Goal: Information Seeking & Learning: Learn about a topic

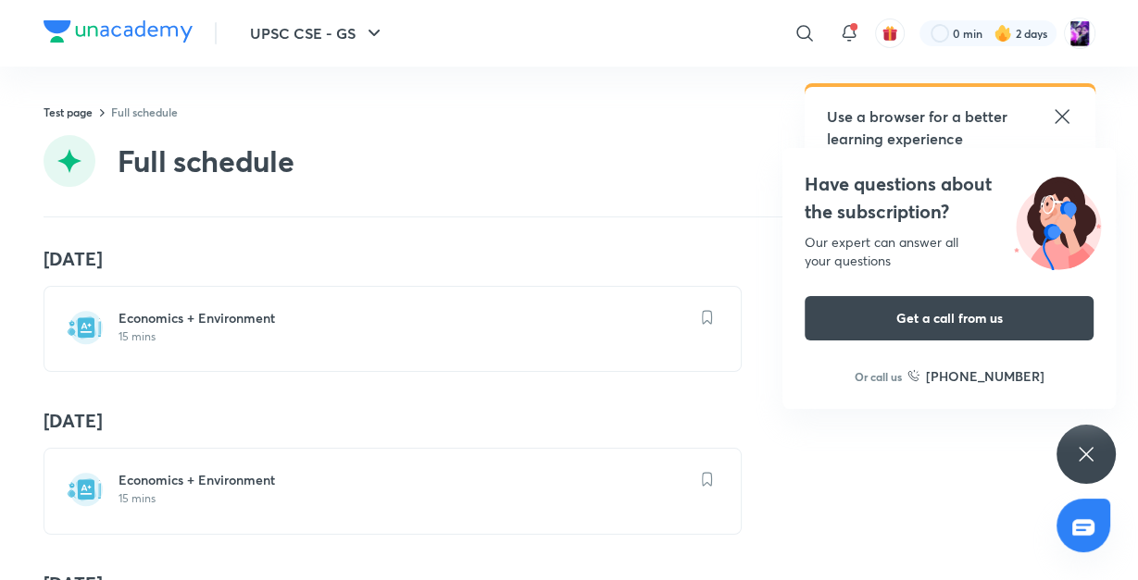
click at [176, 318] on h6 "Economics + Environment" at bounding box center [403, 318] width 570 height 19
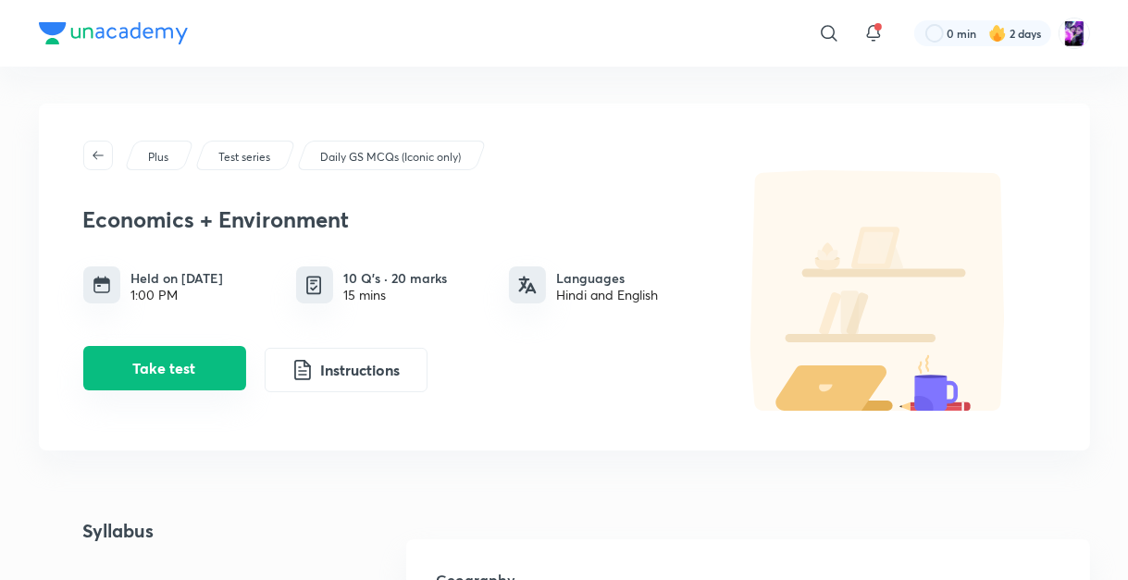
click at [171, 365] on button "Take test" at bounding box center [164, 368] width 163 height 44
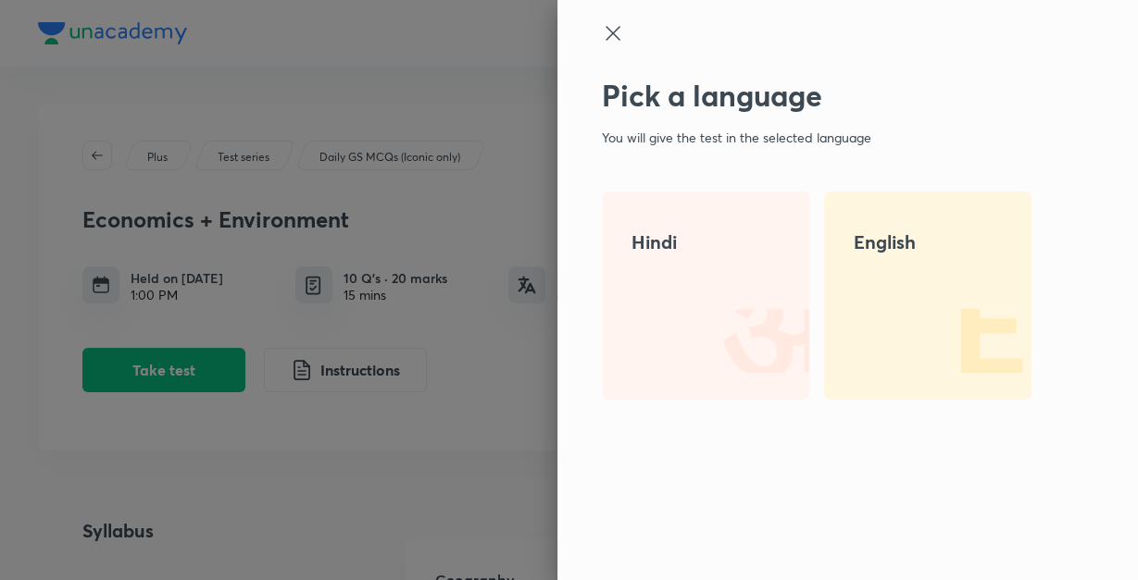
click at [716, 296] on img at bounding box center [750, 340] width 118 height 118
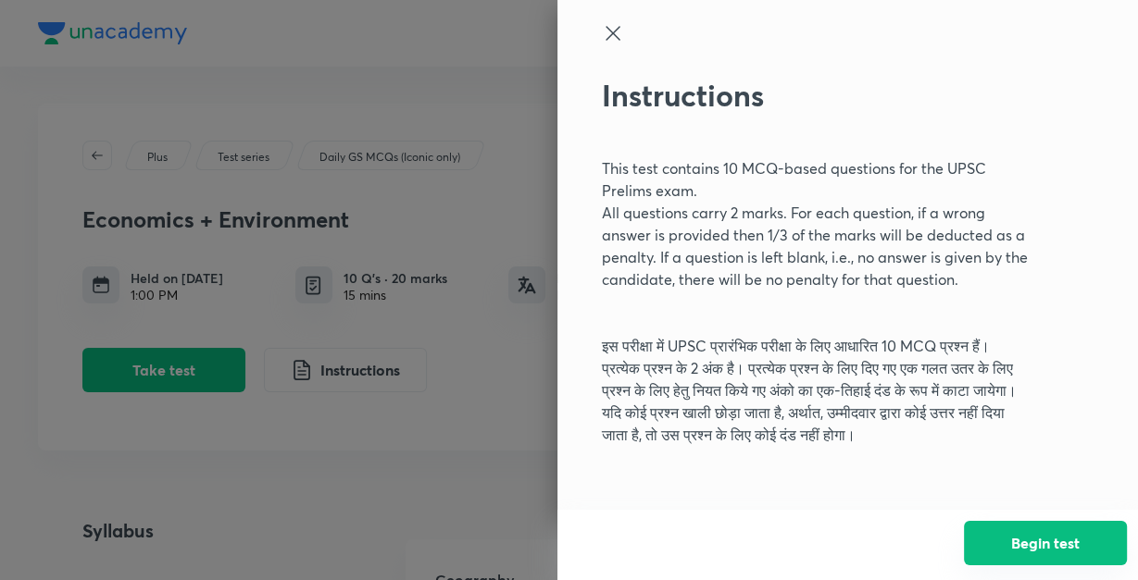
click at [1031, 544] on button "Begin test" at bounding box center [1045, 543] width 163 height 44
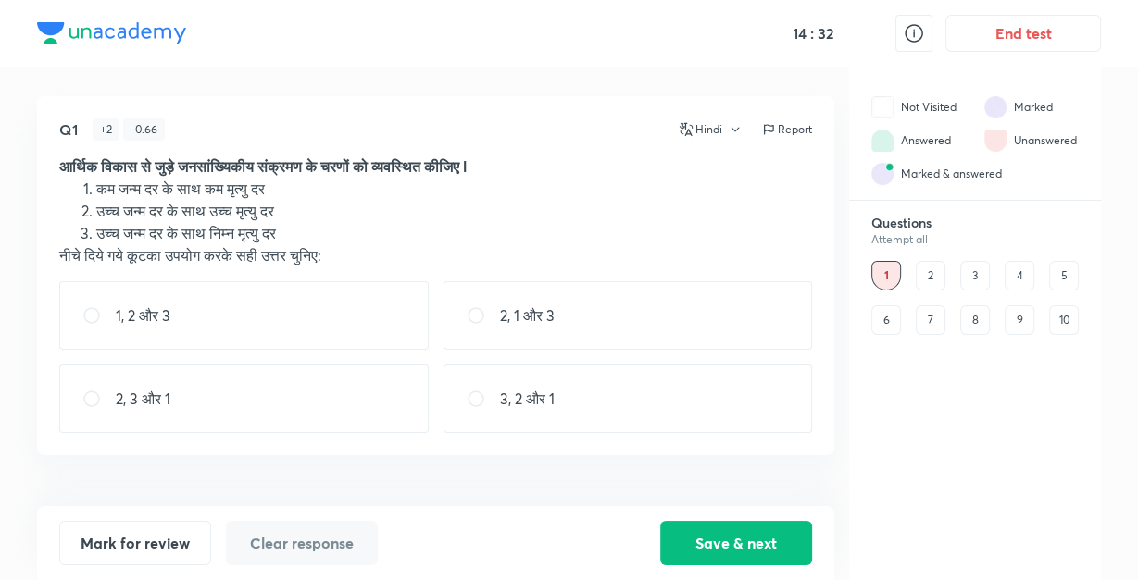
click at [278, 388] on div "2, 3 और 1" at bounding box center [243, 399] width 369 height 68
radio input "true"
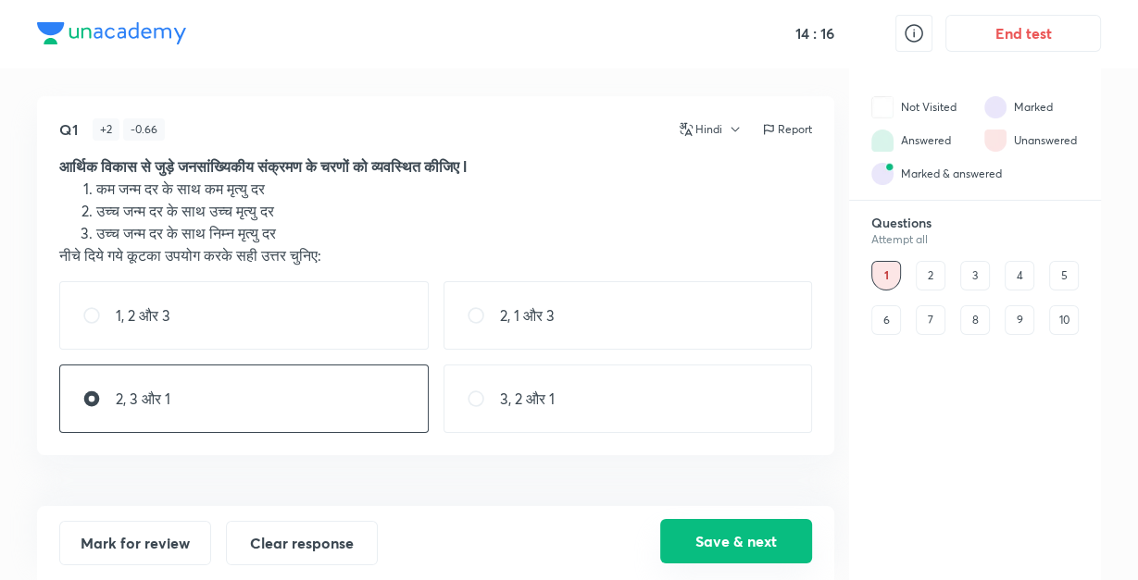
click at [701, 530] on button "Save & next" at bounding box center [736, 541] width 152 height 44
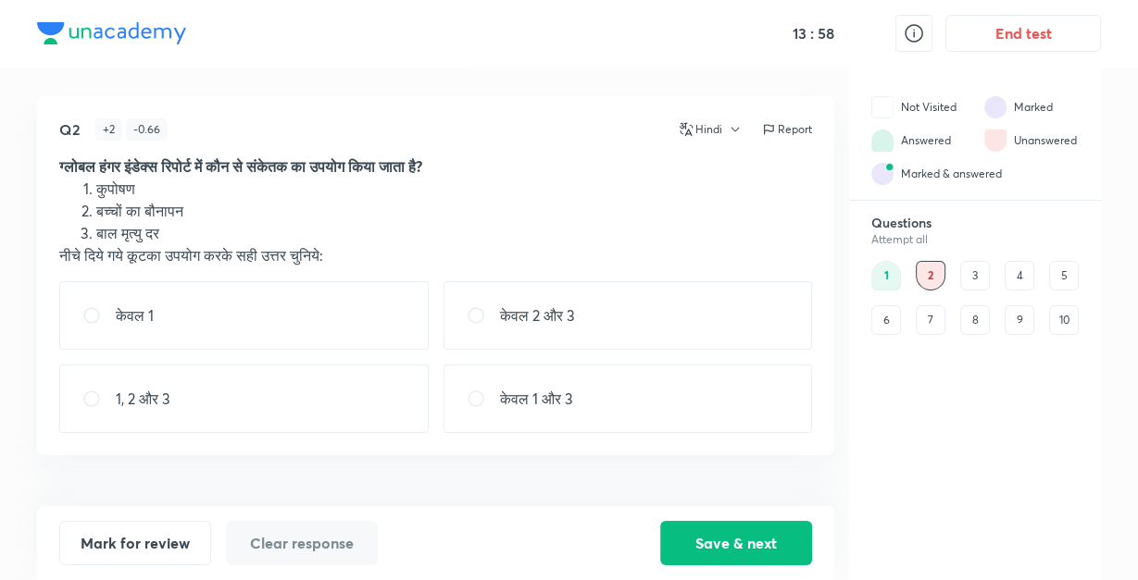
click at [707, 125] on button "Hindi" at bounding box center [707, 129] width 69 height 17
click at [699, 205] on span "English" at bounding box center [742, 206] width 115 height 19
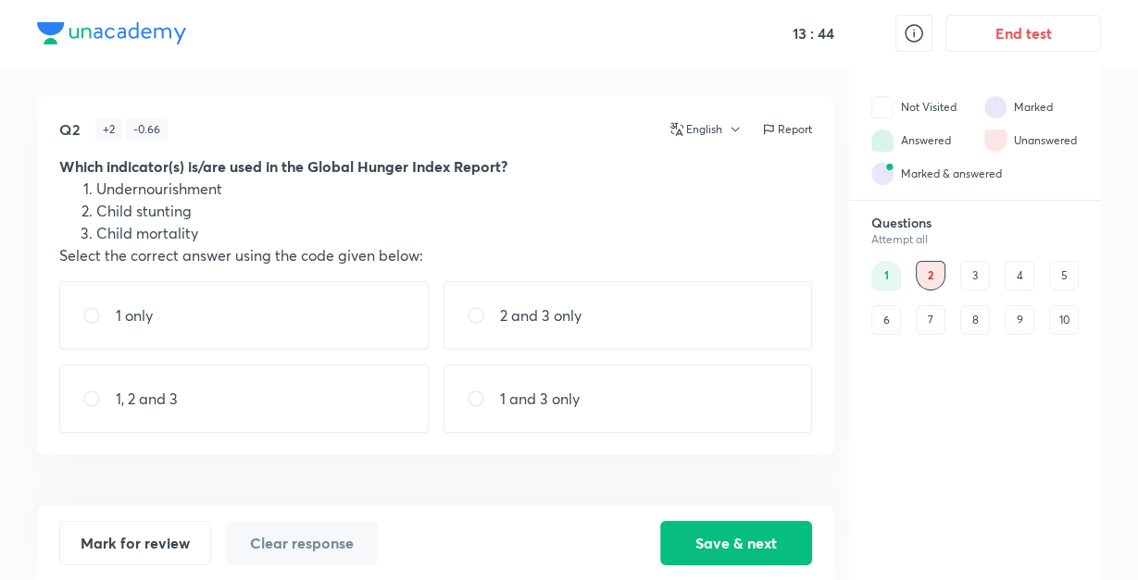
click at [284, 335] on div "1 only" at bounding box center [243, 315] width 369 height 68
radio input "true"
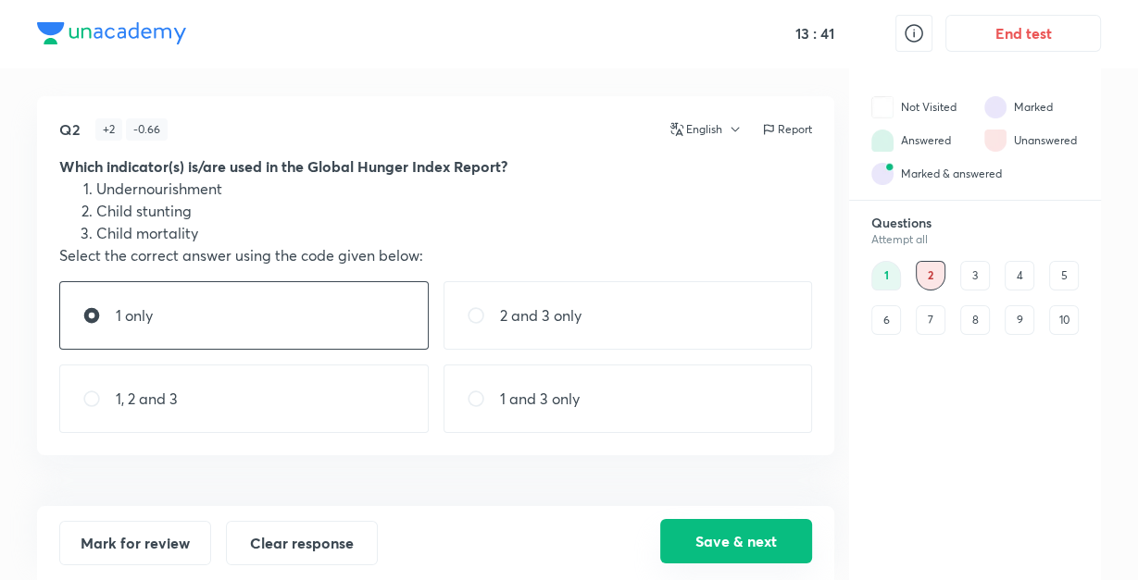
click at [715, 532] on button "Save & next" at bounding box center [736, 541] width 152 height 44
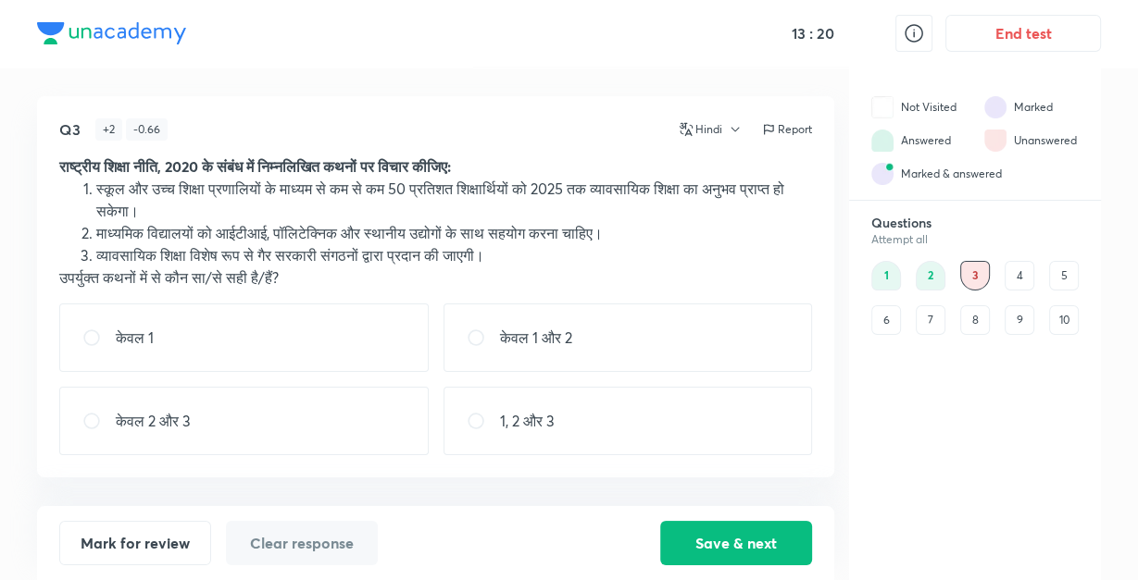
click at [533, 356] on div "केवल 1 और 2" at bounding box center [627, 338] width 369 height 68
radio input "true"
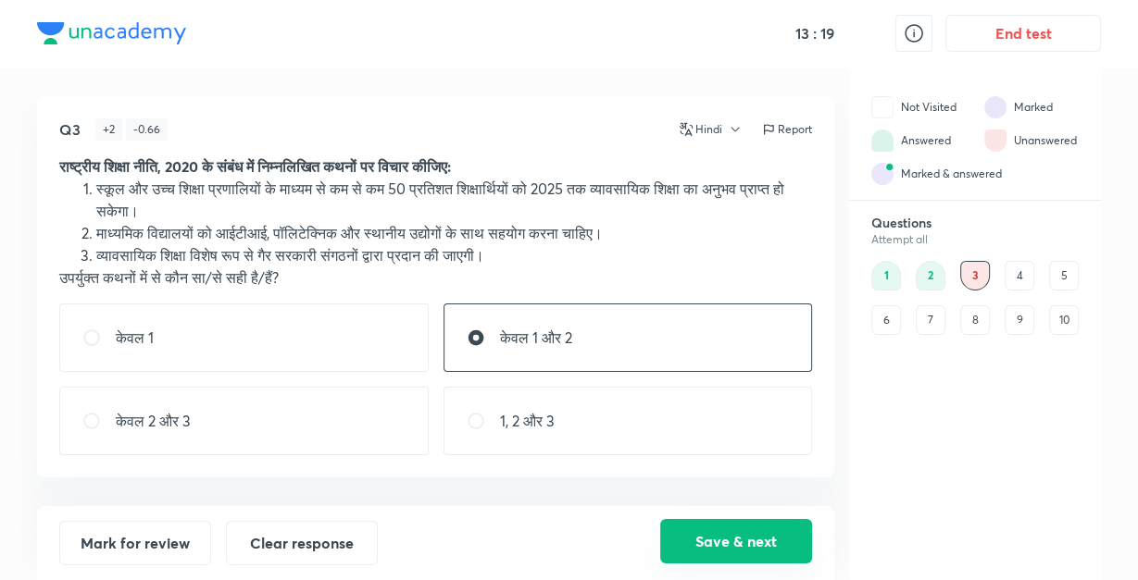
click at [750, 533] on button "Save & next" at bounding box center [736, 541] width 152 height 44
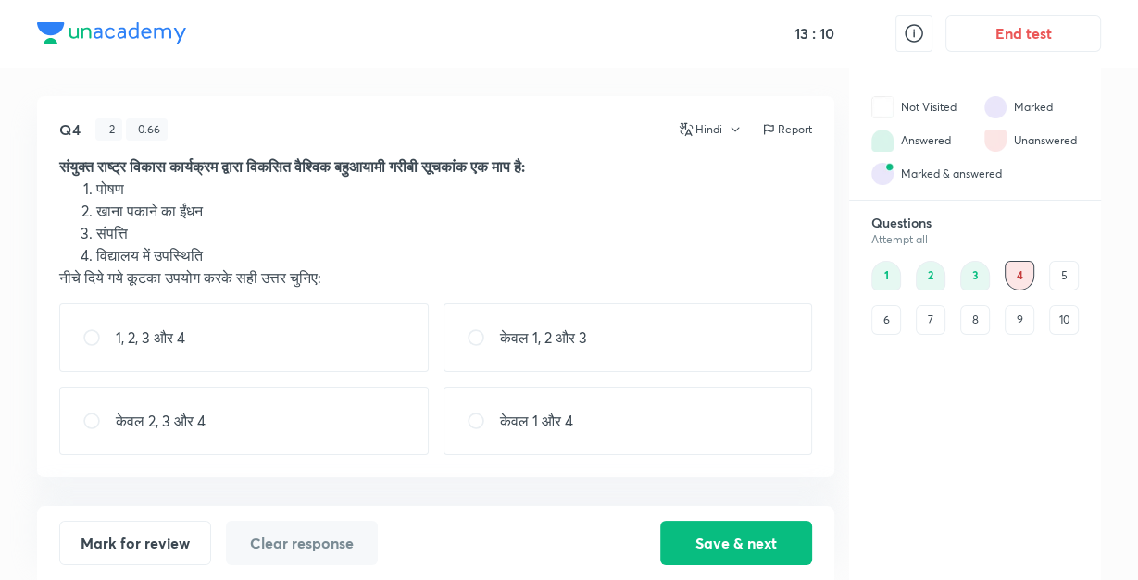
click at [720, 119] on div "Hindi" at bounding box center [707, 129] width 69 height 22
click at [716, 127] on button "Hindi" at bounding box center [707, 129] width 69 height 17
click at [708, 202] on span "English" at bounding box center [742, 206] width 115 height 19
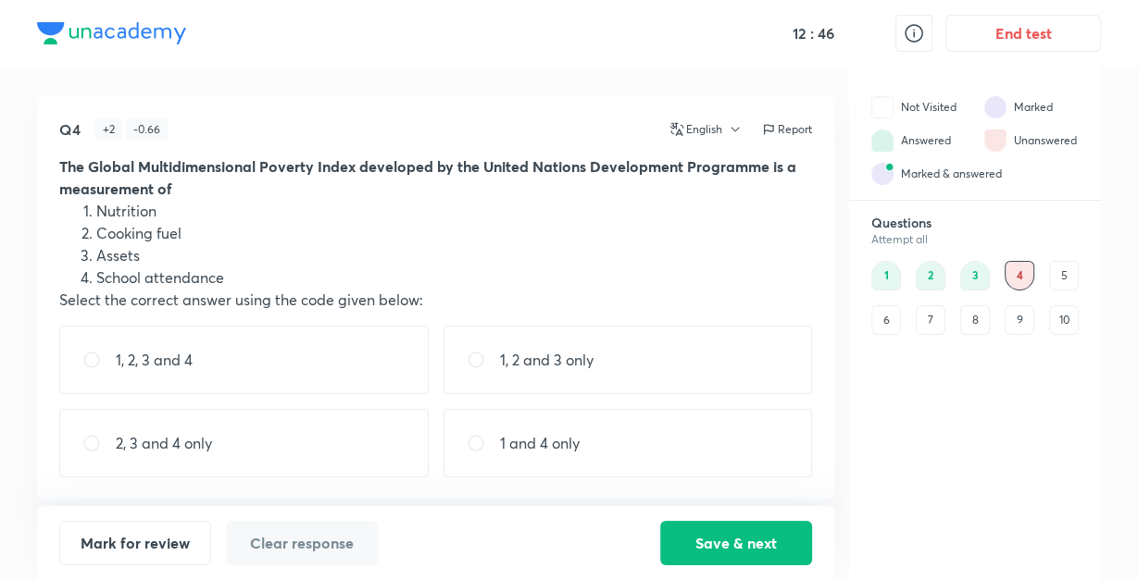
click at [548, 441] on p "1 and 4 only" at bounding box center [540, 443] width 80 height 22
radio input "true"
click at [555, 349] on p "1, 2 and 3 only" at bounding box center [546, 360] width 93 height 22
radio input "true"
radio input "false"
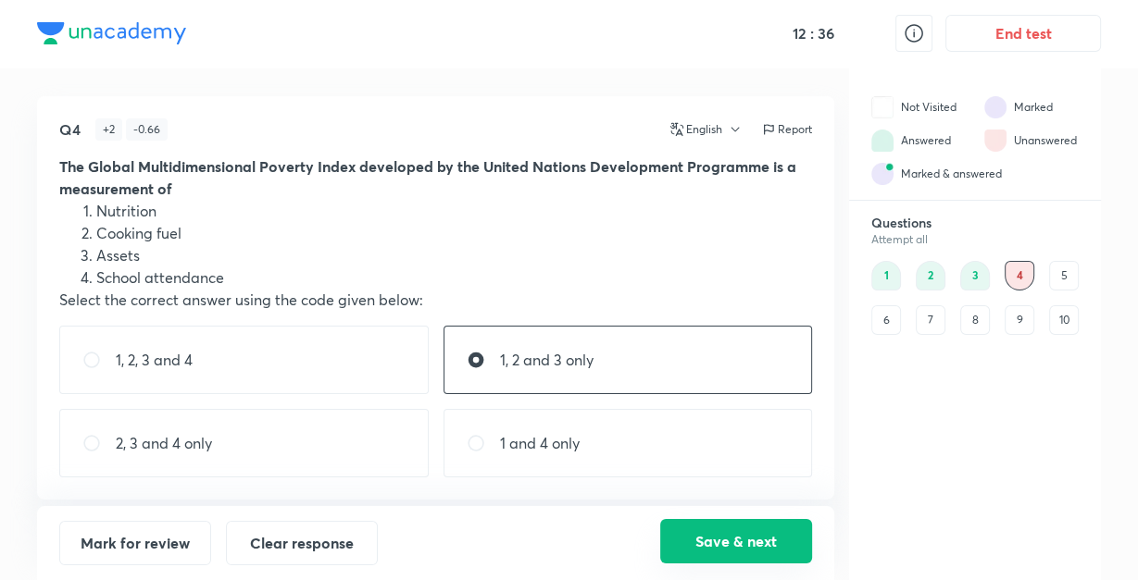
click at [703, 539] on button "Save & next" at bounding box center [736, 541] width 152 height 44
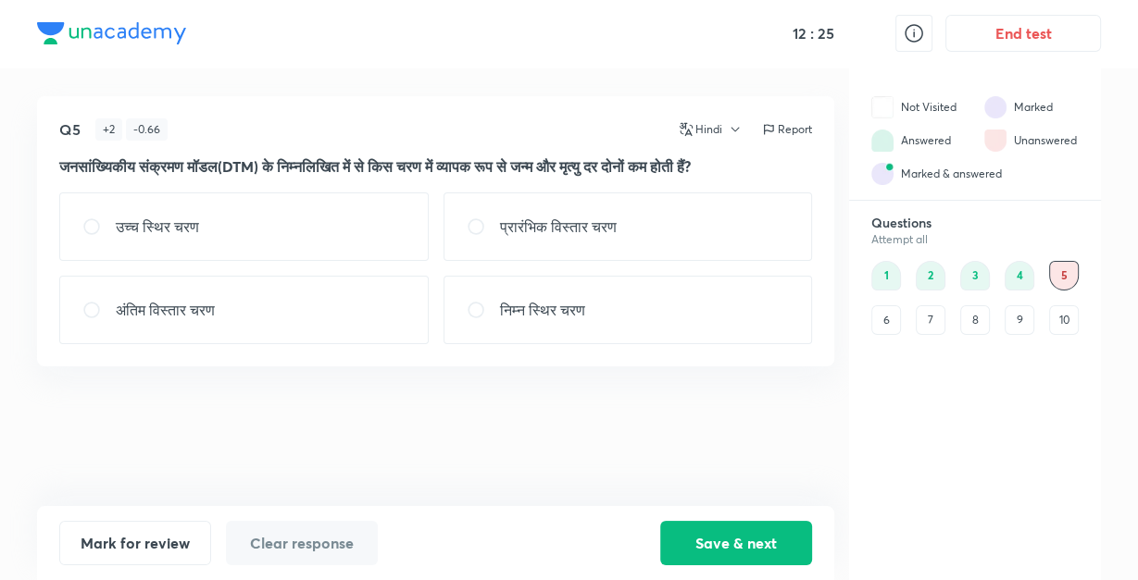
click at [336, 315] on div "अंतिम विस्तार चरण" at bounding box center [243, 310] width 369 height 68
radio input "true"
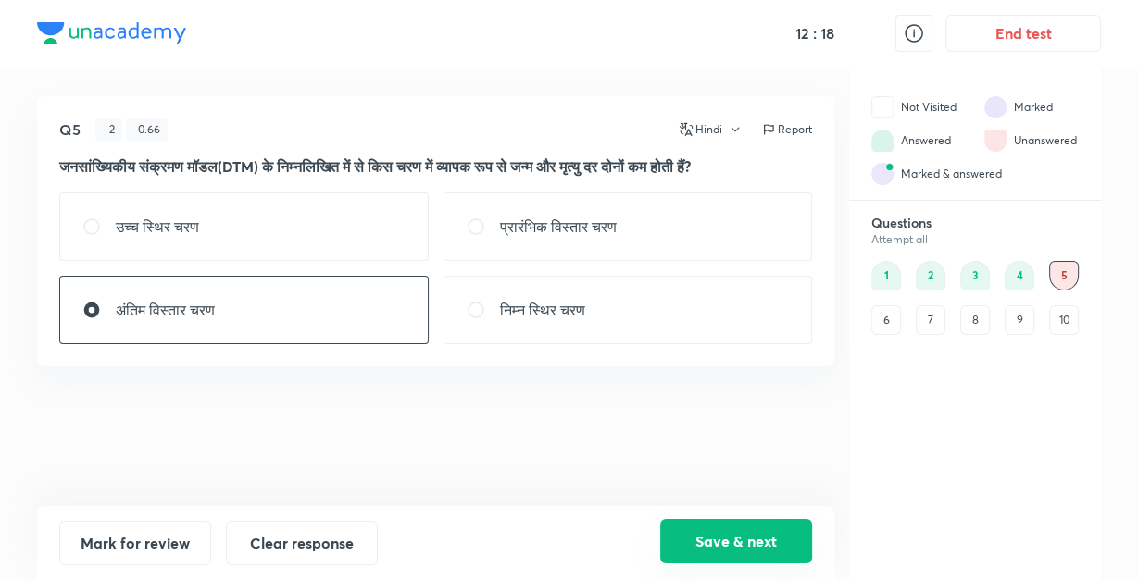
click at [754, 522] on button "Save & next" at bounding box center [736, 541] width 152 height 44
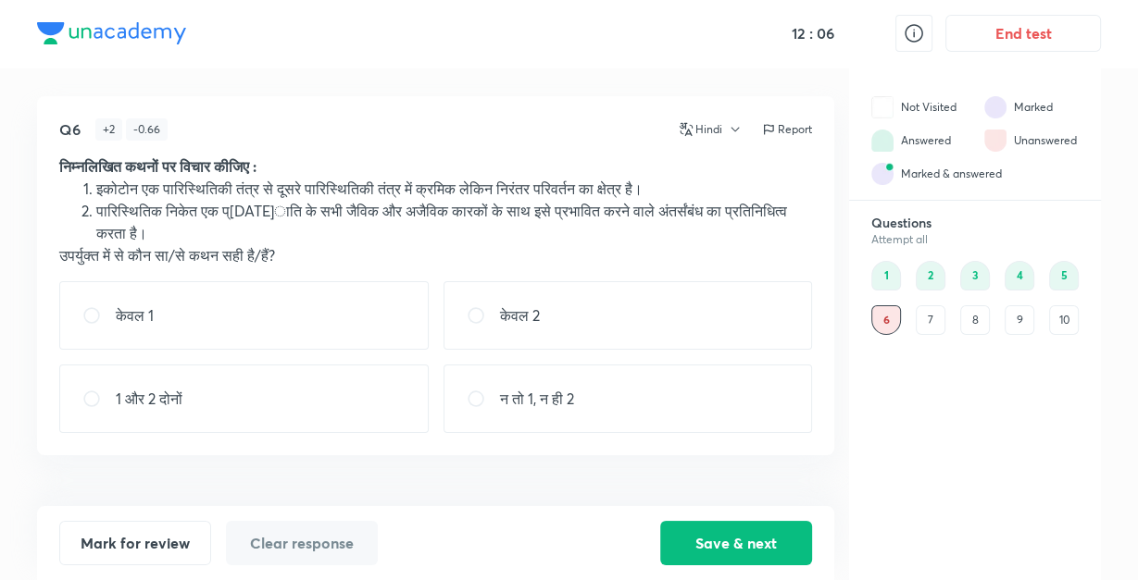
click at [294, 413] on div "1 और 2 दोनों" at bounding box center [243, 399] width 369 height 68
radio input "true"
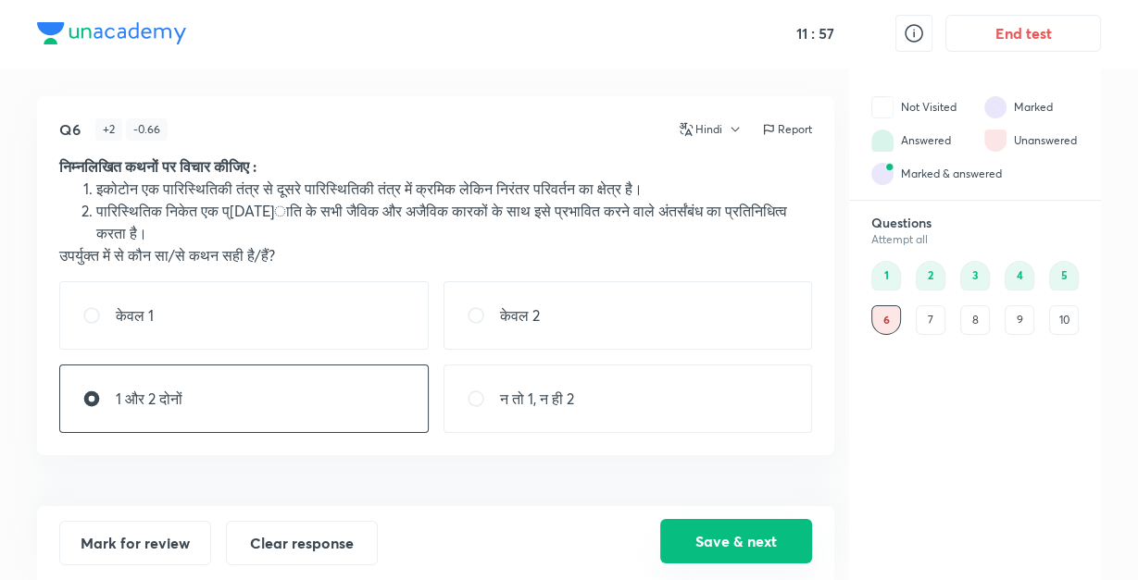
click at [695, 534] on button "Save & next" at bounding box center [736, 541] width 152 height 44
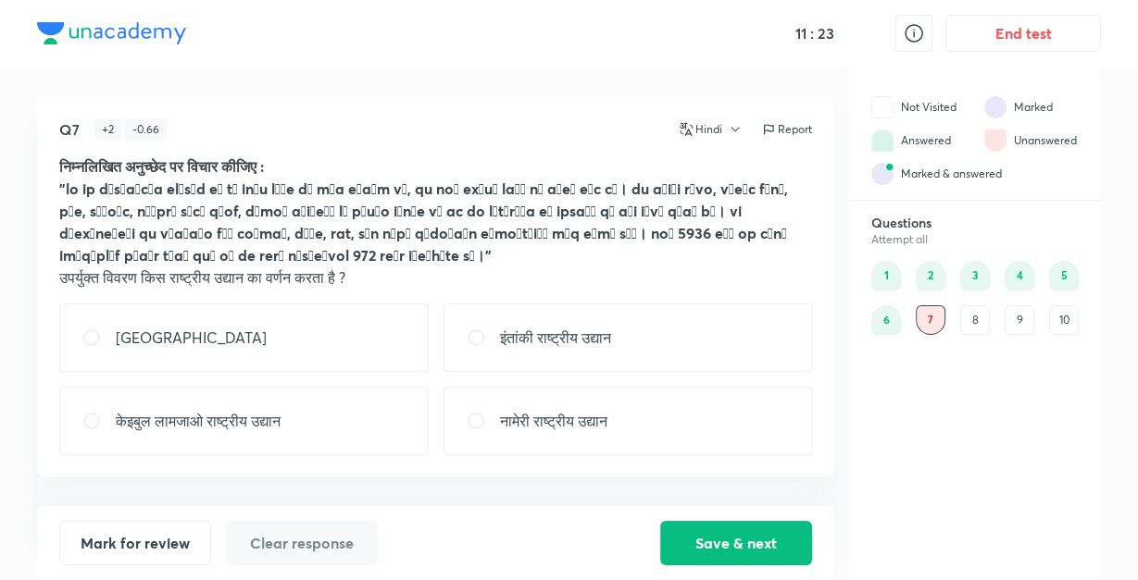
click at [352, 340] on div "काजीरंगा राष्ट्रीय उद्यान" at bounding box center [243, 338] width 369 height 68
radio input "true"
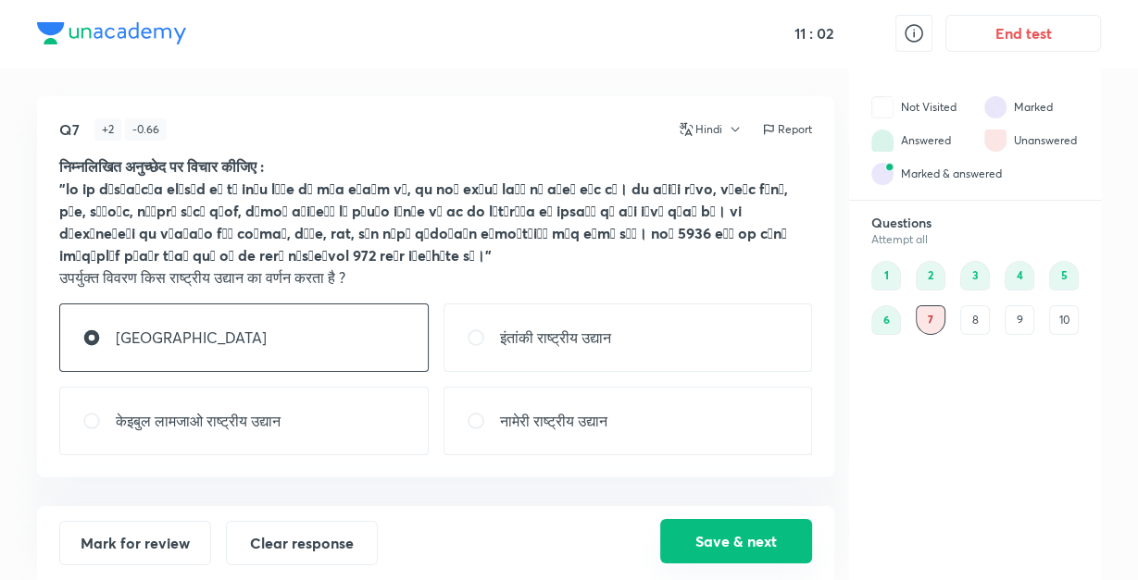
click at [720, 531] on button "Save & next" at bounding box center [736, 541] width 152 height 44
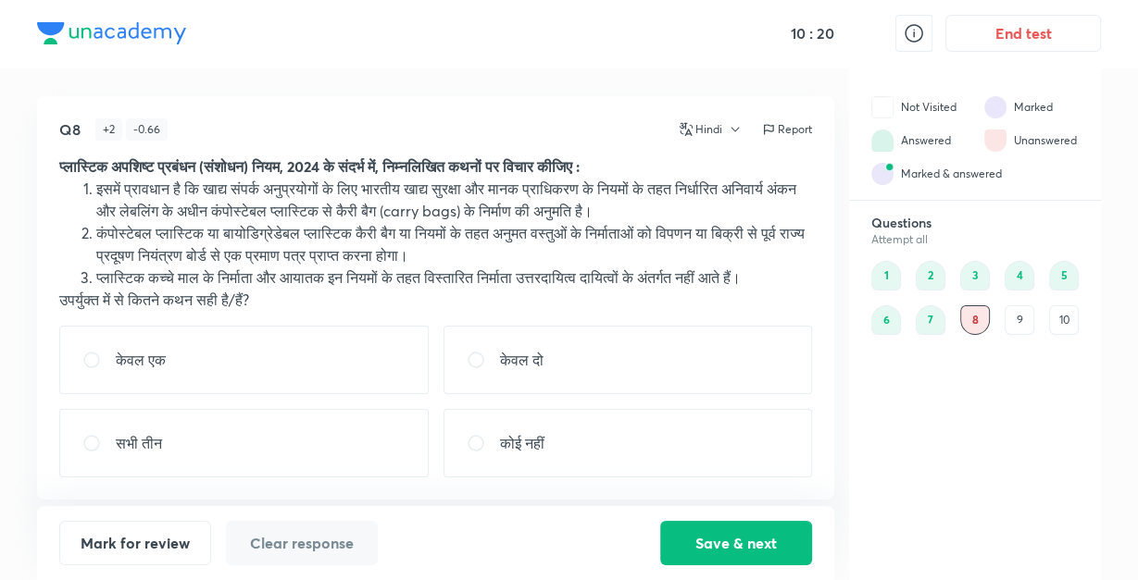
click at [571, 337] on div "केवल दो" at bounding box center [627, 360] width 369 height 68
radio input "true"
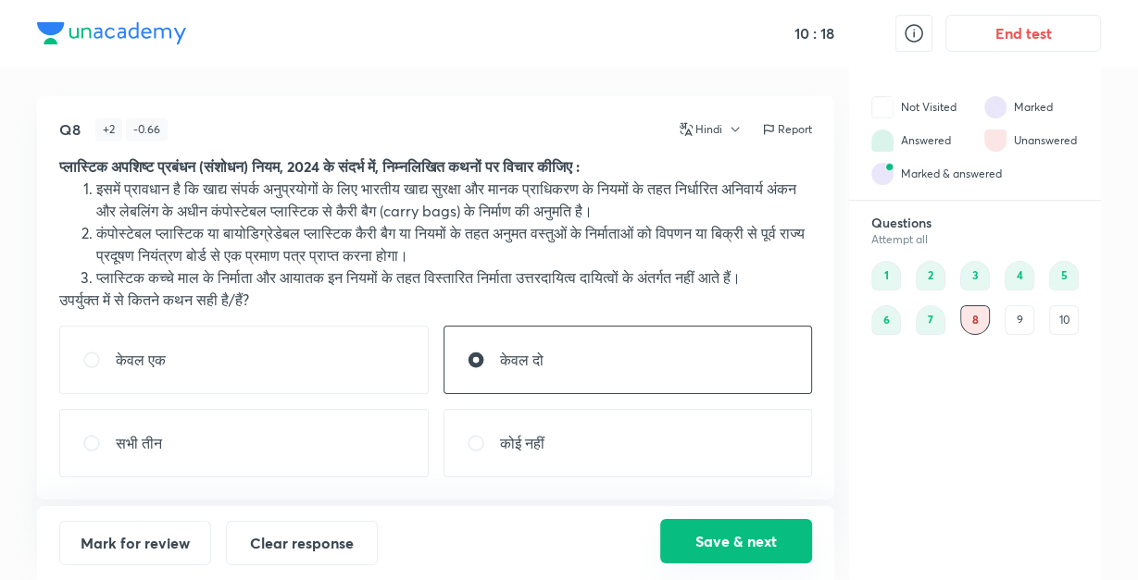
click at [707, 542] on button "Save & next" at bounding box center [736, 541] width 152 height 44
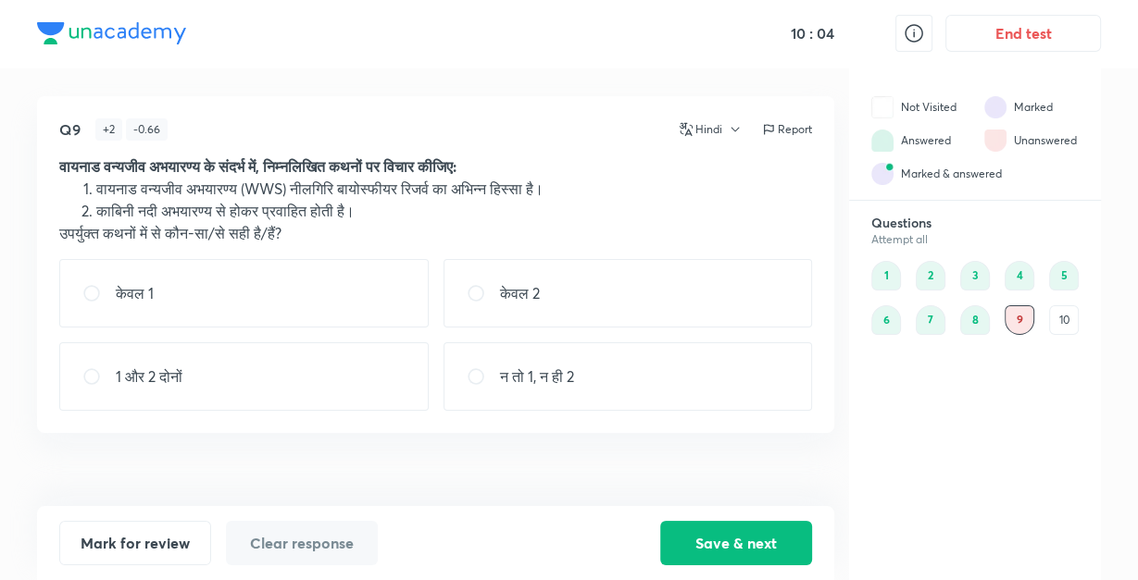
click at [559, 378] on p "न तो 1, न ही 2" at bounding box center [537, 377] width 74 height 22
radio input "true"
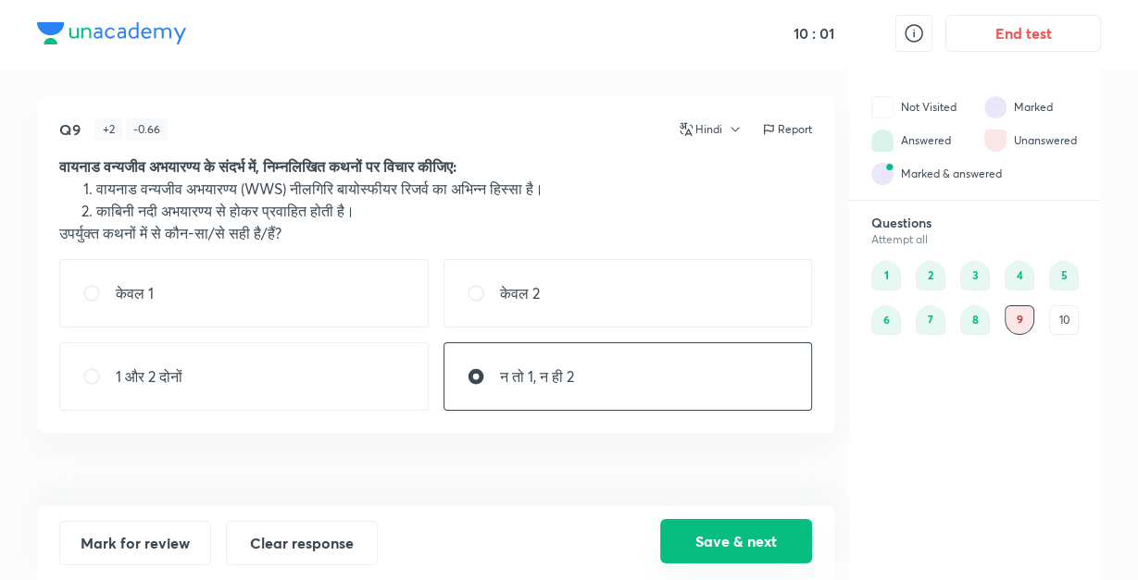
click at [759, 531] on button "Save & next" at bounding box center [736, 541] width 152 height 44
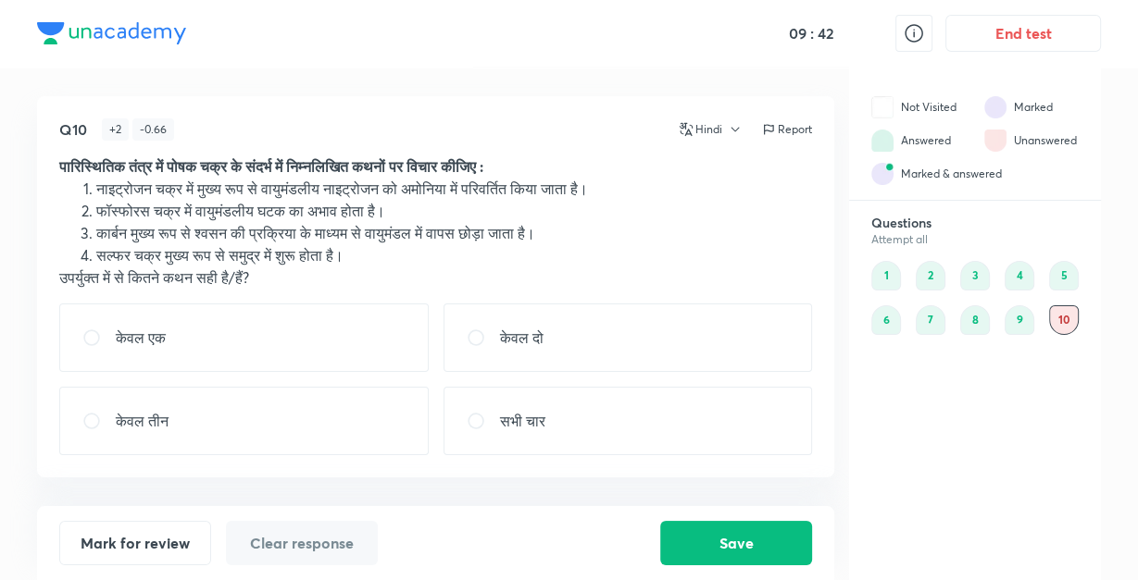
click at [572, 341] on div "केवल दो" at bounding box center [627, 338] width 369 height 68
radio input "true"
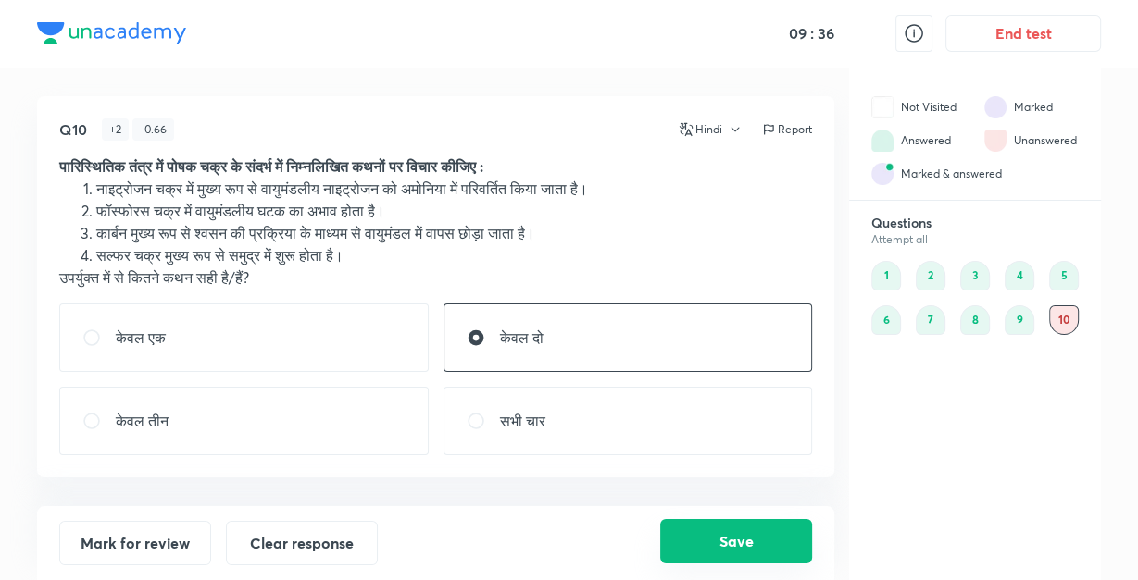
click at [711, 542] on button "Save" at bounding box center [736, 541] width 152 height 44
click at [705, 542] on button "Save" at bounding box center [736, 541] width 152 height 44
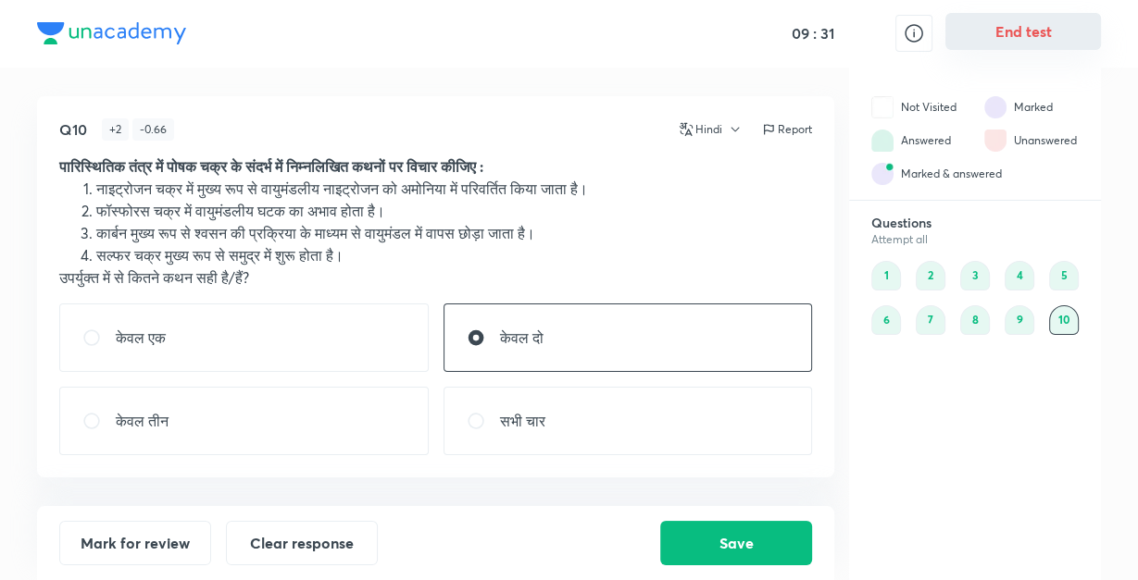
click at [995, 31] on button "End test" at bounding box center [1023, 31] width 156 height 37
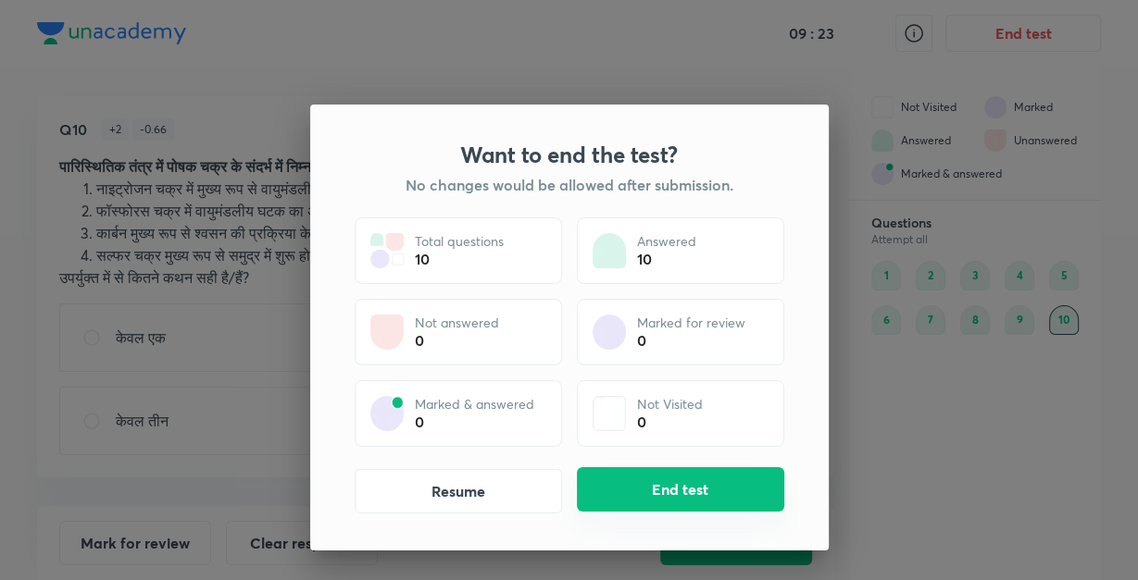
click at [660, 489] on button "End test" at bounding box center [680, 489] width 207 height 44
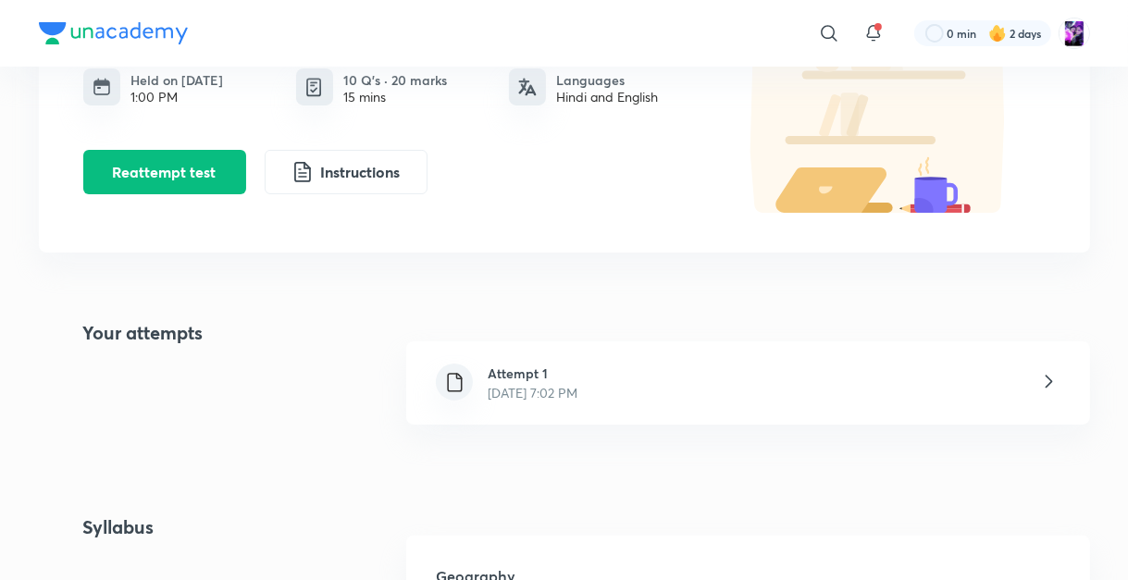
scroll to position [178, 0]
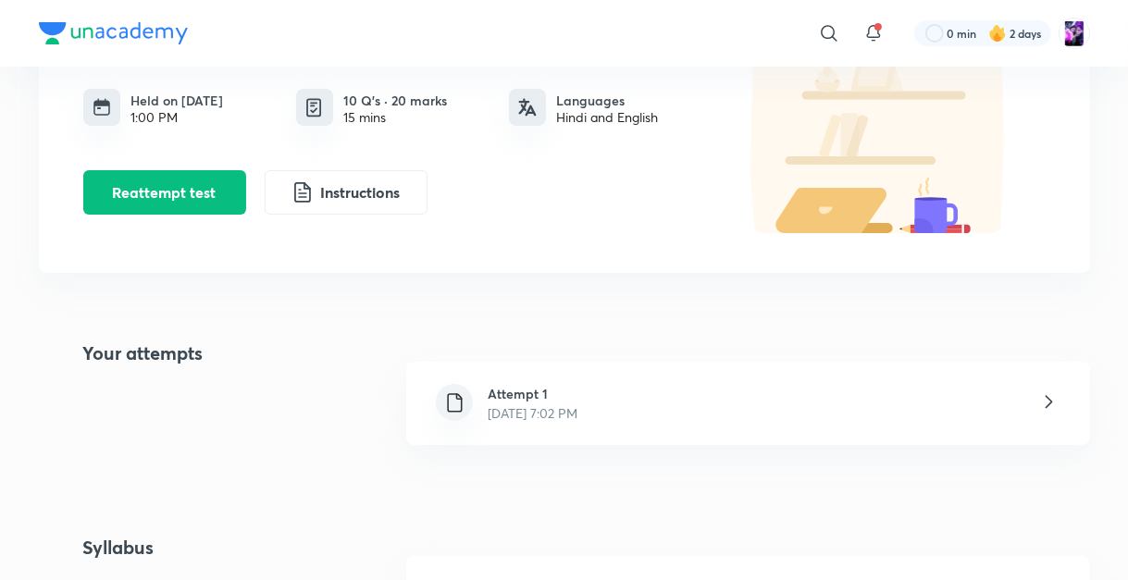
click at [812, 405] on div "Attempt 1 Oct 2, 2025, 7:02 PM" at bounding box center [747, 403] width 683 height 83
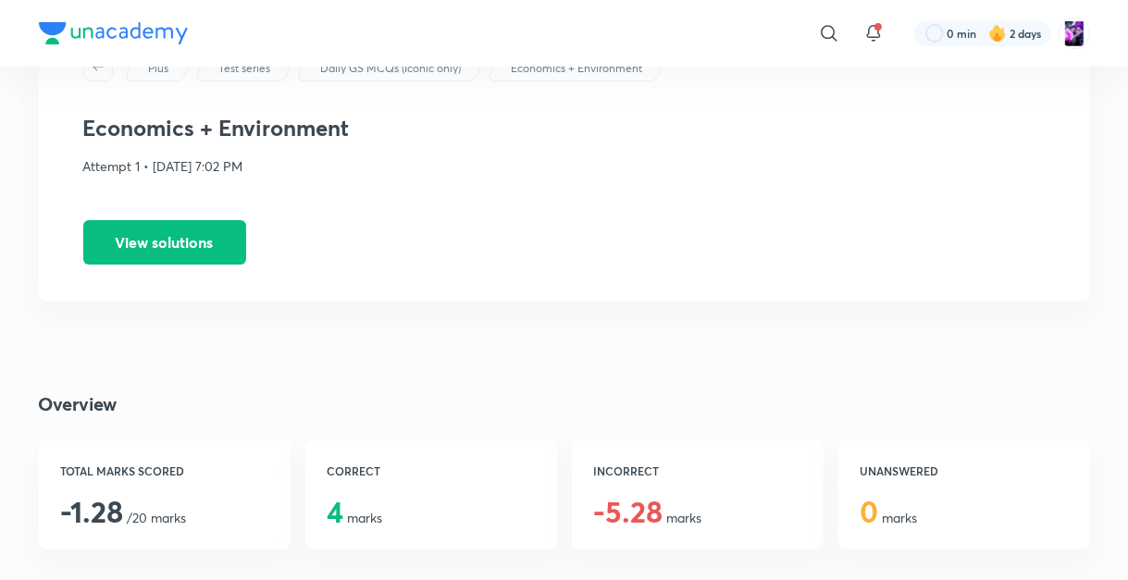
scroll to position [30, 0]
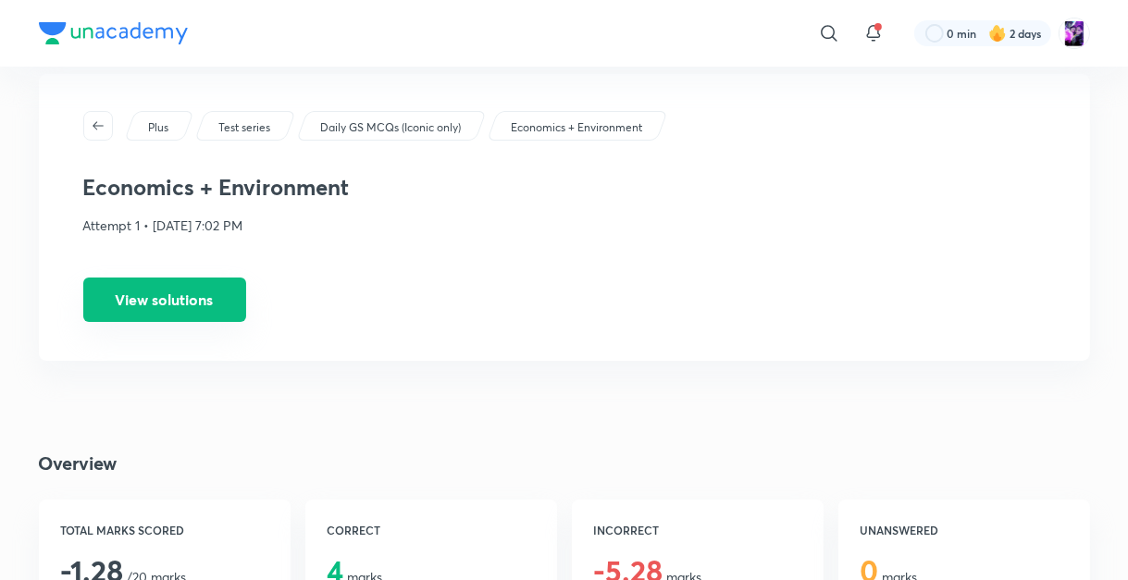
click at [174, 293] on button "View solutions" at bounding box center [164, 300] width 163 height 44
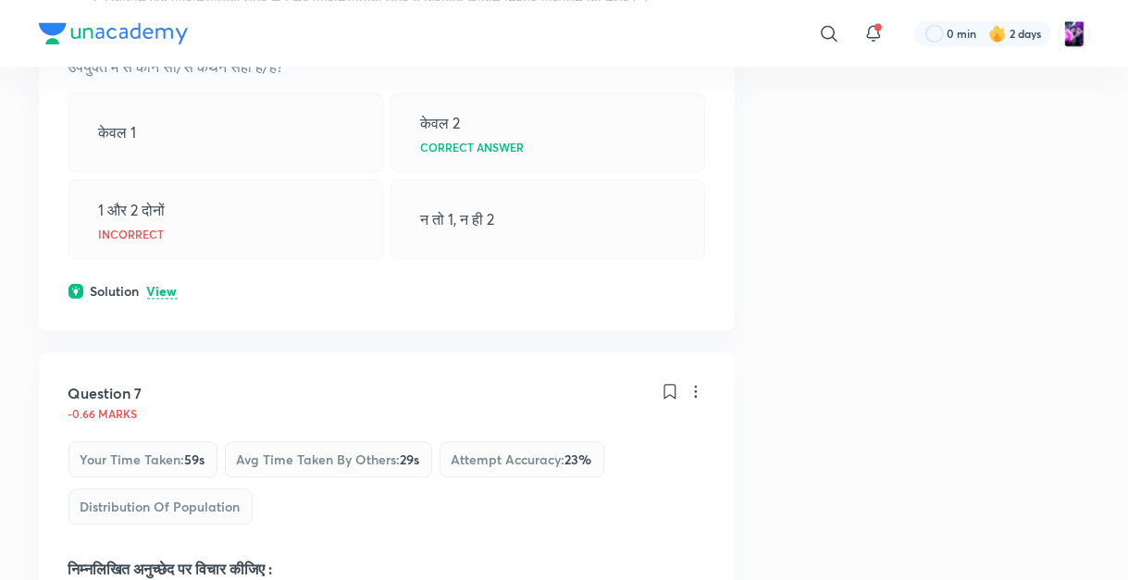
scroll to position [3466, 0]
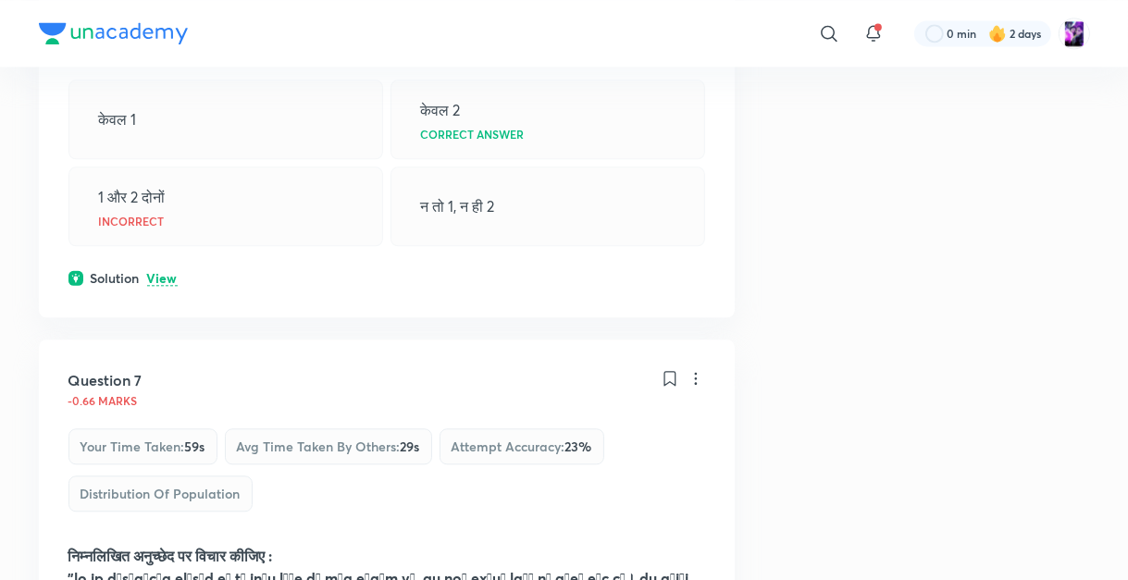
click at [161, 285] on p "View" at bounding box center [162, 279] width 31 height 14
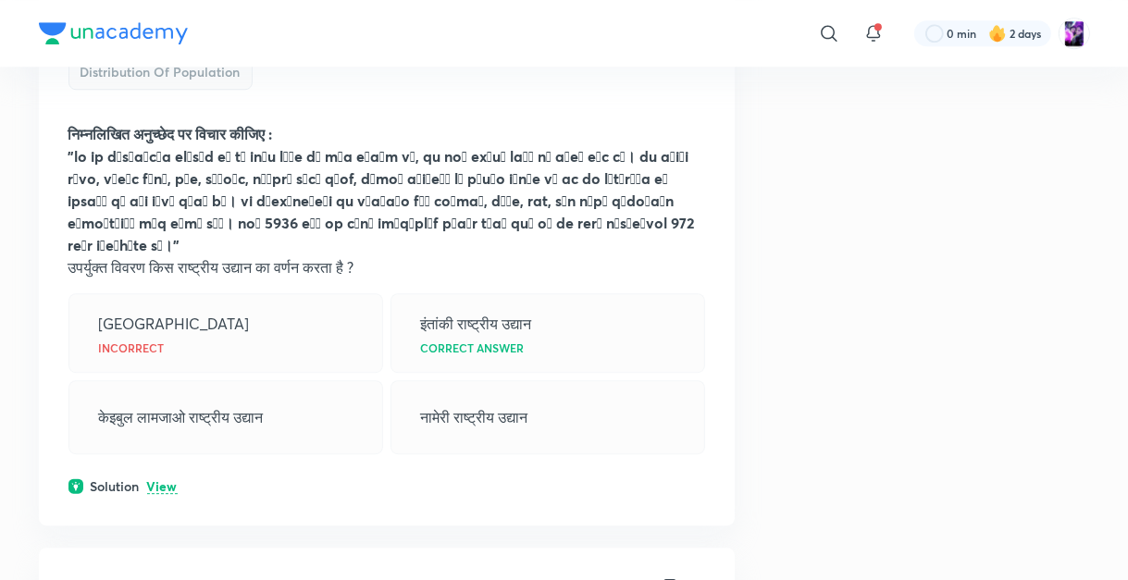
scroll to position [4206, 0]
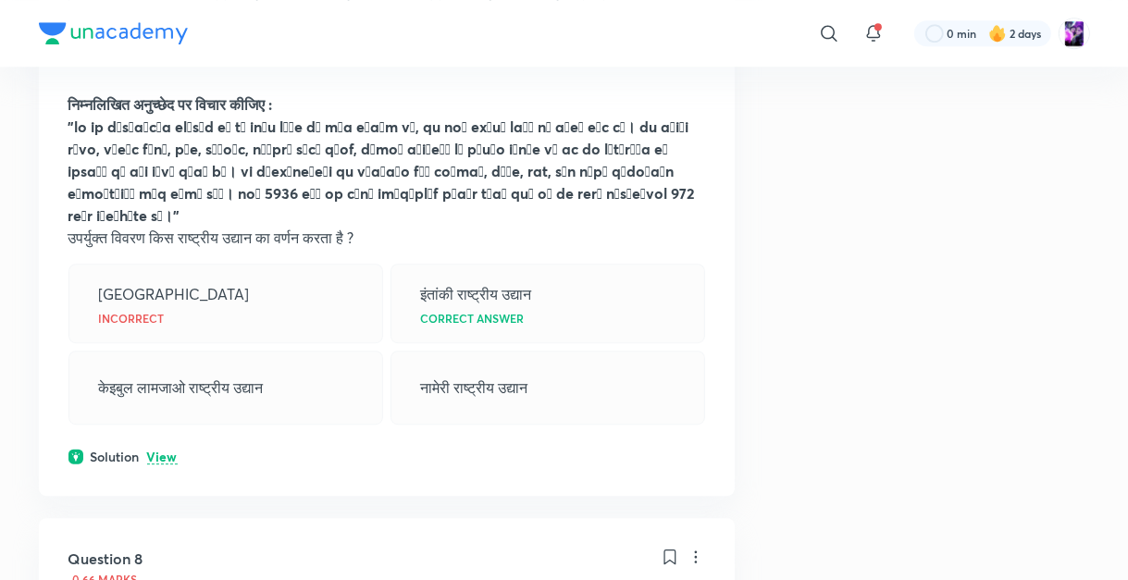
click at [160, 465] on p "View" at bounding box center [162, 458] width 31 height 14
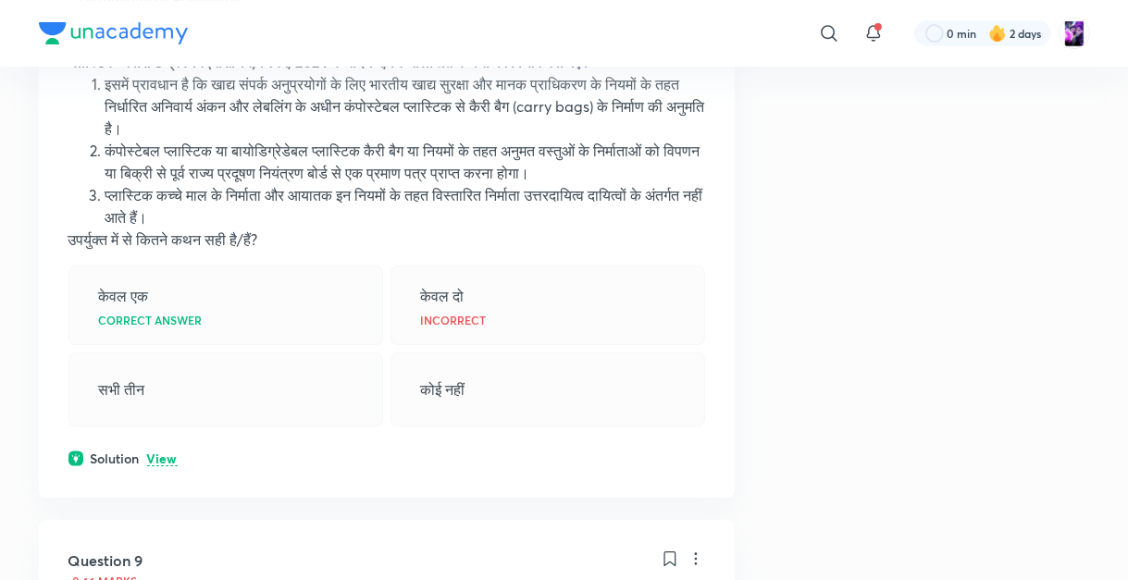
scroll to position [5036, 0]
click at [160, 466] on p "View" at bounding box center [162, 459] width 31 height 14
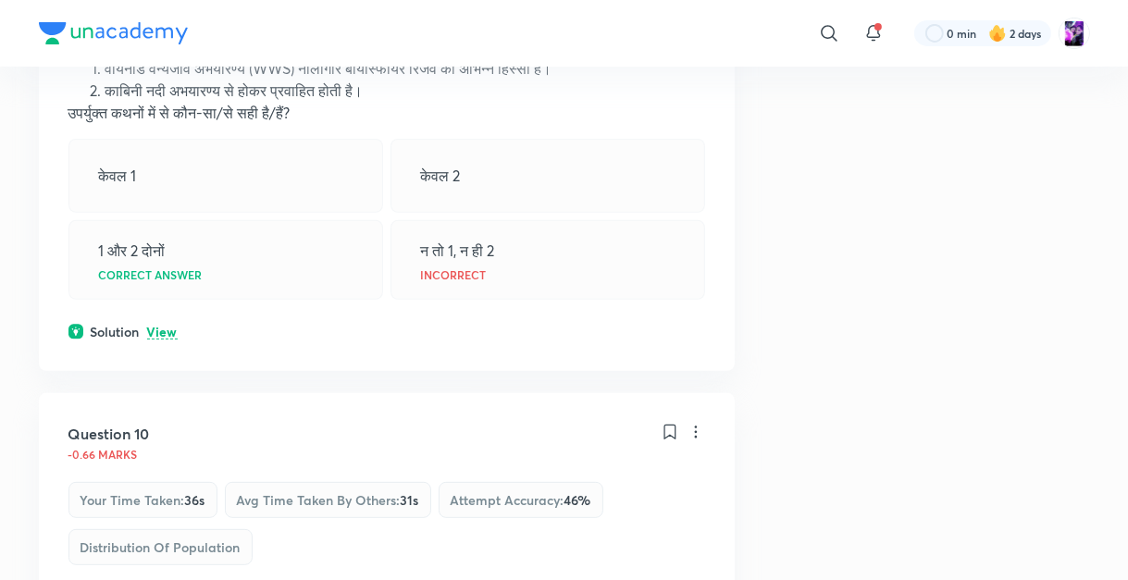
scroll to position [6161, 0]
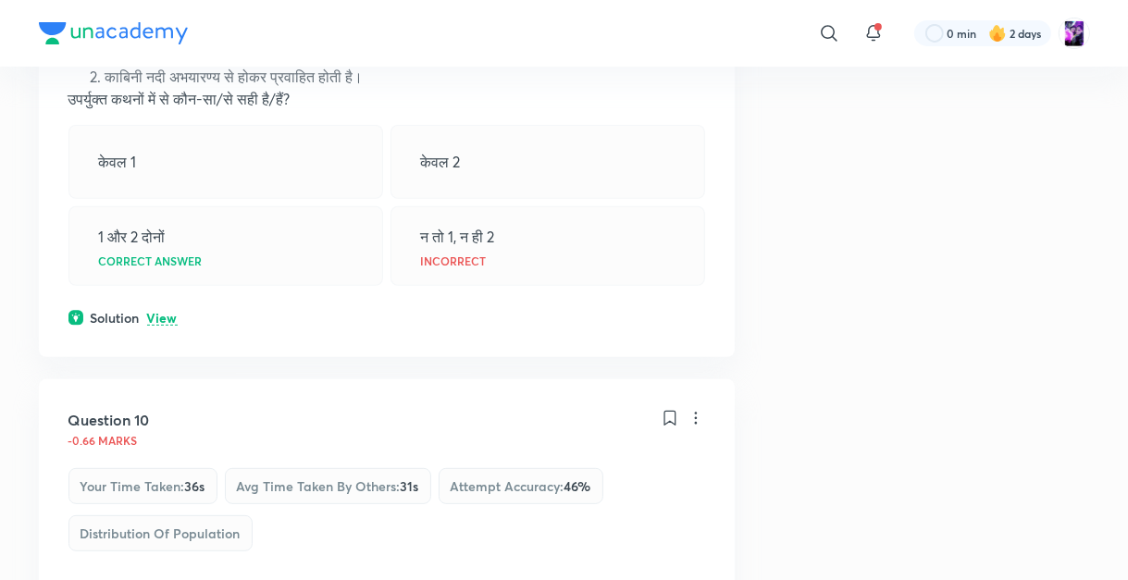
click at [167, 326] on p "View" at bounding box center [162, 319] width 31 height 14
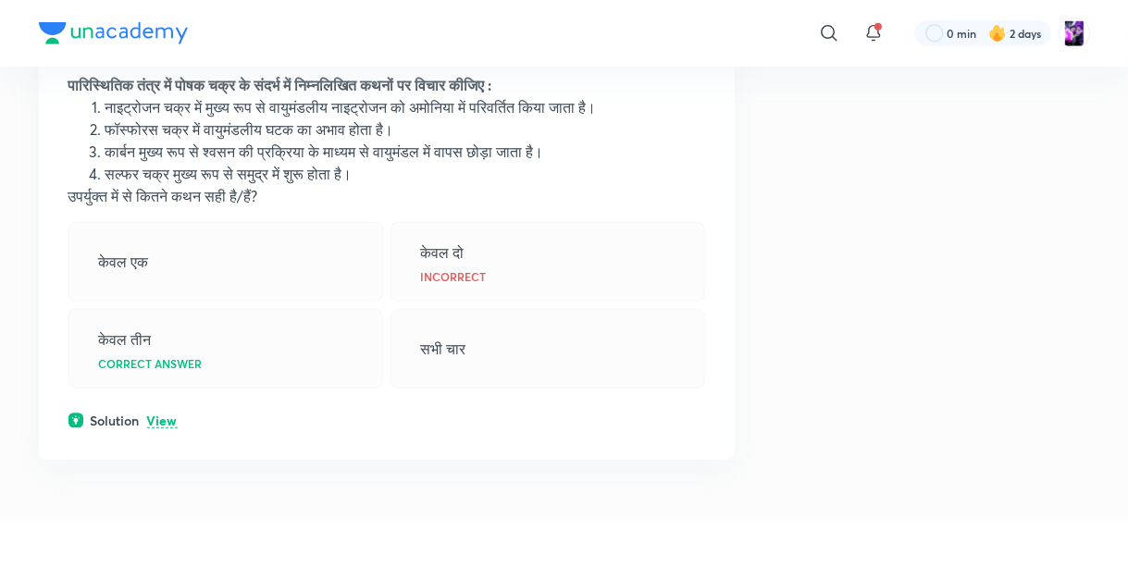
scroll to position [6902, 0]
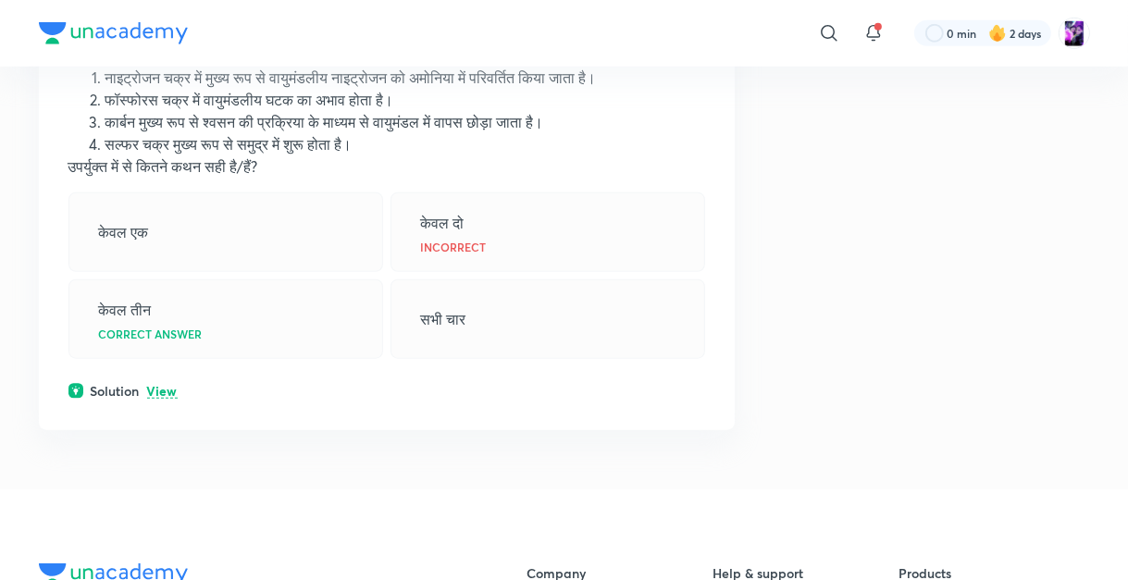
click at [168, 399] on p "View" at bounding box center [162, 392] width 31 height 14
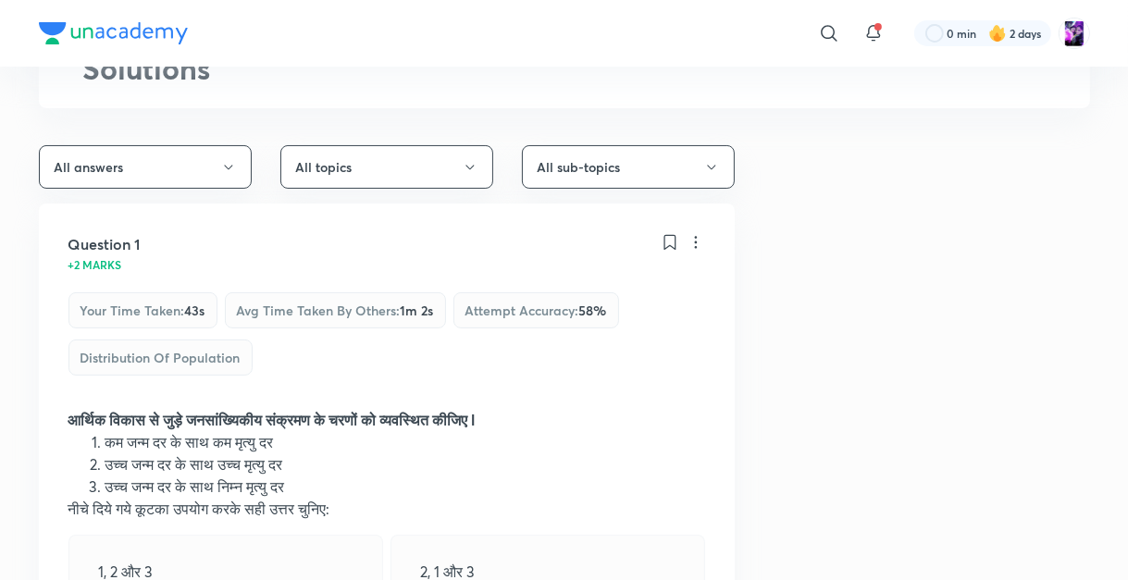
scroll to position [0, 0]
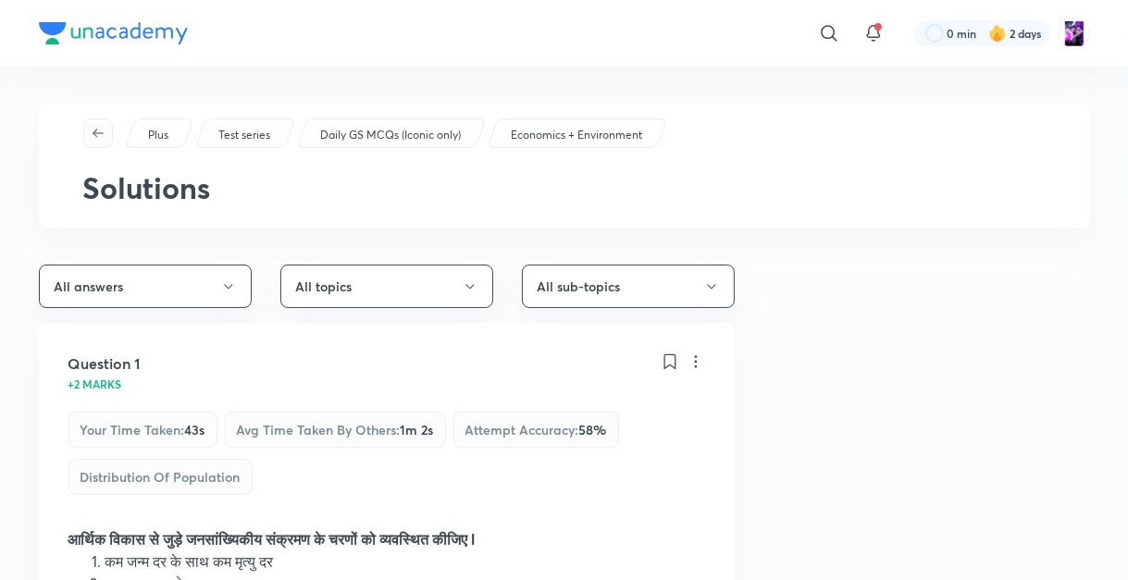
click at [98, 131] on icon "button" at bounding box center [98, 133] width 15 height 15
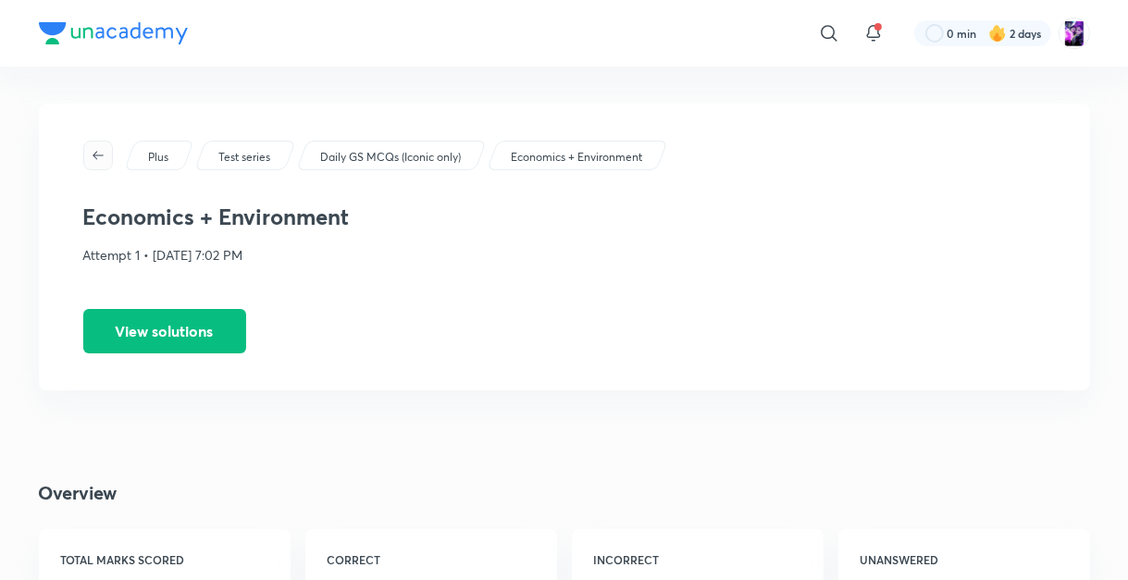
click at [93, 152] on icon "button" at bounding box center [98, 155] width 15 height 15
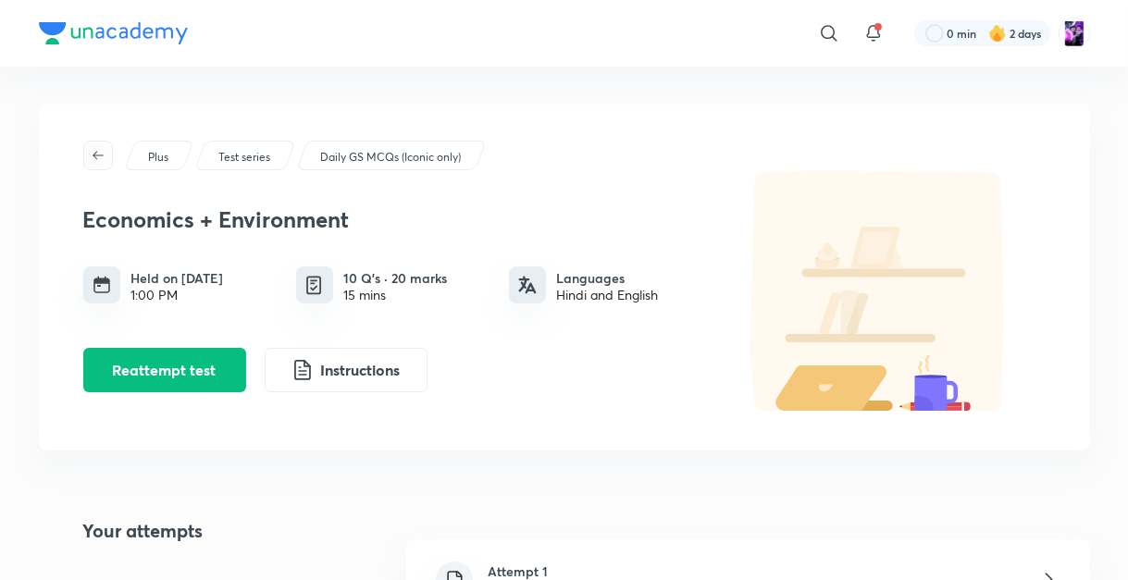
click at [97, 156] on icon "button" at bounding box center [98, 155] width 15 height 15
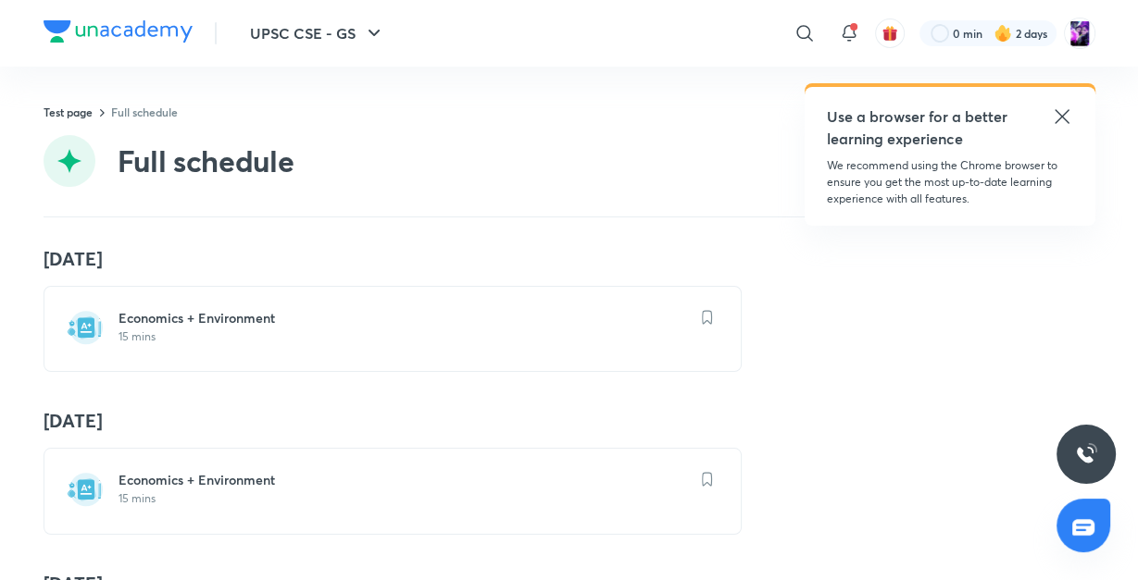
click at [191, 481] on h6 "Economics + Environment" at bounding box center [403, 480] width 570 height 19
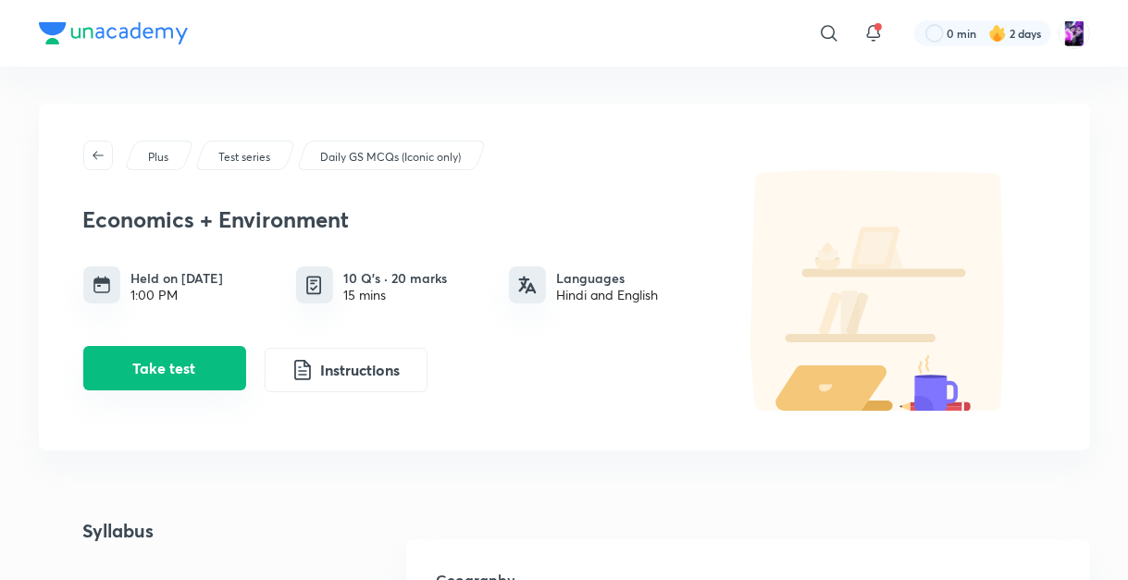
click at [181, 369] on button "Take test" at bounding box center [164, 368] width 163 height 44
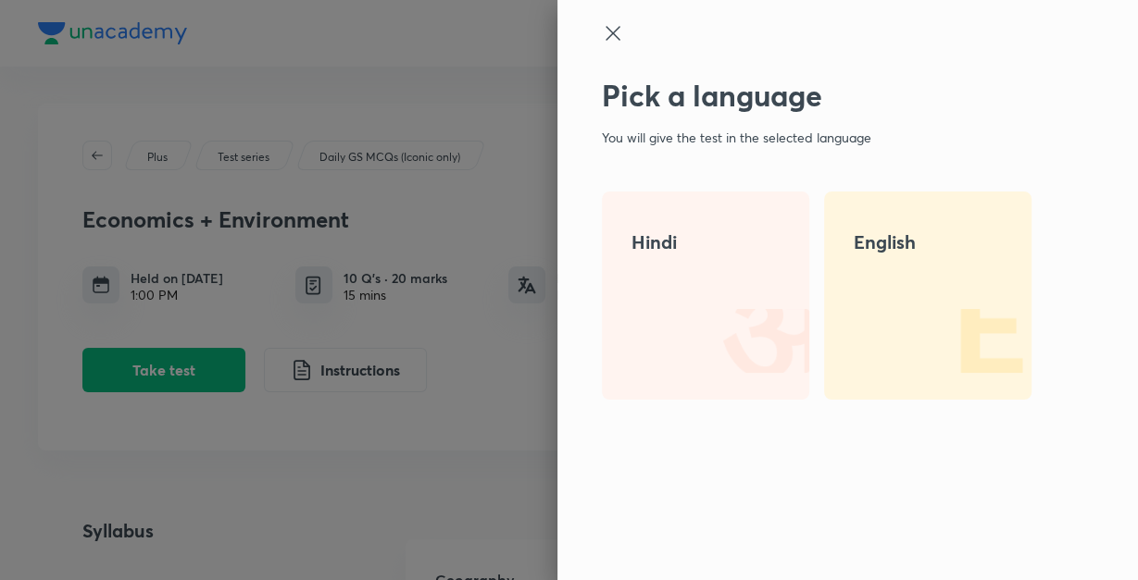
click at [681, 279] on div "Hindi" at bounding box center [705, 296] width 207 height 208
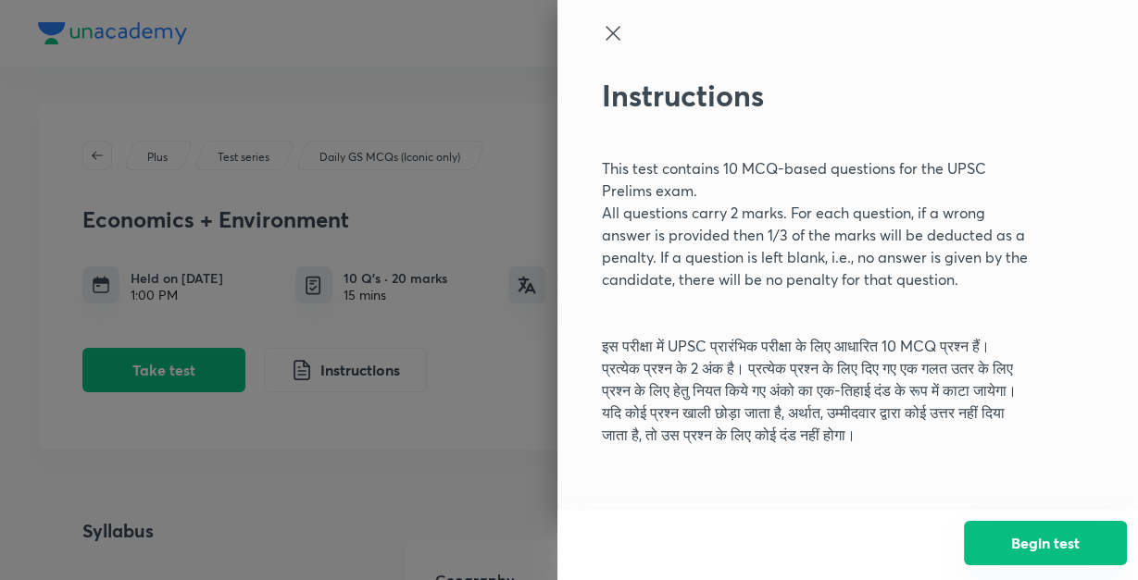
click at [1089, 532] on button "Begin test" at bounding box center [1045, 543] width 163 height 44
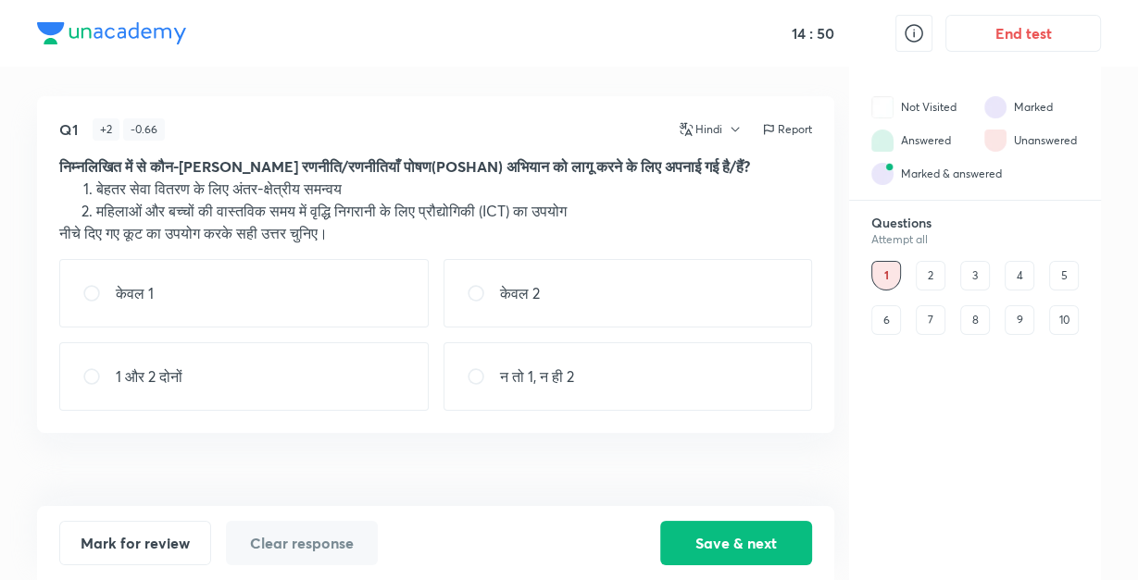
click at [262, 374] on div "1 और 2 दोनों" at bounding box center [243, 376] width 369 height 68
radio input "true"
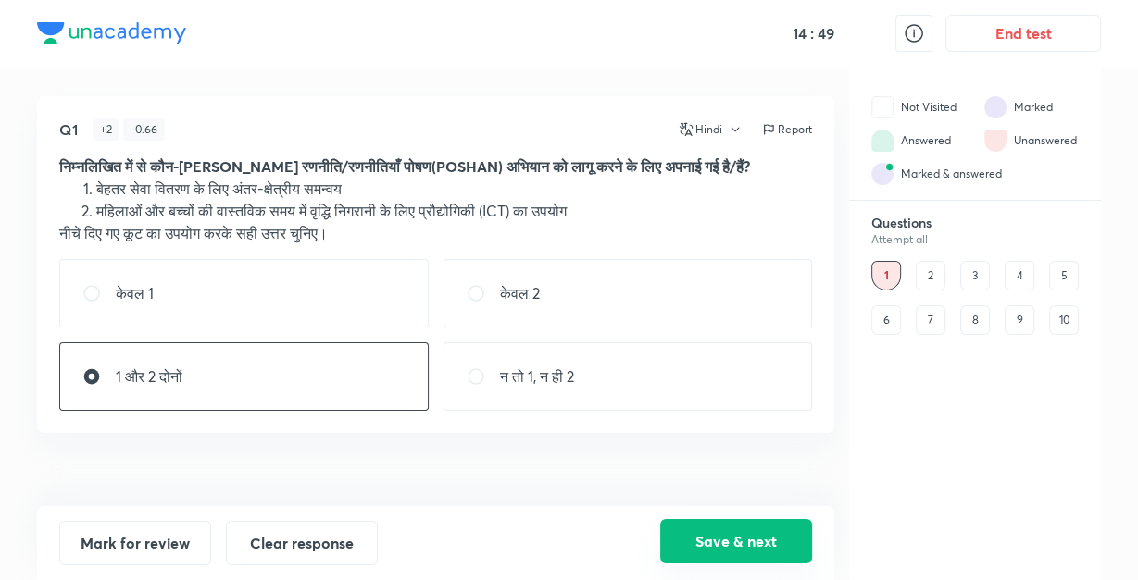
click at [753, 548] on button "Save & next" at bounding box center [736, 541] width 152 height 44
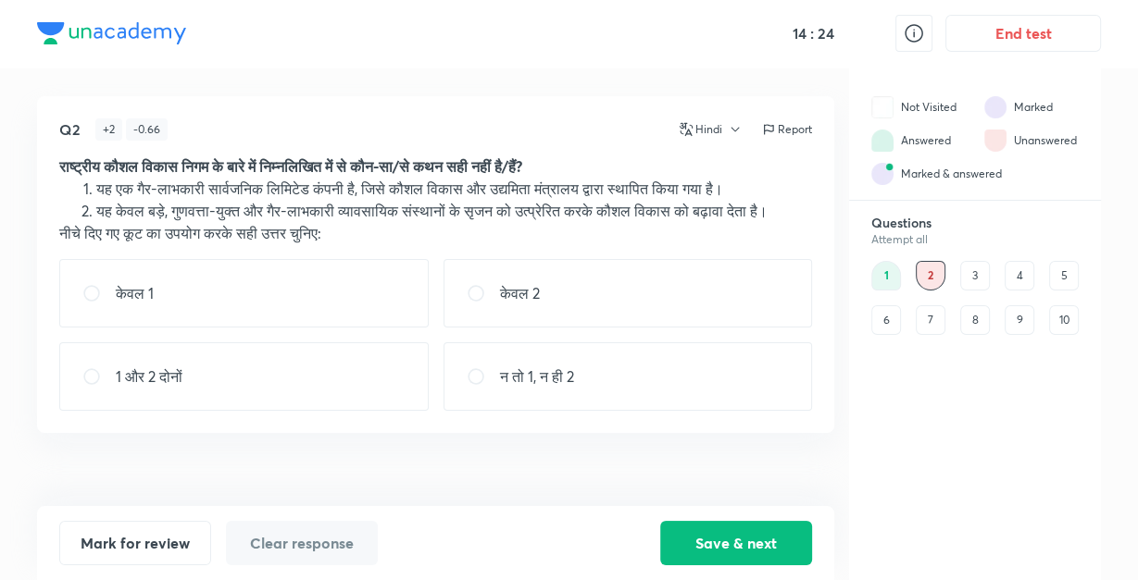
click at [723, 126] on button "Hindi" at bounding box center [707, 129] width 69 height 17
click at [708, 213] on span "English" at bounding box center [742, 206] width 115 height 19
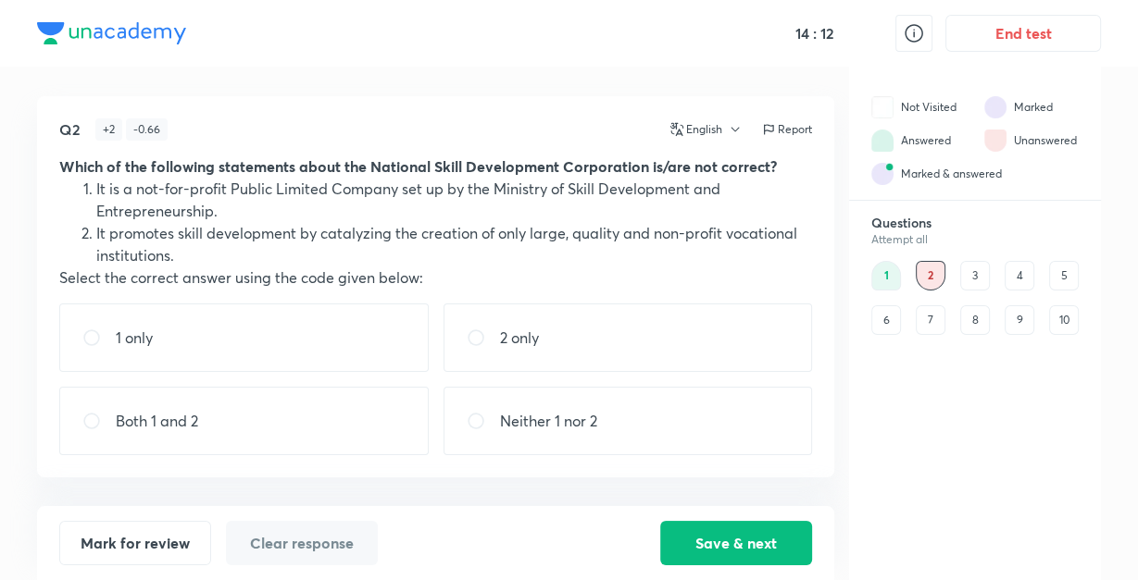
click at [580, 322] on div "2 only" at bounding box center [627, 338] width 369 height 68
radio input "true"
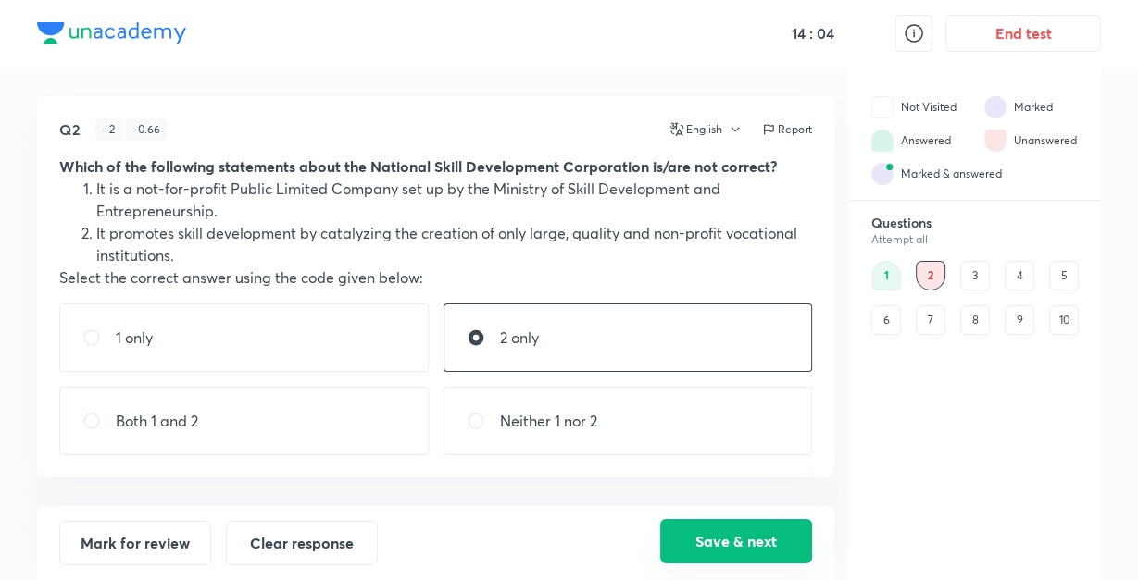
click at [710, 538] on button "Save & next" at bounding box center [736, 541] width 152 height 44
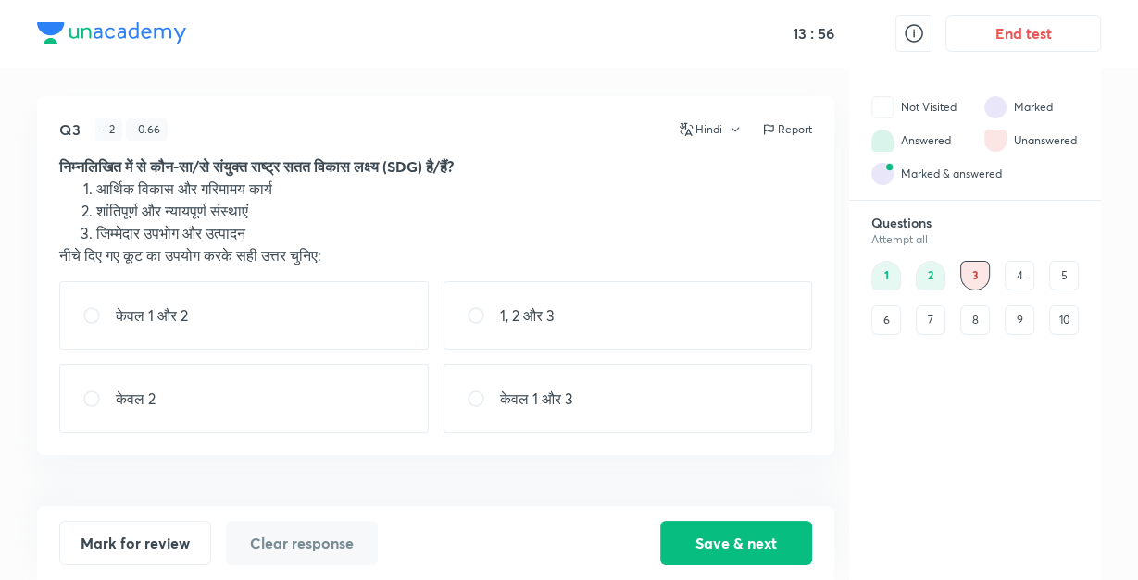
click at [695, 131] on button "Hindi" at bounding box center [707, 129] width 69 height 17
click at [699, 202] on span "English" at bounding box center [742, 206] width 115 height 19
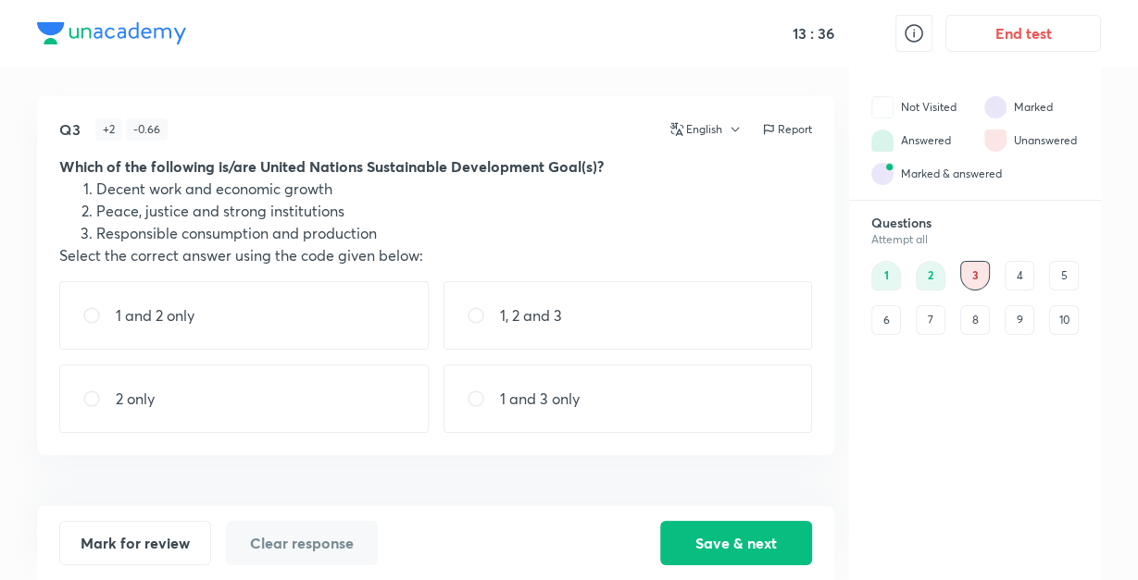
click at [563, 301] on div "1, 2 and 3" at bounding box center [627, 315] width 369 height 68
radio input "true"
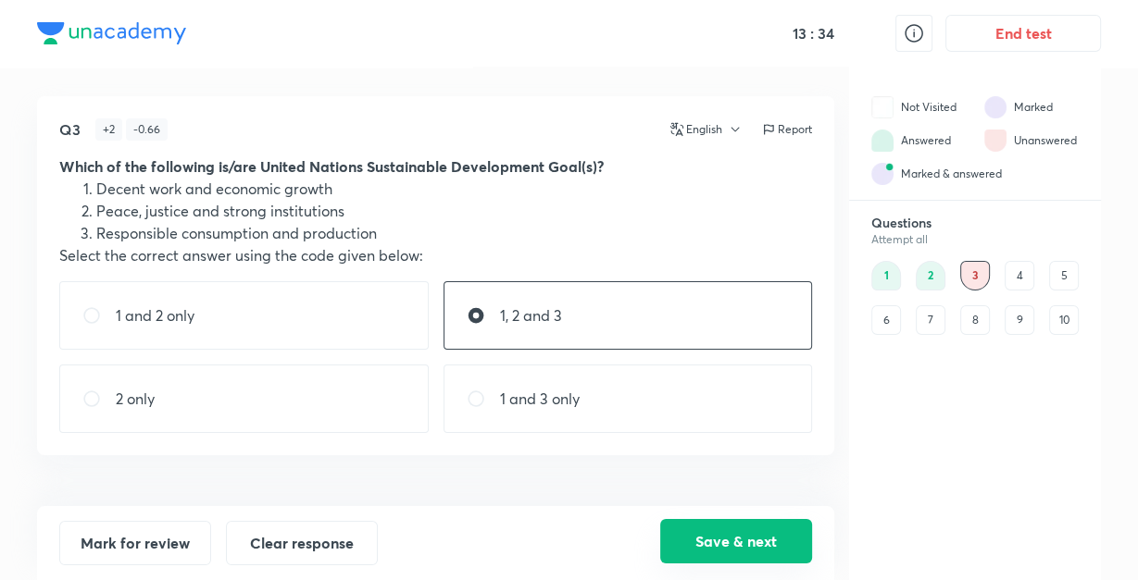
click at [697, 542] on button "Save & next" at bounding box center [736, 541] width 152 height 44
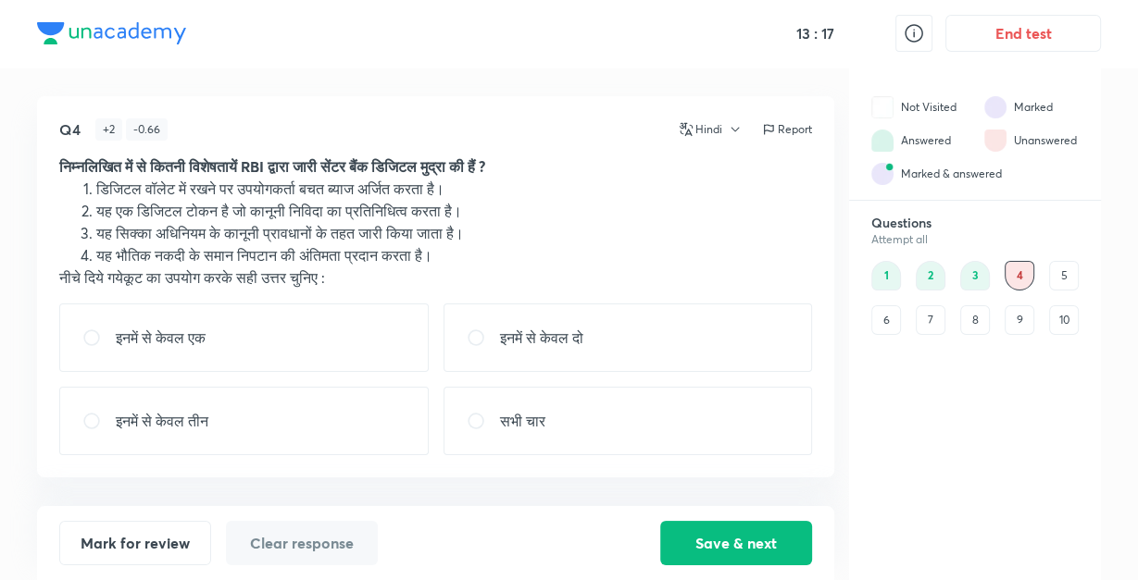
click at [688, 133] on icon "button" at bounding box center [686, 129] width 15 height 15
click at [691, 200] on span "English" at bounding box center [742, 206] width 115 height 19
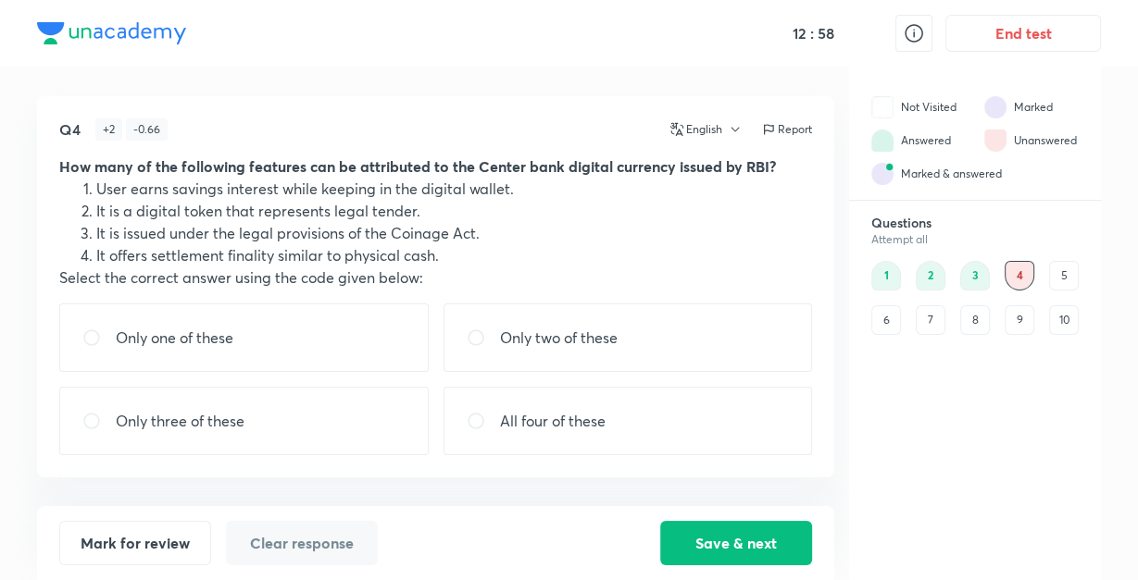
click at [537, 333] on p "Only two of these" at bounding box center [559, 338] width 118 height 22
radio input "true"
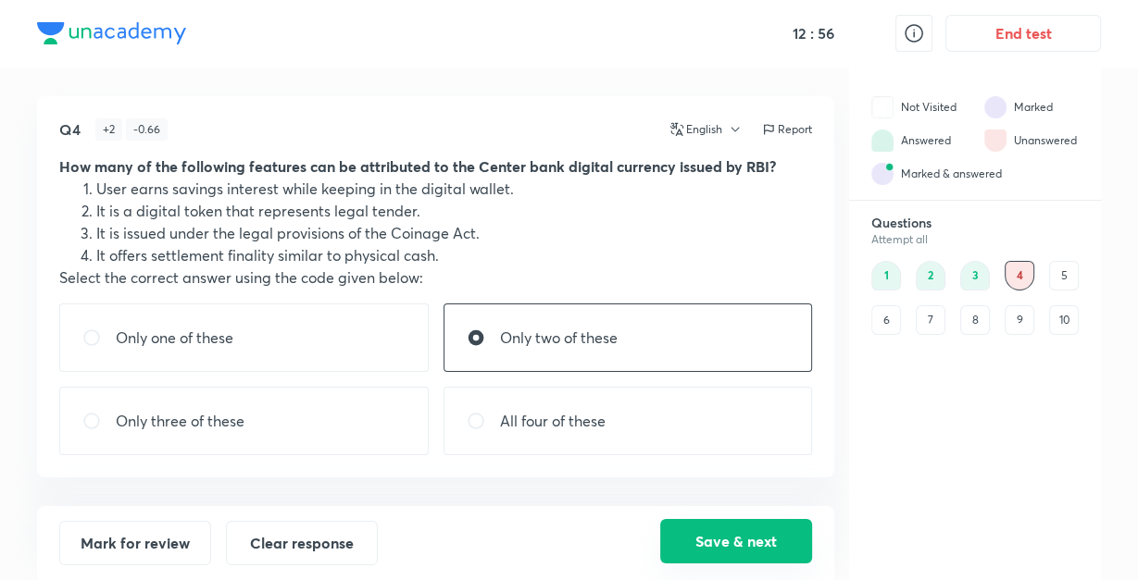
click at [716, 540] on button "Save & next" at bounding box center [736, 541] width 152 height 44
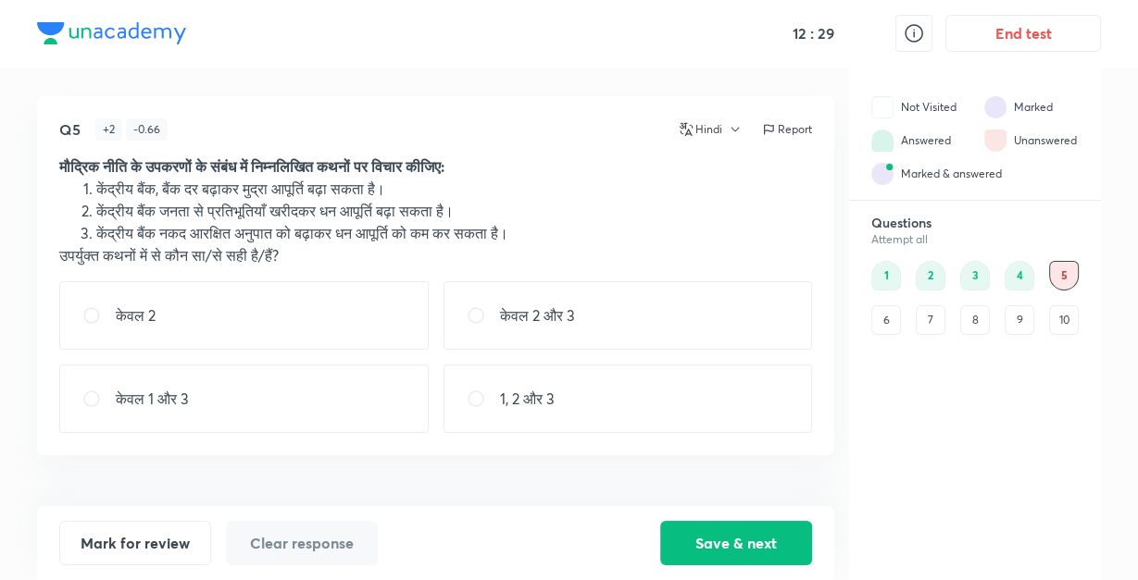
click at [560, 334] on div "केवल 2 और 3" at bounding box center [627, 315] width 369 height 68
radio input "true"
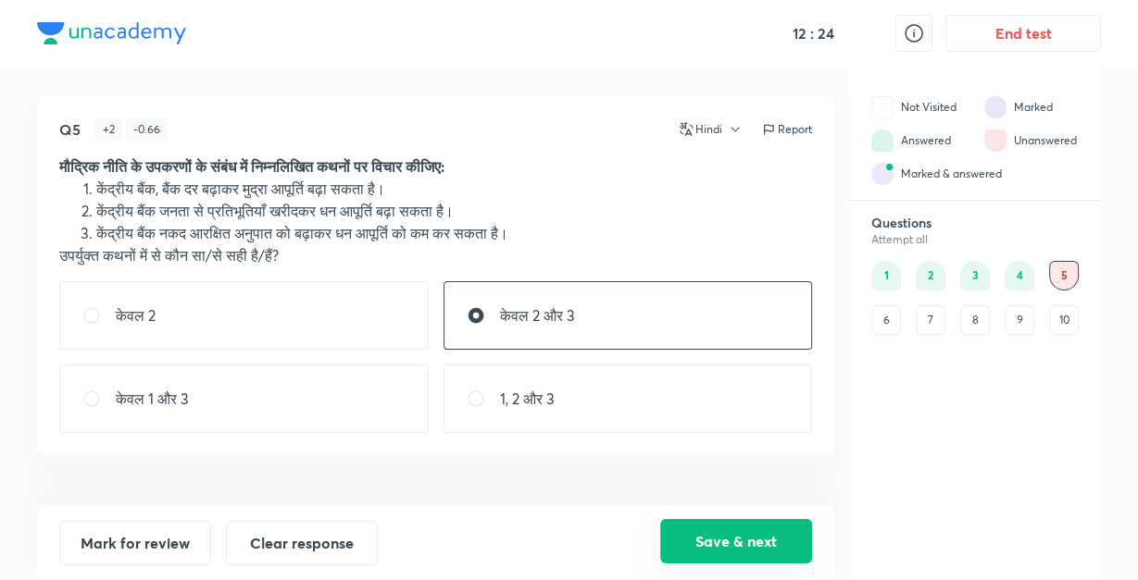
click at [716, 547] on button "Save & next" at bounding box center [736, 541] width 152 height 44
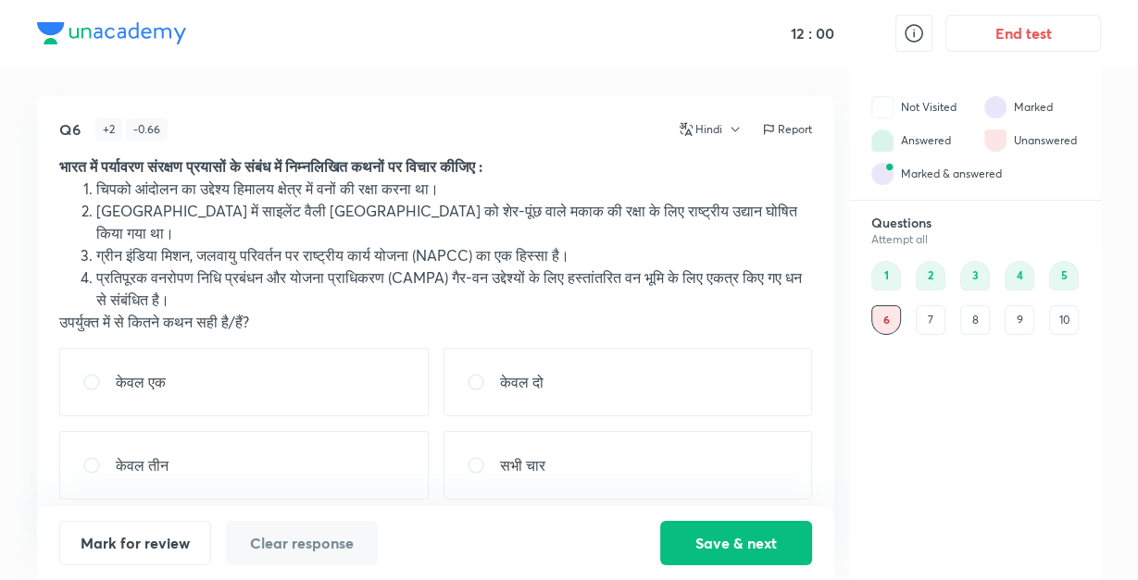
click at [561, 431] on div "सभी चार" at bounding box center [627, 465] width 369 height 68
radio input "true"
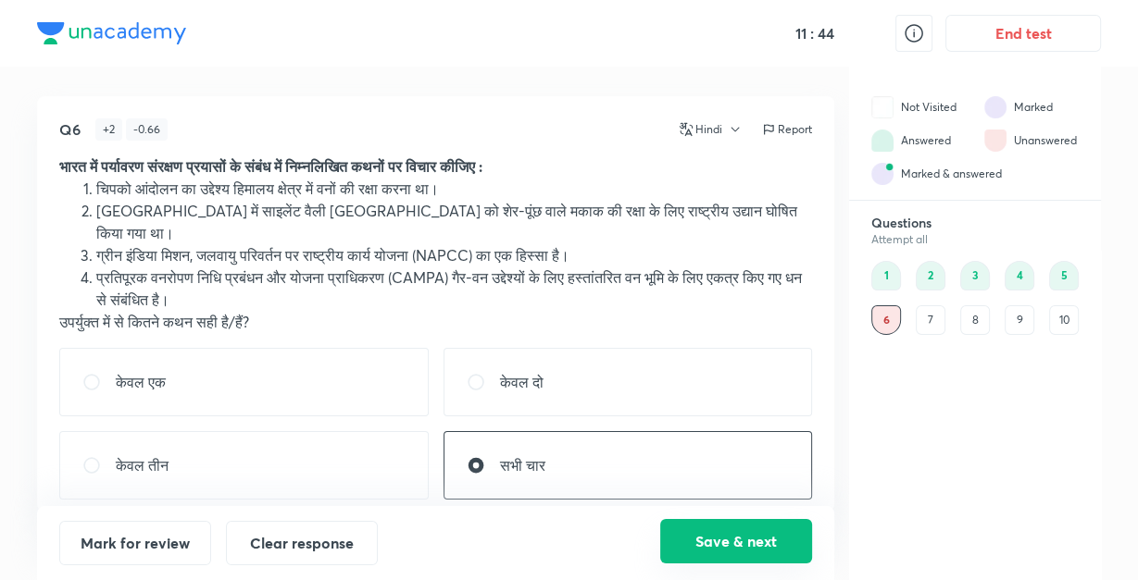
click at [693, 534] on button "Save & next" at bounding box center [736, 541] width 152 height 44
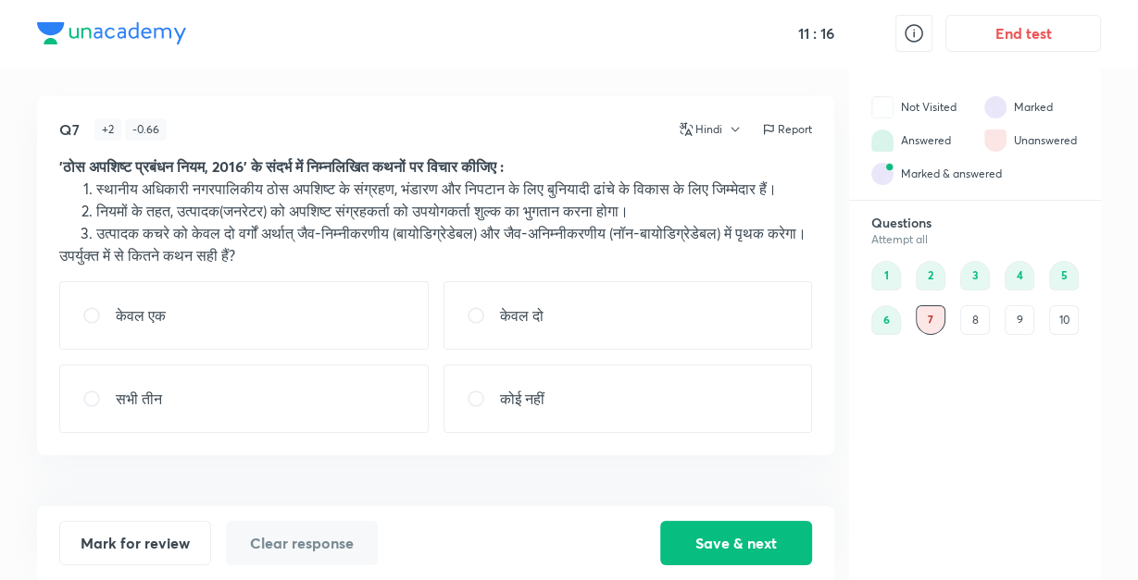
click at [538, 327] on p "केवल दो" at bounding box center [522, 316] width 44 height 22
radio input "true"
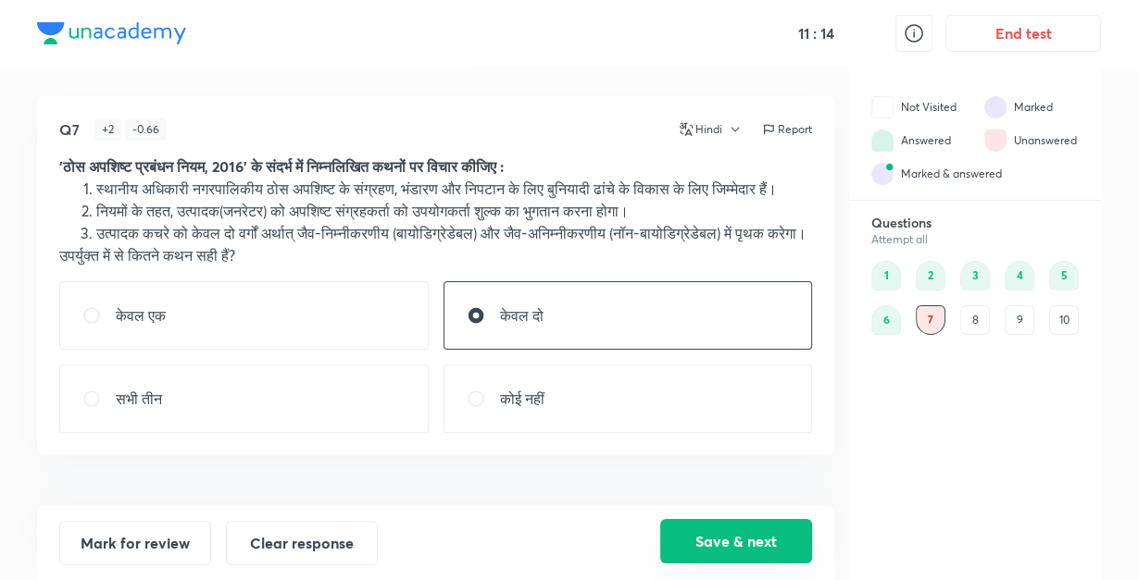
click at [744, 538] on button "Save & next" at bounding box center [736, 541] width 152 height 44
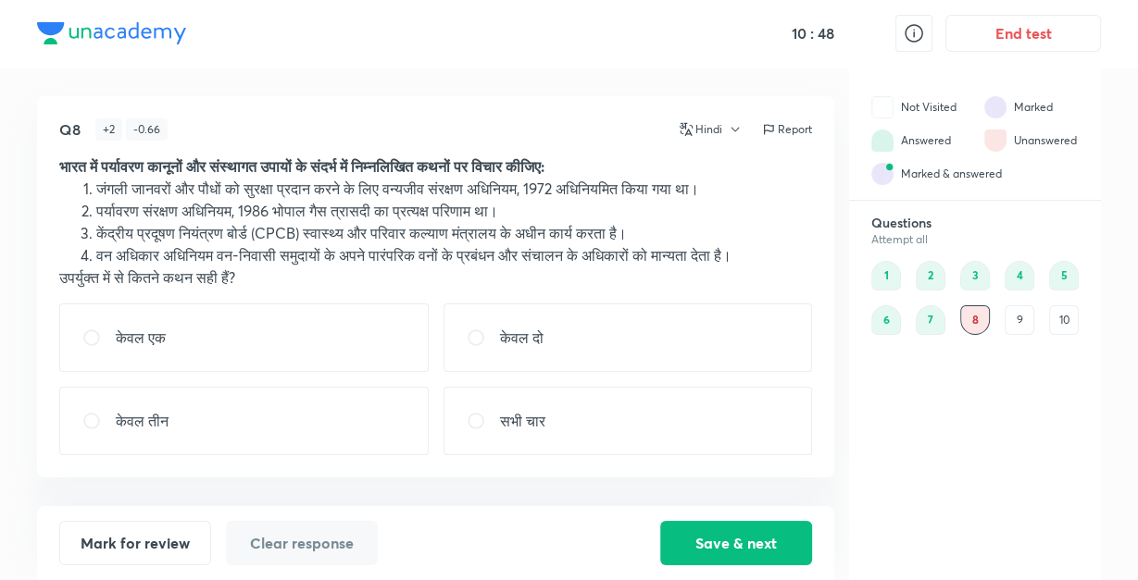
click at [358, 422] on div "केवल तीन" at bounding box center [243, 421] width 369 height 68
radio input "true"
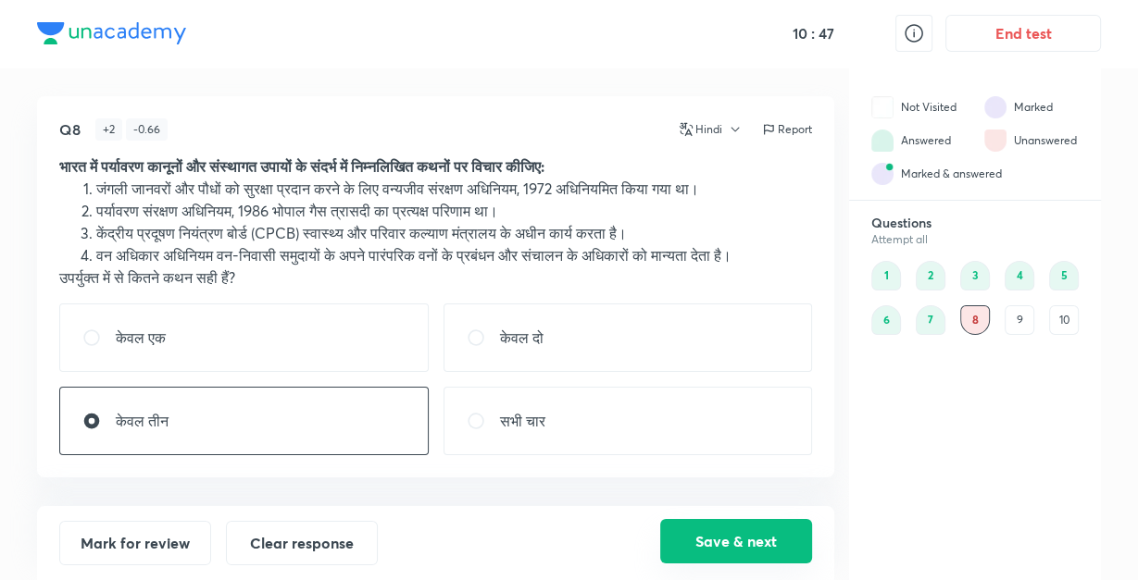
click at [753, 522] on button "Save & next" at bounding box center [736, 541] width 152 height 44
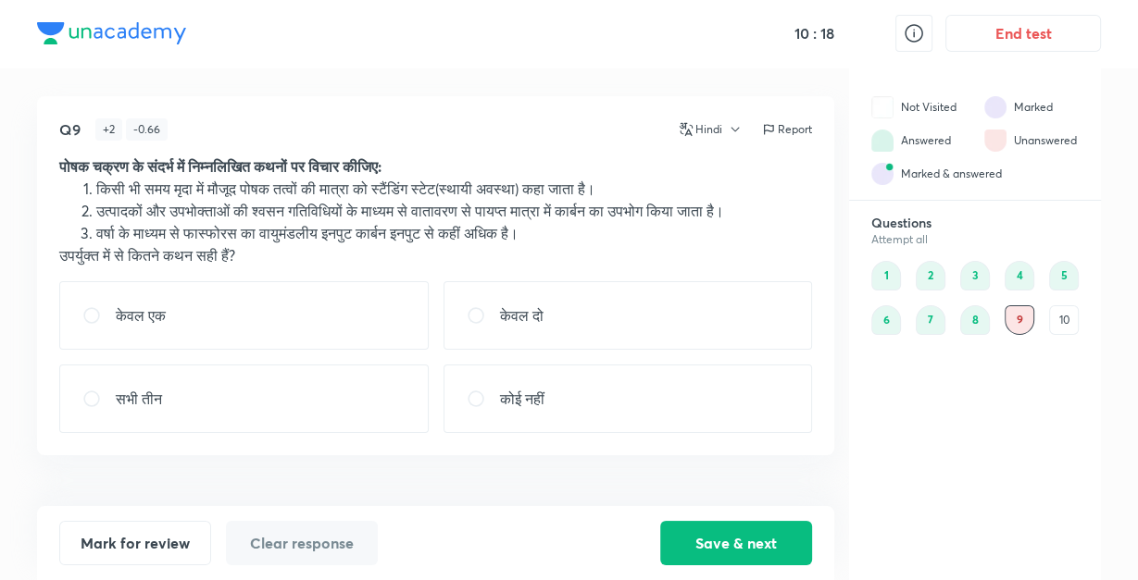
click at [341, 383] on div "सभी तीन" at bounding box center [243, 399] width 369 height 68
radio input "true"
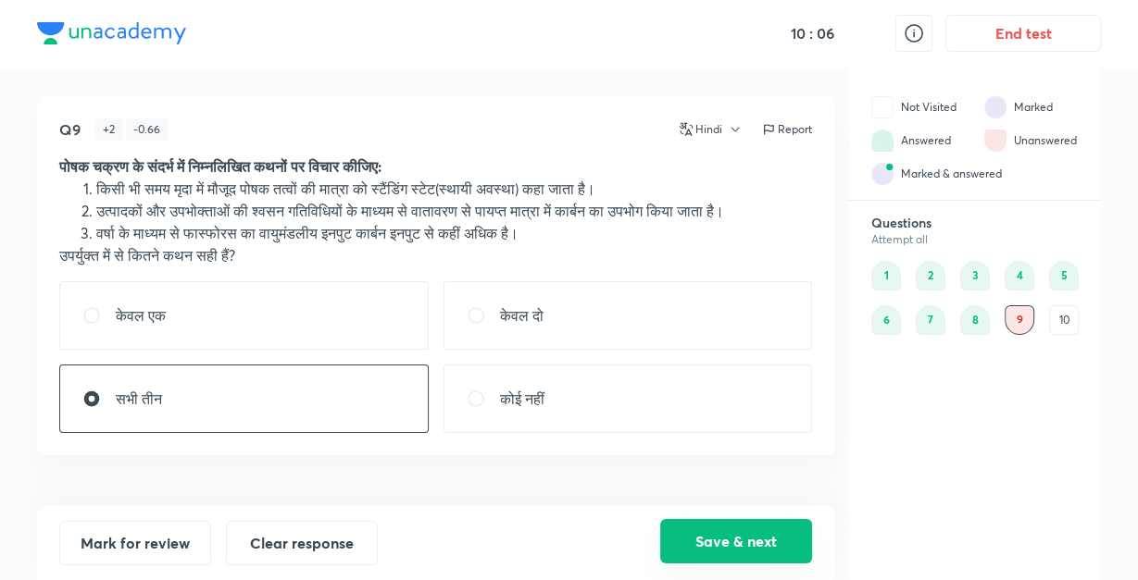
click at [698, 544] on button "Save & next" at bounding box center [736, 541] width 152 height 44
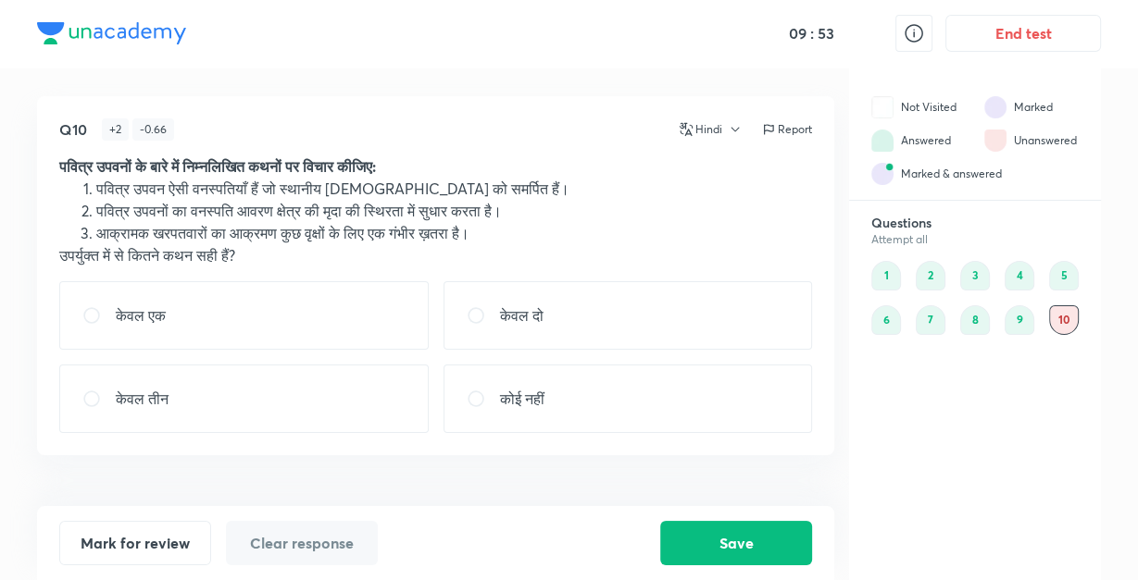
click at [309, 379] on div "केवल तीन" at bounding box center [243, 399] width 369 height 68
radio input "true"
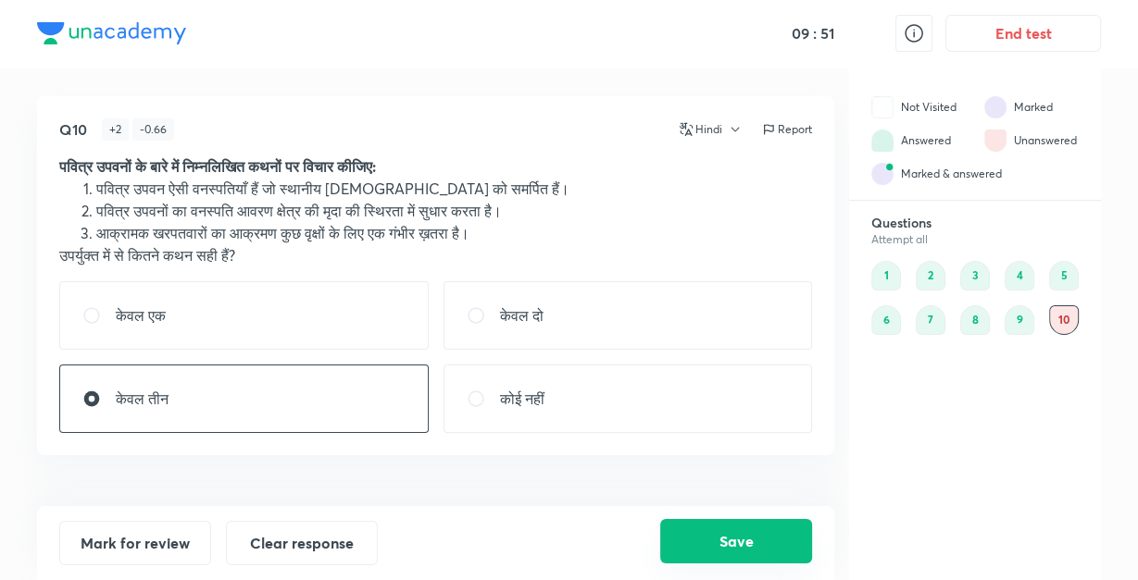
click at [704, 534] on button "Save" at bounding box center [736, 541] width 152 height 44
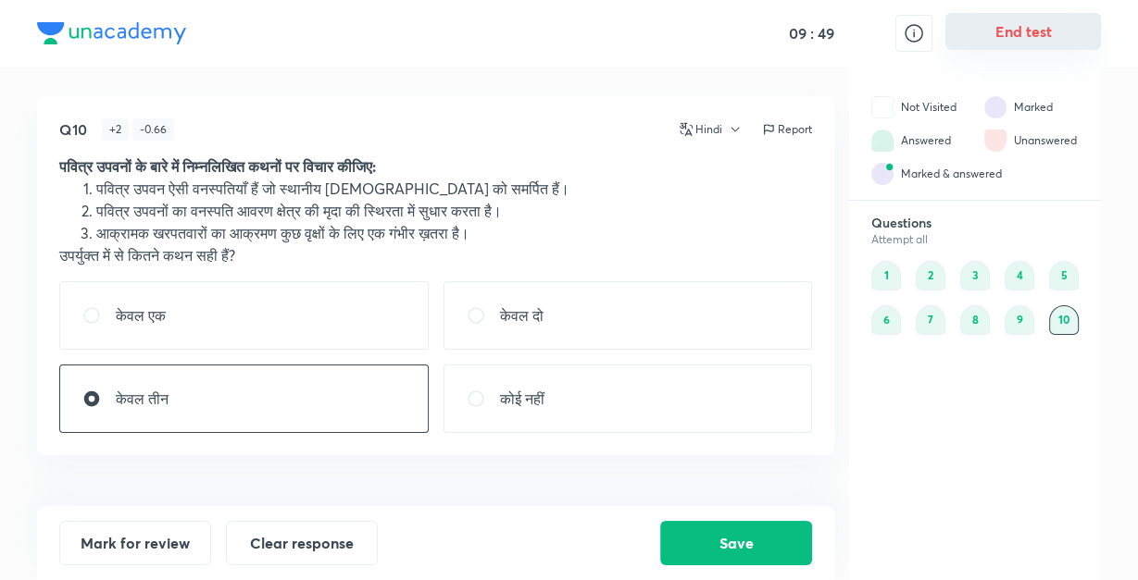
click at [1027, 26] on button "End test" at bounding box center [1023, 31] width 156 height 37
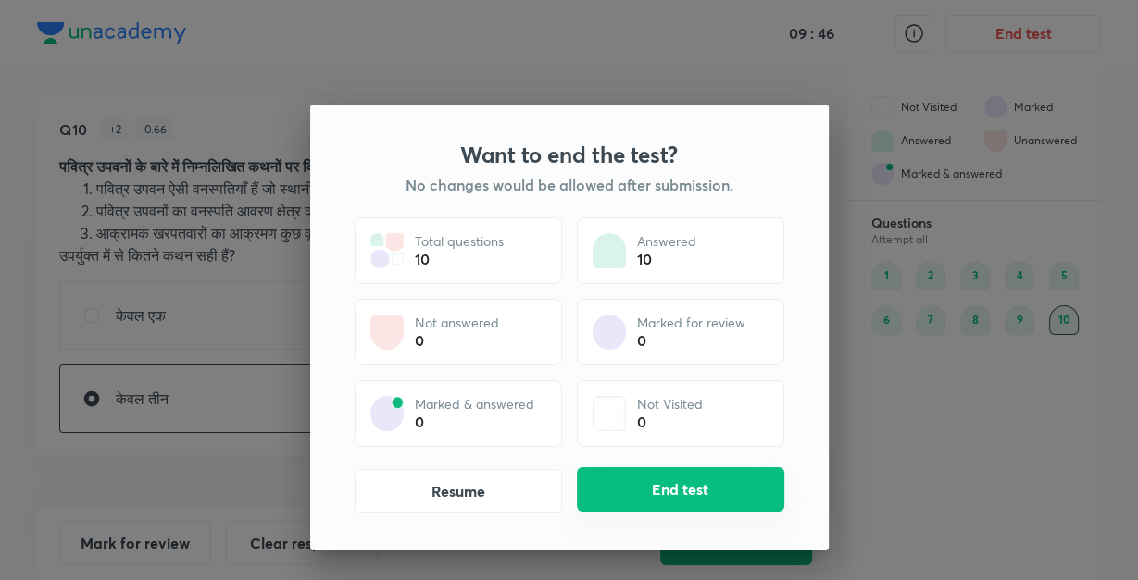
click at [691, 475] on button "End test" at bounding box center [680, 489] width 207 height 44
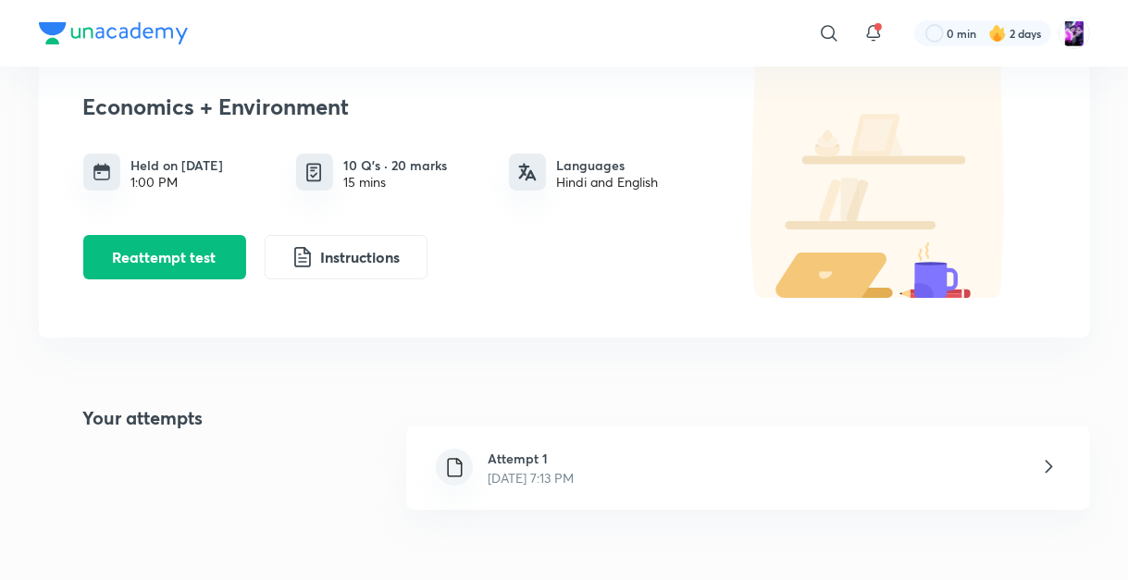
scroll to position [118, 0]
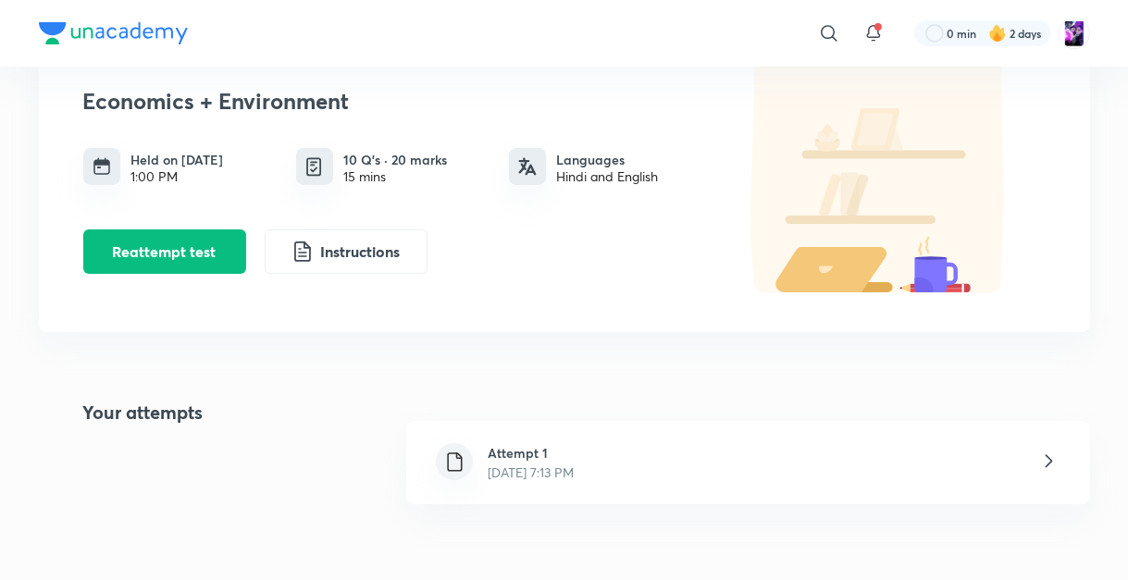
click at [549, 457] on h6 "Attempt 1" at bounding box center [531, 452] width 86 height 19
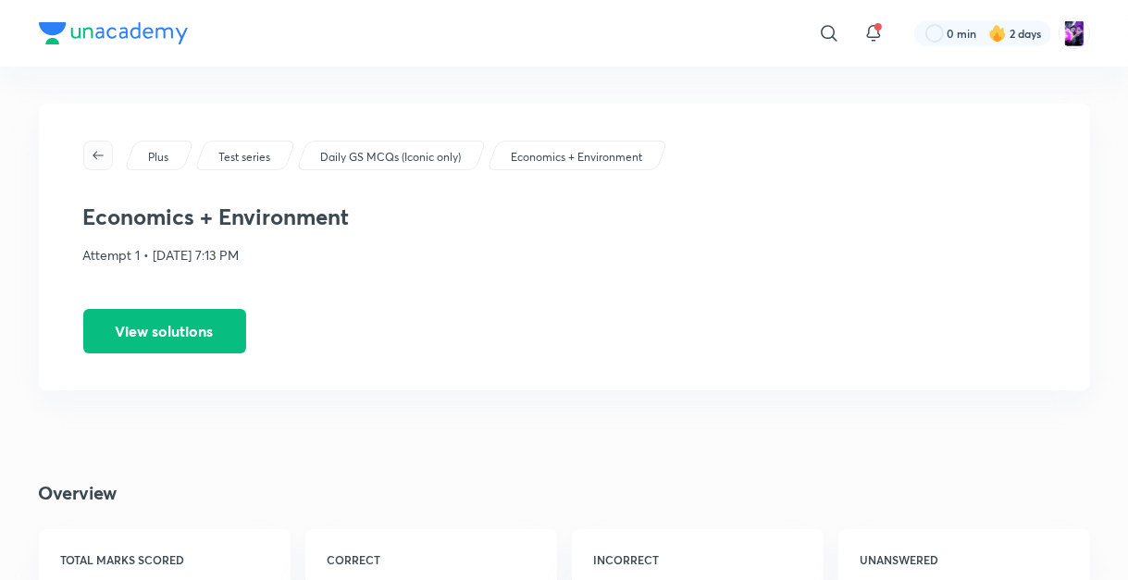
click at [100, 152] on icon "button" at bounding box center [98, 155] width 15 height 15
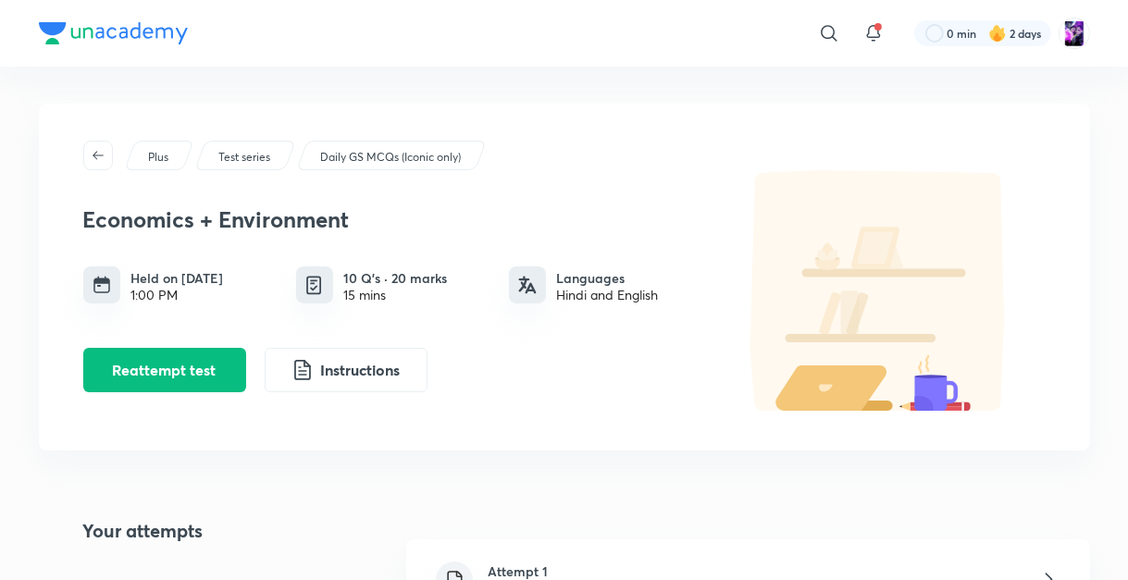
click at [100, 152] on icon "button" at bounding box center [98, 155] width 15 height 15
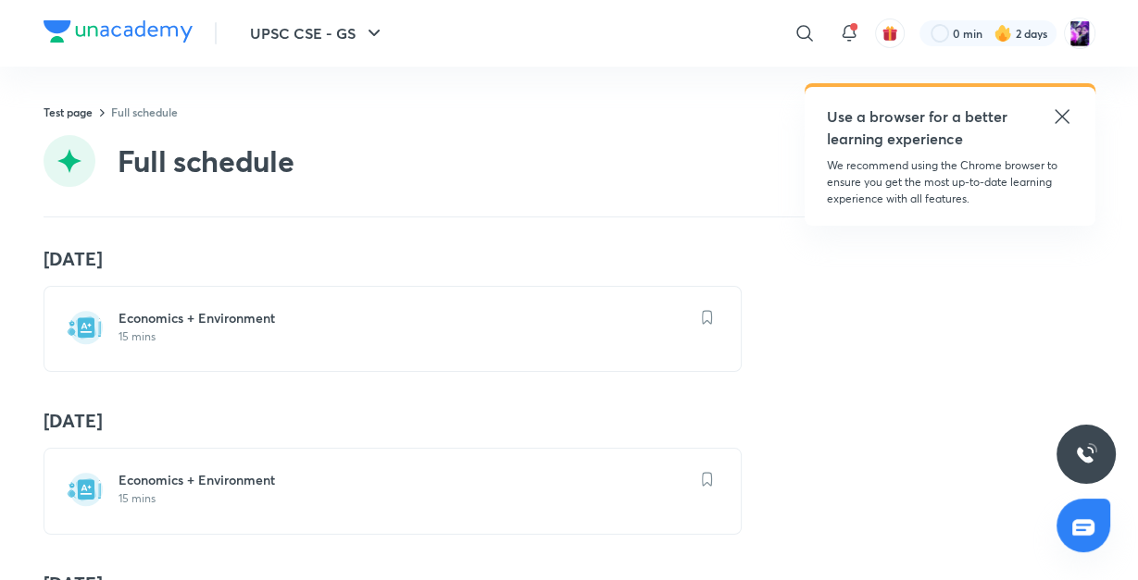
click at [100, 152] on div "Full schedule" at bounding box center [570, 161] width 1052 height 52
click at [72, 115] on link "Test page" at bounding box center [68, 112] width 49 height 15
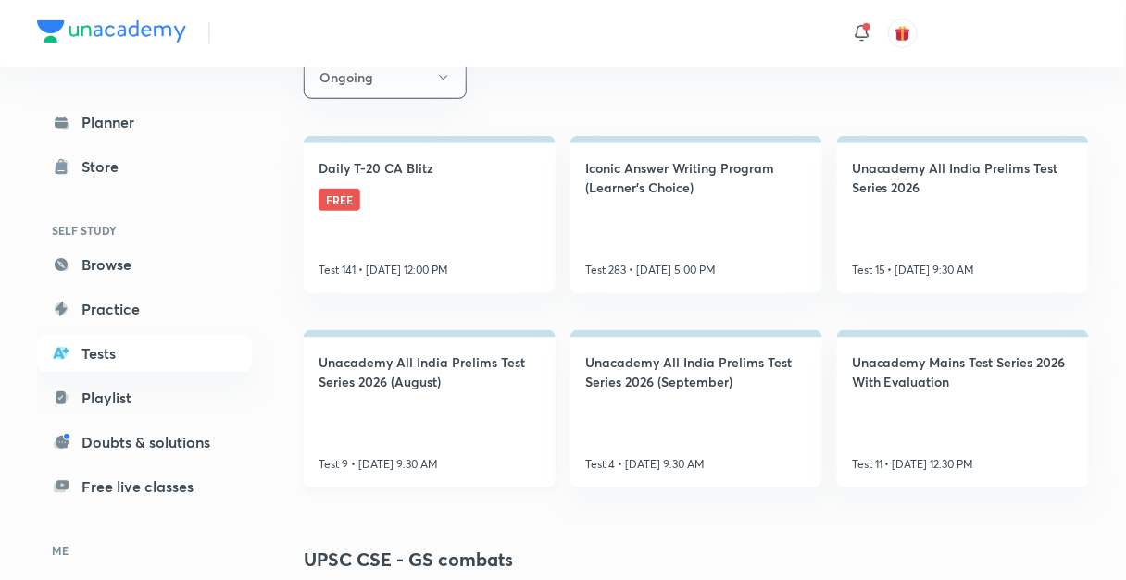
click at [430, 356] on h4 "Unacademy All India Prelims Test Series 2026 (August)" at bounding box center [429, 372] width 222 height 39
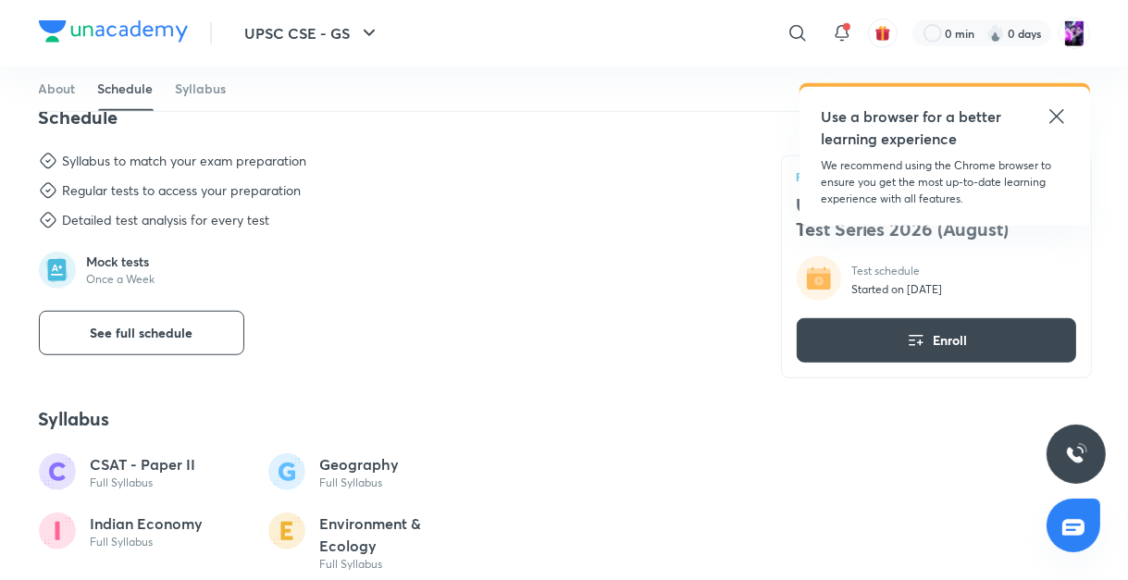
scroll to position [1037, 0]
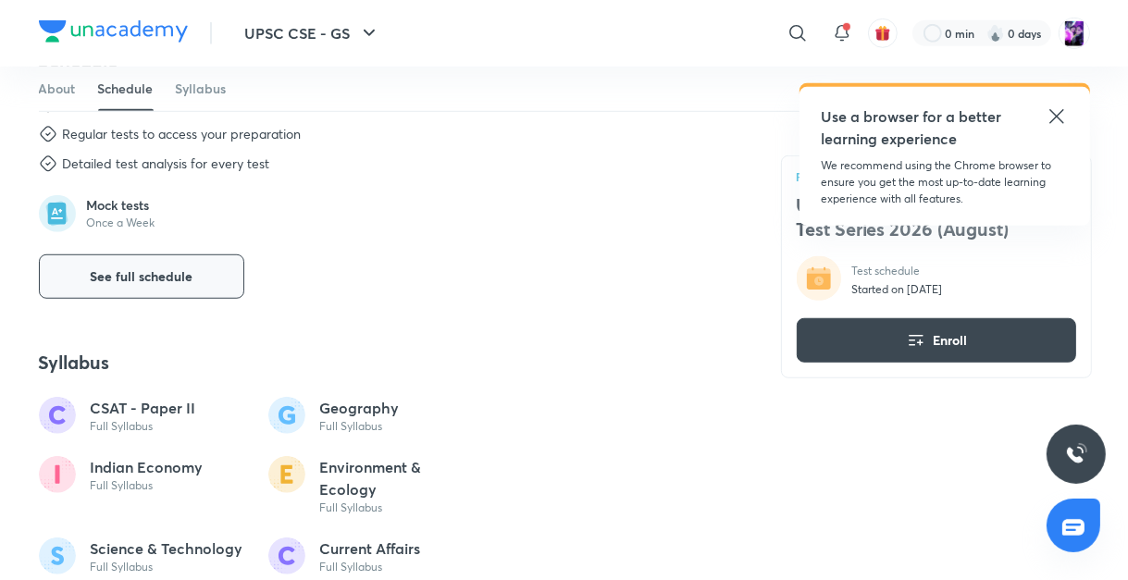
click at [119, 280] on span "See full schedule" at bounding box center [141, 277] width 103 height 19
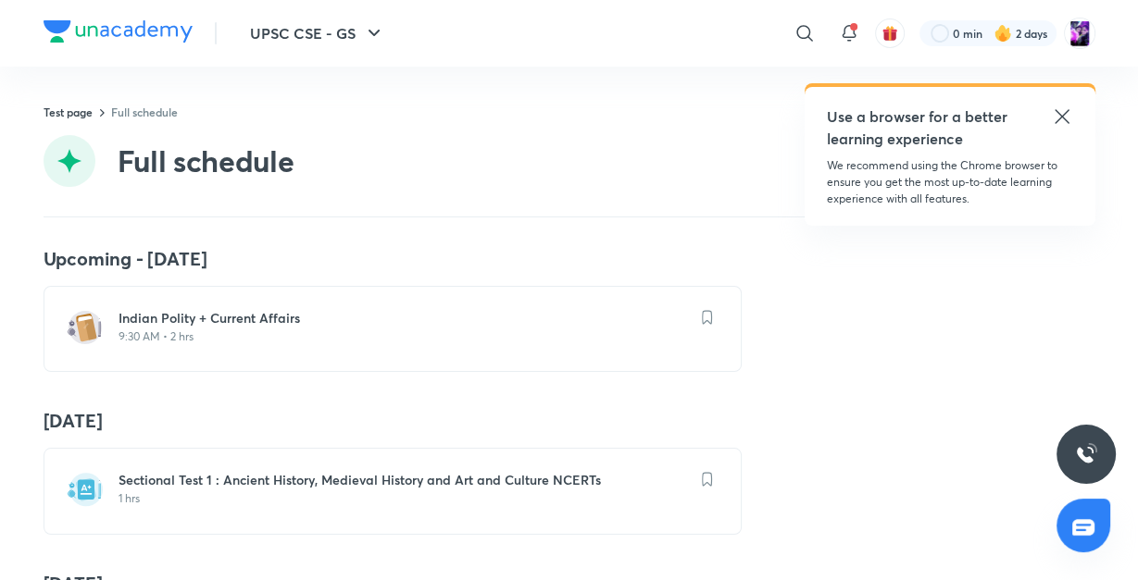
click at [579, 167] on div "Full schedule" at bounding box center [570, 161] width 1052 height 52
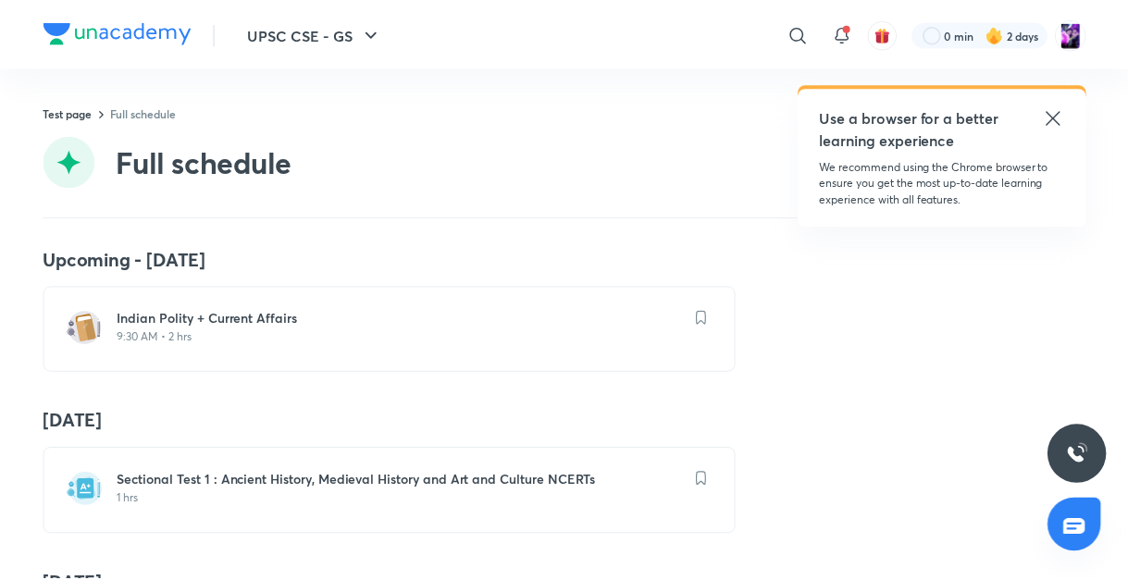
scroll to position [12, 0]
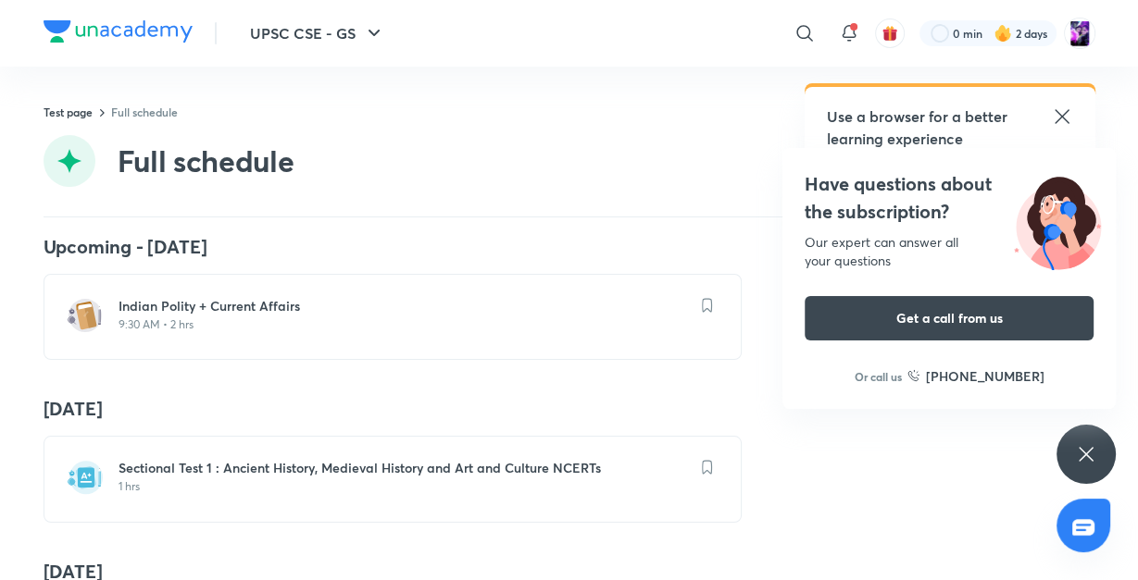
click at [436, 468] on h6 "Sectional Test 1 : Ancient History, Medieval History and Art and Culture NCERTs" at bounding box center [403, 468] width 570 height 19
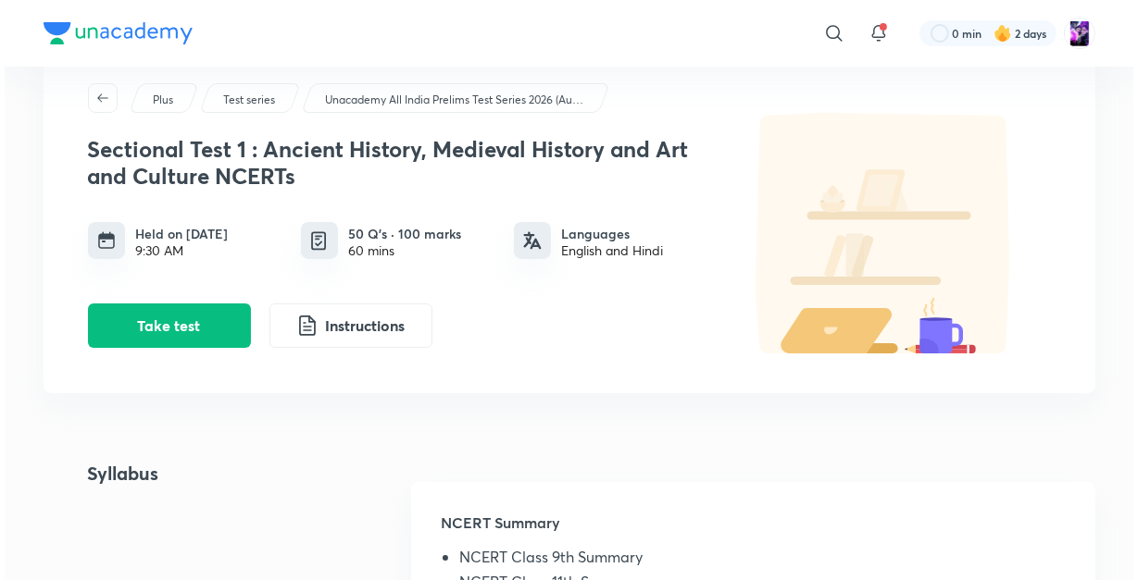
scroll to position [30, 0]
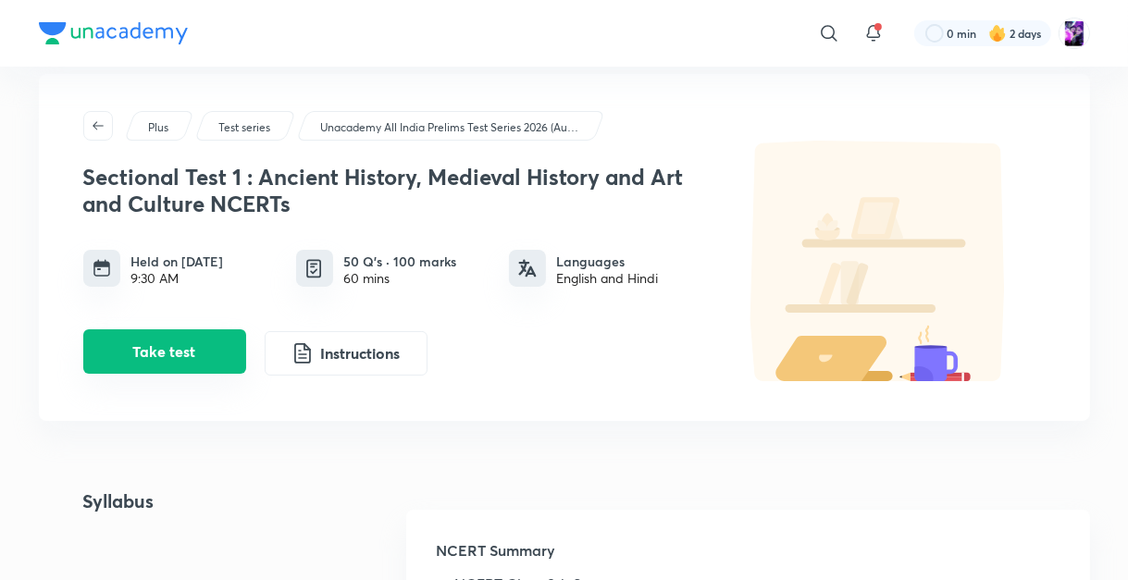
click at [185, 357] on button "Take test" at bounding box center [164, 352] width 163 height 44
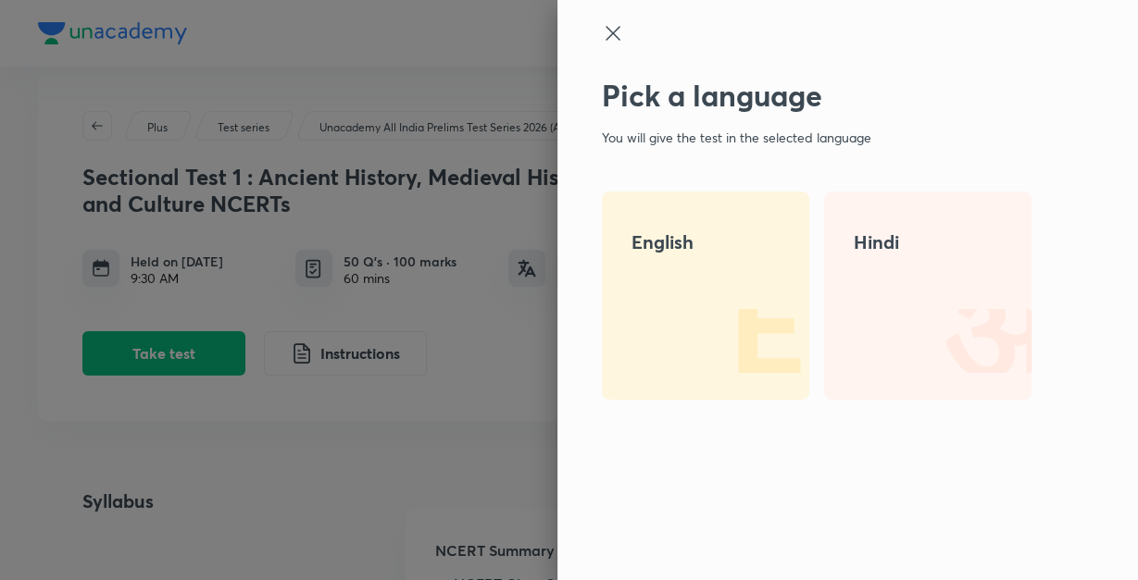
click at [873, 267] on div "Hindi" at bounding box center [927, 296] width 207 height 208
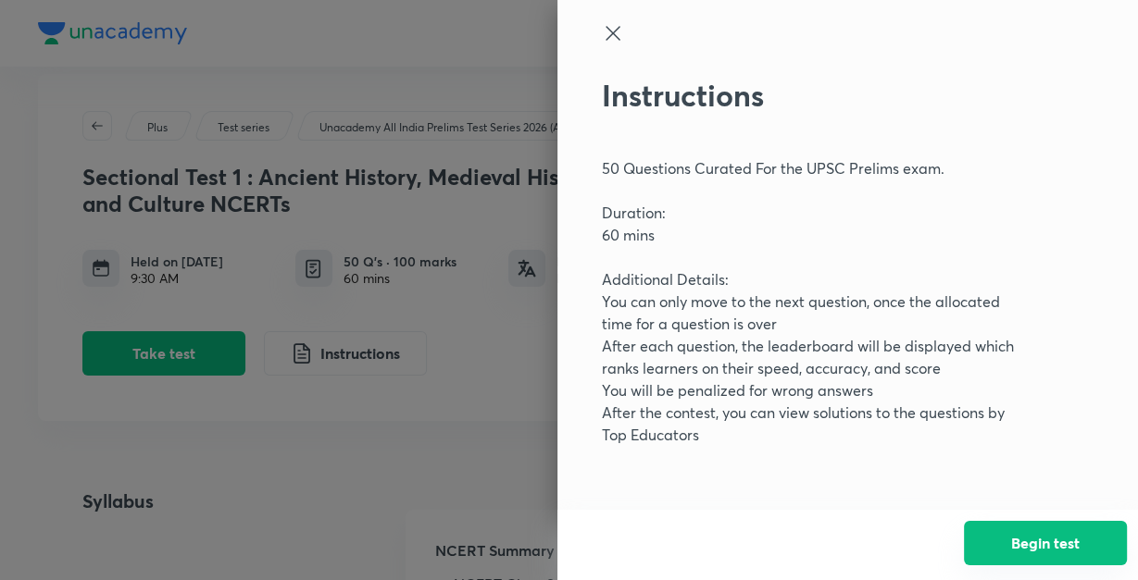
click at [1051, 527] on button "Begin test" at bounding box center [1045, 543] width 163 height 44
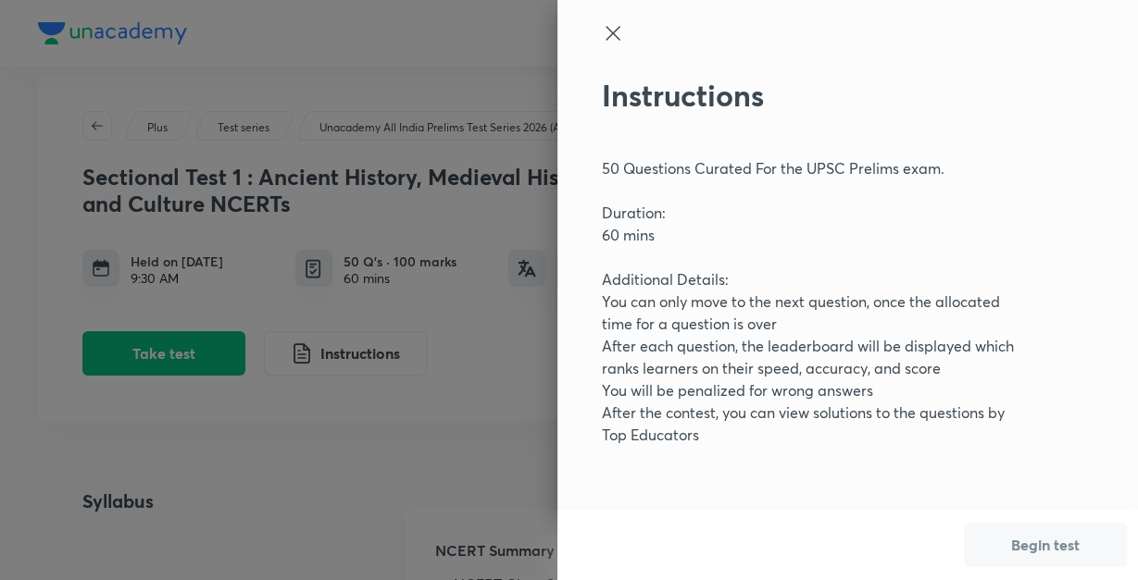
scroll to position [0, 0]
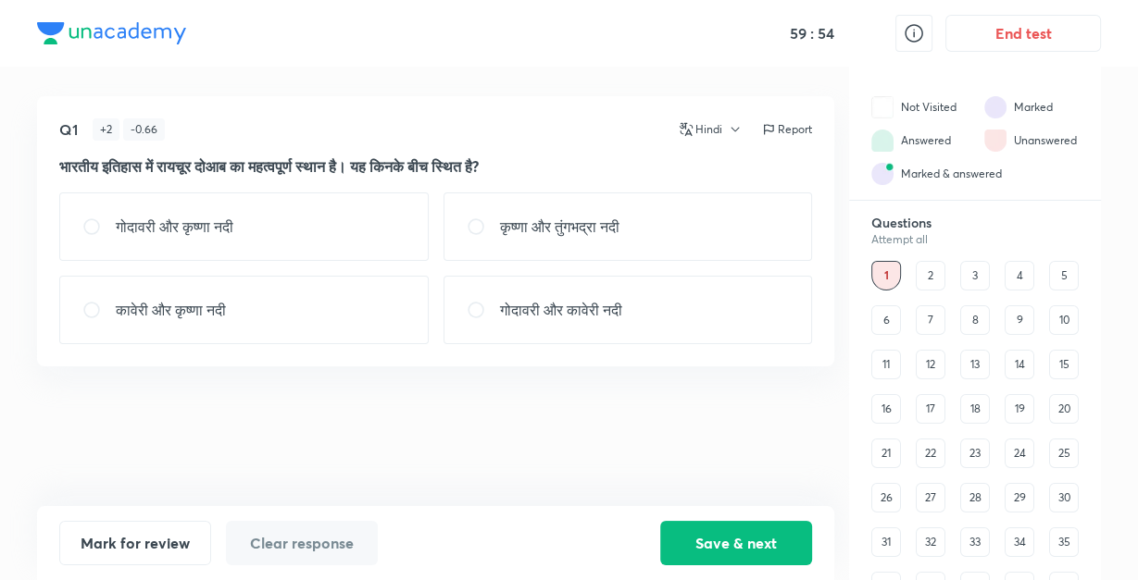
click at [640, 223] on div "कृष्णा और तुंगभद्रा नदी" at bounding box center [627, 227] width 369 height 68
radio input "true"
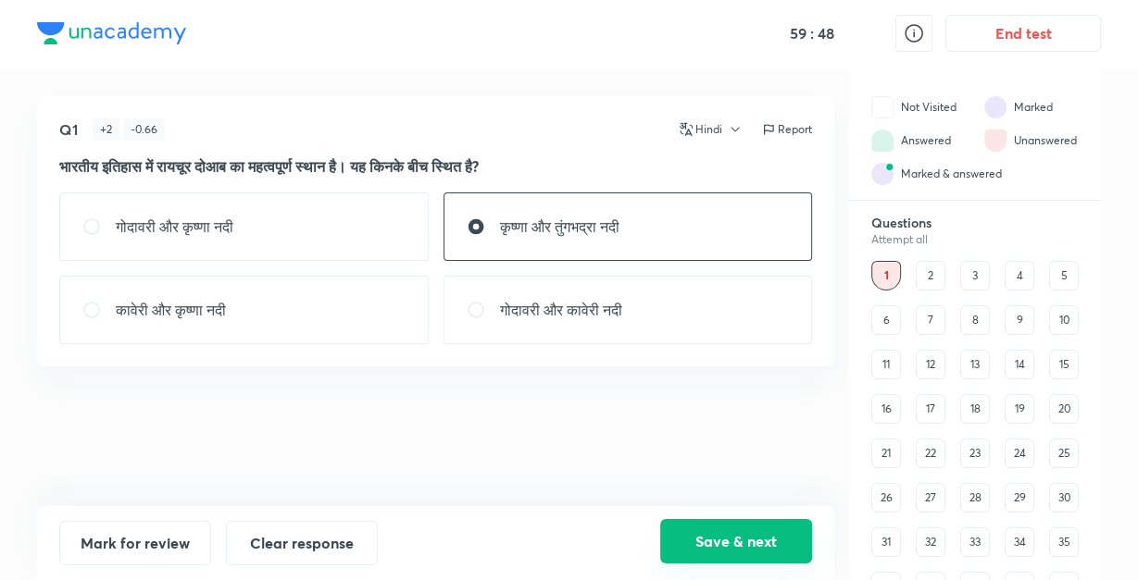
click at [712, 536] on button "Save & next" at bounding box center [736, 541] width 152 height 44
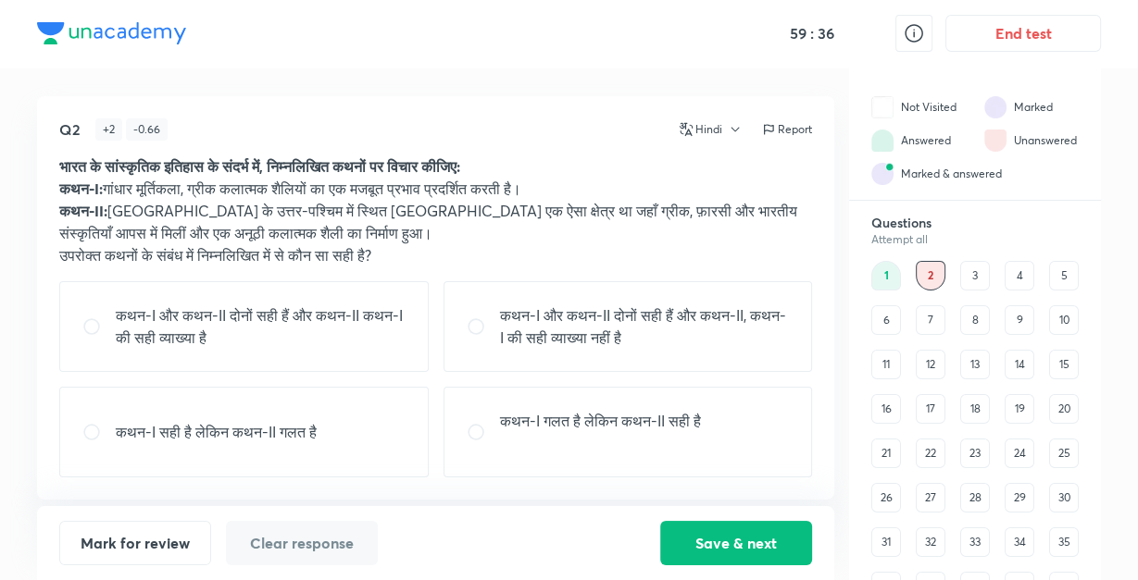
click at [263, 325] on p "कथन-I और कथन-II दोनों सही हैं और कथन-II कथन-I की सही व्याख्या है" at bounding box center [261, 327] width 290 height 44
radio input "true"
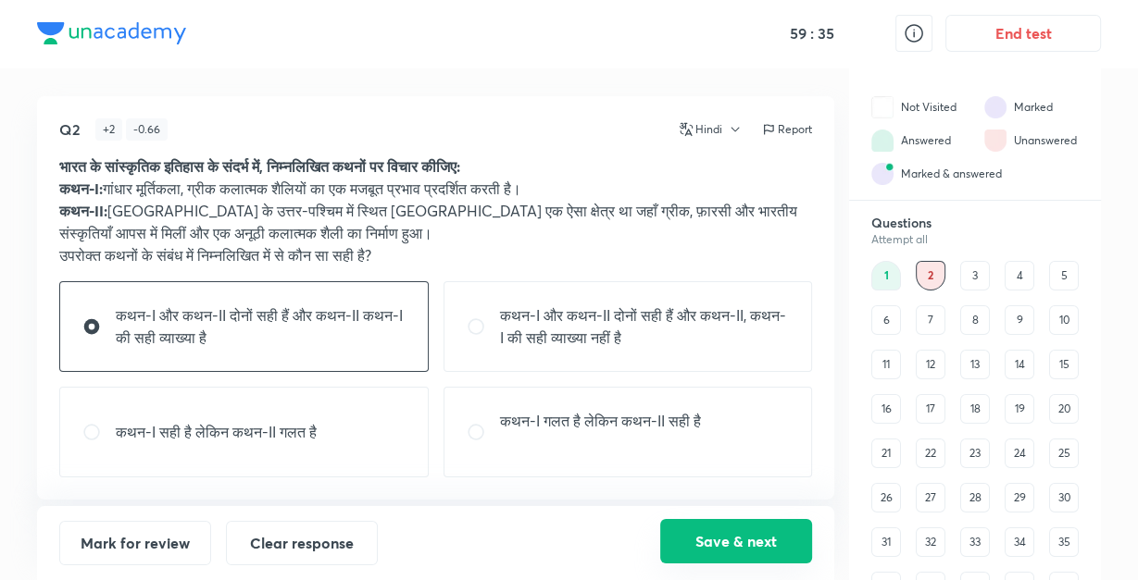
click at [689, 536] on button "Save & next" at bounding box center [736, 541] width 152 height 44
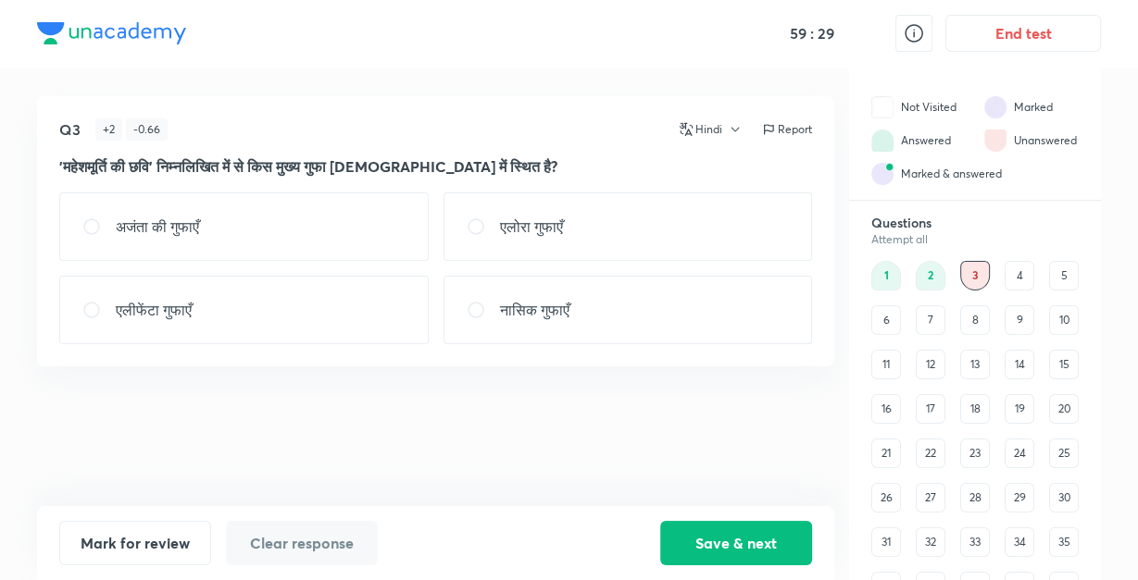
click at [236, 315] on div "एलीफेंटा गुफाएँ" at bounding box center [243, 310] width 369 height 68
radio input "true"
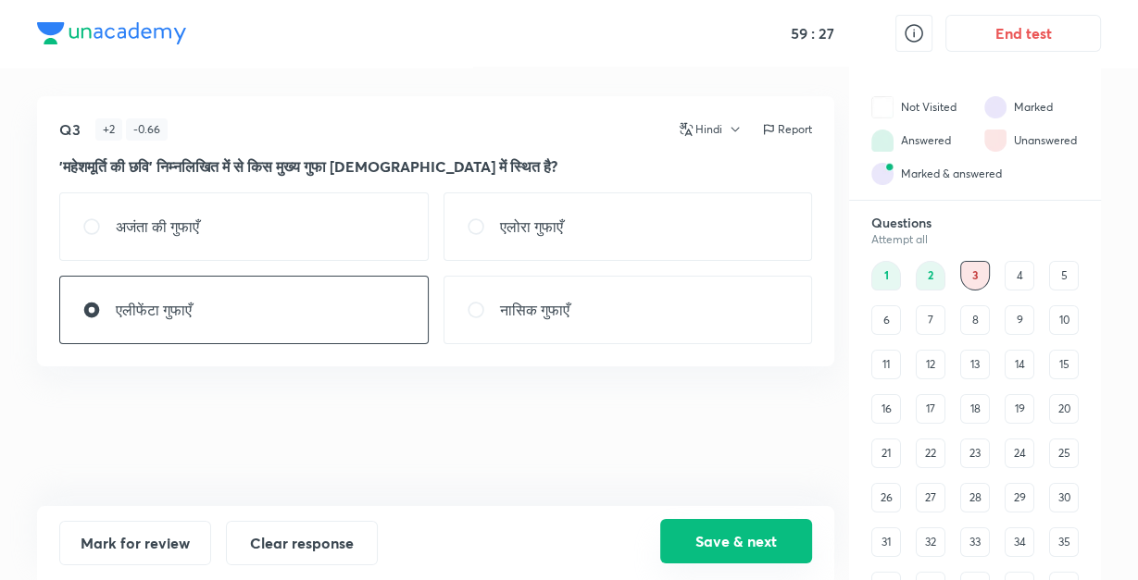
click at [705, 544] on button "Save & next" at bounding box center [736, 541] width 152 height 44
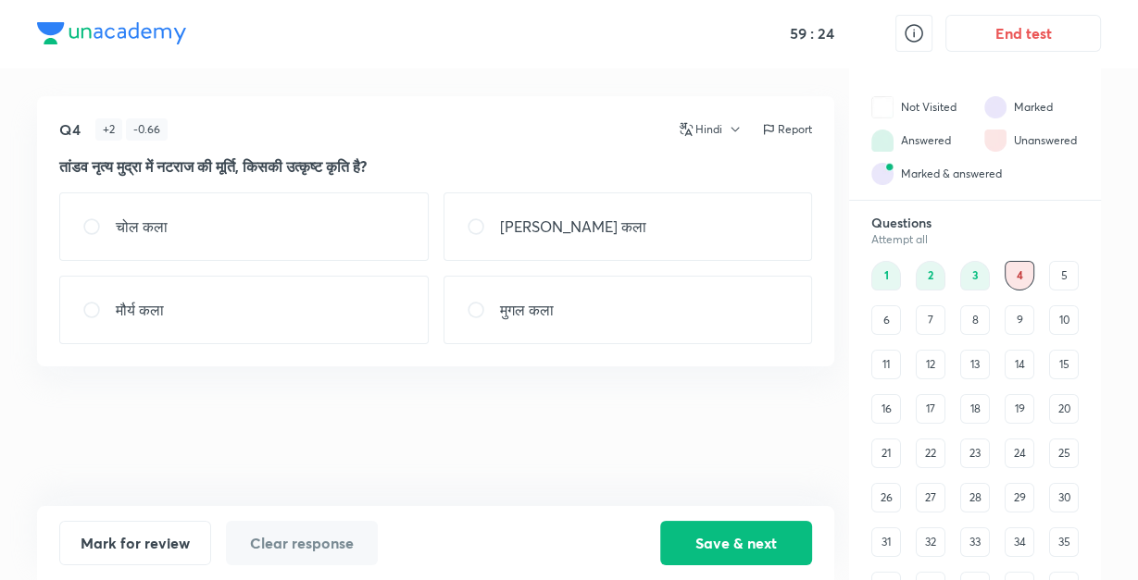
click at [296, 236] on div "चोल कला" at bounding box center [243, 227] width 369 height 68
radio input "true"
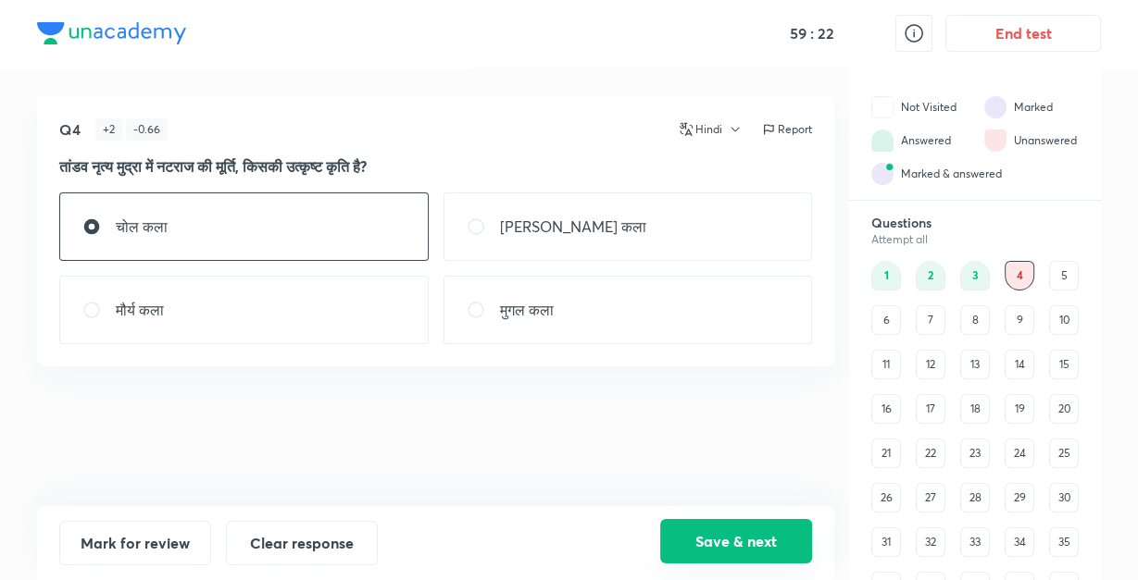
click at [701, 542] on button "Save & next" at bounding box center [736, 541] width 152 height 44
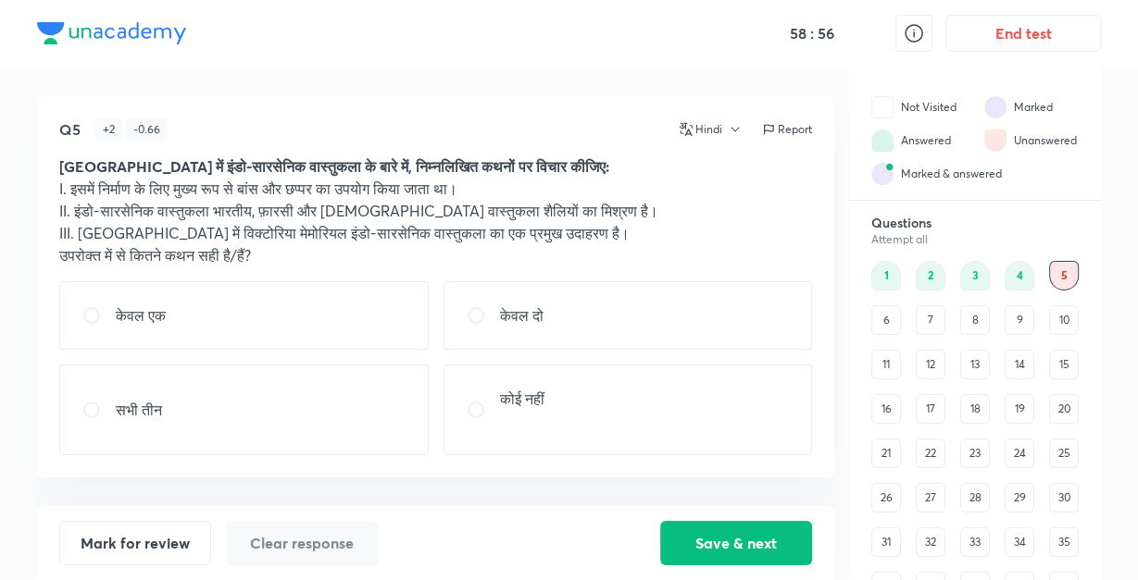
click at [543, 316] on p "केवल दो" at bounding box center [522, 316] width 44 height 22
radio input "true"
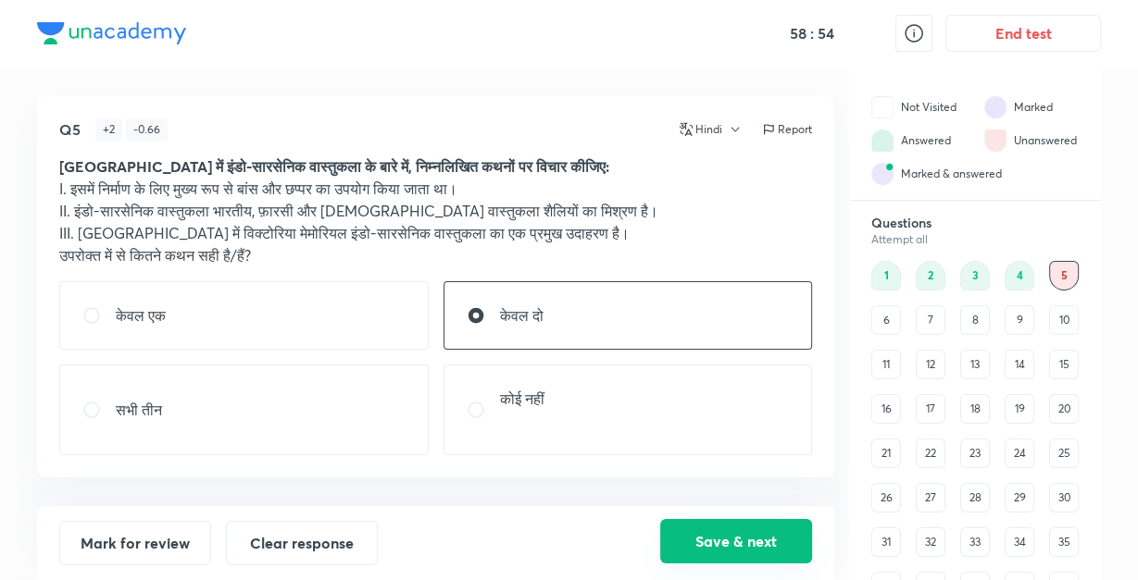
click at [722, 542] on button "Save & next" at bounding box center [736, 541] width 152 height 44
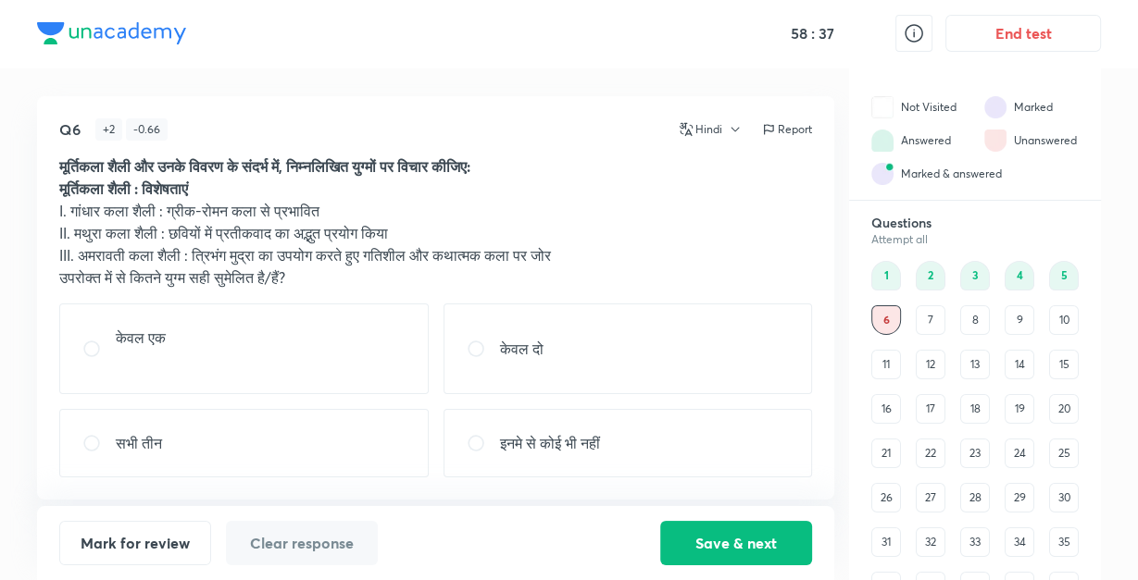
click at [268, 442] on div "सभी तीन" at bounding box center [243, 443] width 369 height 68
radio input "true"
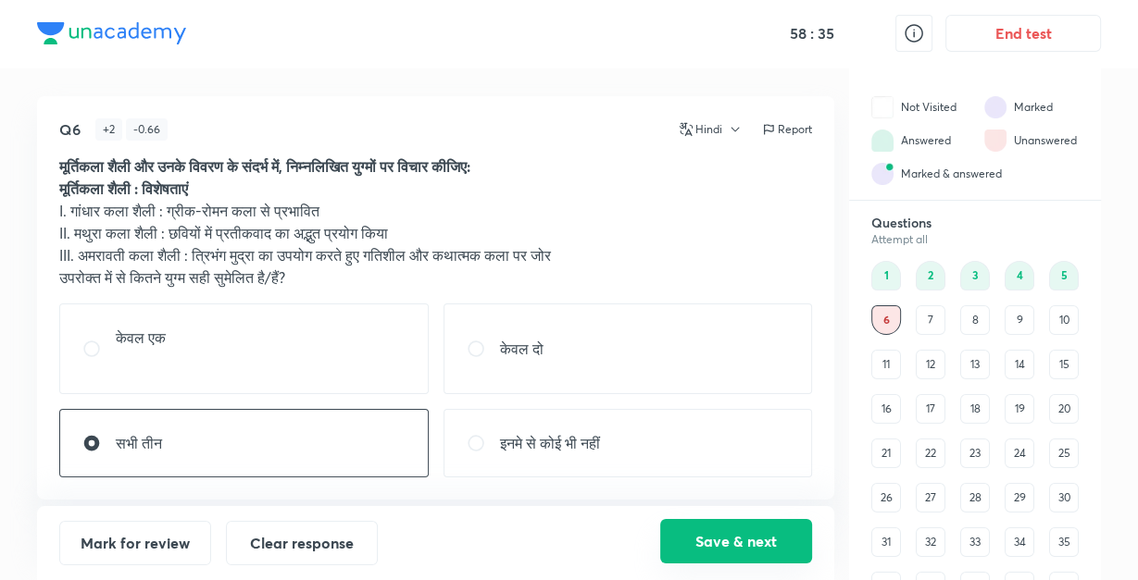
click at [737, 537] on button "Save & next" at bounding box center [736, 541] width 152 height 44
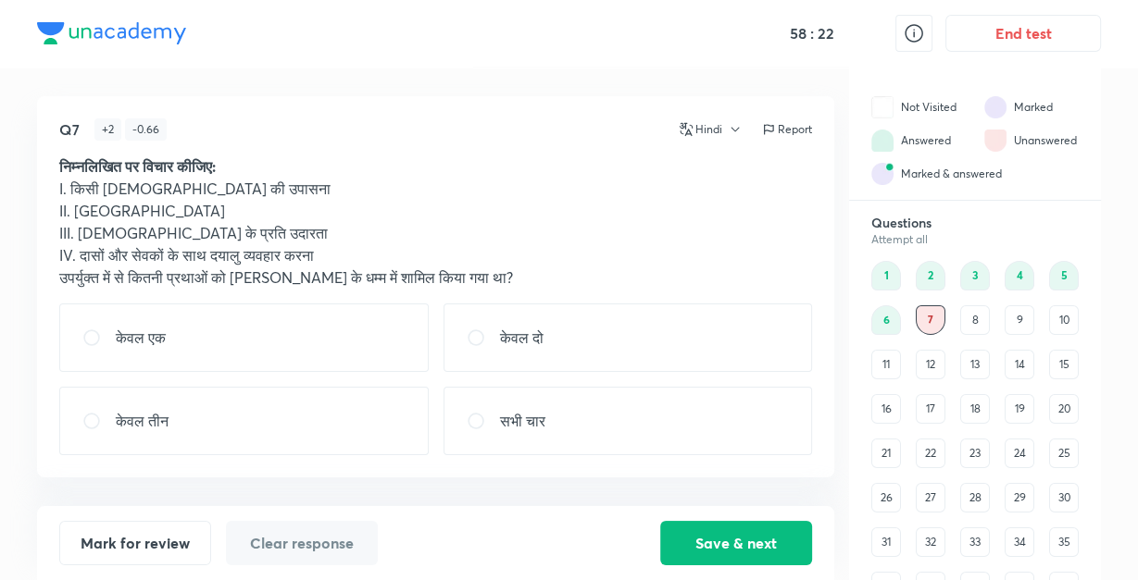
click at [541, 344] on p "केवल दो" at bounding box center [522, 338] width 44 height 22
radio input "true"
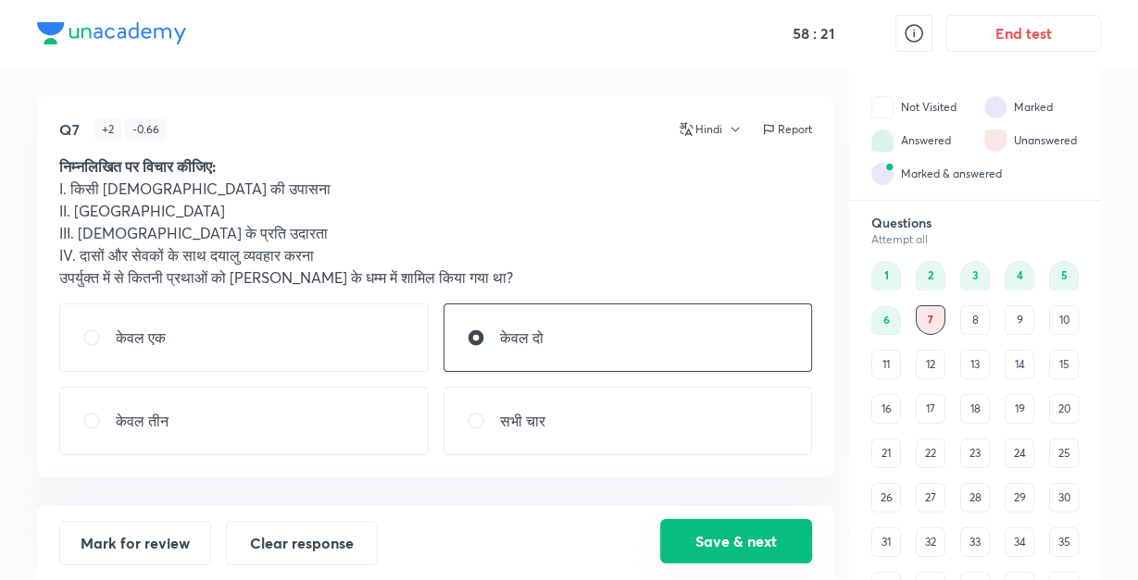
click at [763, 535] on button "Save & next" at bounding box center [736, 541] width 152 height 44
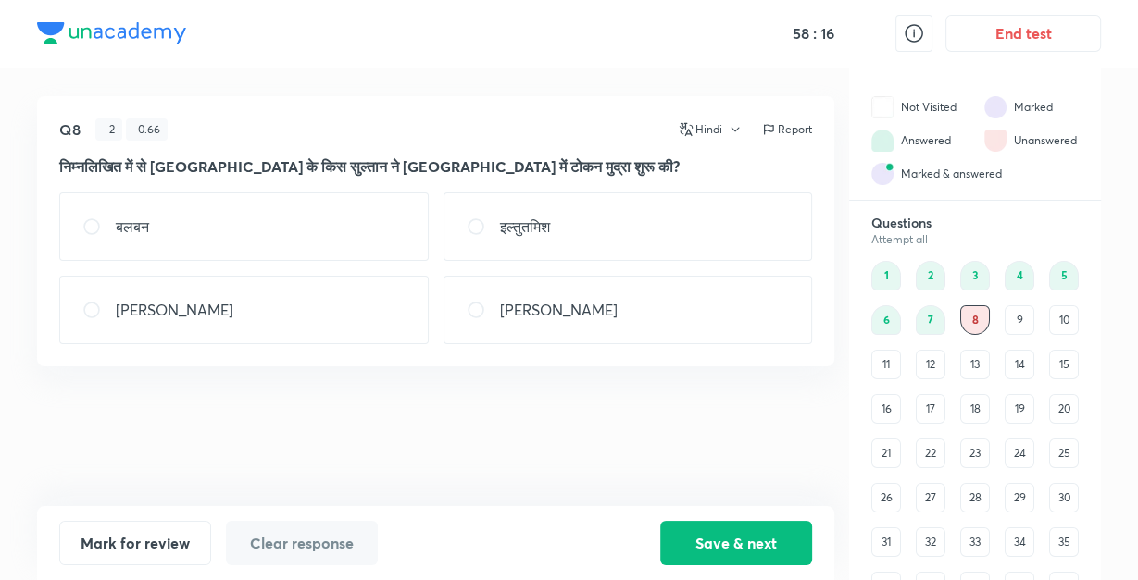
click at [405, 311] on div "[PERSON_NAME]" at bounding box center [243, 310] width 369 height 68
radio input "true"
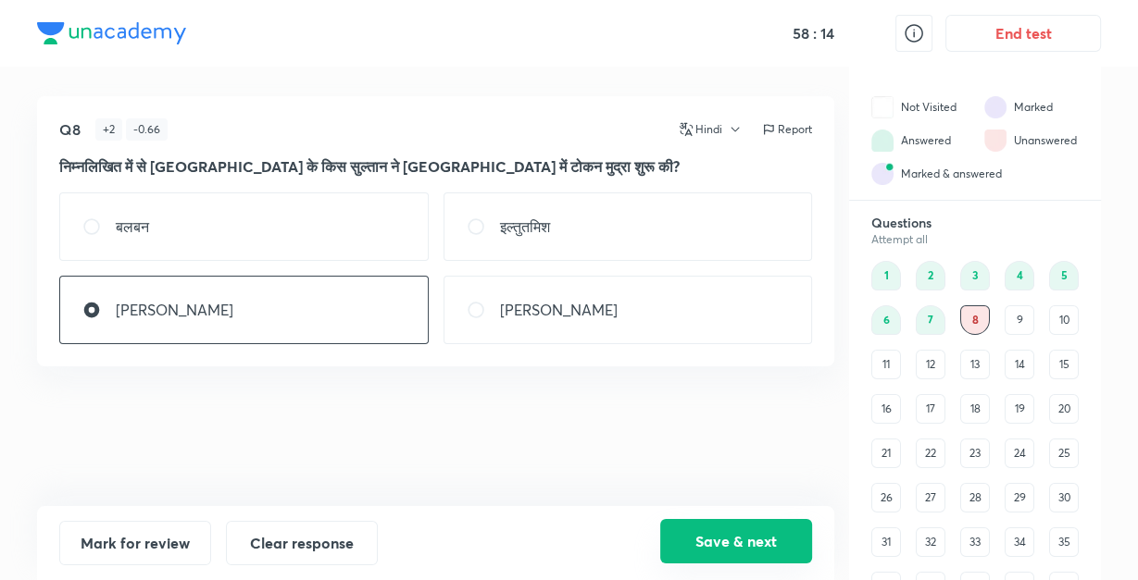
click at [697, 534] on button "Save & next" at bounding box center [736, 541] width 152 height 44
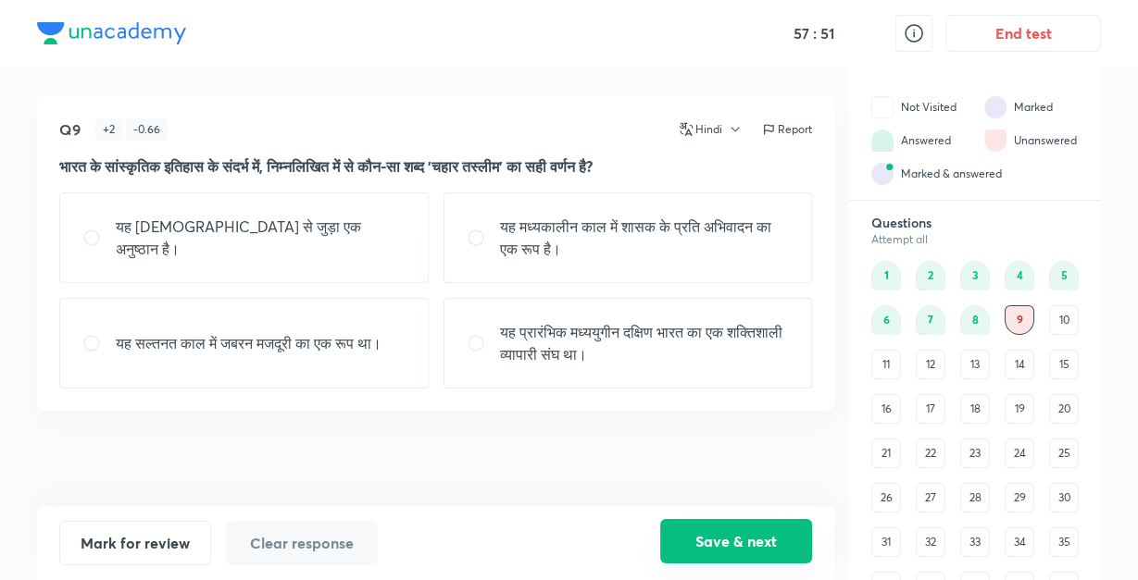
click at [708, 533] on button "Save & next" at bounding box center [736, 541] width 152 height 44
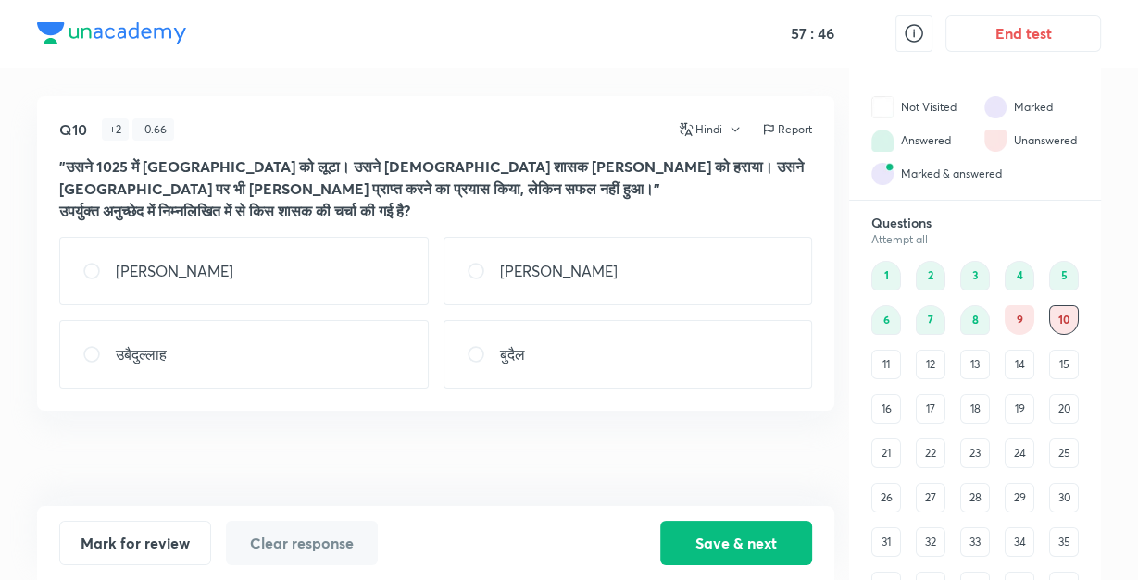
click at [571, 261] on p "[PERSON_NAME]" at bounding box center [559, 271] width 118 height 22
radio input "true"
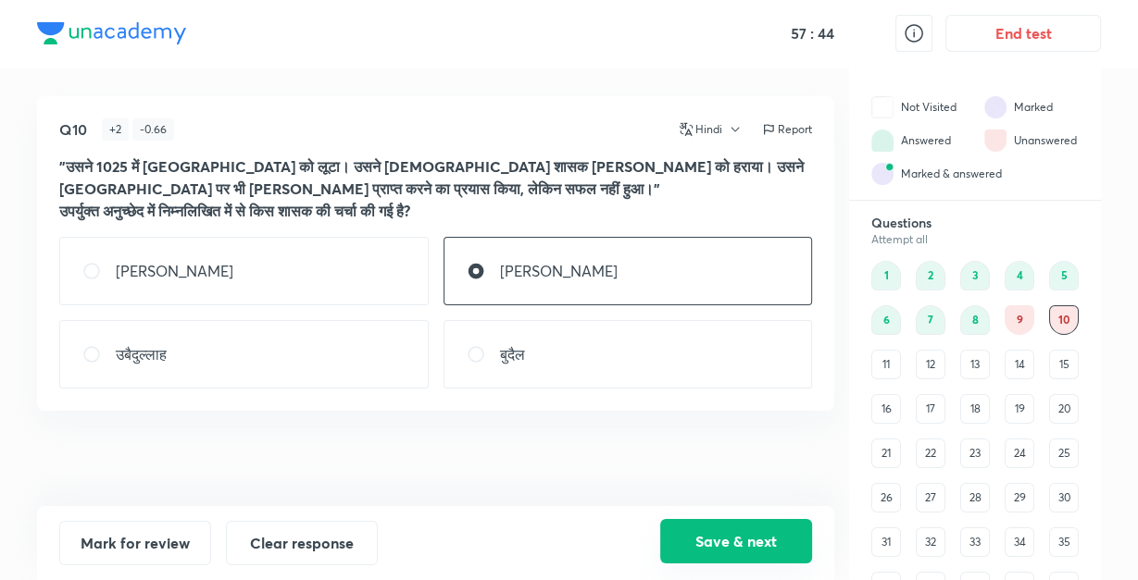
click at [733, 551] on button "Save & next" at bounding box center [736, 541] width 152 height 44
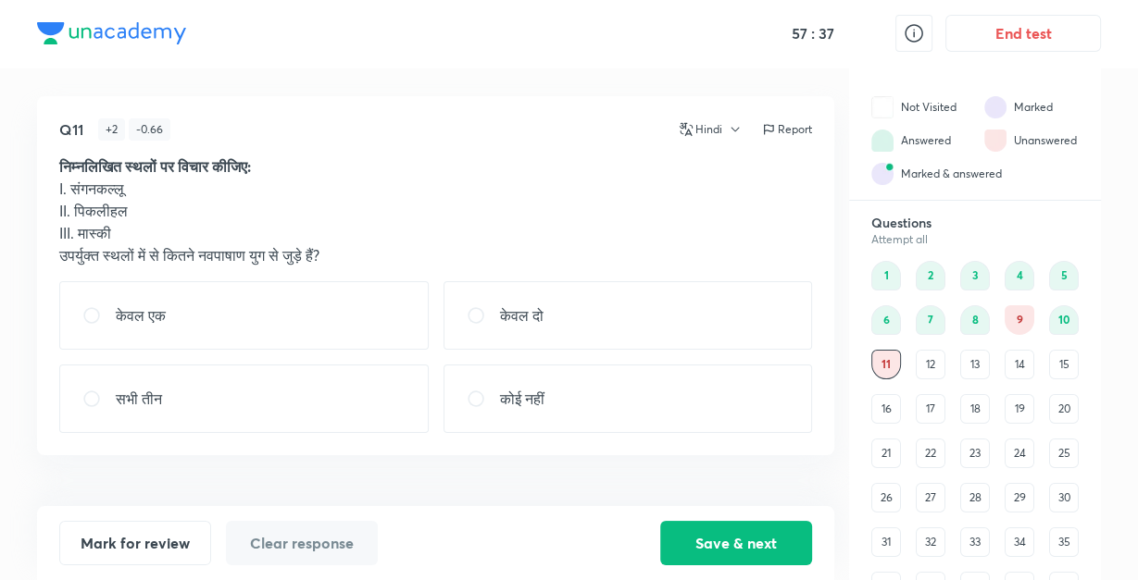
click at [330, 408] on div "सभी तीन" at bounding box center [243, 399] width 369 height 68
radio input "true"
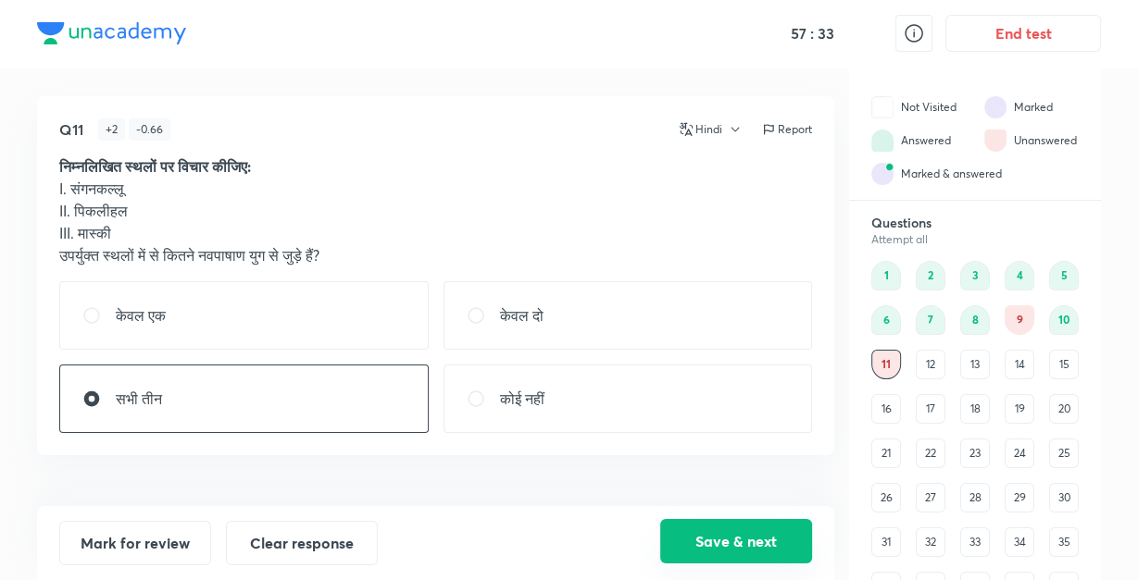
click at [696, 534] on button "Save & next" at bounding box center [736, 541] width 152 height 44
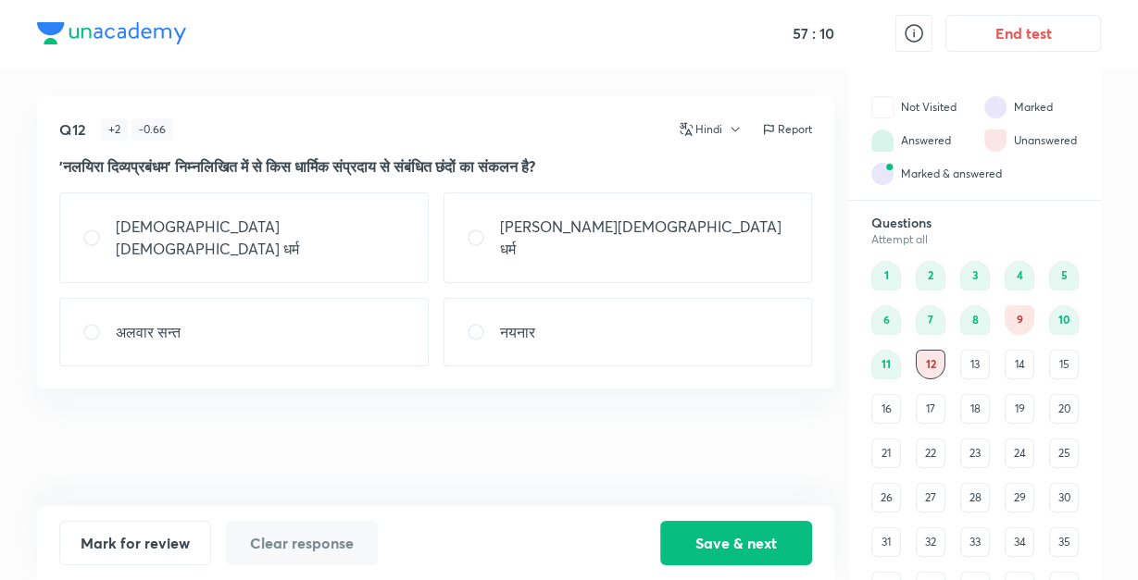
click at [508, 321] on p "नयनार" at bounding box center [517, 332] width 35 height 22
radio input "false"
click at [711, 526] on button "Save & next" at bounding box center [736, 541] width 152 height 44
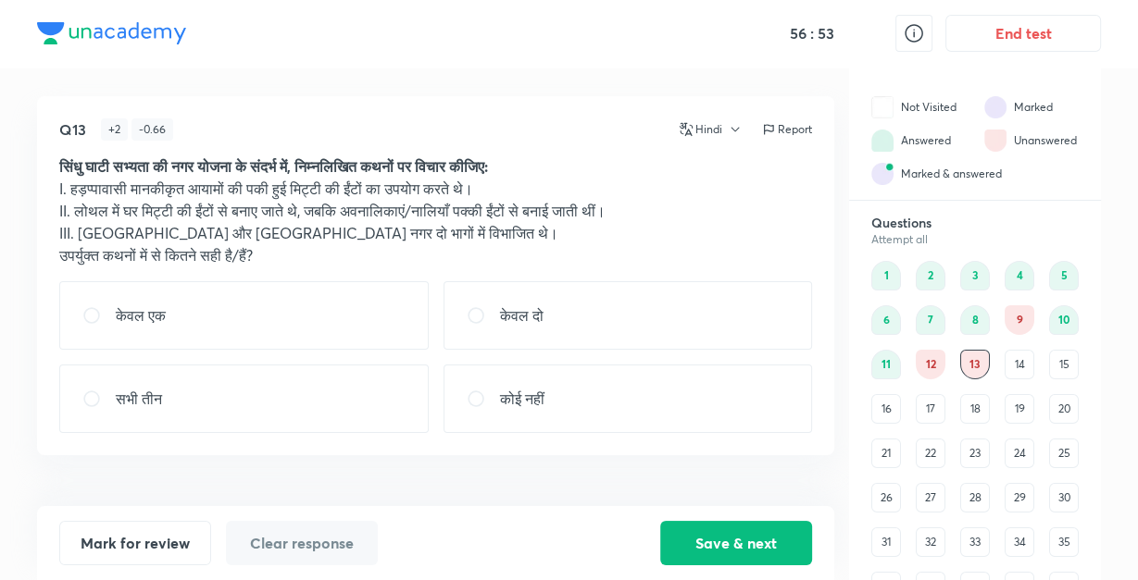
click at [558, 324] on div "केवल दो" at bounding box center [627, 315] width 369 height 68
radio input "true"
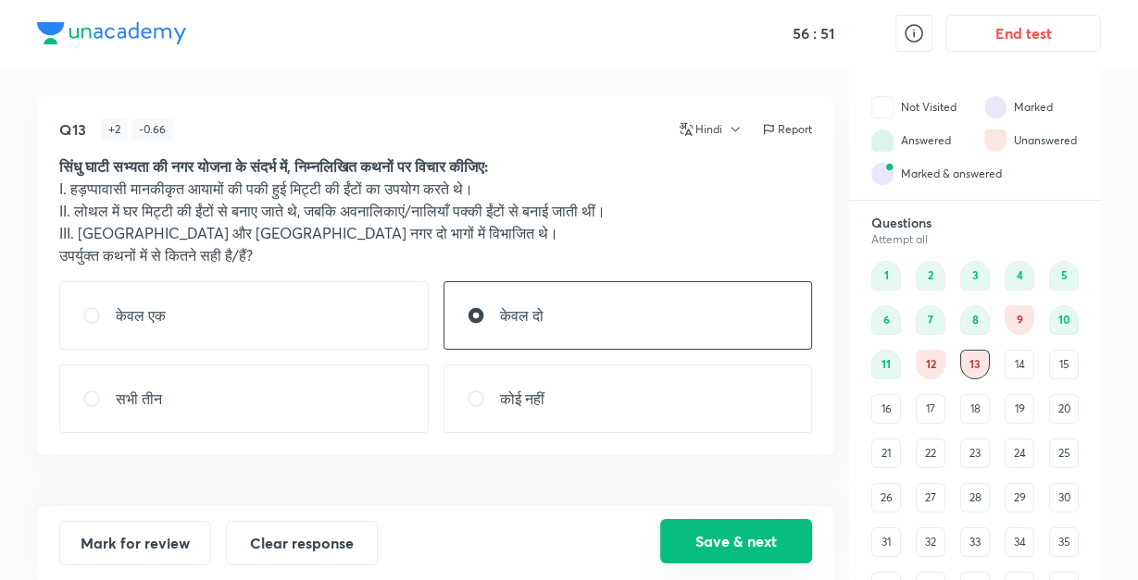
click at [733, 540] on button "Save & next" at bounding box center [736, 541] width 152 height 44
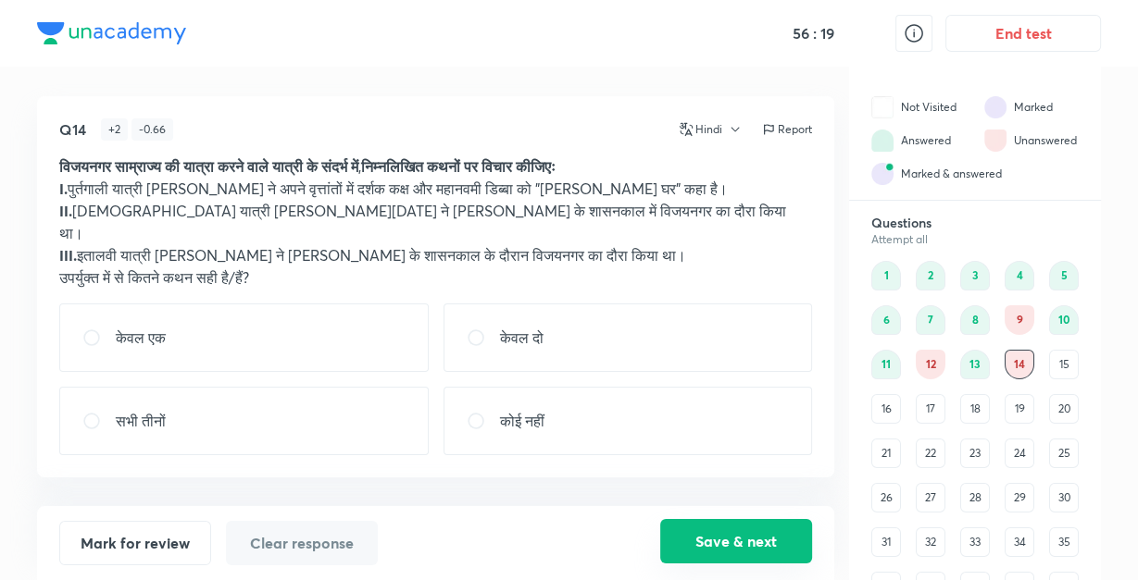
click at [733, 540] on button "Save & next" at bounding box center [736, 541] width 152 height 44
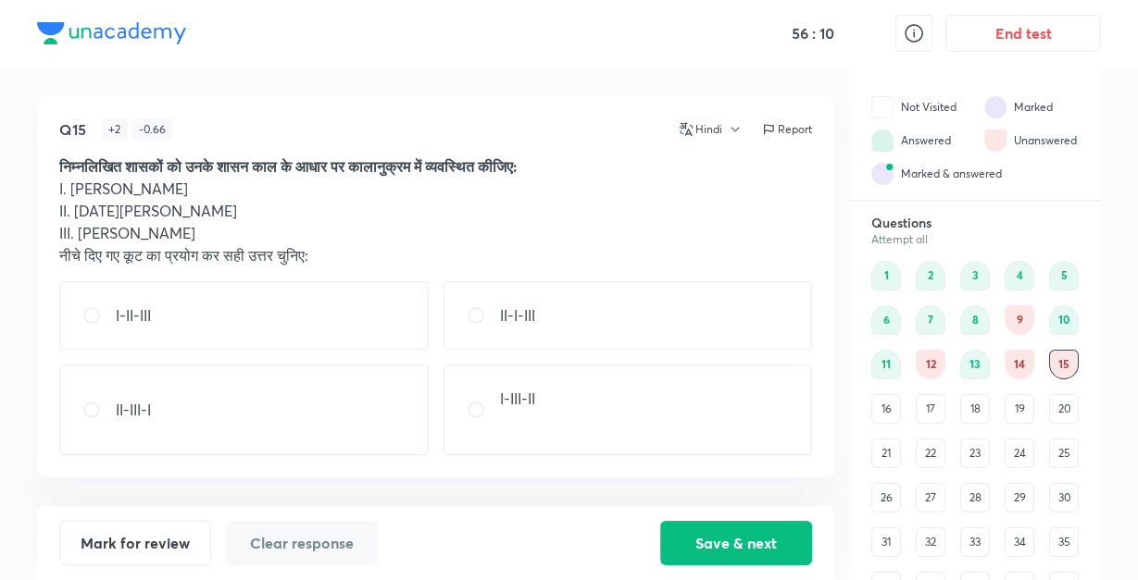
click at [392, 334] on div "I-II-III" at bounding box center [243, 315] width 369 height 68
radio input "true"
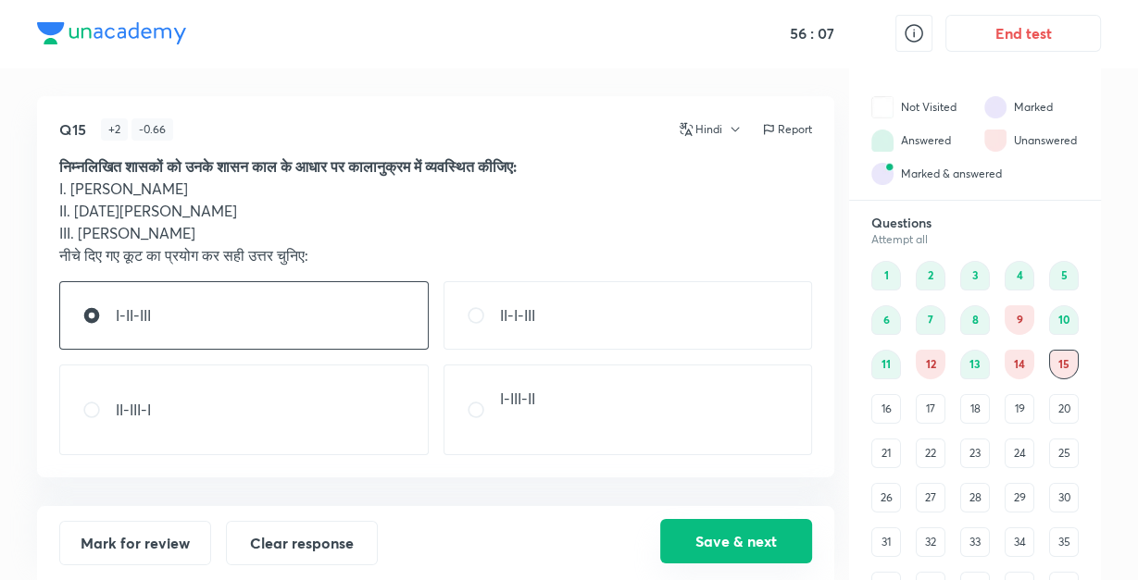
click at [701, 539] on button "Save & next" at bounding box center [736, 541] width 152 height 44
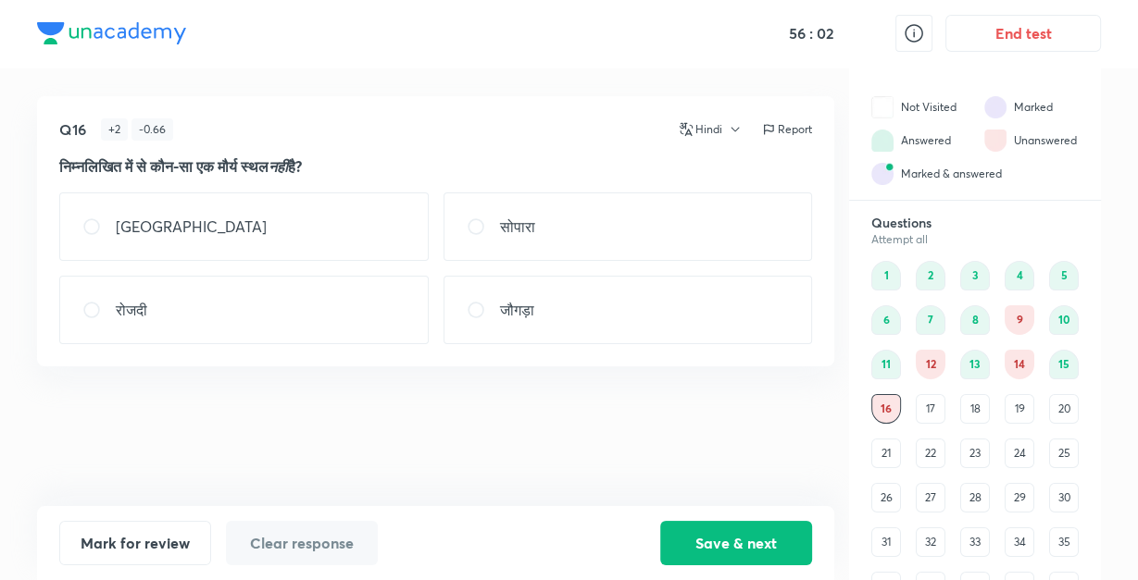
click at [294, 329] on div "रोजदी" at bounding box center [243, 310] width 369 height 68
radio input "true"
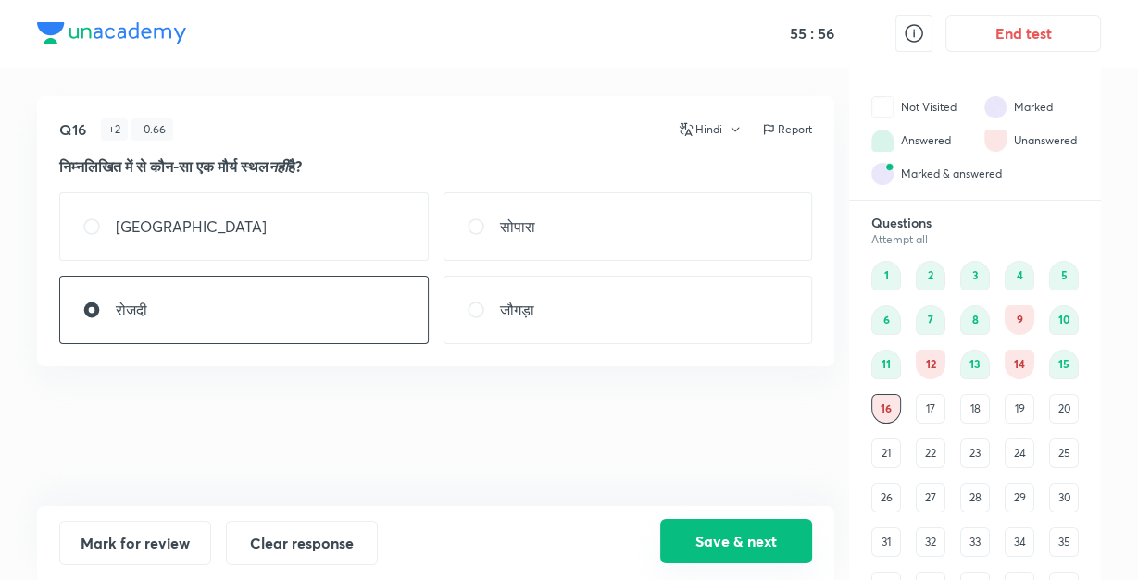
click at [704, 543] on button "Save & next" at bounding box center [736, 541] width 152 height 44
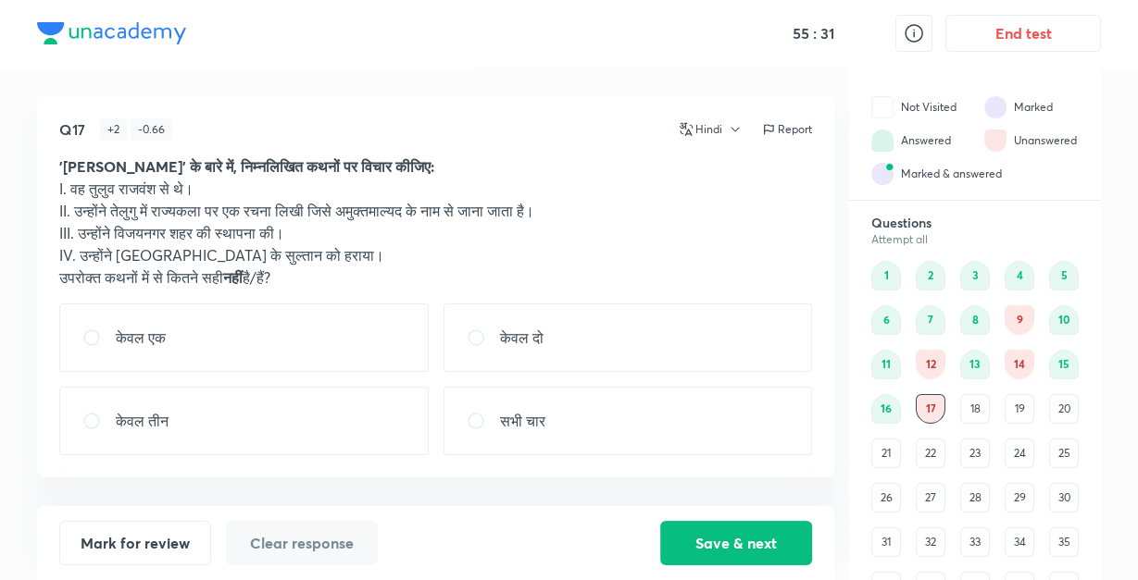
click at [570, 324] on div "केवल दो" at bounding box center [627, 338] width 369 height 68
radio input "true"
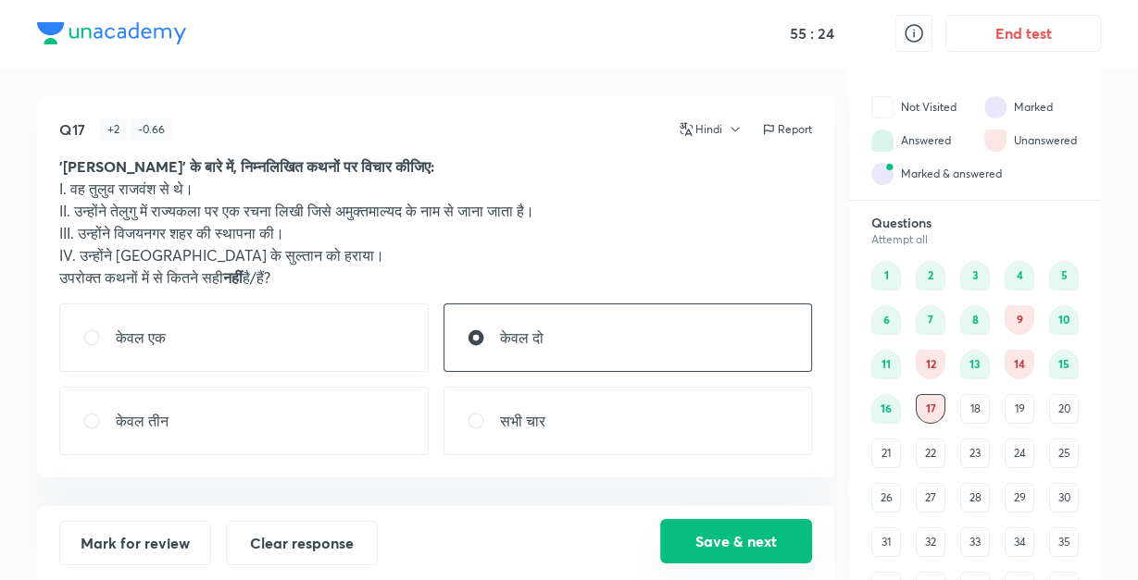
click at [739, 539] on button "Save & next" at bounding box center [736, 541] width 152 height 44
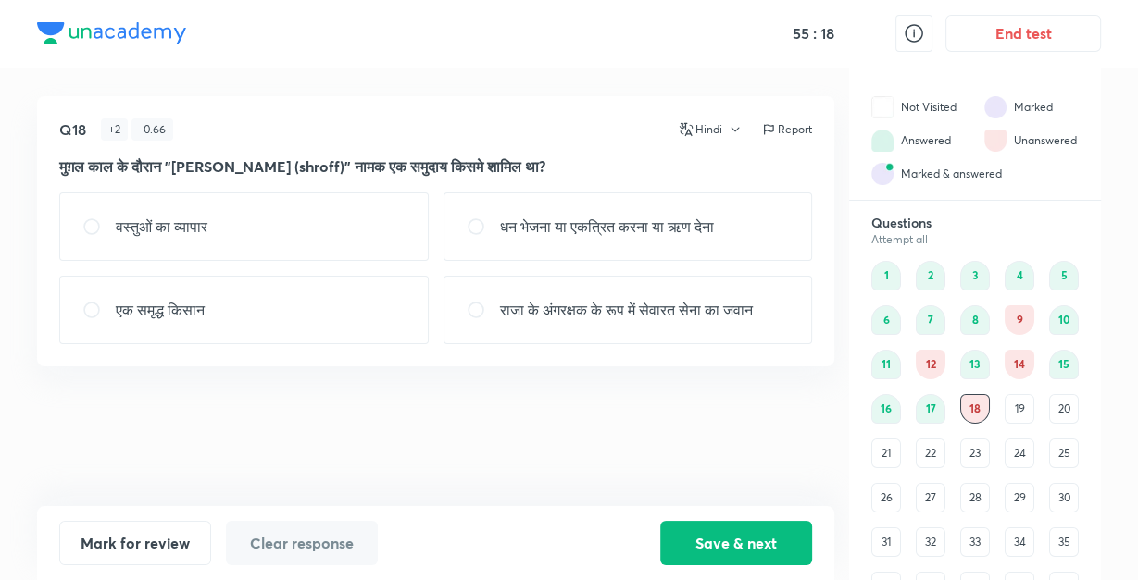
click at [602, 216] on p "धन भेजना या एकत्रित करना या ऋण देना" at bounding box center [607, 227] width 214 height 22
radio input "true"
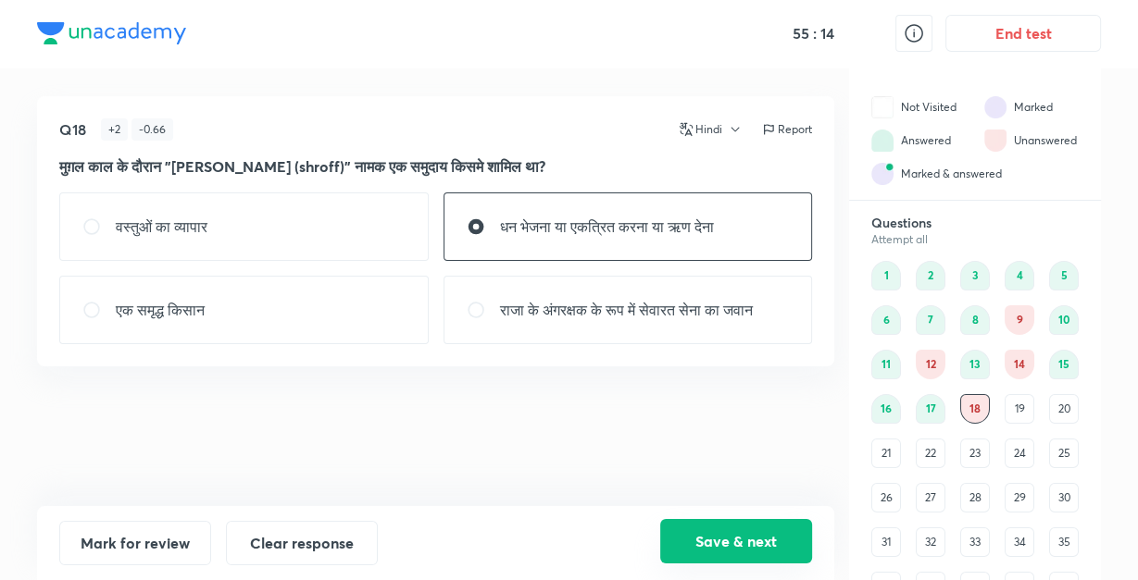
click at [698, 543] on button "Save & next" at bounding box center [736, 541] width 152 height 44
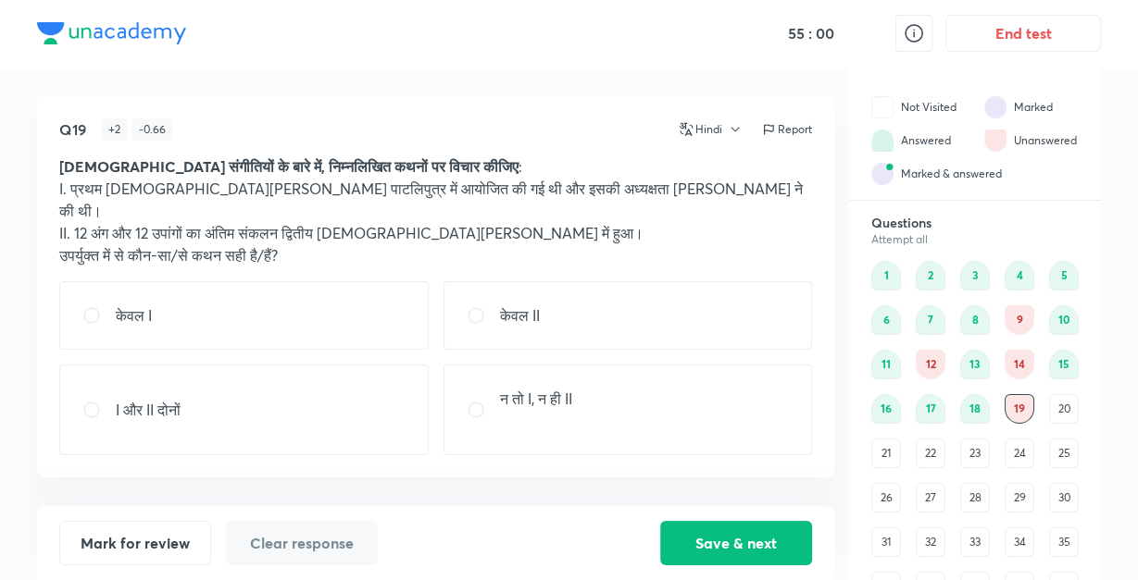
click at [518, 388] on p "न तो I, न ही II" at bounding box center [536, 399] width 72 height 22
radio input "true"
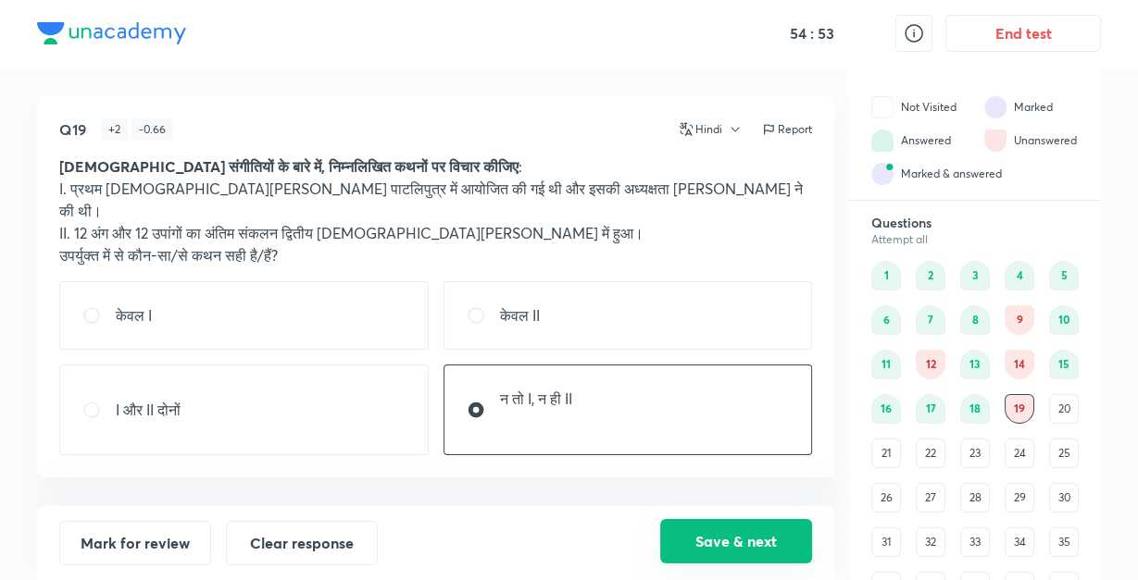
click at [734, 533] on button "Save & next" at bounding box center [736, 541] width 152 height 44
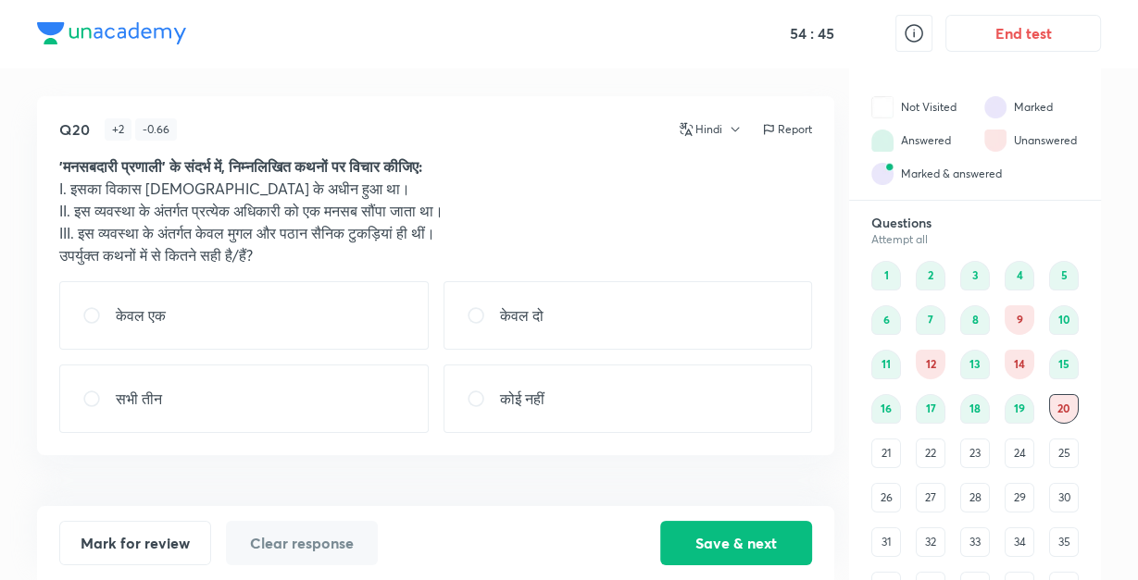
click at [541, 312] on p "केवल दो" at bounding box center [522, 316] width 44 height 22
radio input "true"
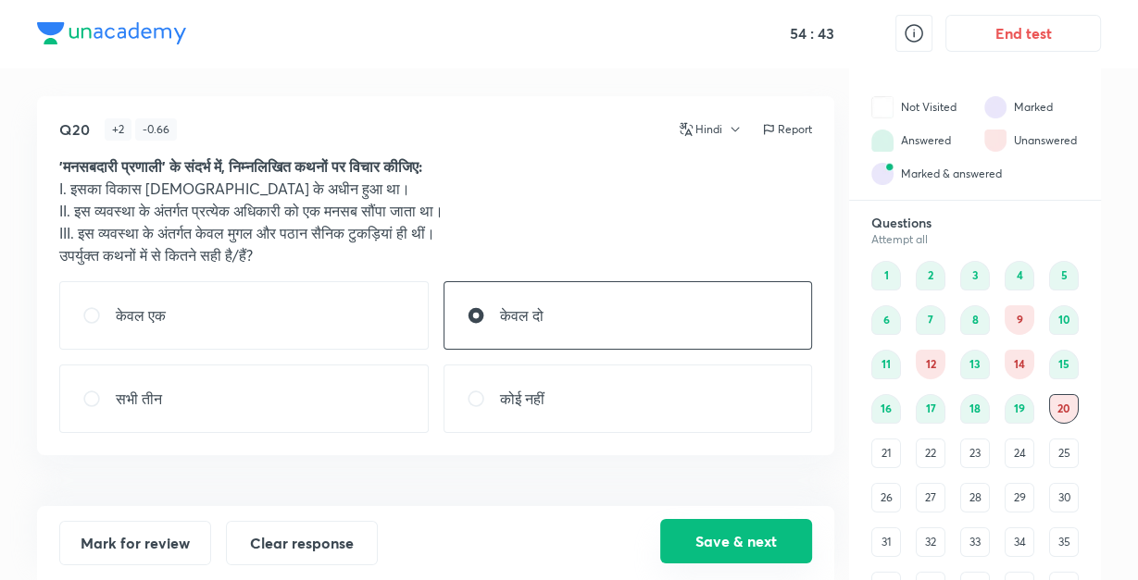
click at [725, 533] on button "Save & next" at bounding box center [736, 541] width 152 height 44
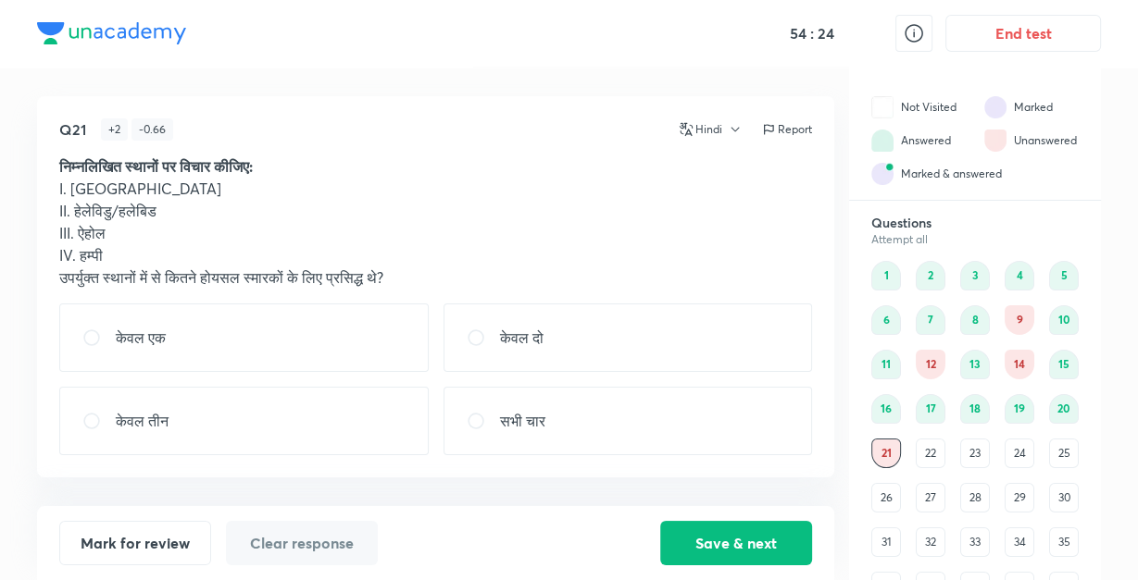
click at [603, 331] on div "केवल दो" at bounding box center [627, 338] width 369 height 68
radio input "true"
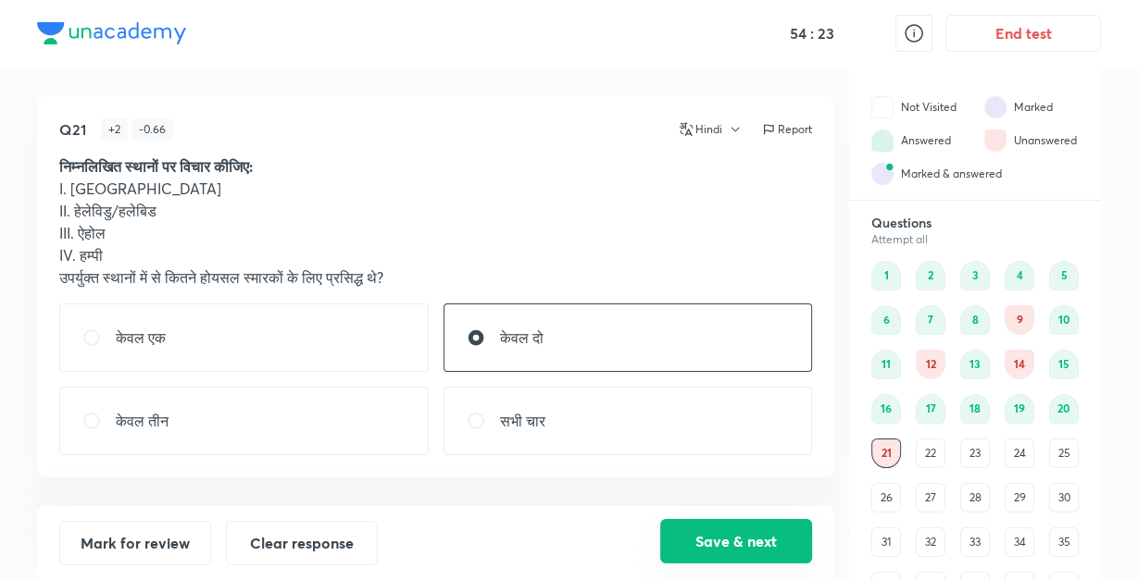
click at [719, 540] on button "Save & next" at bounding box center [736, 541] width 152 height 44
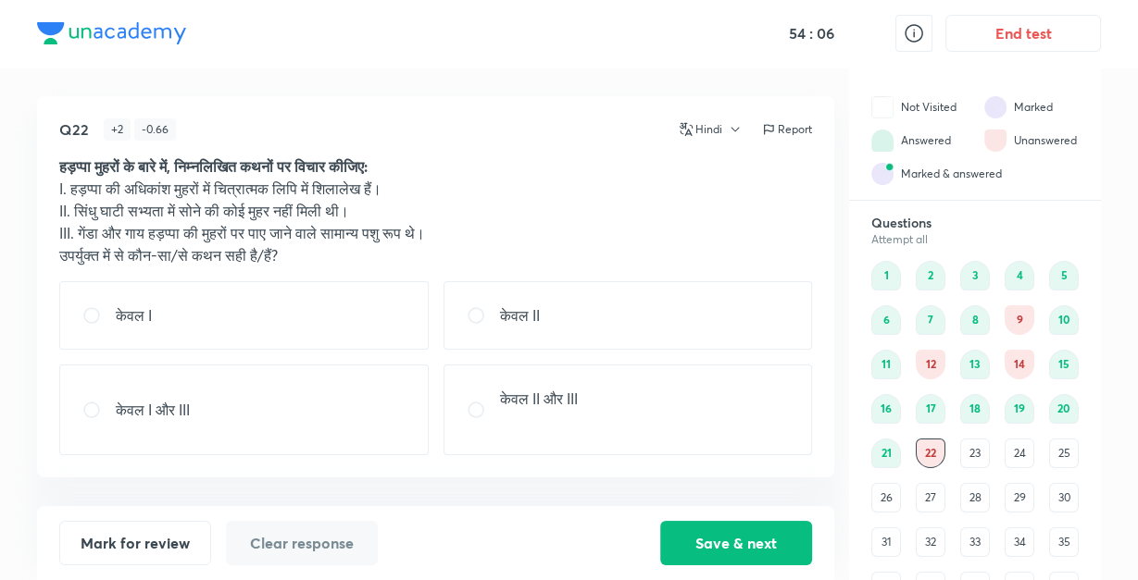
click at [342, 282] on div "केवल I" at bounding box center [243, 315] width 369 height 68
radio input "true"
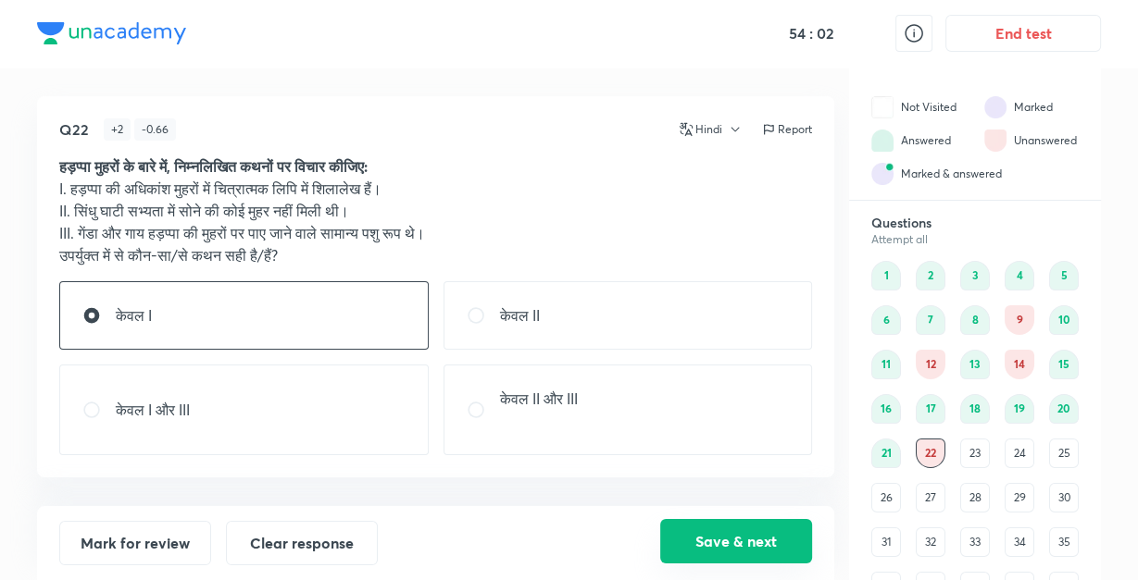
click at [704, 540] on button "Save & next" at bounding box center [736, 541] width 152 height 44
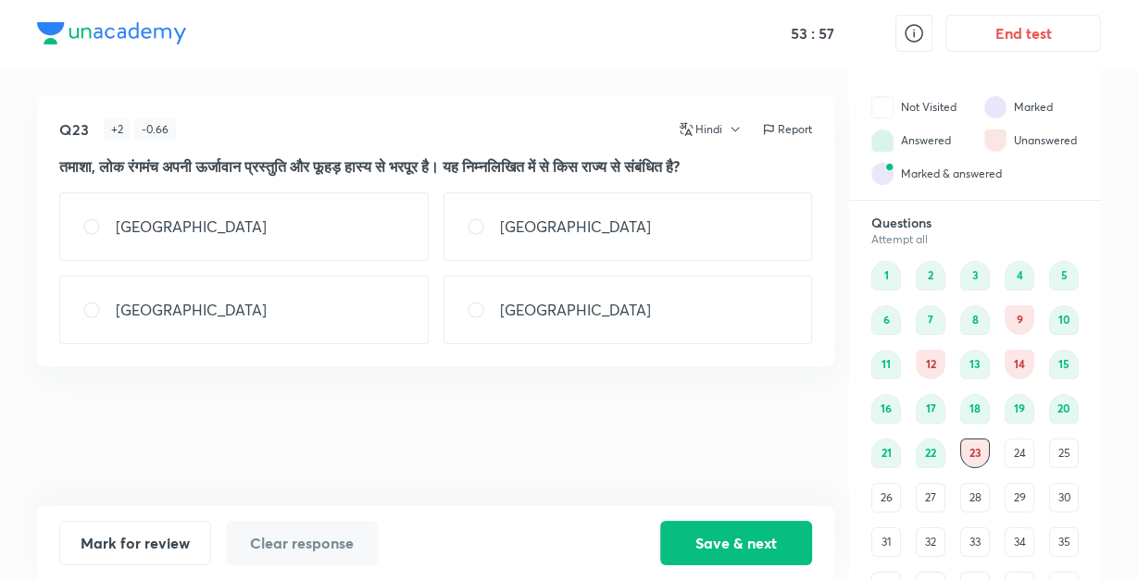
click at [533, 305] on p "[GEOGRAPHIC_DATA]" at bounding box center [575, 310] width 151 height 22
radio input "true"
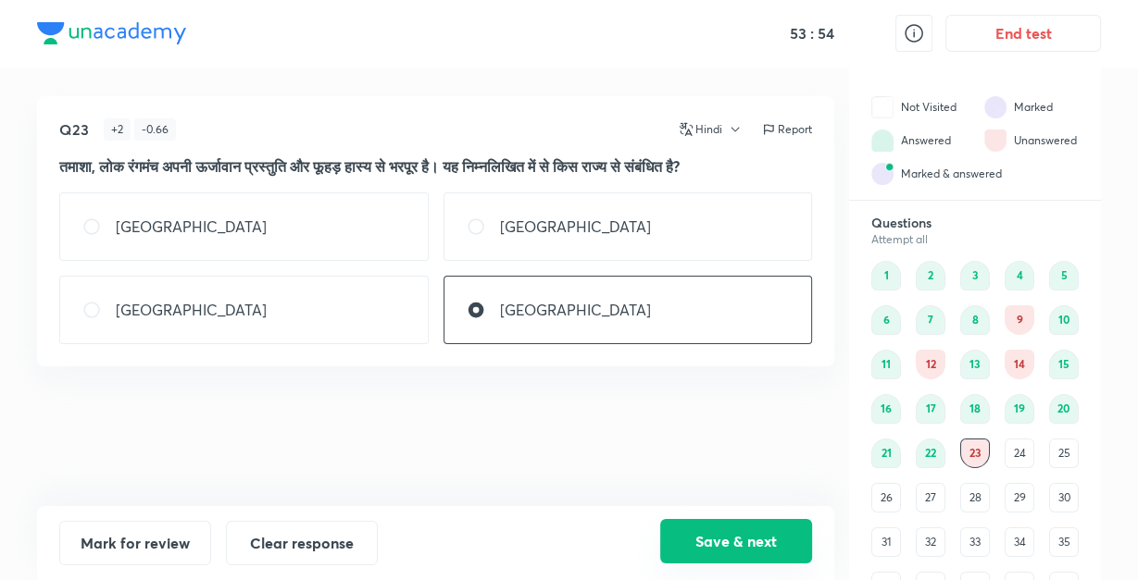
click at [734, 528] on button "Save & next" at bounding box center [736, 541] width 152 height 44
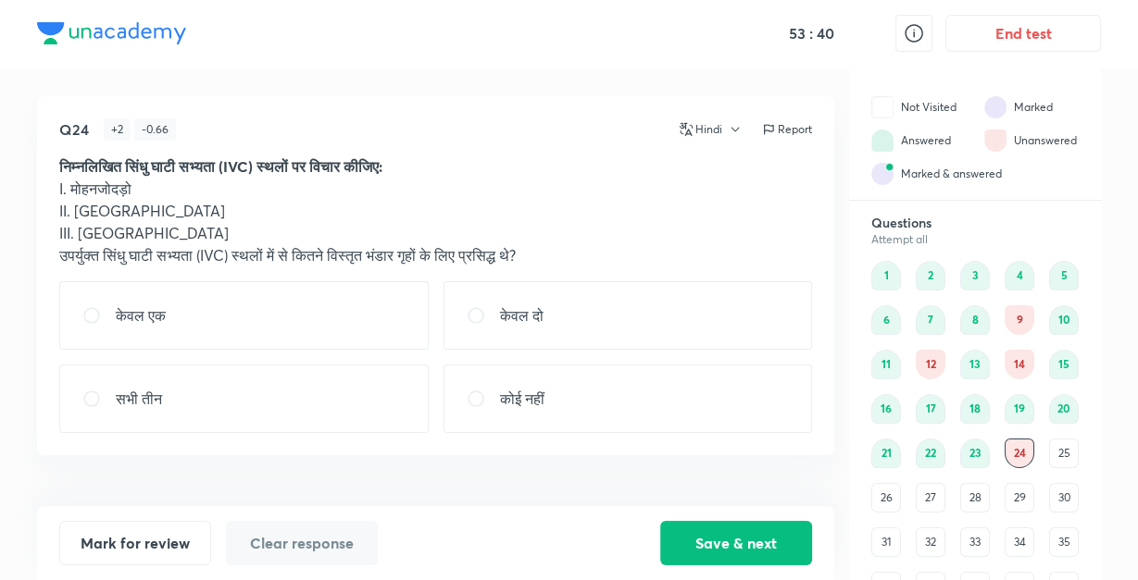
click at [315, 381] on div "सभी तीन" at bounding box center [243, 399] width 369 height 68
radio input "true"
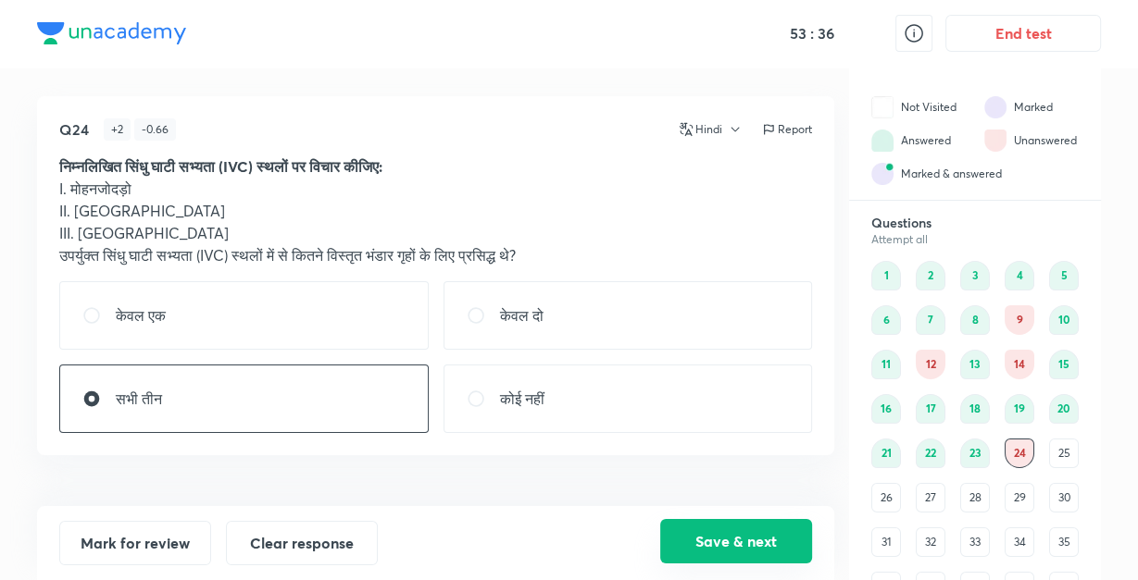
click at [722, 544] on button "Save & next" at bounding box center [736, 541] width 152 height 44
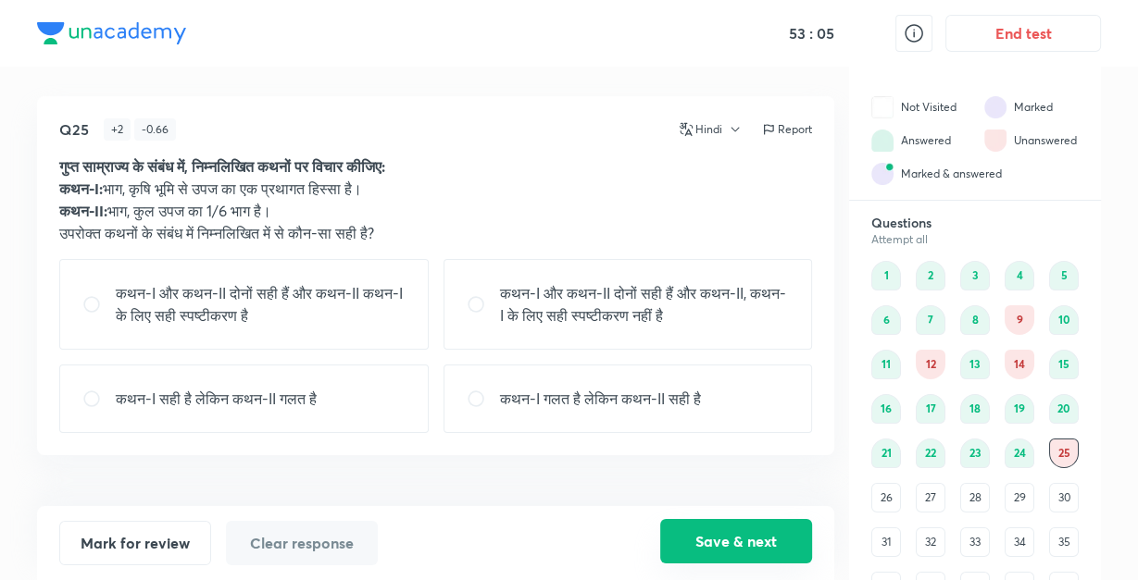
click at [722, 544] on button "Save & next" at bounding box center [736, 541] width 152 height 44
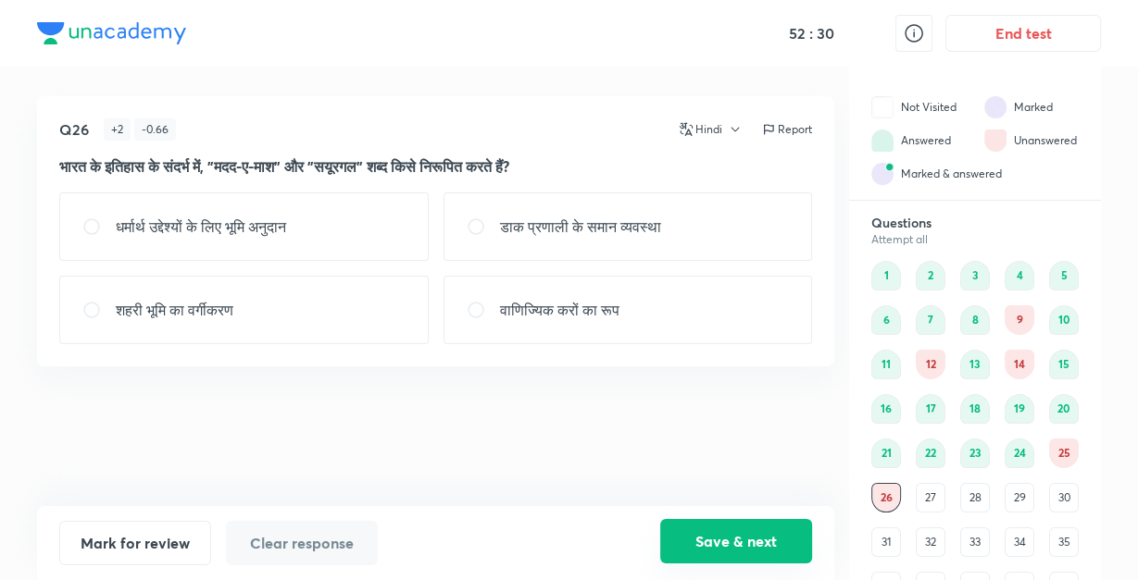
click at [722, 544] on button "Save & next" at bounding box center [736, 541] width 152 height 44
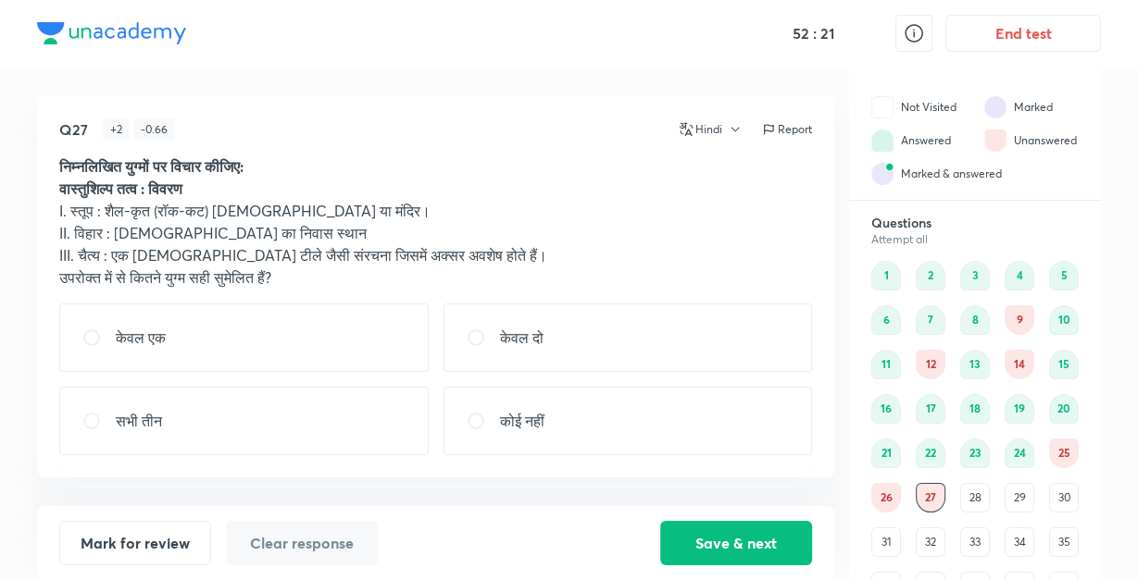
click at [313, 424] on div "सभी तीन" at bounding box center [243, 421] width 369 height 68
radio input "true"
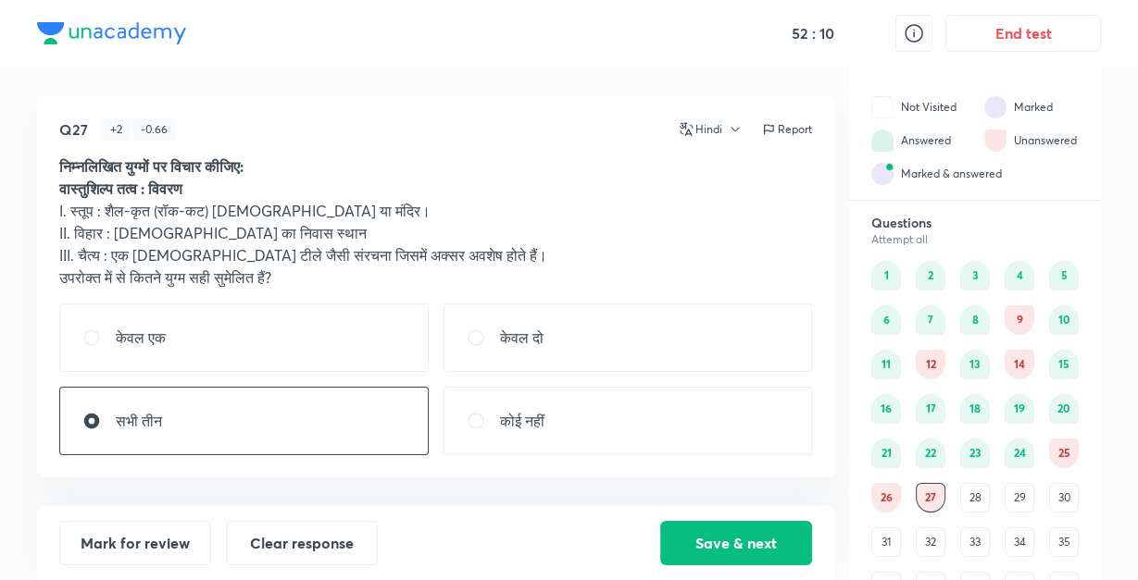
click at [502, 342] on p "केवल दो" at bounding box center [522, 338] width 44 height 22
radio input "true"
radio input "false"
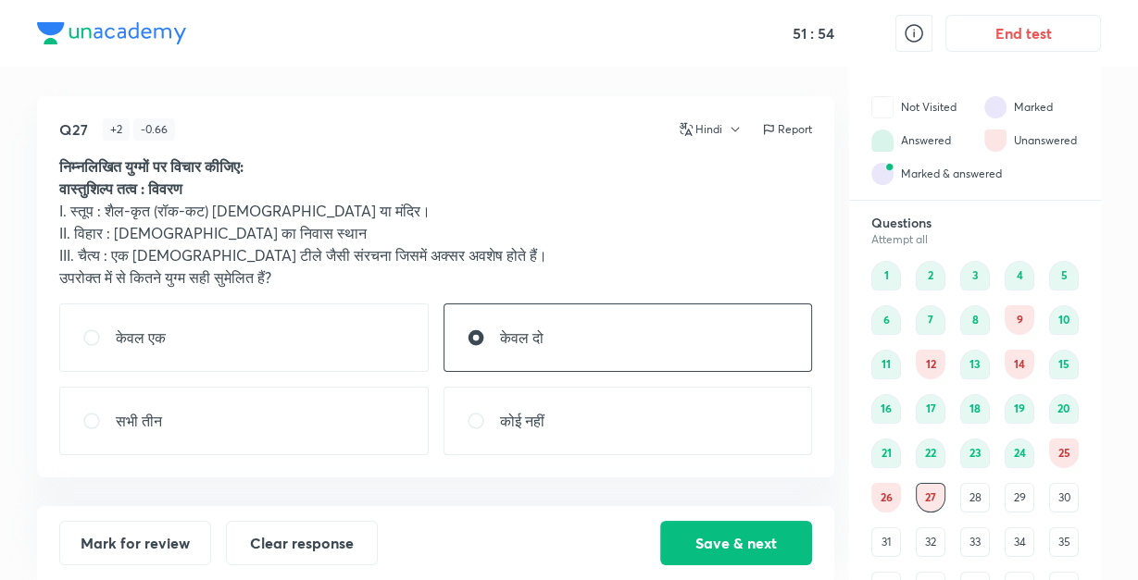
click at [287, 341] on div "केवल एक" at bounding box center [243, 338] width 369 height 68
radio input "true"
radio input "false"
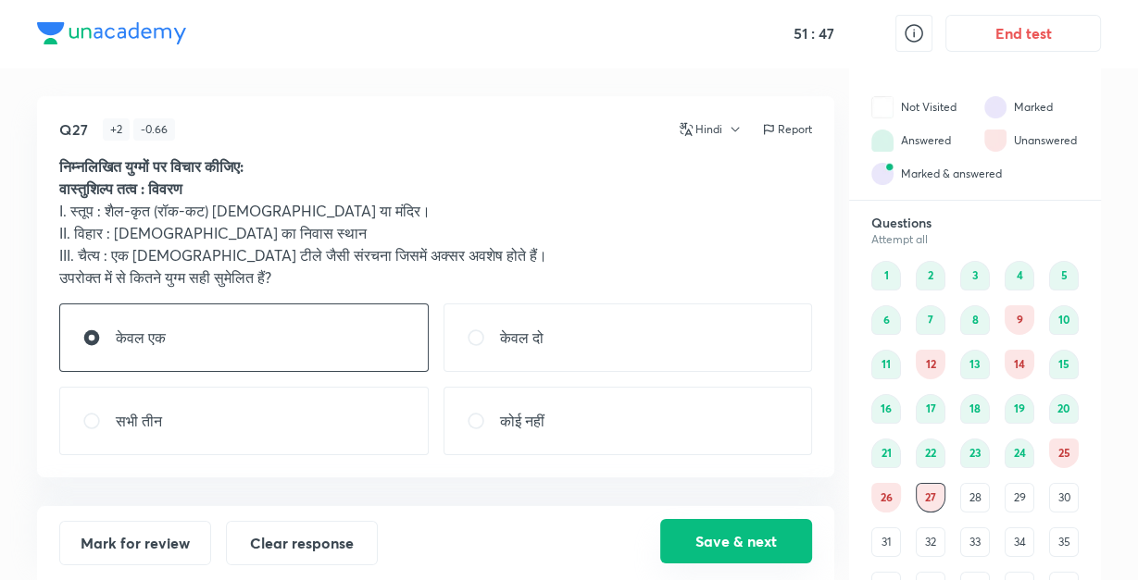
click at [694, 542] on button "Save & next" at bounding box center [736, 541] width 152 height 44
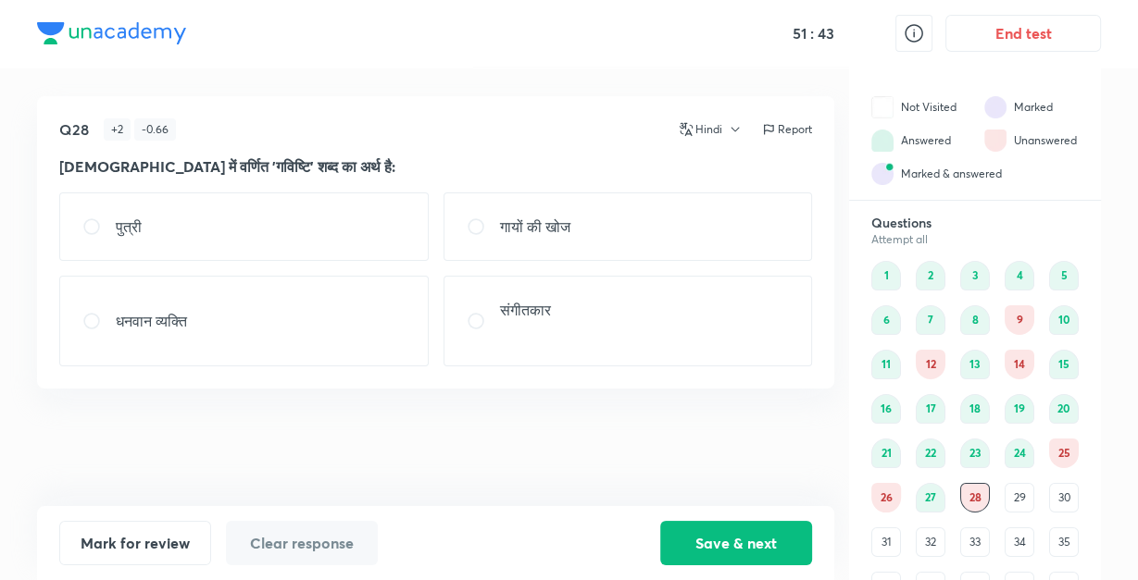
click at [557, 240] on div "गायों की खोज" at bounding box center [627, 227] width 369 height 68
radio input "true"
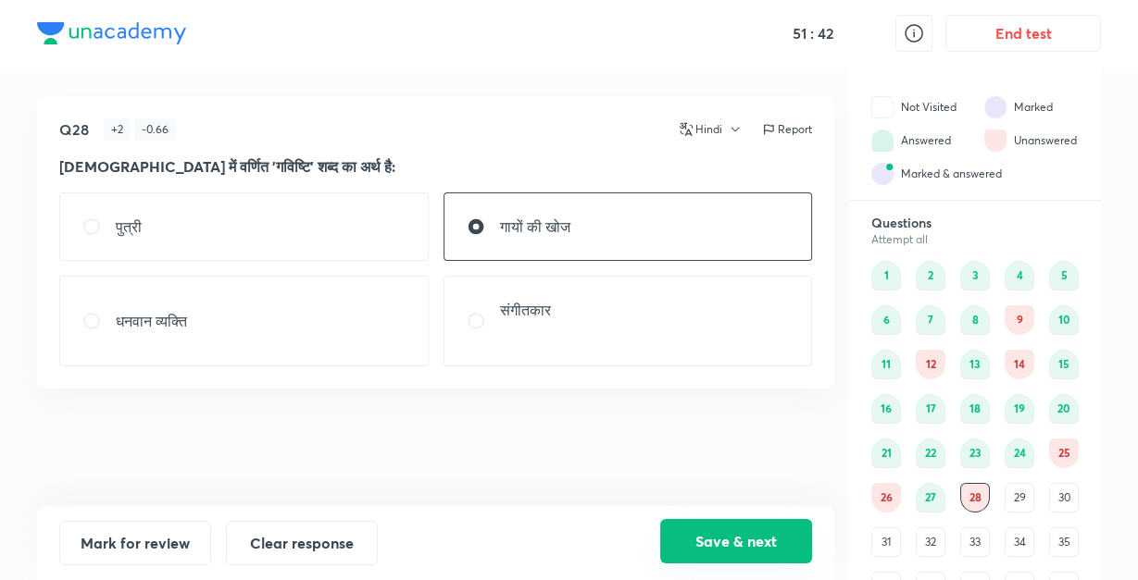
click at [729, 541] on button "Save & next" at bounding box center [736, 541] width 152 height 44
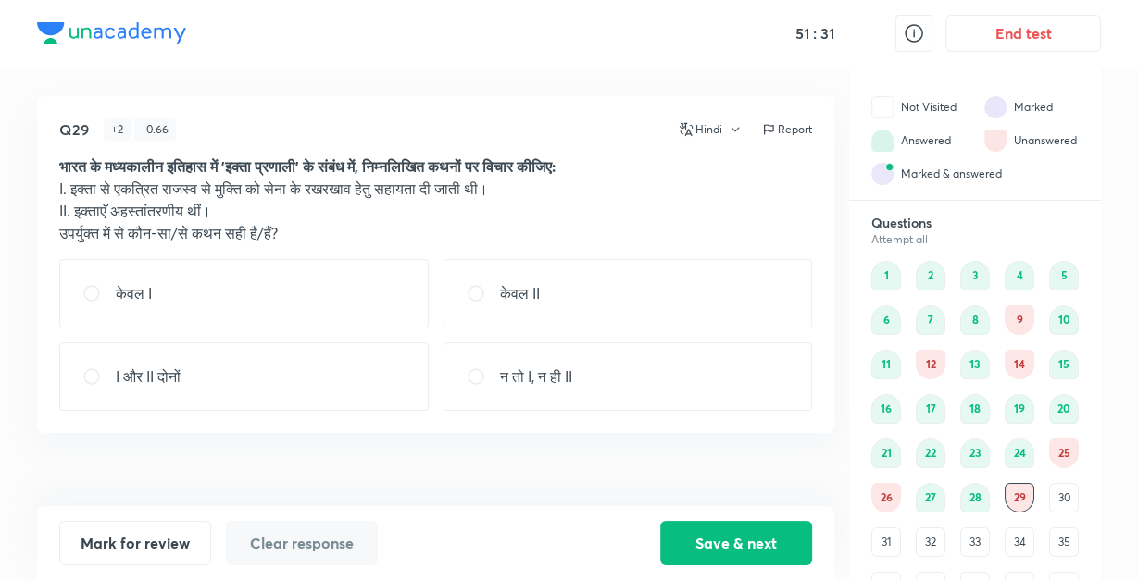
click at [303, 280] on div "केवल I" at bounding box center [243, 293] width 369 height 68
radio input "true"
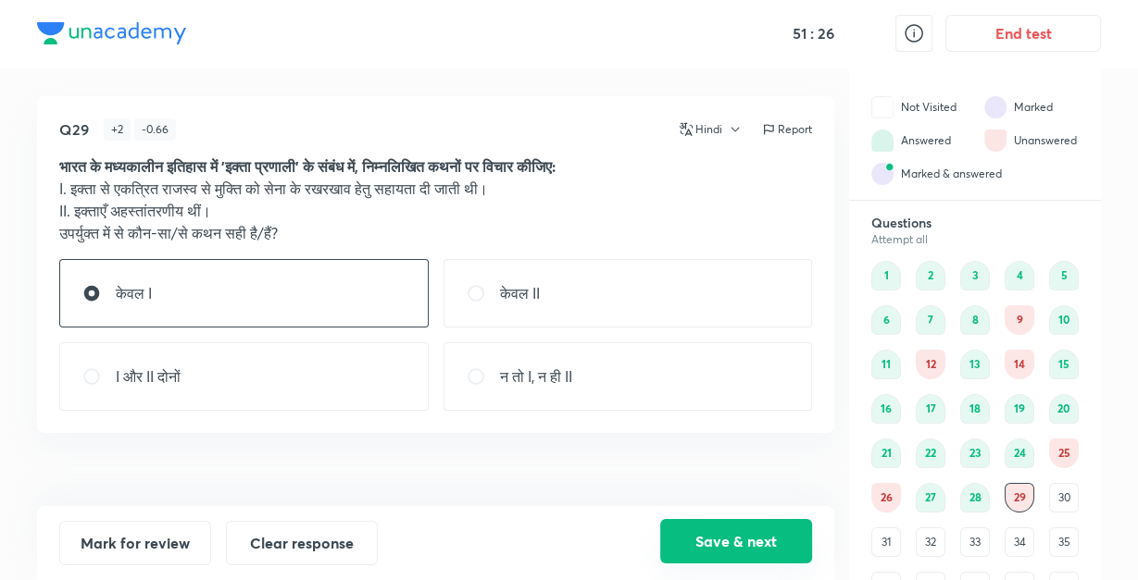
click at [730, 553] on button "Save & next" at bounding box center [736, 541] width 152 height 44
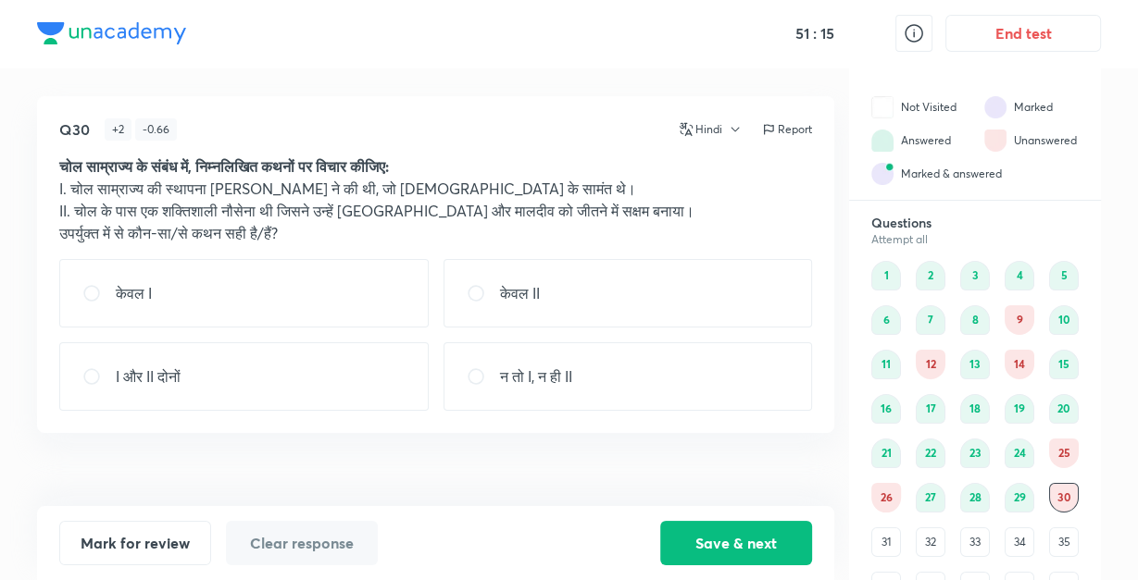
click at [652, 286] on div "केवल II" at bounding box center [627, 293] width 369 height 68
radio input "true"
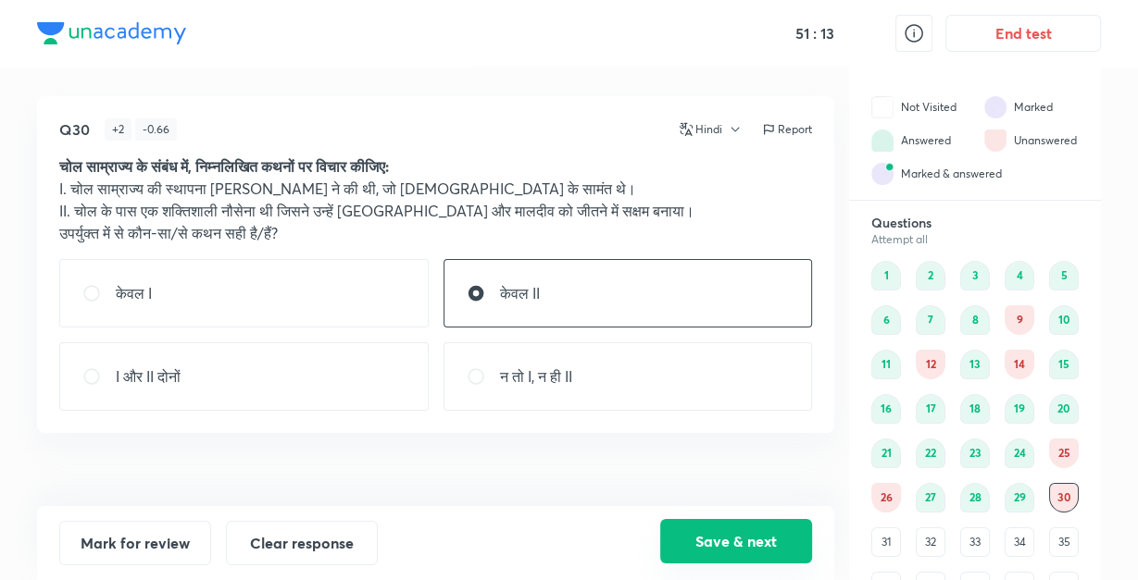
click at [724, 544] on button "Save & next" at bounding box center [736, 541] width 152 height 44
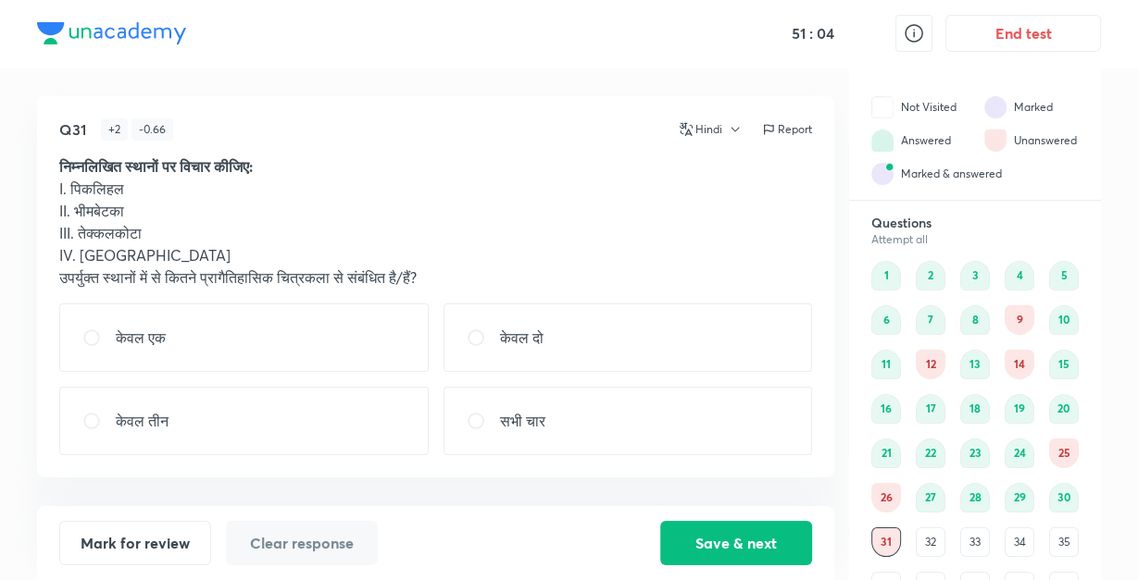
click at [558, 410] on div "सभी चार" at bounding box center [627, 421] width 369 height 68
radio input "true"
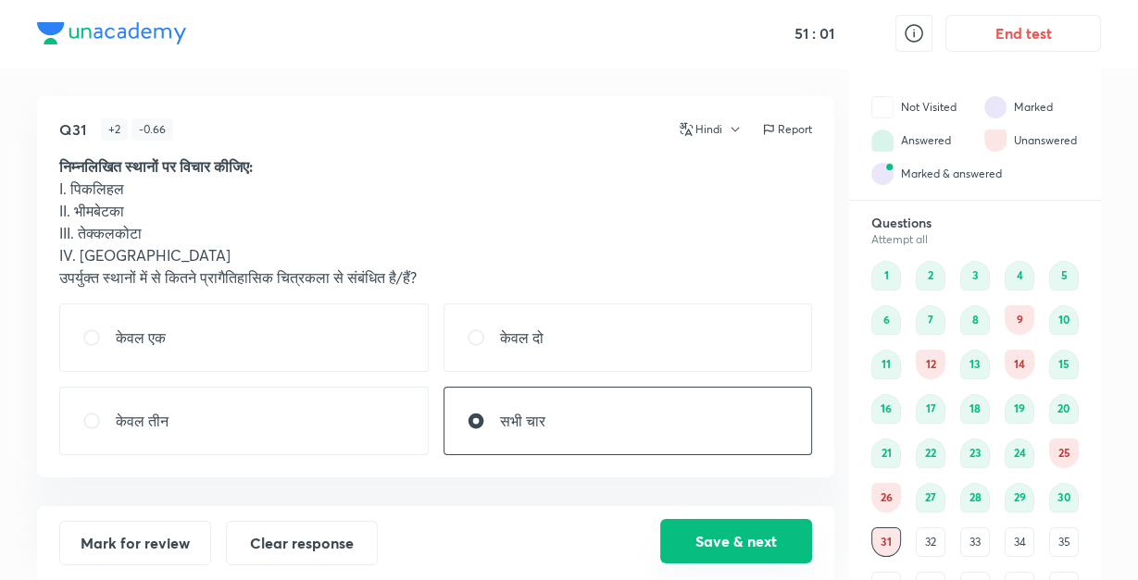
click at [729, 545] on button "Save & next" at bounding box center [736, 541] width 152 height 44
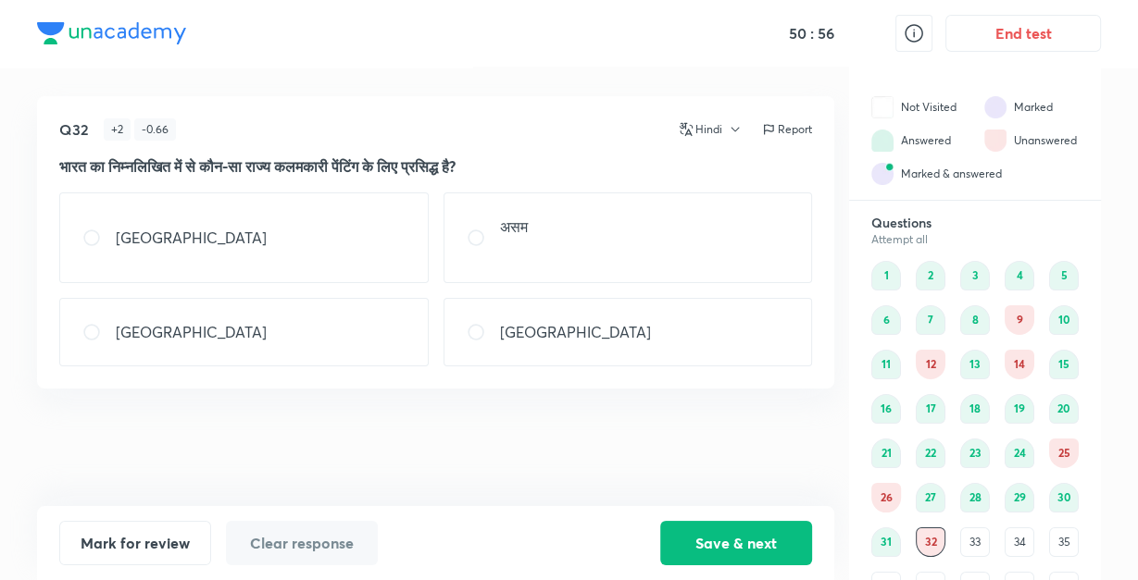
click at [363, 229] on div "[GEOGRAPHIC_DATA]" at bounding box center [243, 238] width 369 height 91
radio input "true"
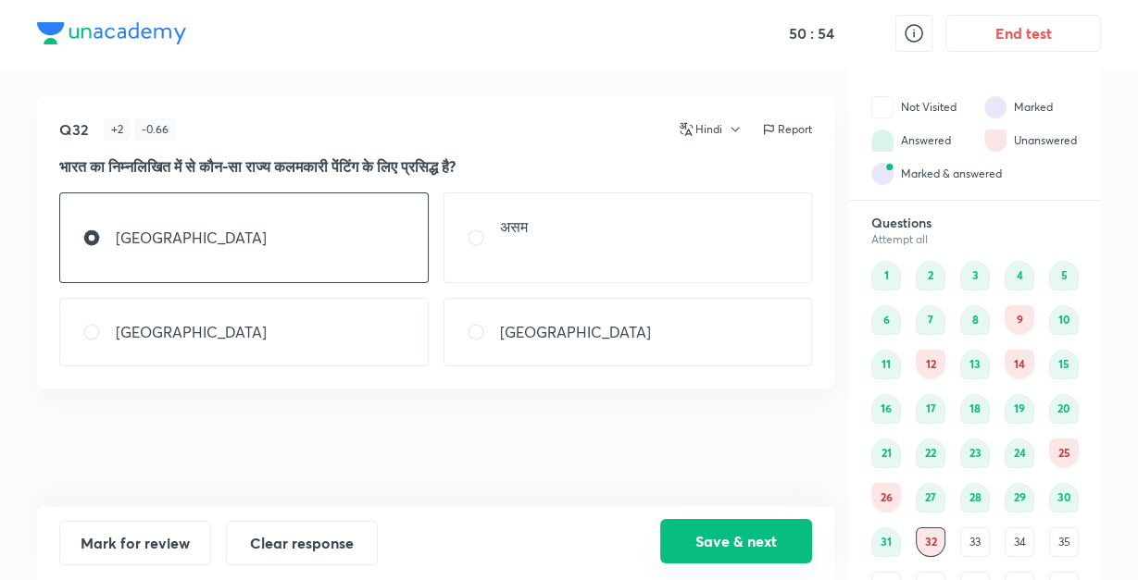
click at [701, 528] on button "Save & next" at bounding box center [736, 541] width 152 height 44
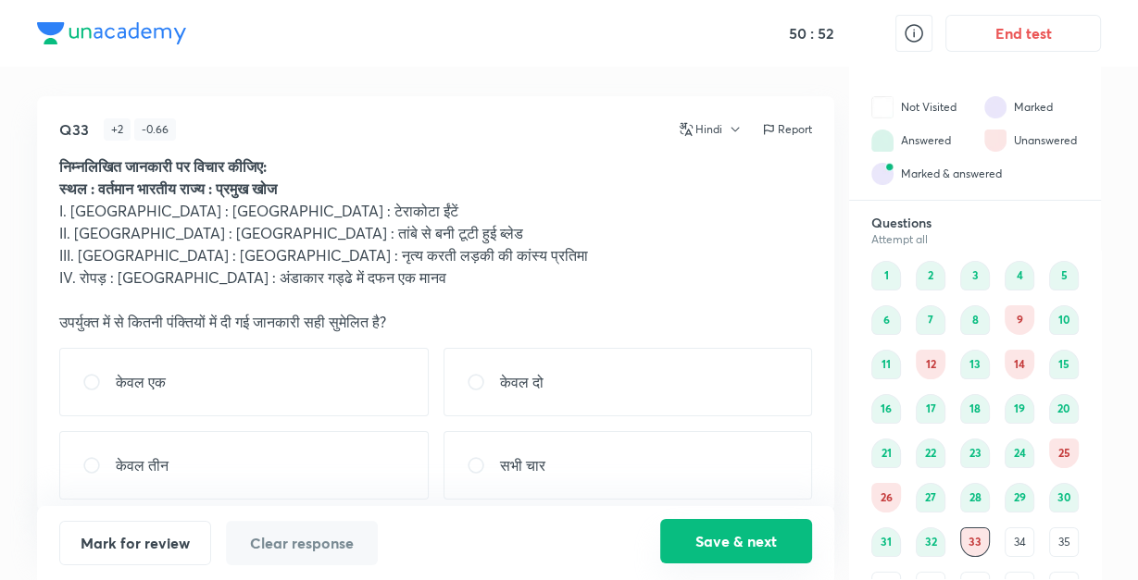
click at [701, 528] on button "Save & next" at bounding box center [736, 541] width 152 height 44
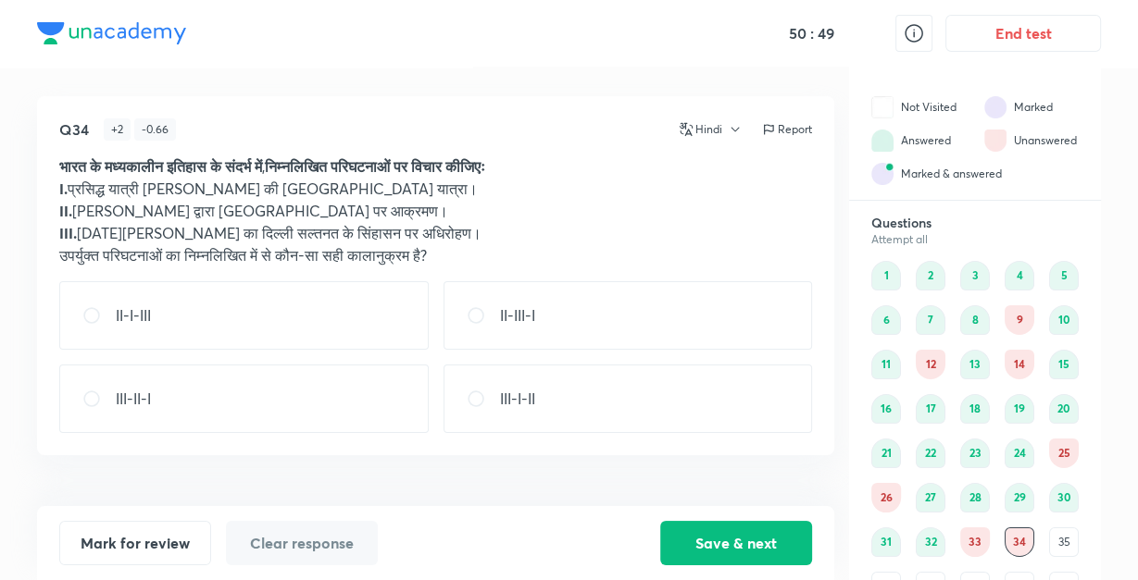
click at [969, 544] on div "33" at bounding box center [975, 543] width 30 height 30
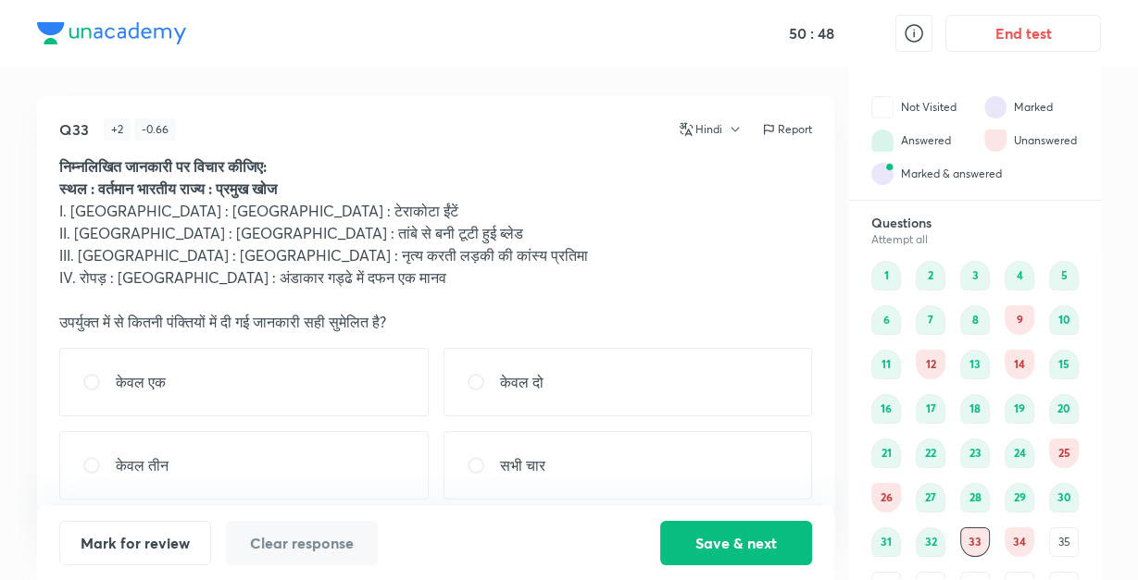
click at [784, 270] on p "IV. रोपड़ : [GEOGRAPHIC_DATA] : अंडाकार गड्ढे में दफन एक मानव" at bounding box center [435, 278] width 753 height 22
click at [523, 394] on div "केवल दो" at bounding box center [627, 382] width 369 height 68
radio input "true"
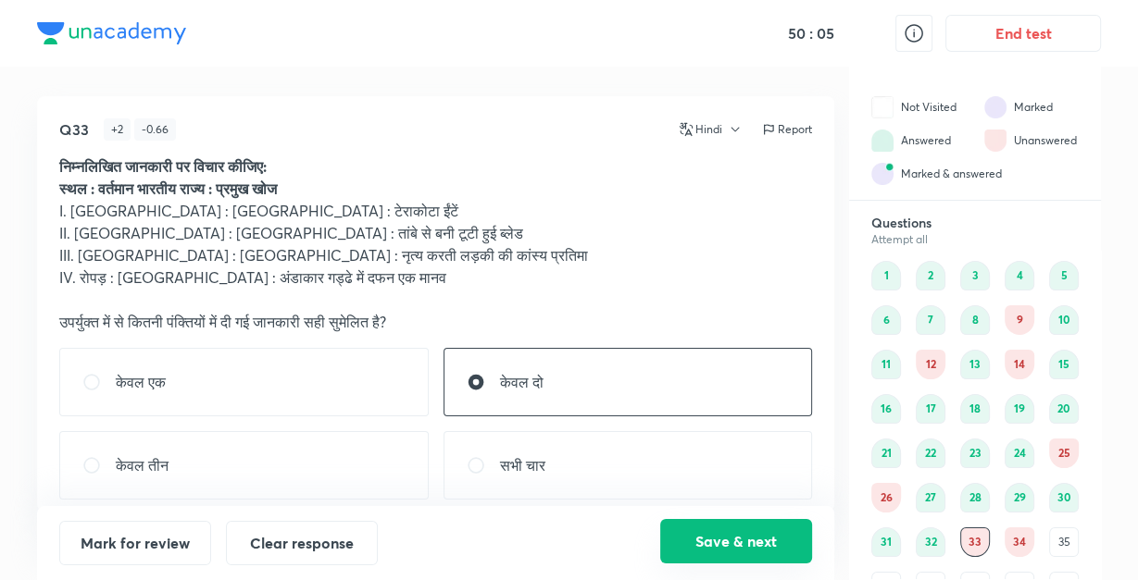
click at [730, 546] on button "Save & next" at bounding box center [736, 541] width 152 height 44
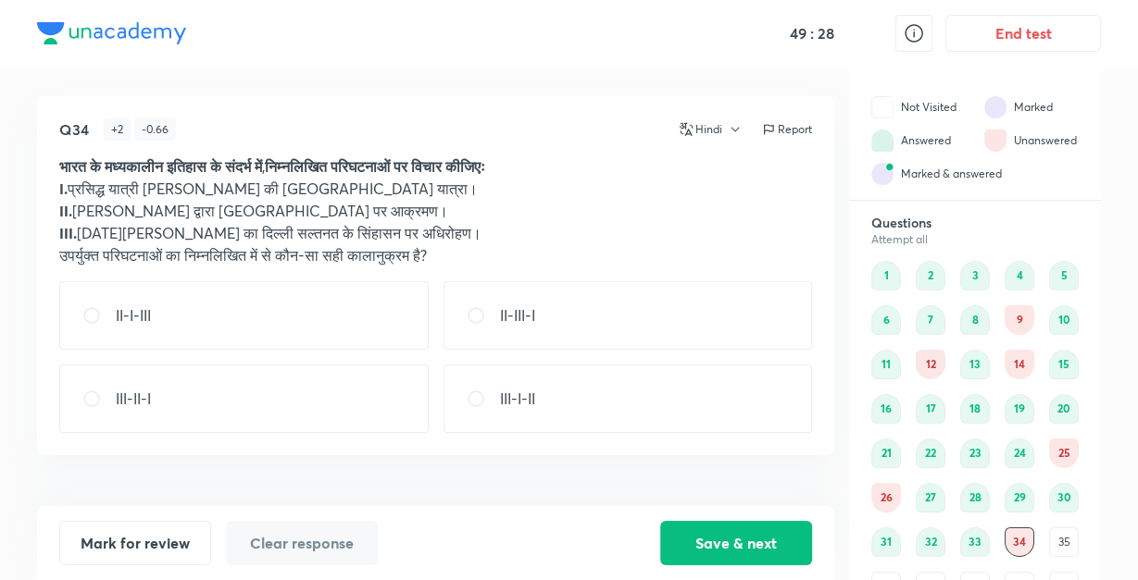
click at [225, 401] on div "III-II-I" at bounding box center [243, 399] width 369 height 68
radio input "true"
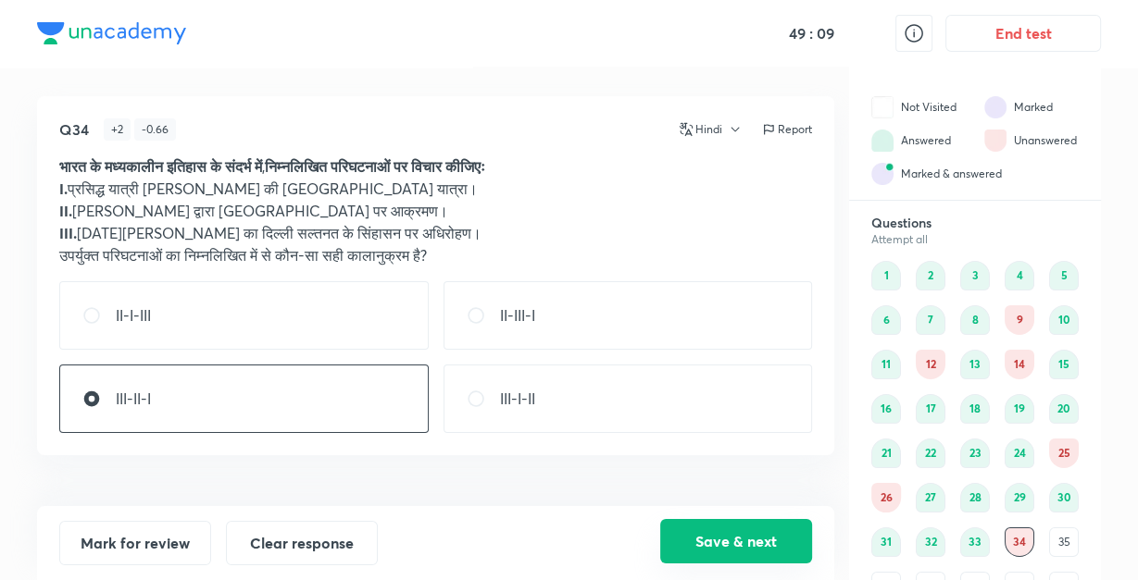
click at [691, 531] on button "Save & next" at bounding box center [736, 541] width 152 height 44
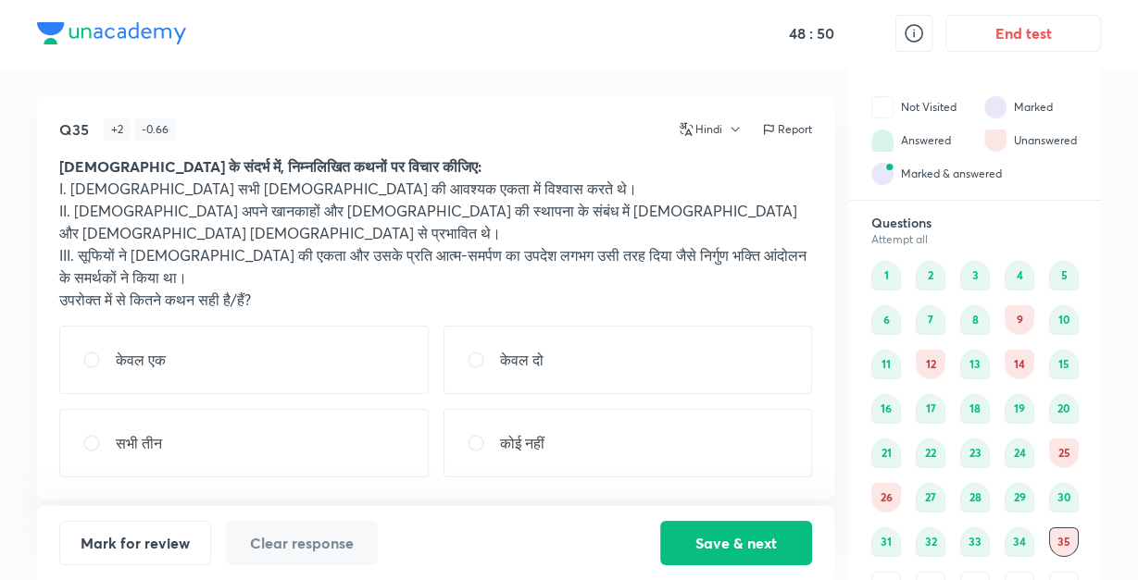
click at [255, 417] on div "सभी तीन" at bounding box center [243, 443] width 369 height 68
radio input "true"
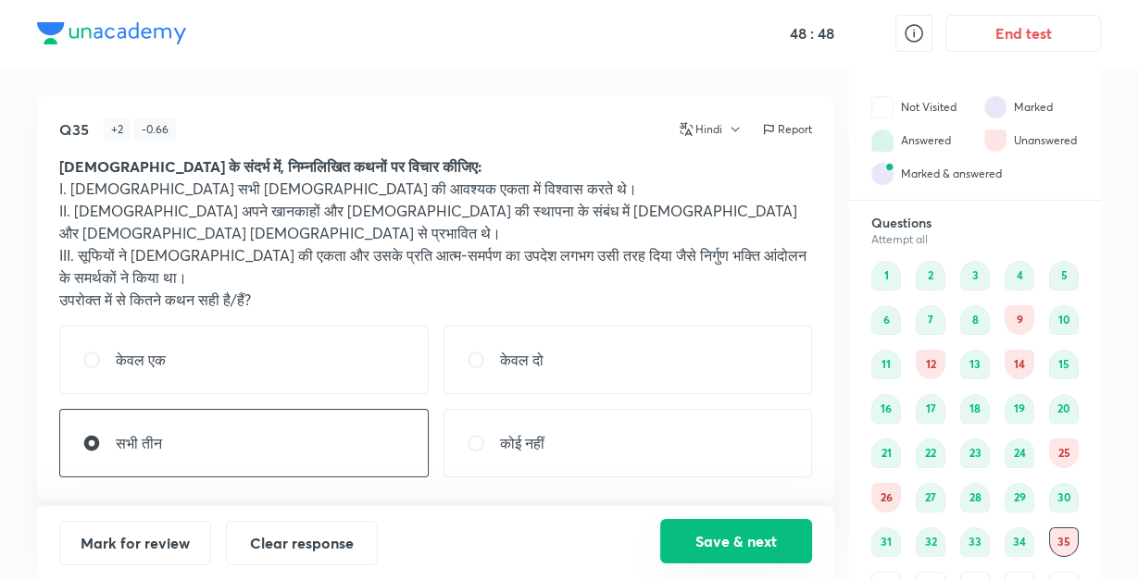
click at [704, 542] on button "Save & next" at bounding box center [736, 541] width 152 height 44
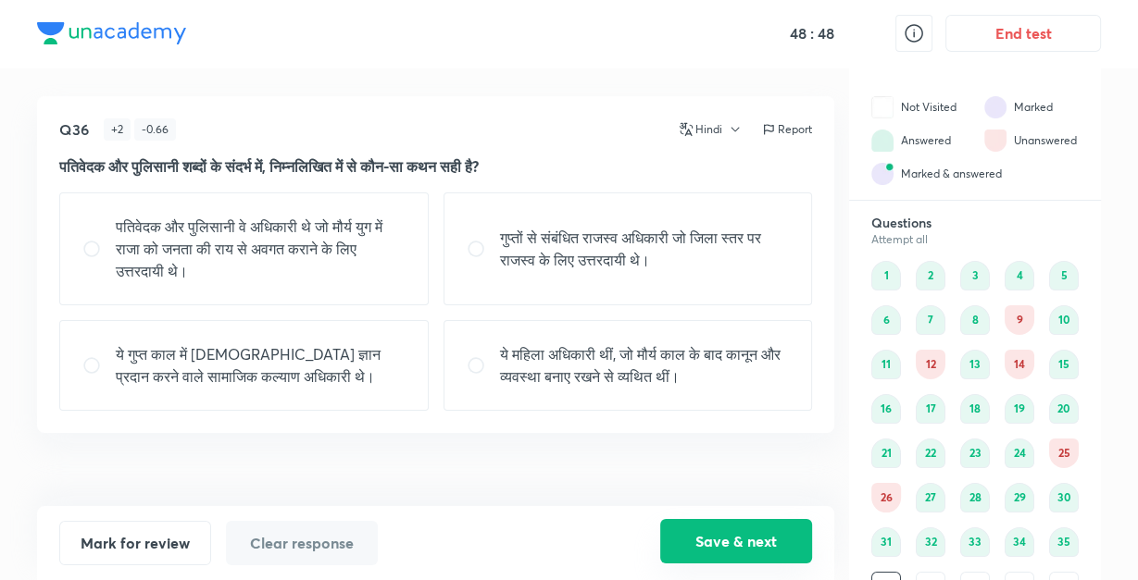
scroll to position [21, 0]
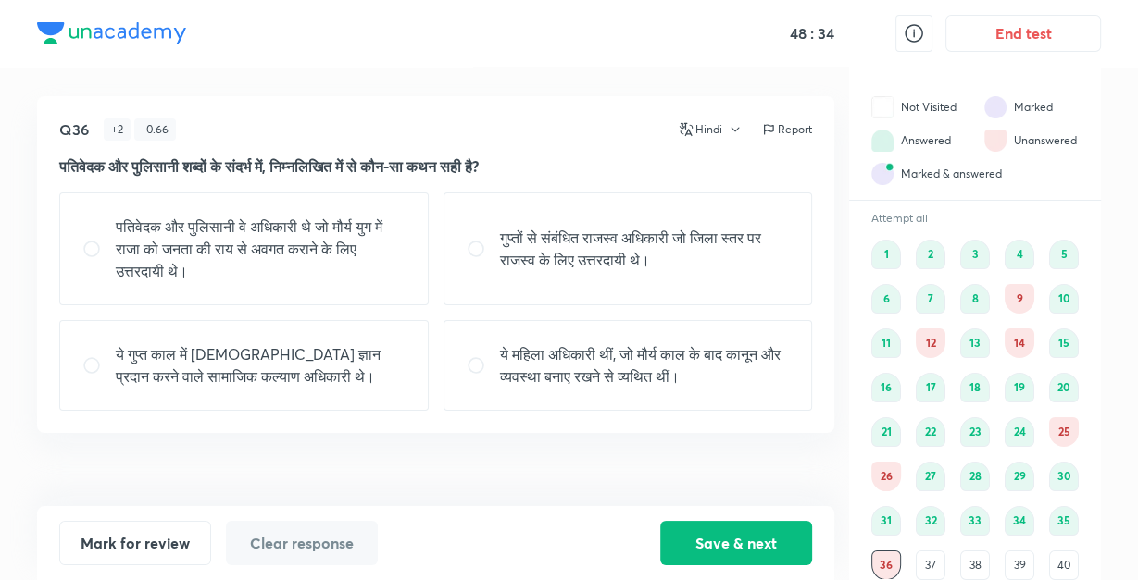
click at [373, 235] on p "पतिवेदक और पुलिसानी वे अधिकारी थे जो मौर्य युग में राजा को जनता की राय से अवगत …" at bounding box center [261, 249] width 290 height 67
radio input "true"
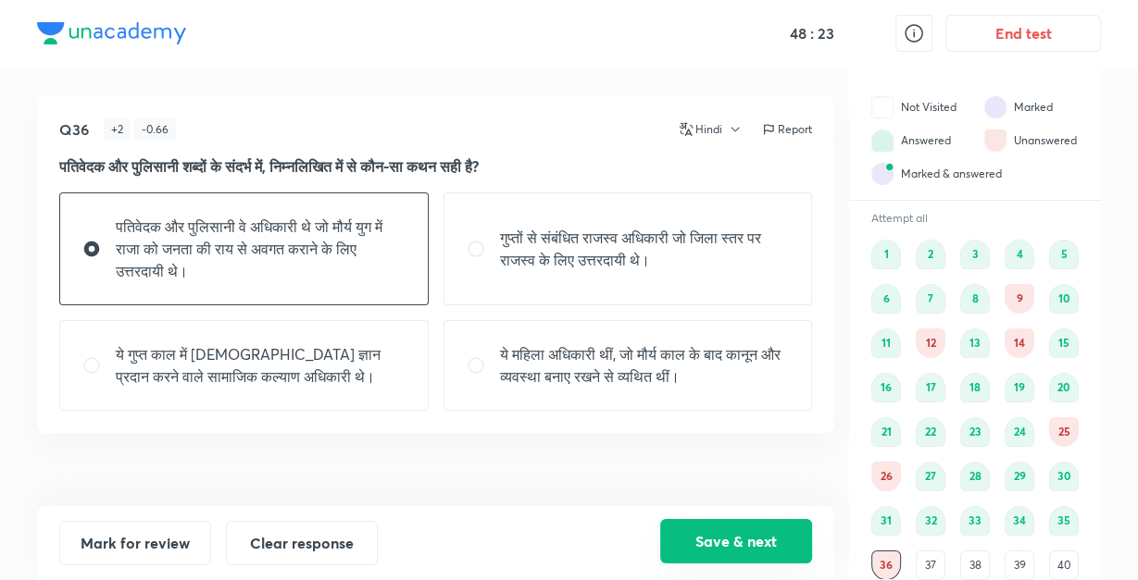
click at [719, 534] on button "Save & next" at bounding box center [736, 541] width 152 height 44
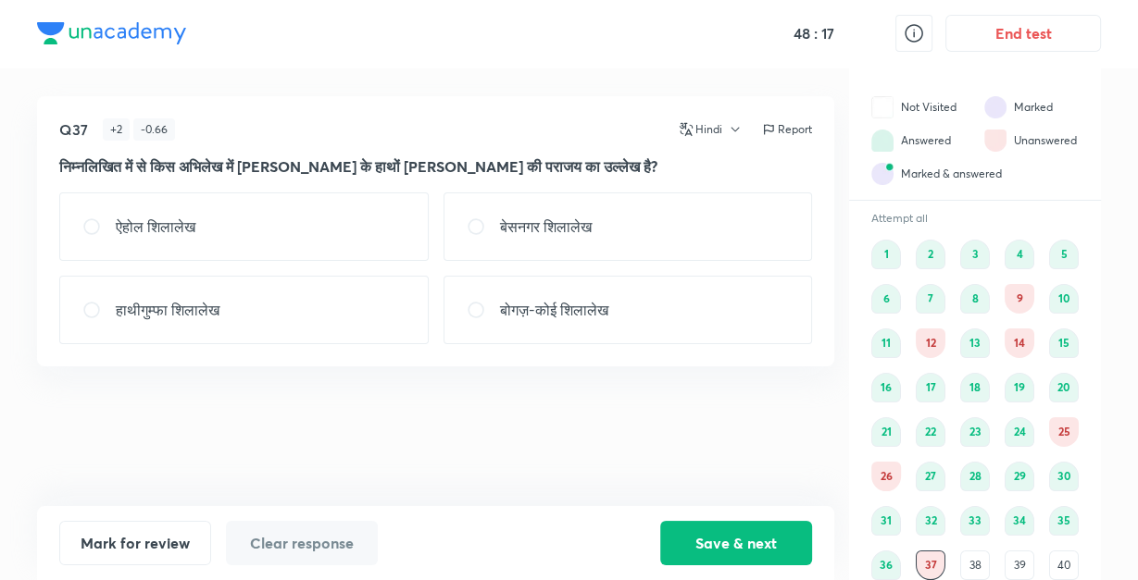
click at [323, 227] on div "ऐहोल शिलालेख" at bounding box center [243, 227] width 369 height 68
radio input "true"
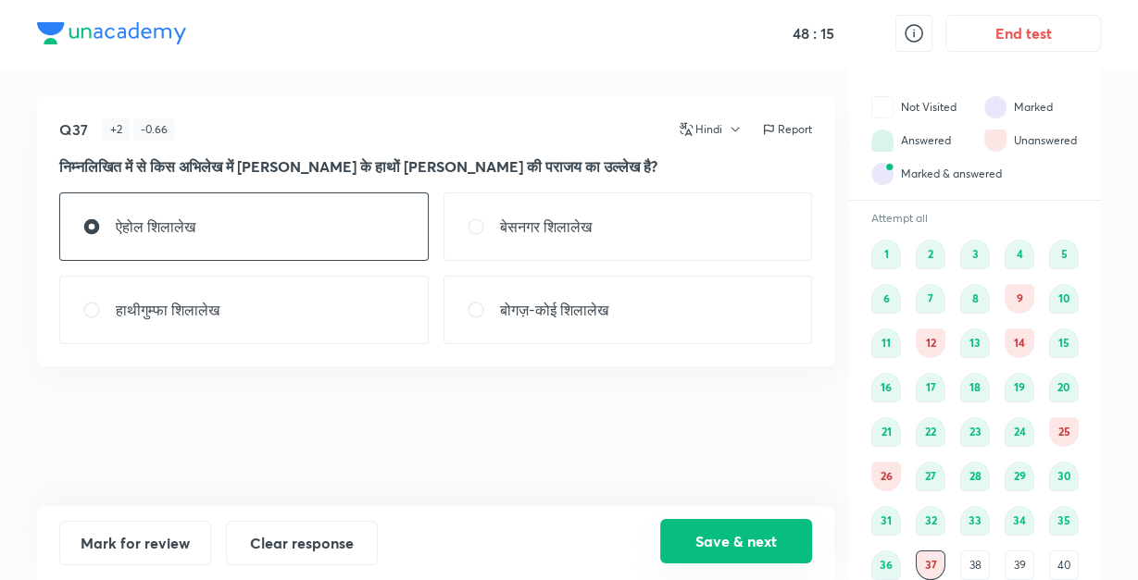
click at [714, 532] on button "Save & next" at bounding box center [736, 541] width 152 height 44
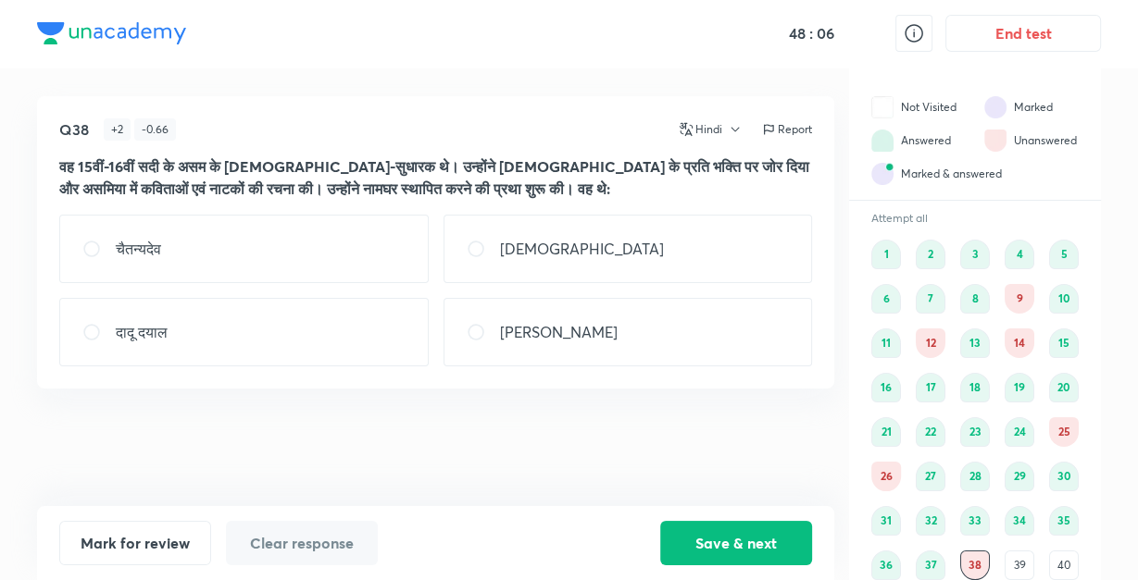
click at [370, 251] on div "चैतन्यदेव" at bounding box center [243, 249] width 369 height 68
radio input "true"
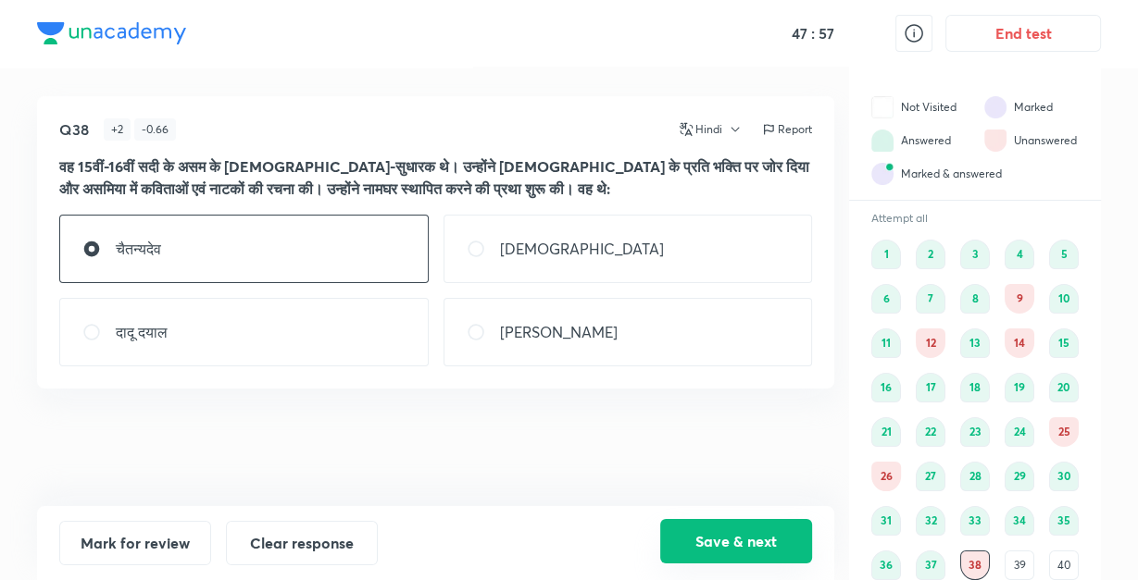
click at [704, 538] on button "Save & next" at bounding box center [736, 541] width 152 height 44
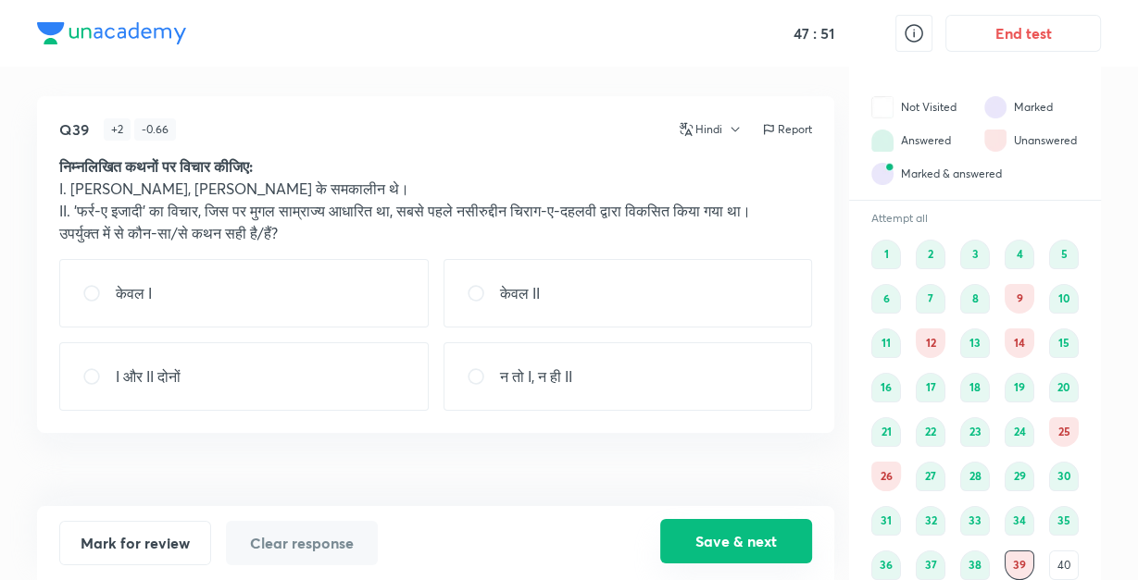
click at [704, 538] on button "Save & next" at bounding box center [736, 541] width 152 height 44
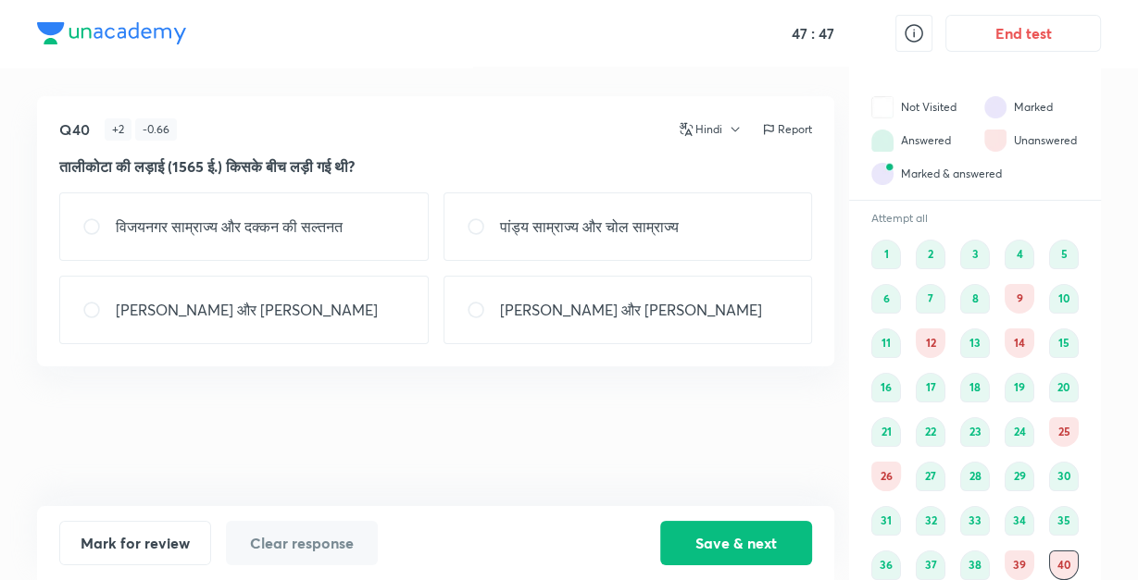
click at [342, 225] on p "विजयनगर साम्राज्य और दक्कन की सल्तनत" at bounding box center [229, 227] width 227 height 22
radio input "true"
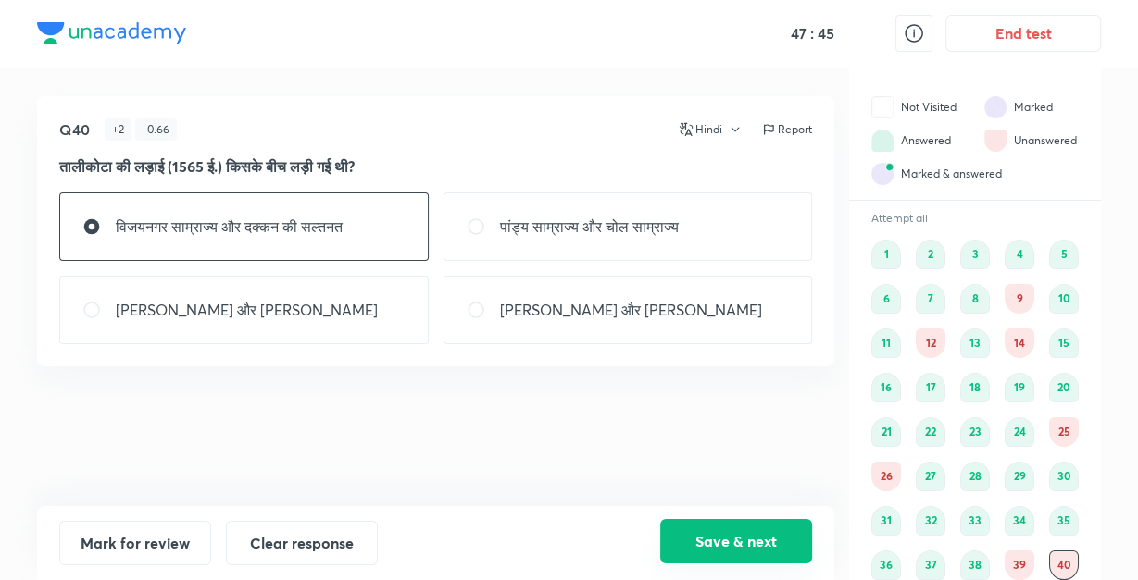
click at [725, 544] on button "Save & next" at bounding box center [736, 541] width 152 height 44
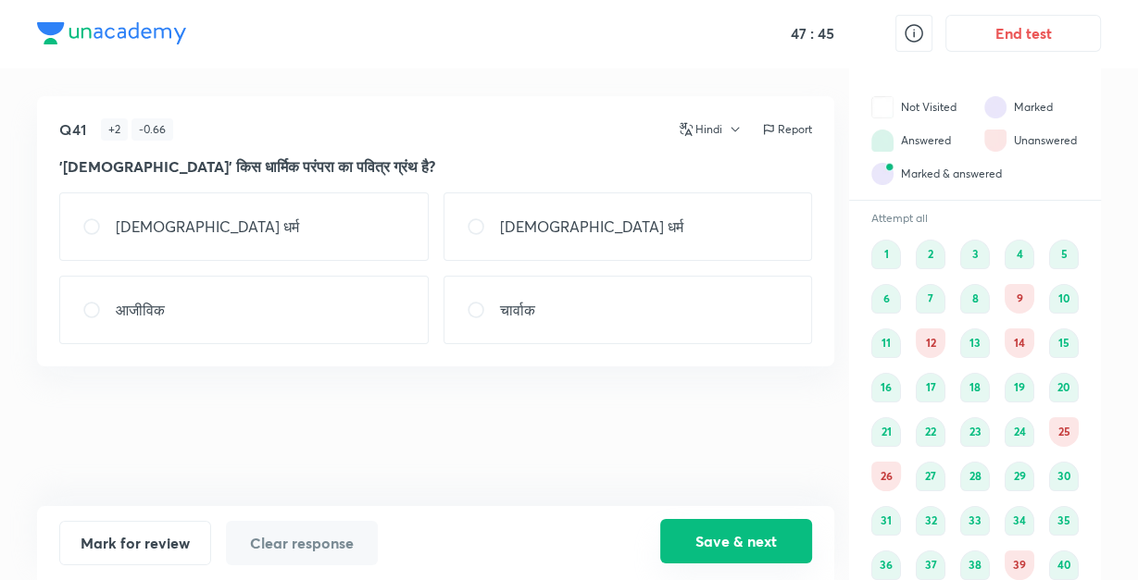
scroll to position [66, 0]
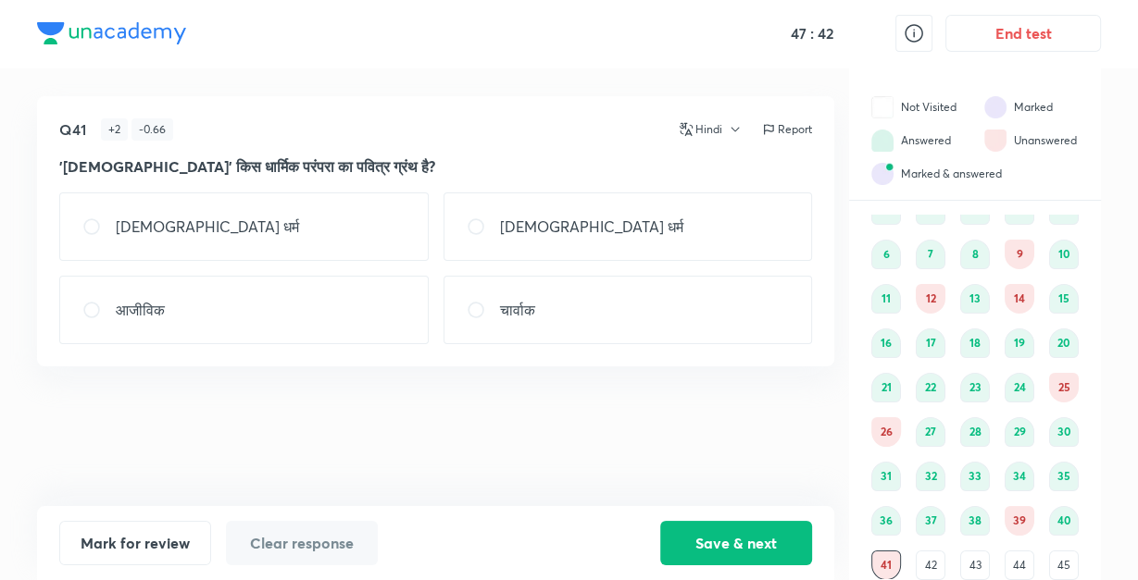
click at [569, 220] on div "[DEMOGRAPHIC_DATA] धर्म" at bounding box center [627, 227] width 369 height 68
radio input "true"
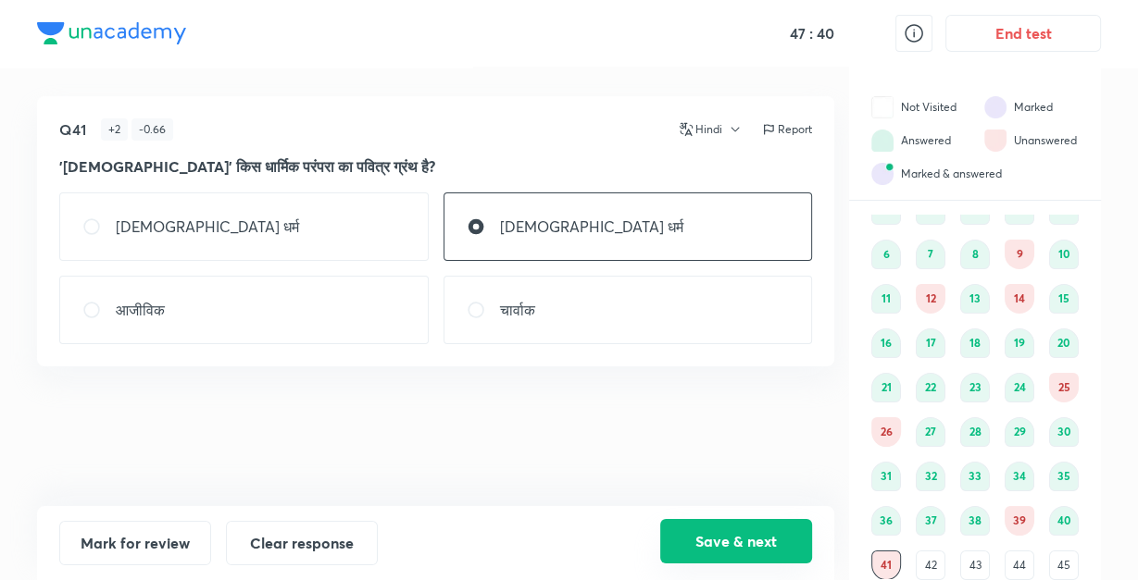
click at [714, 548] on button "Save & next" at bounding box center [736, 541] width 152 height 44
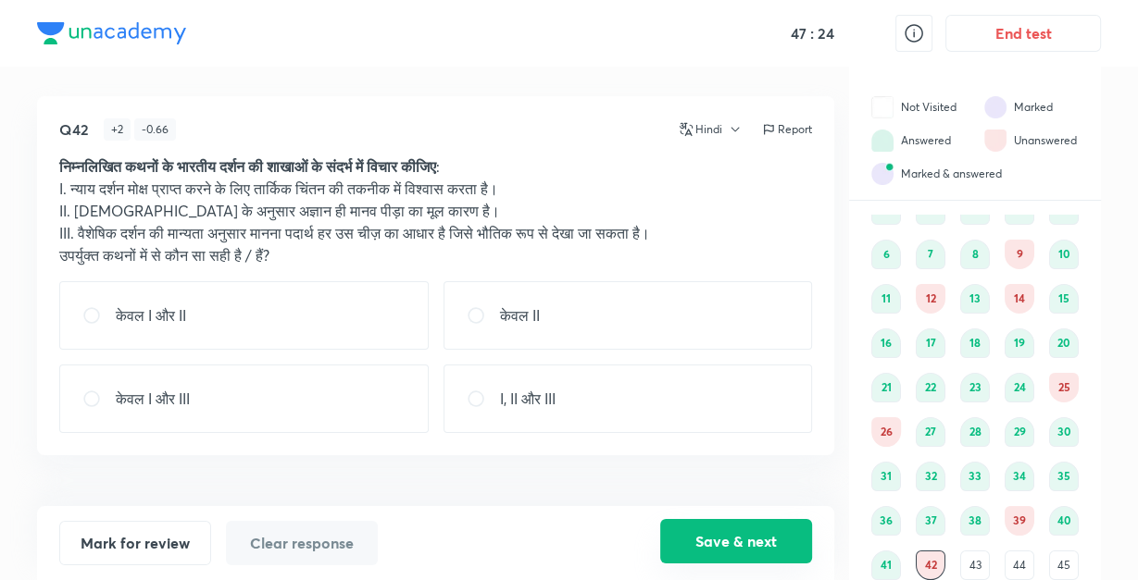
click at [714, 548] on button "Save & next" at bounding box center [736, 541] width 152 height 44
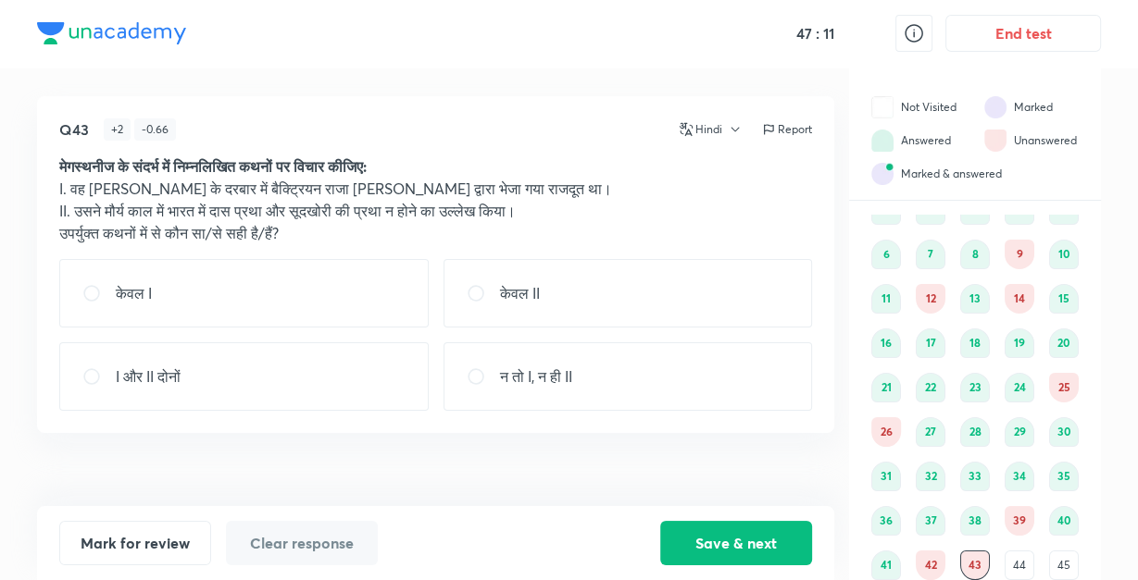
click at [538, 291] on p "केवल II" at bounding box center [520, 293] width 40 height 22
radio input "true"
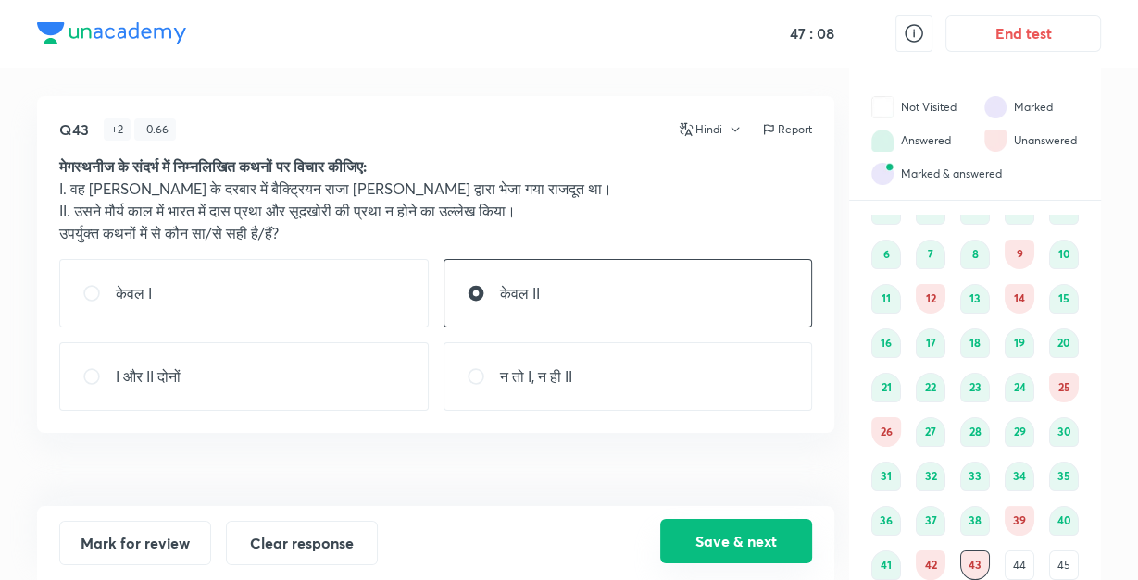
click at [703, 528] on button "Save & next" at bounding box center [736, 541] width 152 height 44
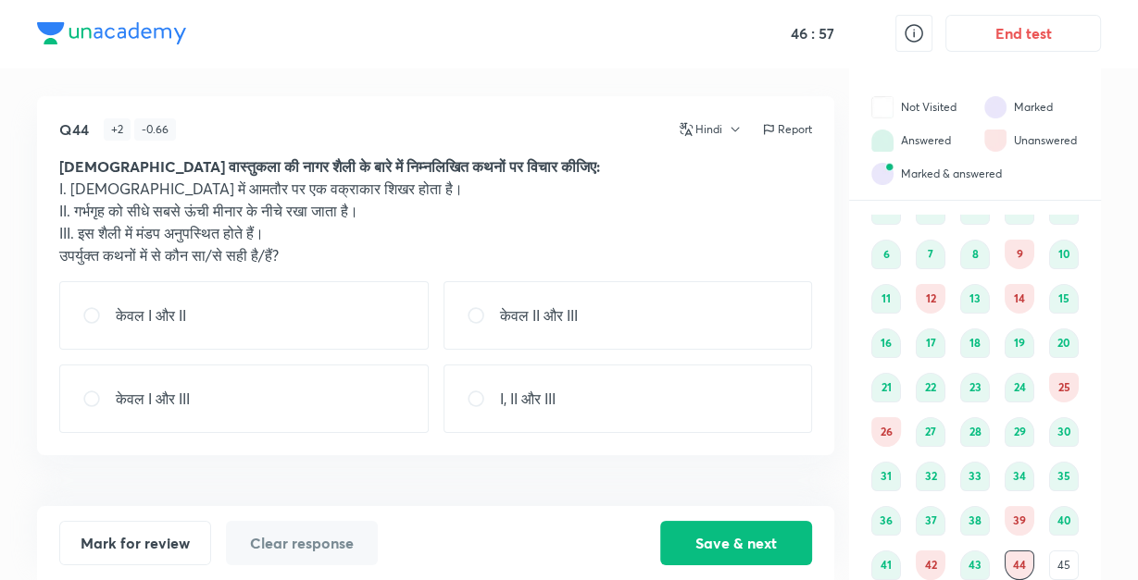
click at [347, 318] on div "केवल I और II" at bounding box center [243, 315] width 369 height 68
radio input "true"
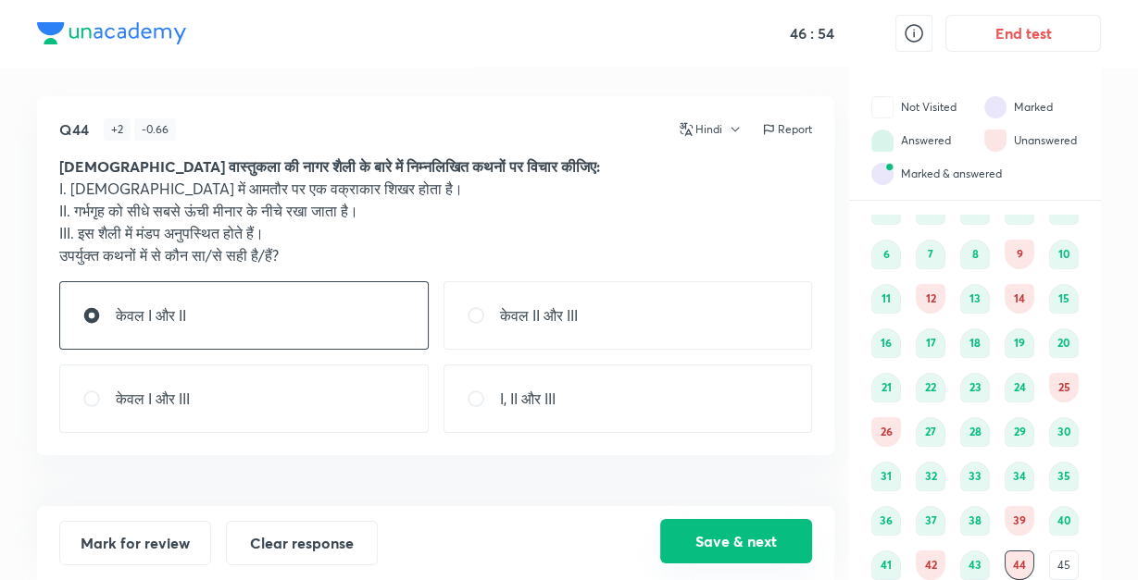
click at [707, 551] on button "Save & next" at bounding box center [736, 541] width 152 height 44
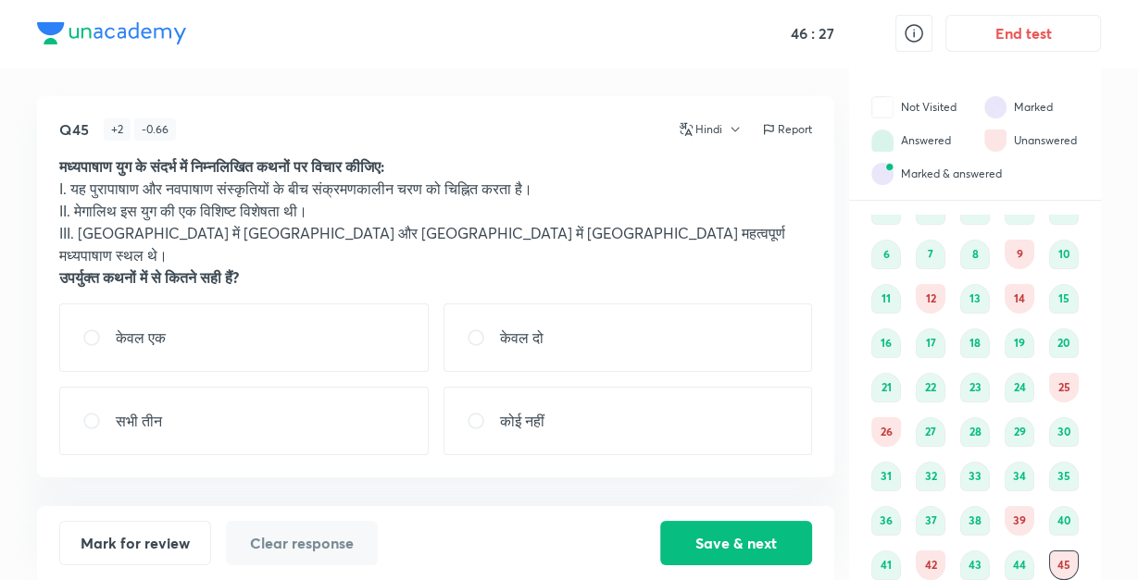
click at [594, 318] on div "केवल दो" at bounding box center [627, 338] width 369 height 68
radio input "true"
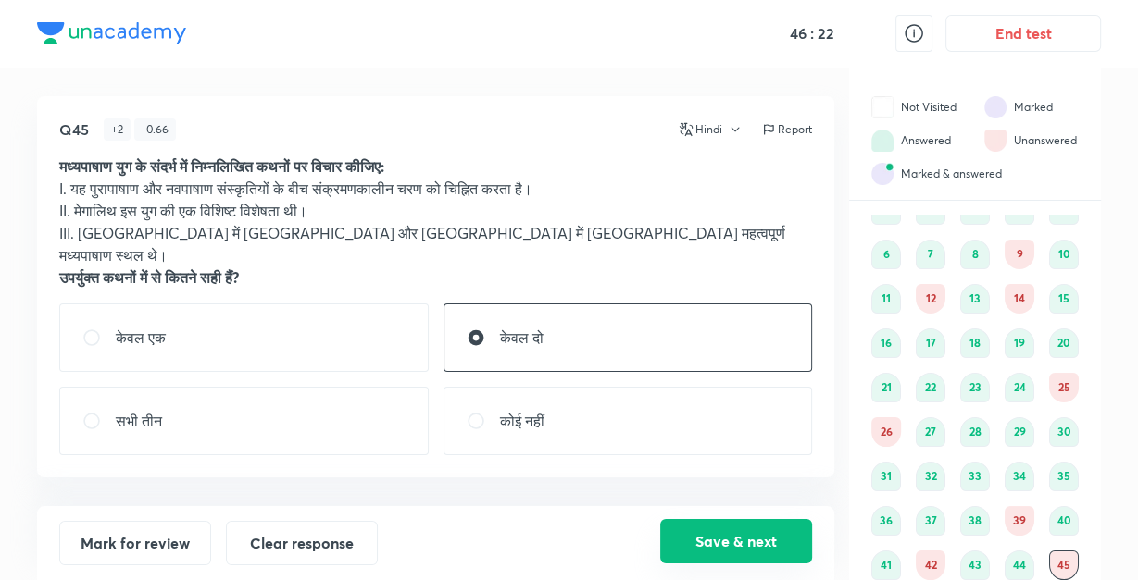
click at [773, 538] on button "Save & next" at bounding box center [736, 541] width 152 height 44
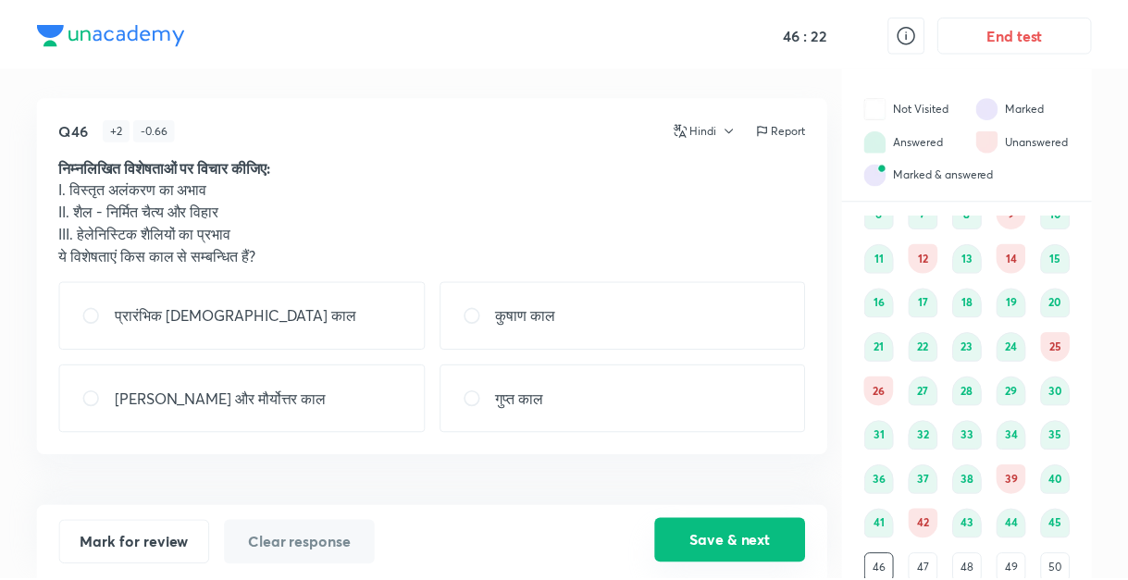
scroll to position [110, 0]
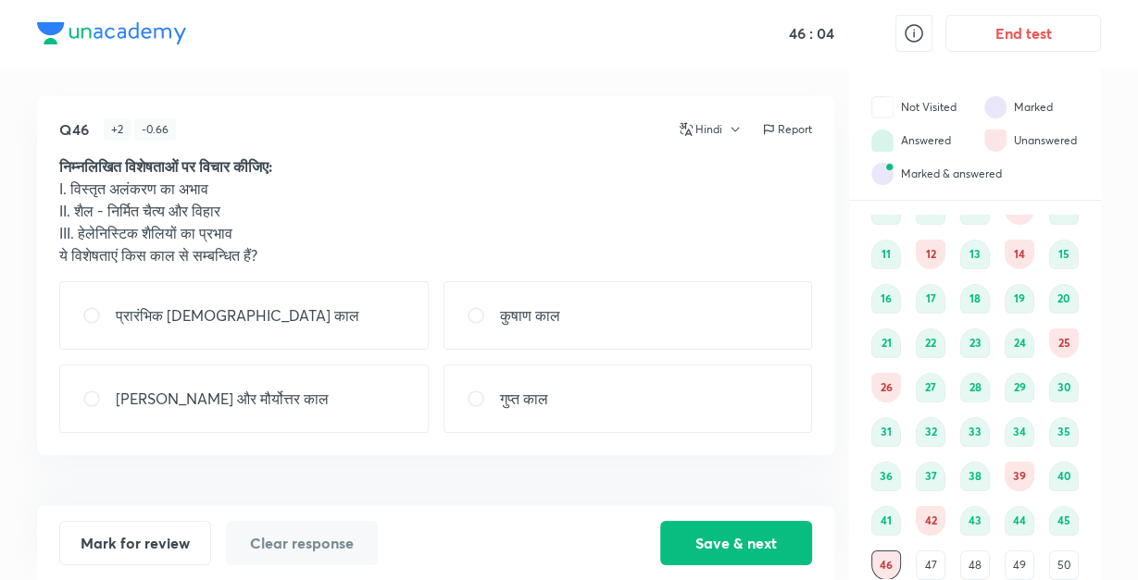
click at [378, 407] on div "[PERSON_NAME] और मौर्योत्तर काल" at bounding box center [243, 399] width 369 height 68
radio input "true"
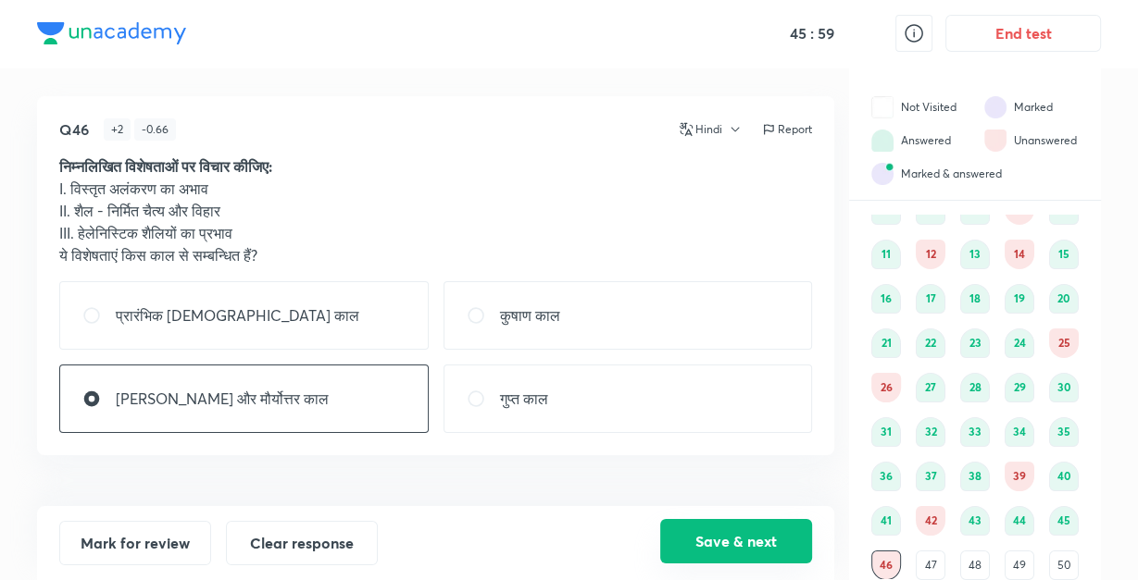
click at [719, 538] on button "Save & next" at bounding box center [736, 541] width 152 height 44
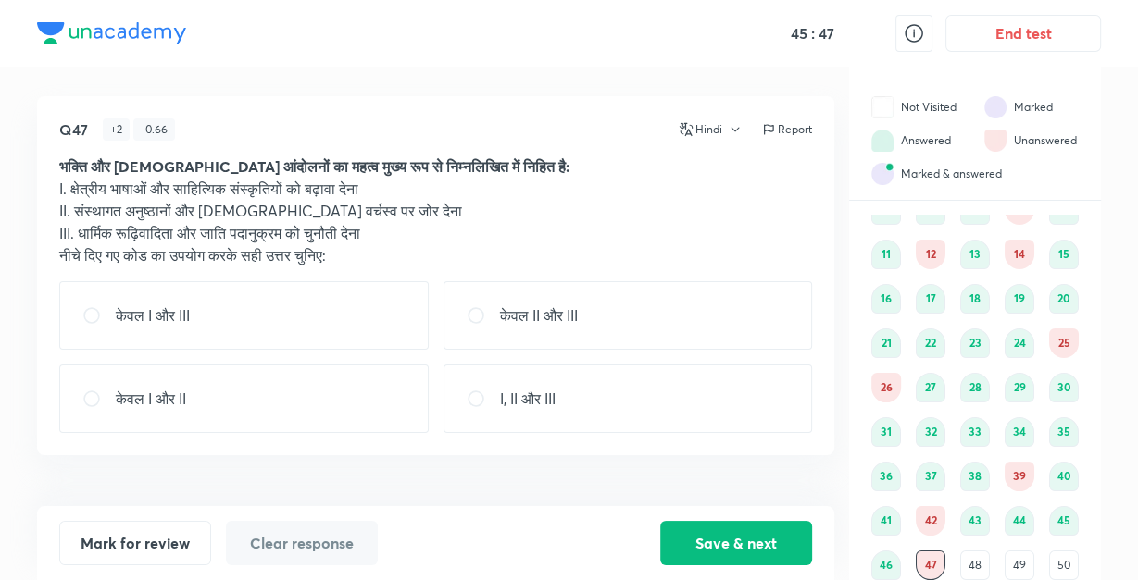
click at [351, 308] on div "केवल I और III" at bounding box center [243, 315] width 369 height 68
radio input "true"
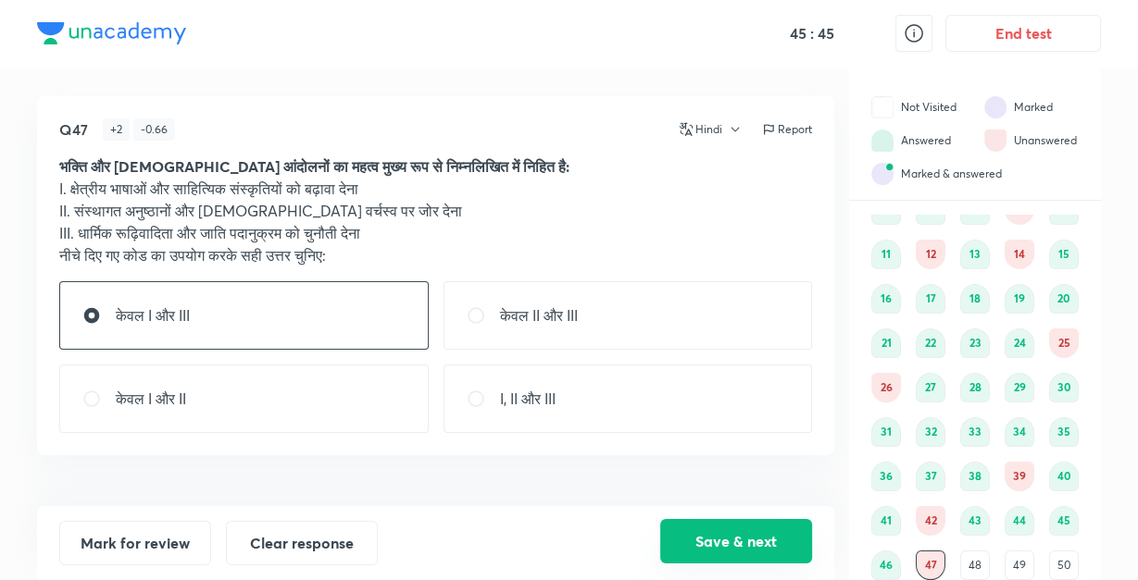
click at [717, 540] on button "Save & next" at bounding box center [736, 541] width 152 height 44
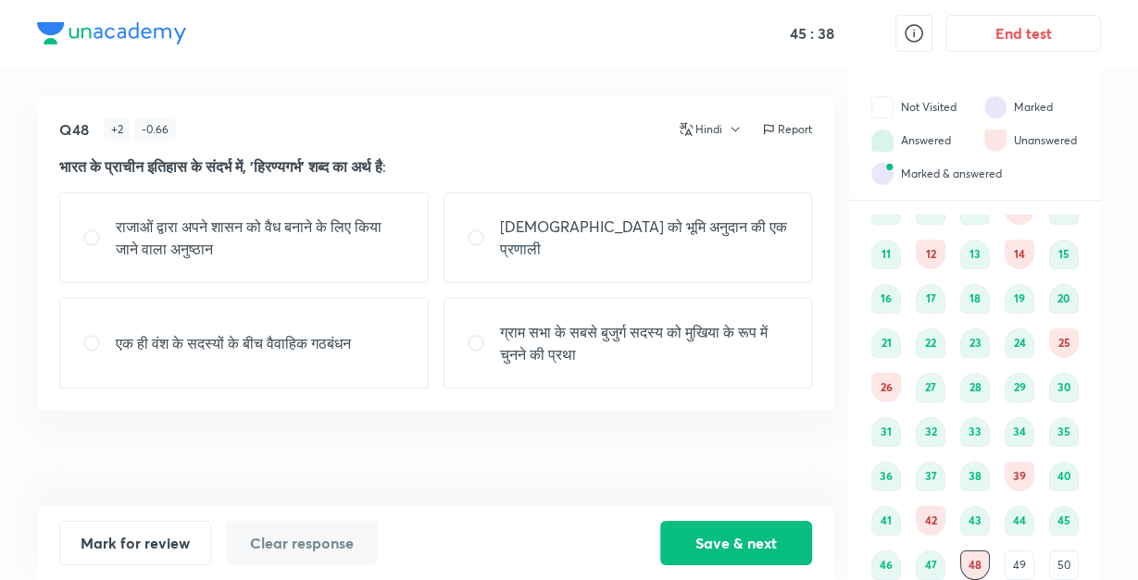
click at [343, 243] on p "राजाओं द्वारा अपने शासन को वैध बनाने के लिए किया जाने वाला अनुष्ठान" at bounding box center [261, 238] width 290 height 44
radio input "true"
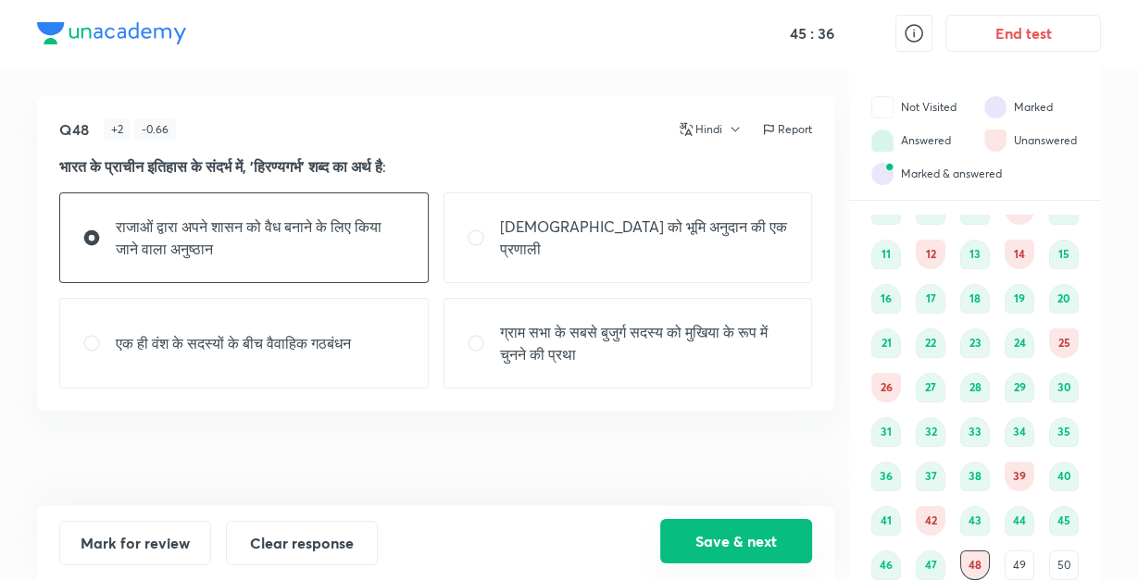
click at [775, 541] on button "Save & next" at bounding box center [736, 541] width 152 height 44
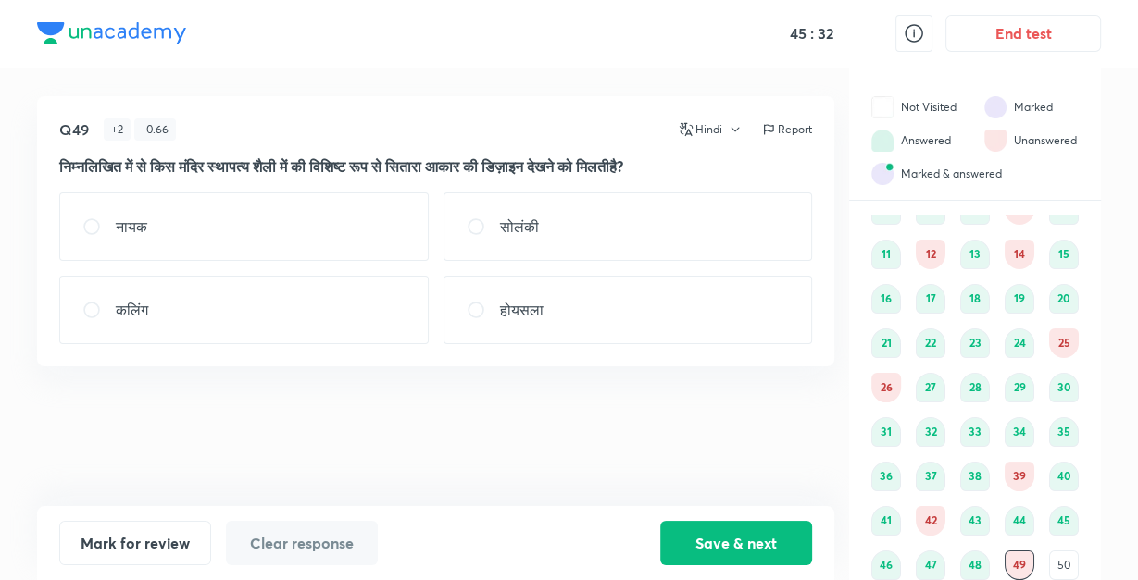
click at [646, 302] on div "होयसला" at bounding box center [627, 310] width 369 height 68
radio input "true"
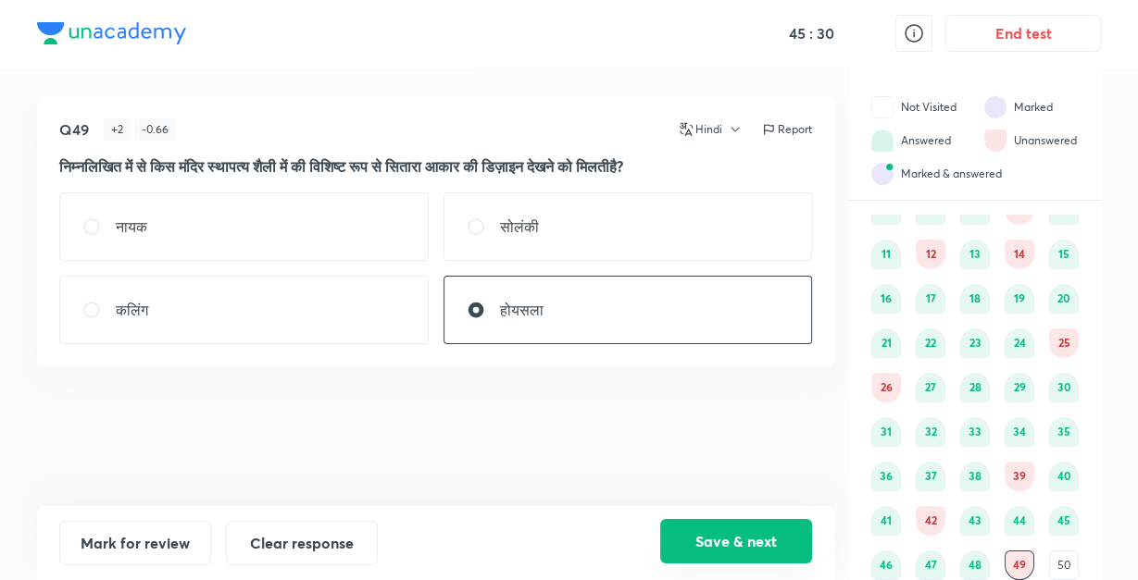
click at [731, 533] on button "Save & next" at bounding box center [736, 541] width 152 height 44
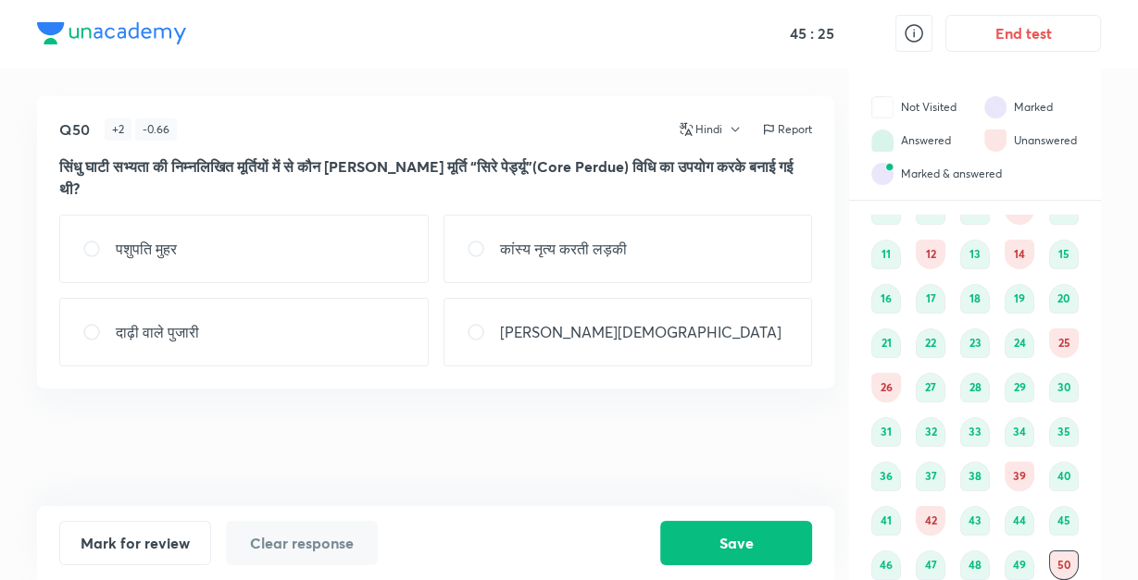
click at [673, 230] on div "कांस्य नृत्य करती लड़की" at bounding box center [627, 249] width 369 height 68
radio input "true"
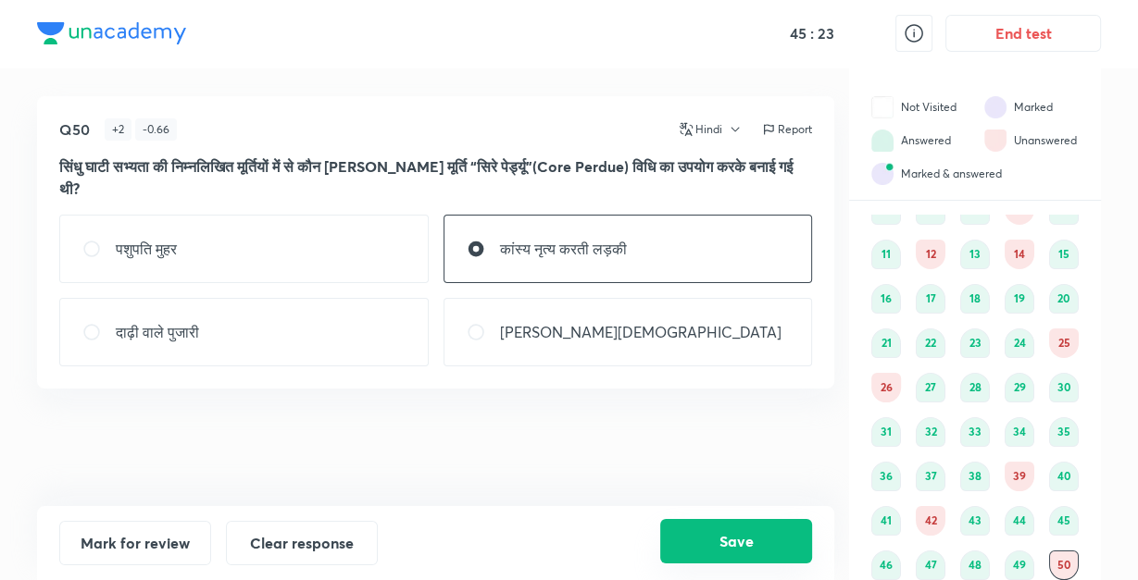
click at [672, 541] on button "Save" at bounding box center [736, 541] width 152 height 44
click at [717, 546] on button "Save" at bounding box center [736, 541] width 152 height 44
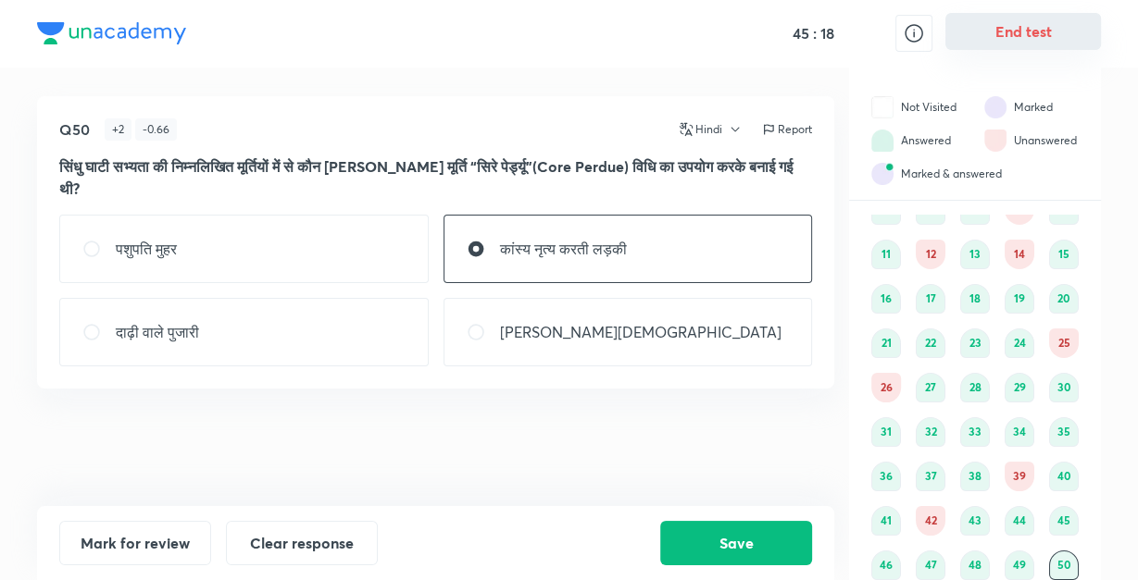
click at [993, 26] on button "End test" at bounding box center [1023, 31] width 156 height 37
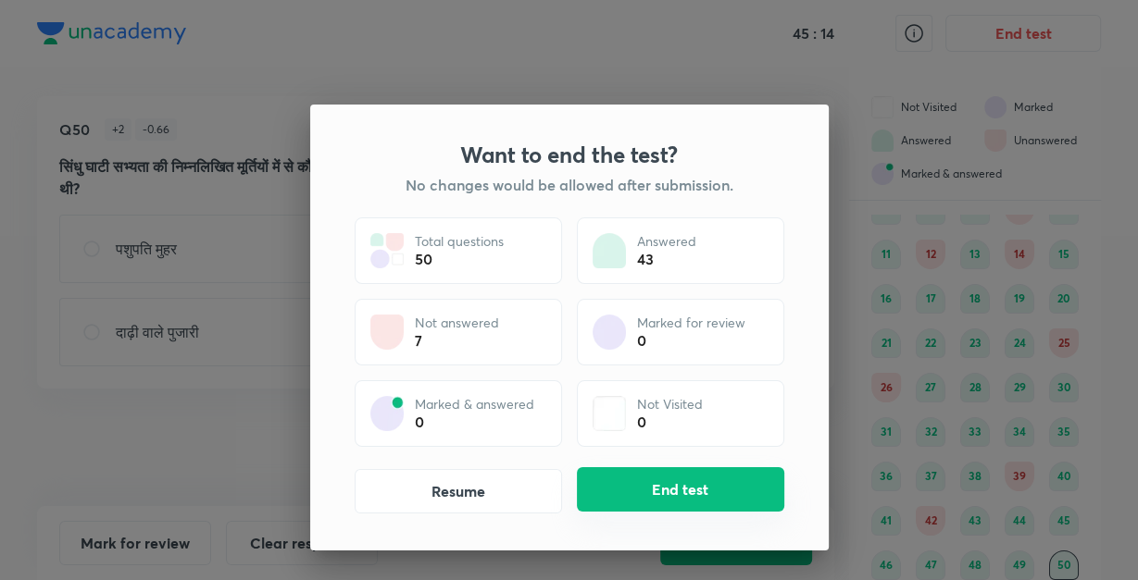
click at [658, 491] on button "End test" at bounding box center [680, 489] width 207 height 44
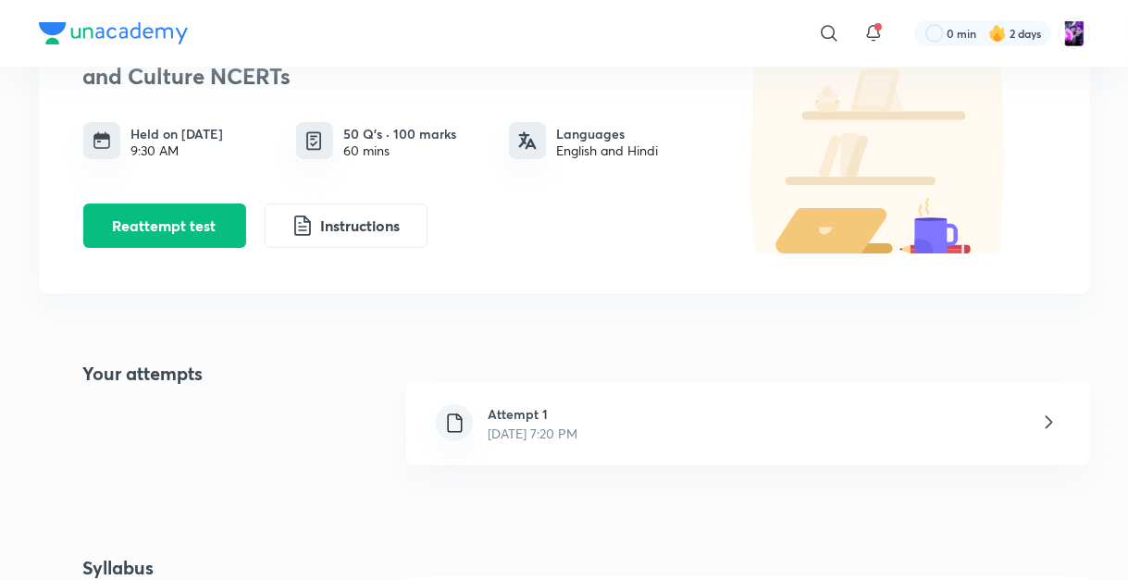
scroll to position [207, 0]
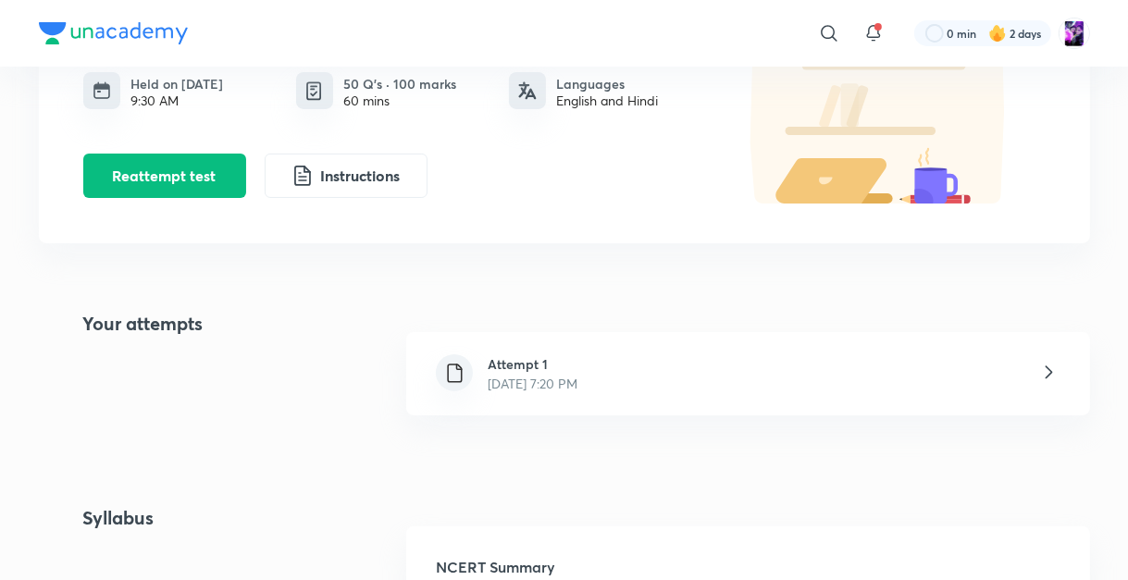
click at [1046, 368] on icon at bounding box center [1049, 372] width 23 height 23
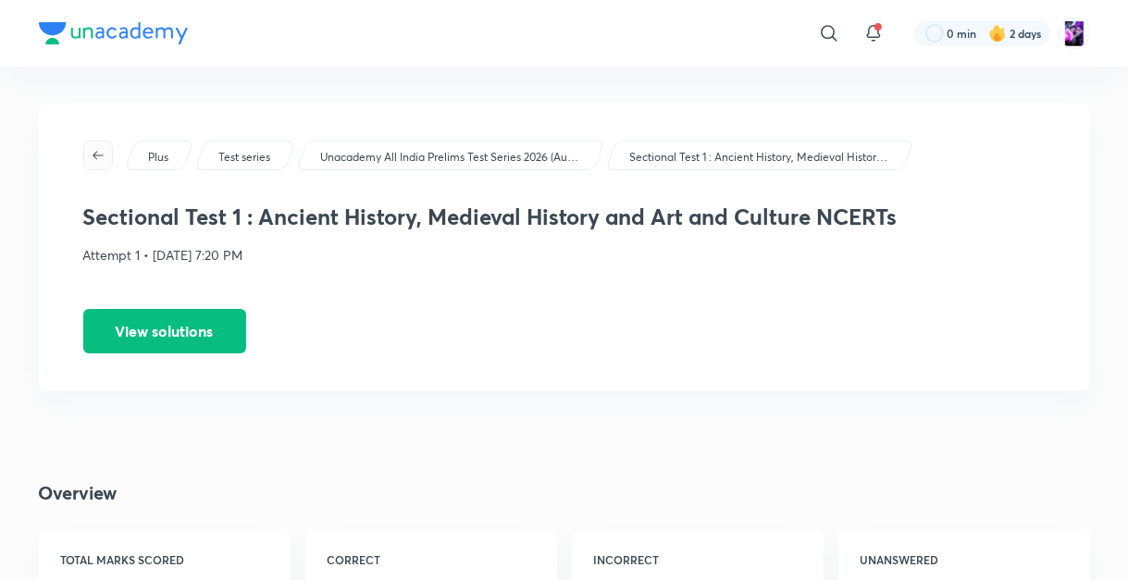
click at [95, 161] on icon "button" at bounding box center [98, 155] width 15 height 15
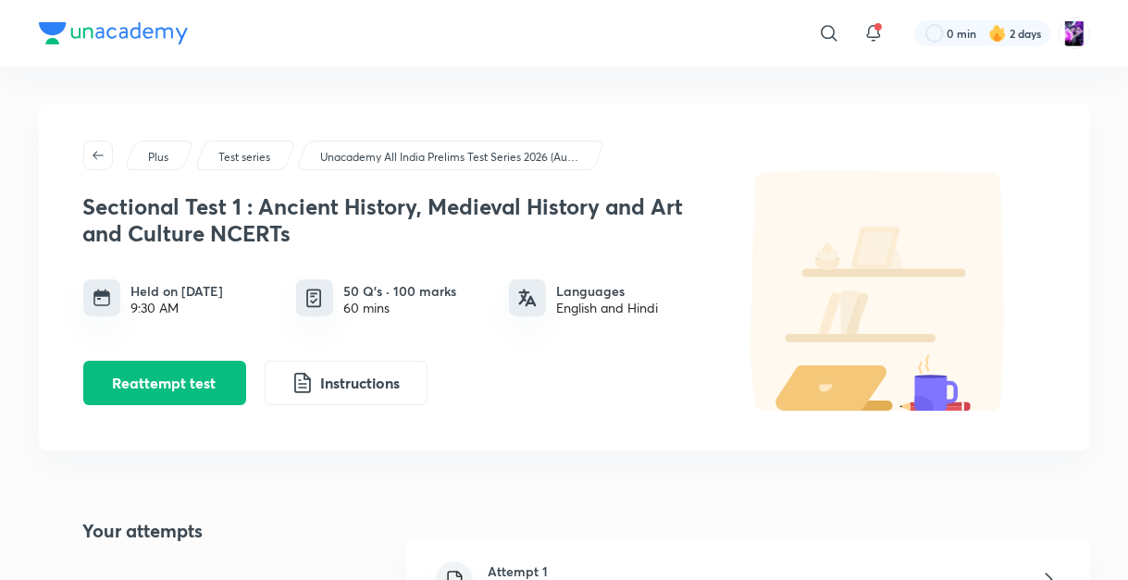
click at [95, 161] on icon "button" at bounding box center [98, 155] width 15 height 15
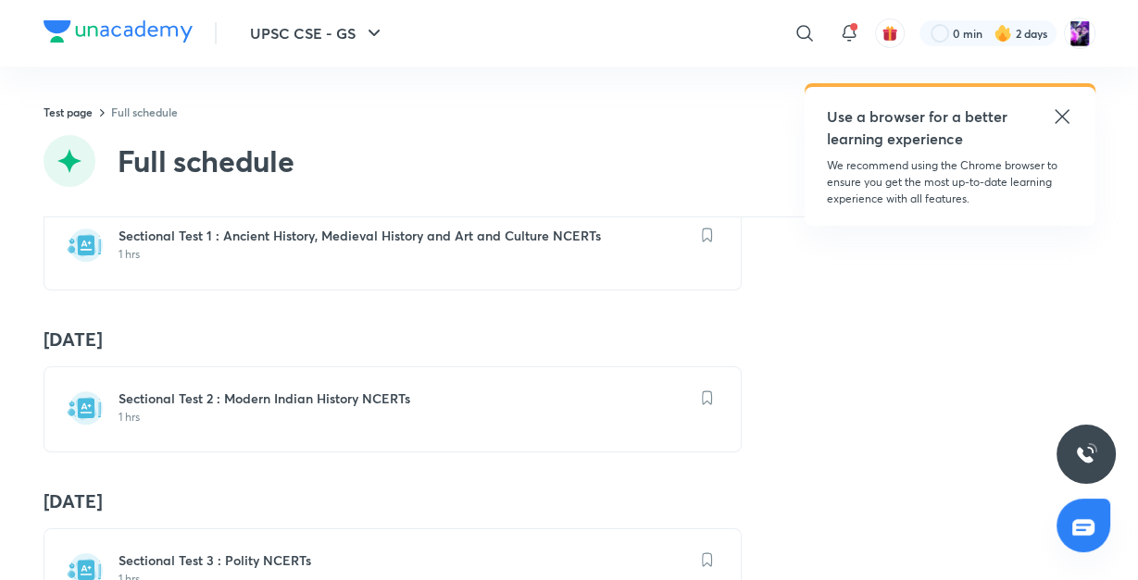
scroll to position [274, 0]
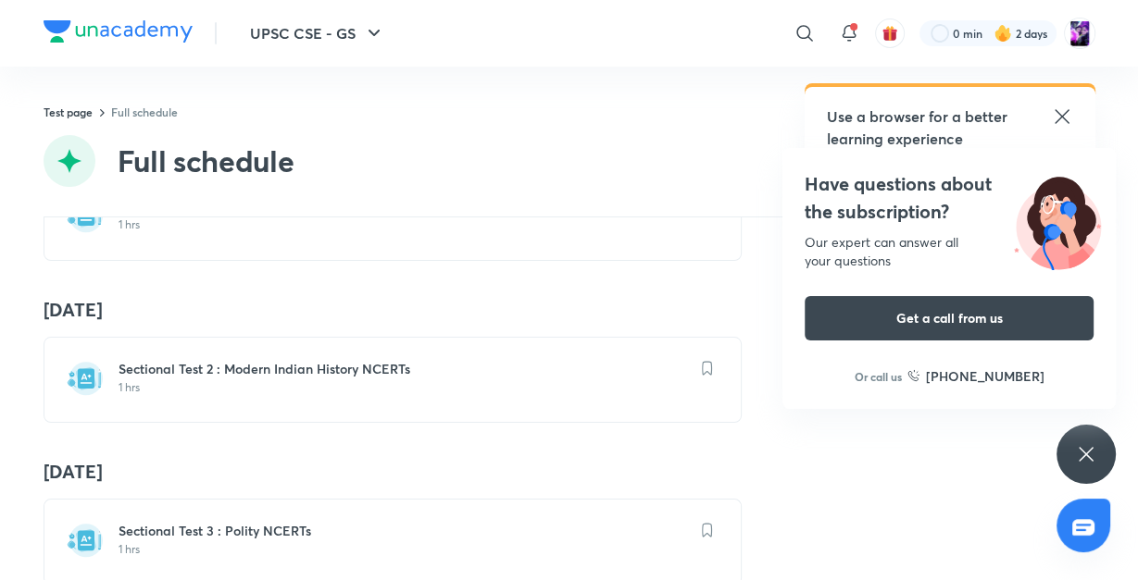
click at [375, 361] on h6 "Sectional Test 2 : Modern Indian History NCERTs" at bounding box center [403, 369] width 570 height 19
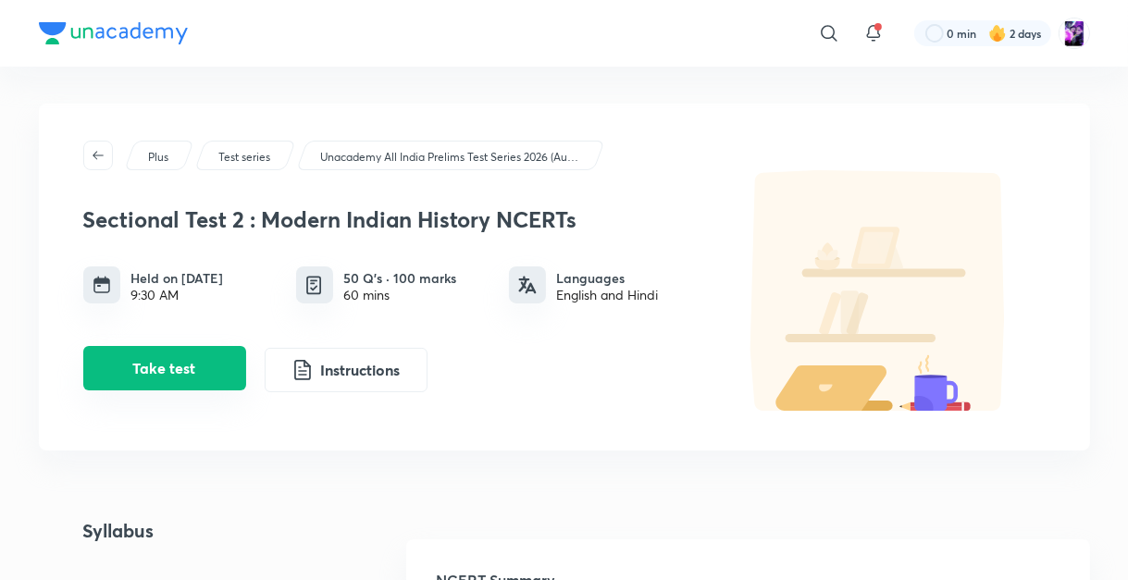
click at [173, 362] on button "Take test" at bounding box center [164, 368] width 163 height 44
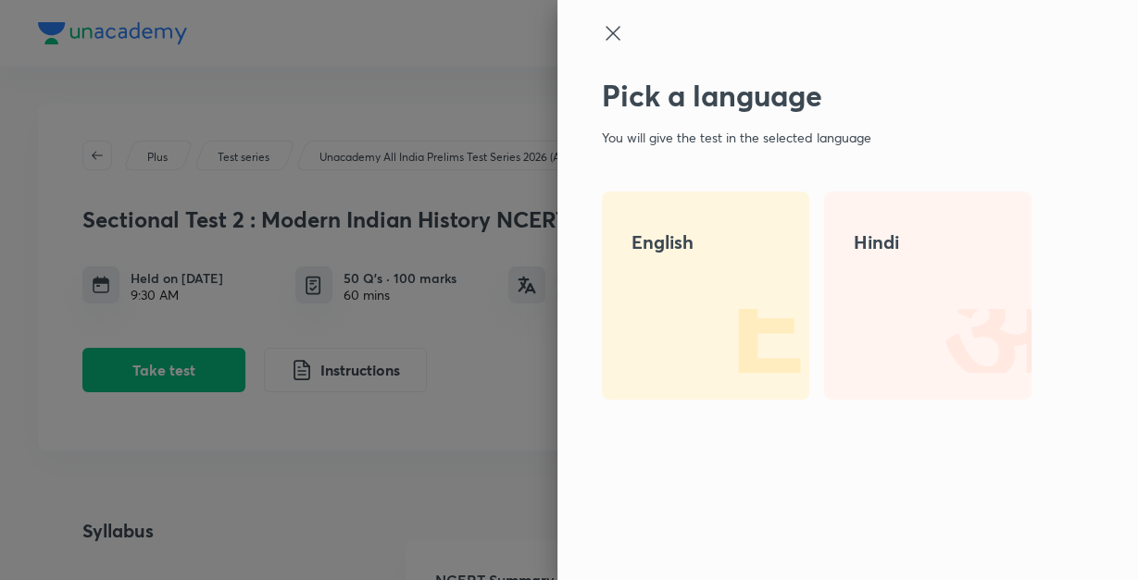
click at [928, 327] on img at bounding box center [972, 340] width 118 height 118
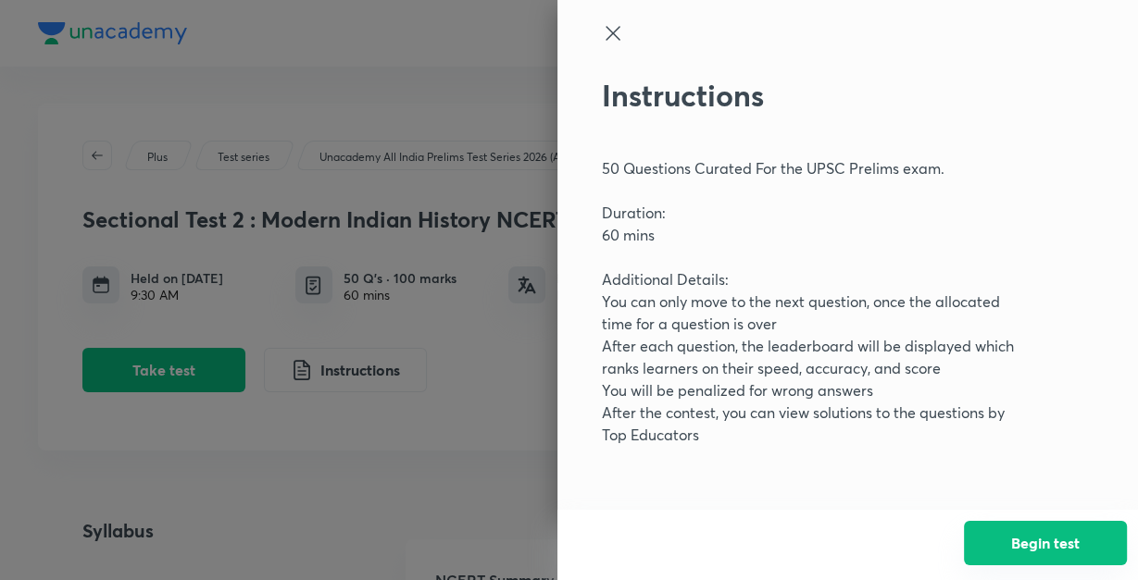
click at [1035, 542] on button "Begin test" at bounding box center [1045, 543] width 163 height 44
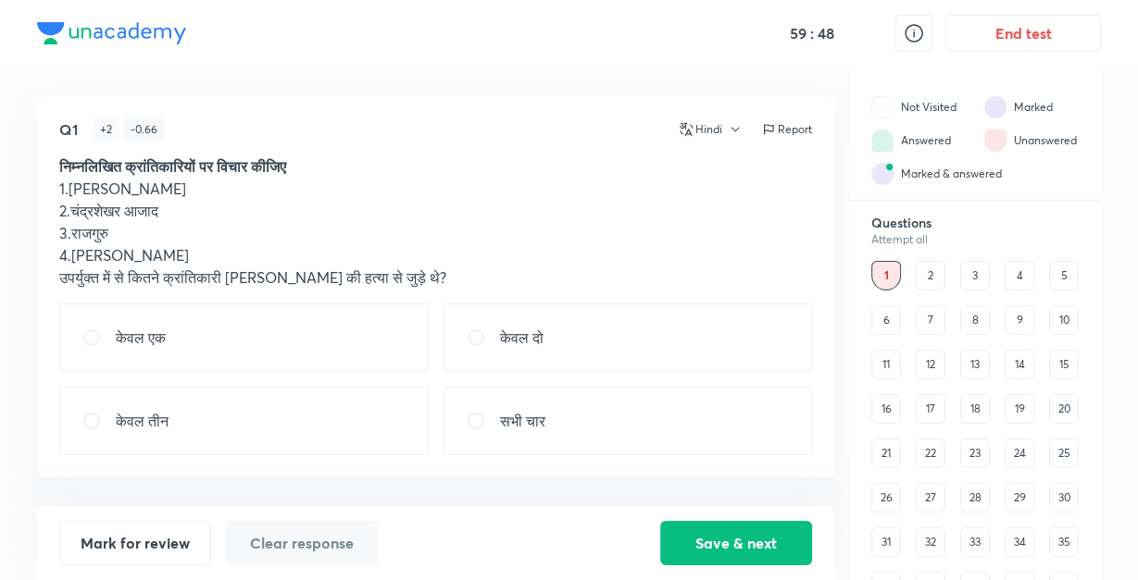
click at [266, 413] on div "केवल तीन" at bounding box center [243, 421] width 369 height 68
radio input "true"
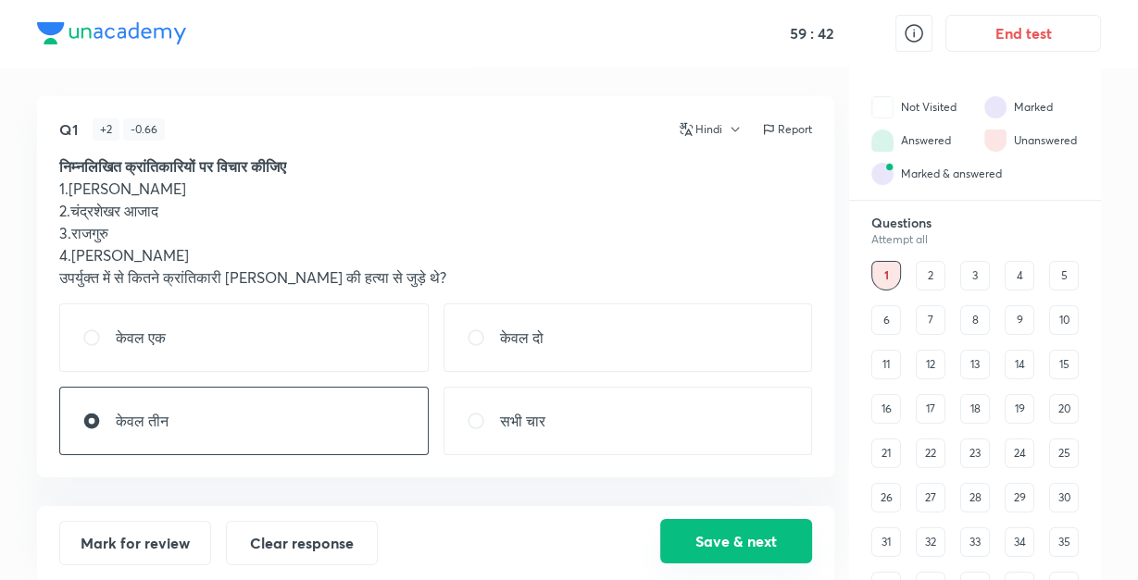
click at [722, 533] on button "Save & next" at bounding box center [736, 541] width 152 height 44
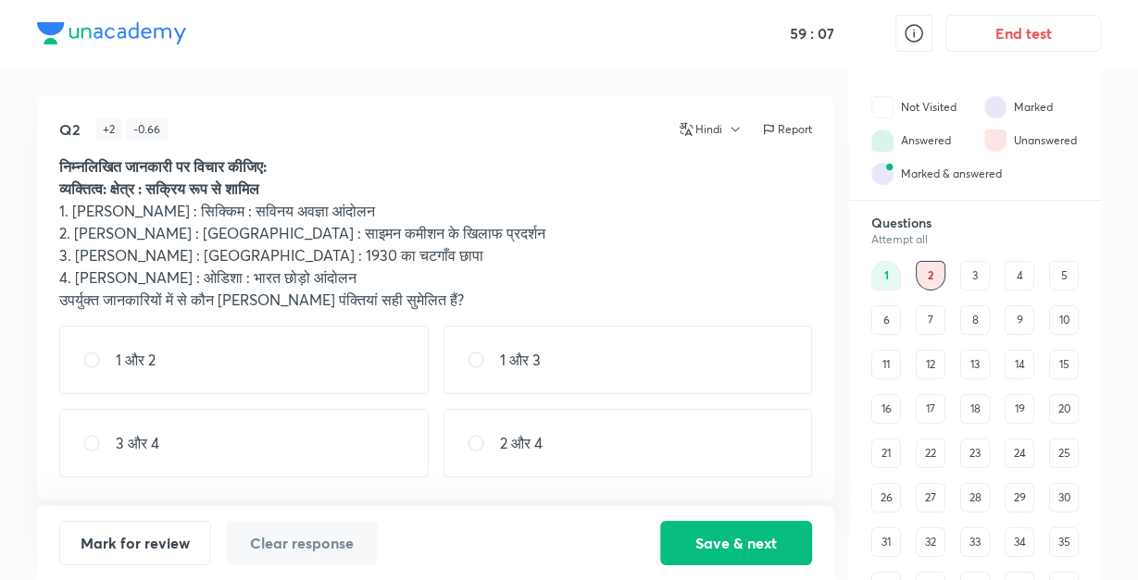
click at [352, 377] on div "1 और 2" at bounding box center [243, 360] width 369 height 68
radio input "true"
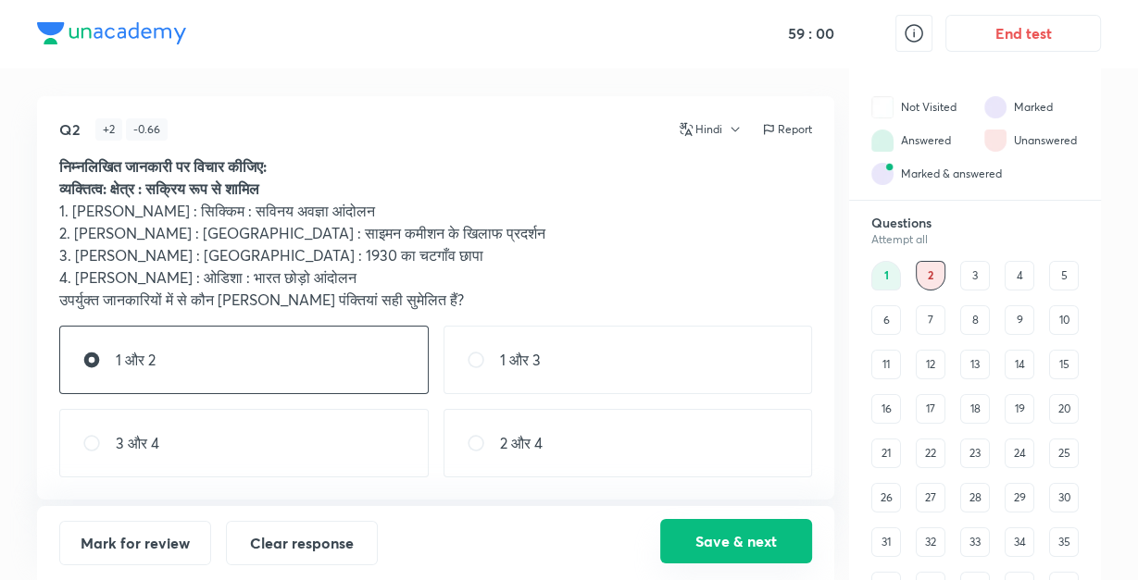
click at [723, 542] on button "Save & next" at bounding box center [736, 541] width 152 height 44
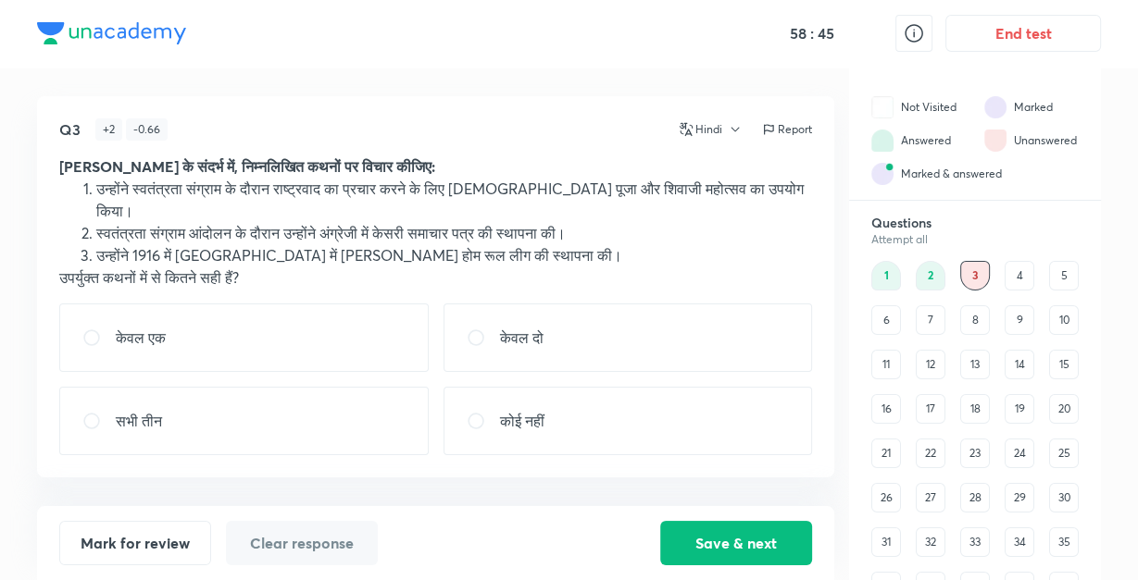
click at [510, 327] on p "केवल दो" at bounding box center [522, 338] width 44 height 22
radio input "true"
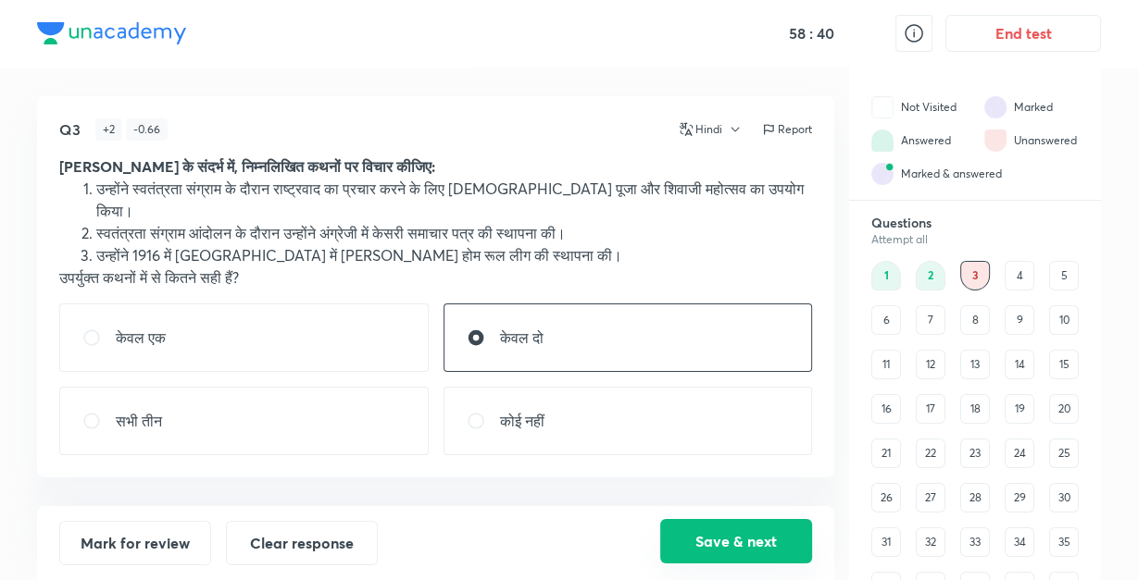
click at [729, 532] on button "Save & next" at bounding box center [736, 541] width 152 height 44
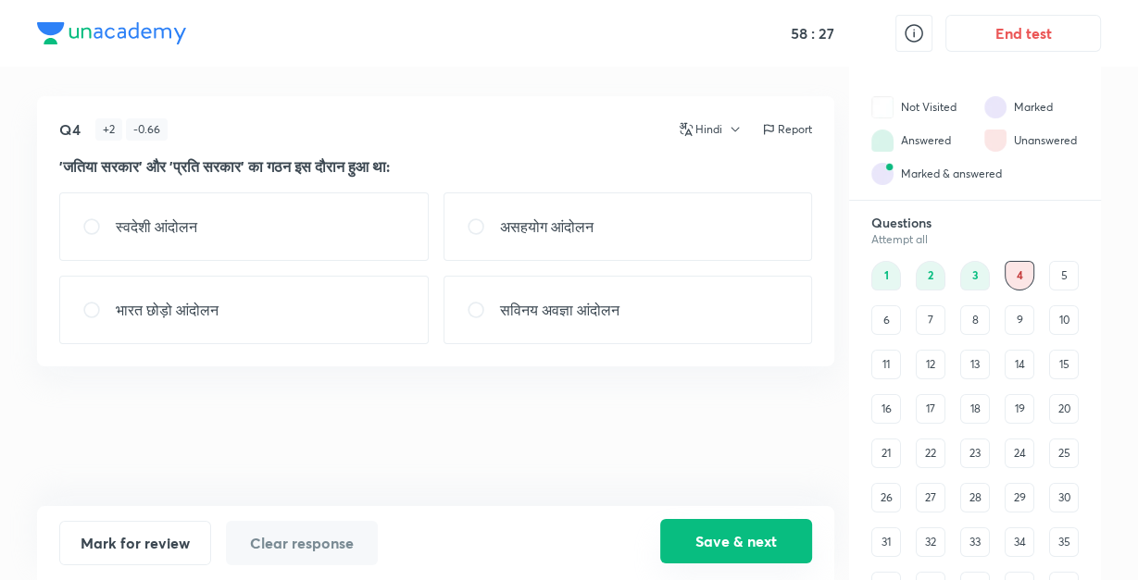
click at [711, 533] on button "Save & next" at bounding box center [736, 541] width 152 height 44
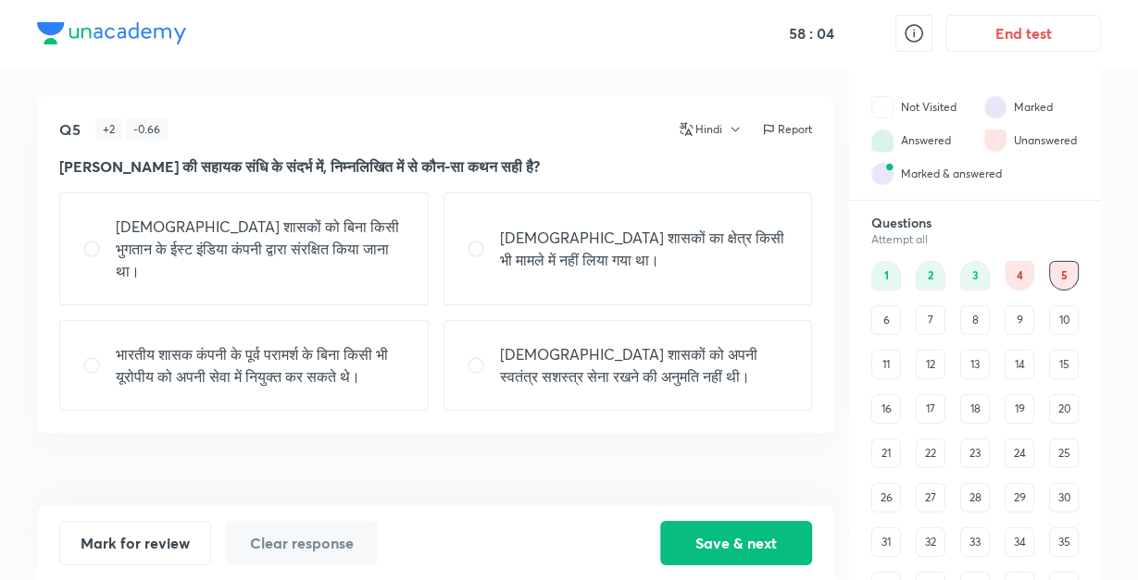
click at [589, 359] on p "[DEMOGRAPHIC_DATA] शासकों को अपनी स्वतंत्र सशस्त्र सेना रखने की अनुमति नहीं थी।" at bounding box center [645, 365] width 290 height 44
radio input "true"
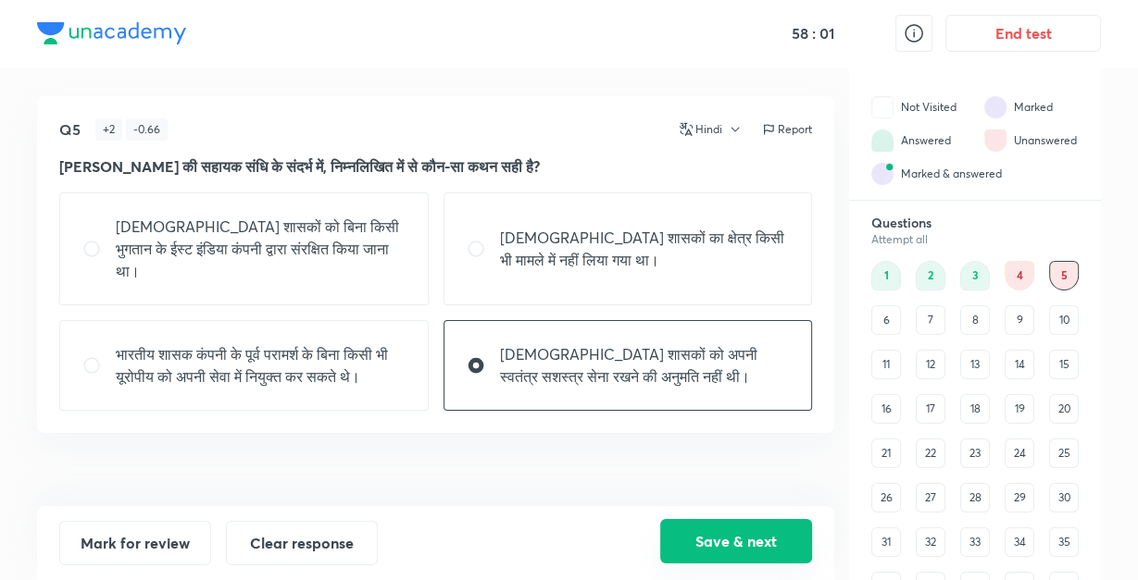
click at [716, 531] on button "Save & next" at bounding box center [736, 541] width 152 height 44
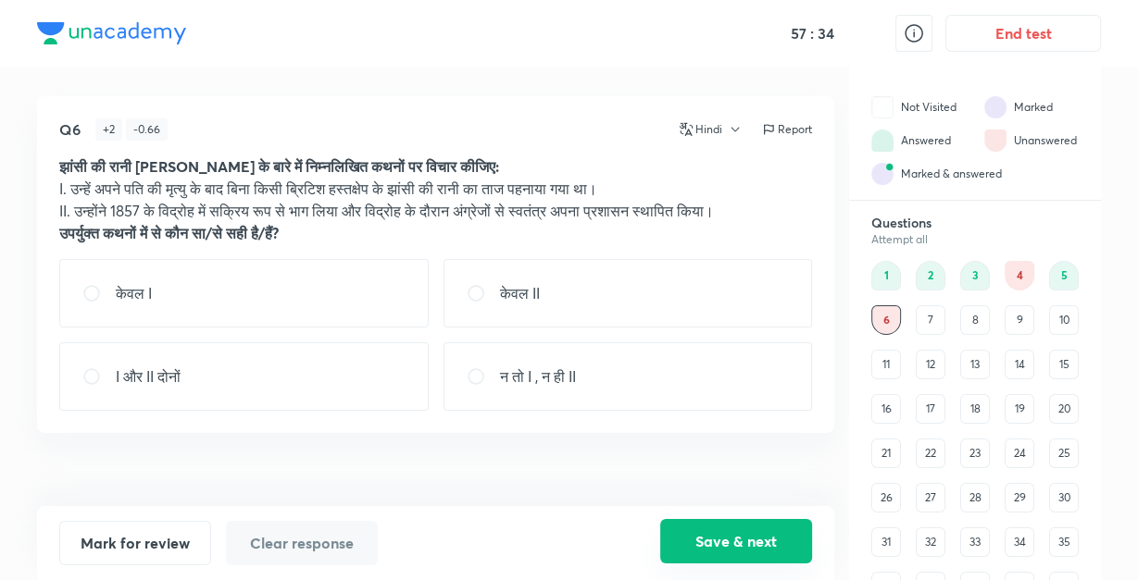
click at [707, 542] on button "Save & next" at bounding box center [736, 541] width 152 height 44
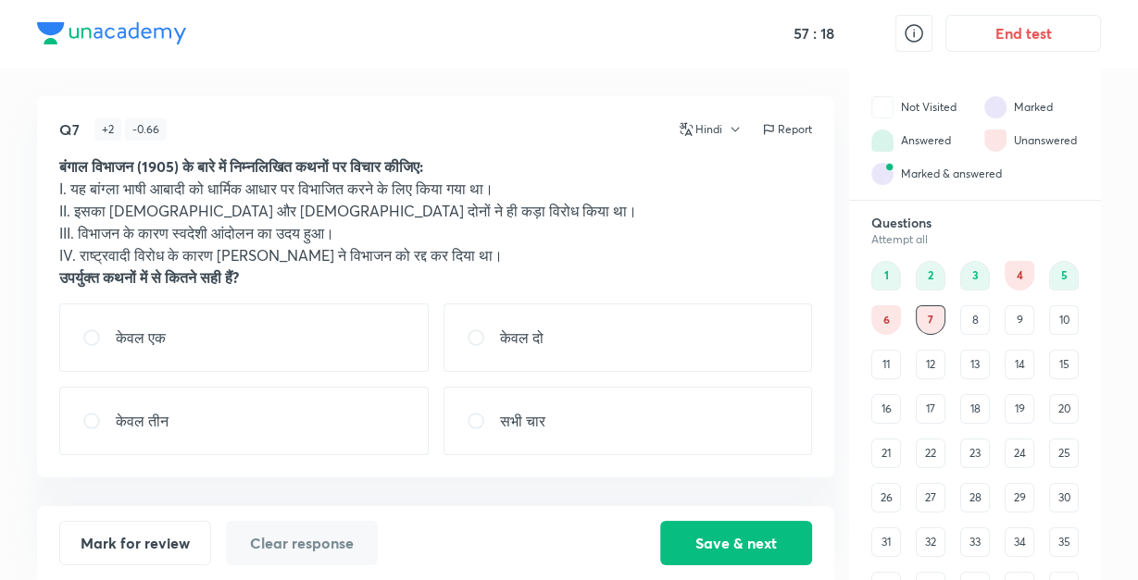
click at [540, 335] on p "केवल दो" at bounding box center [522, 338] width 44 height 22
radio input "true"
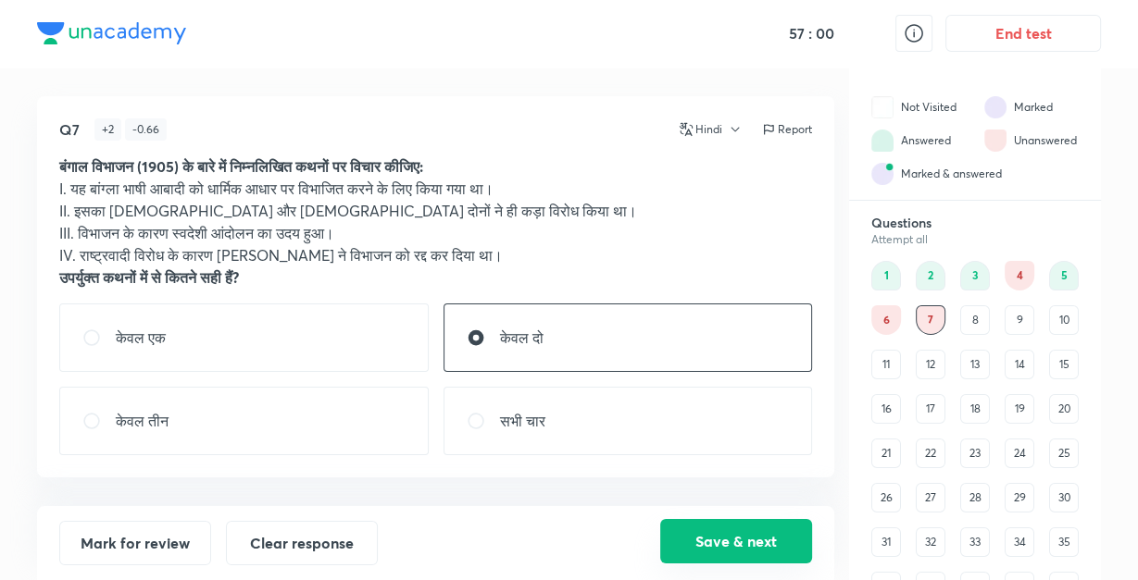
click at [697, 546] on button "Save & next" at bounding box center [736, 541] width 152 height 44
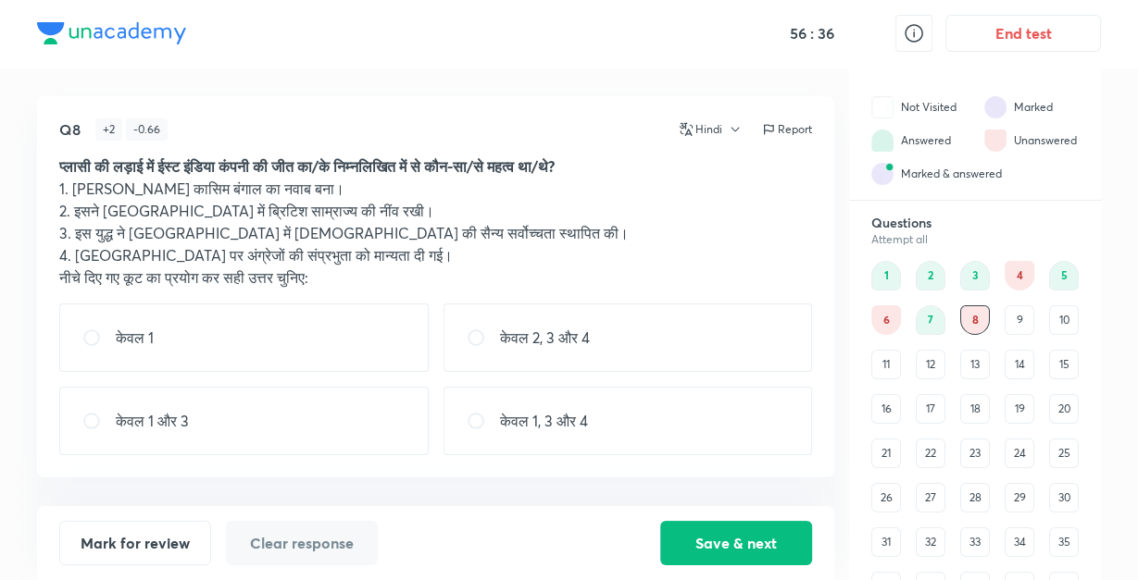
click at [553, 404] on div "केवल 1, 3 और 4" at bounding box center [627, 421] width 369 height 68
radio input "true"
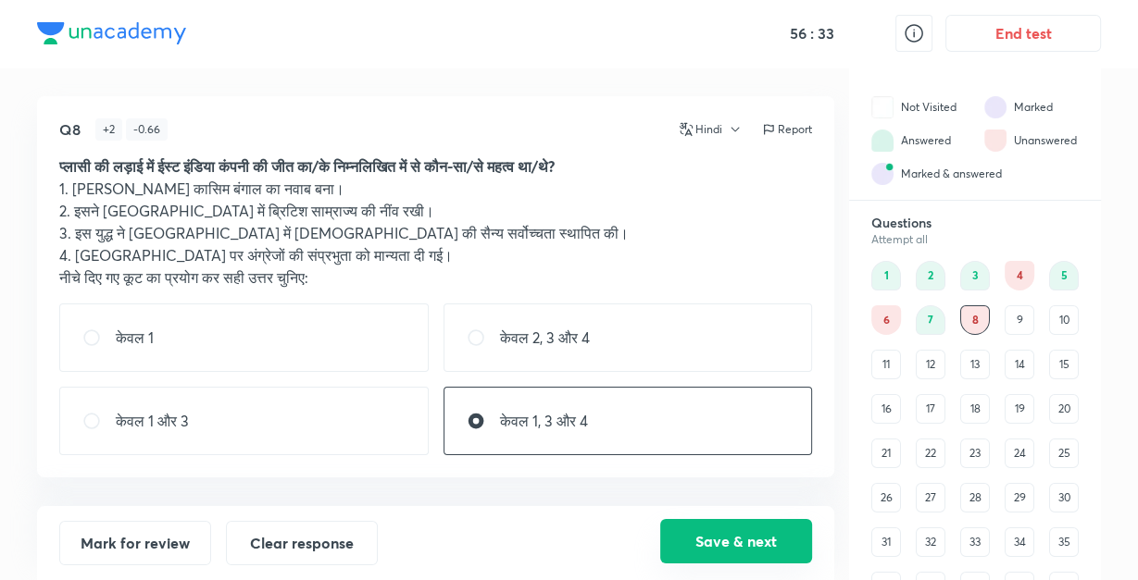
click at [697, 538] on button "Save & next" at bounding box center [736, 541] width 152 height 44
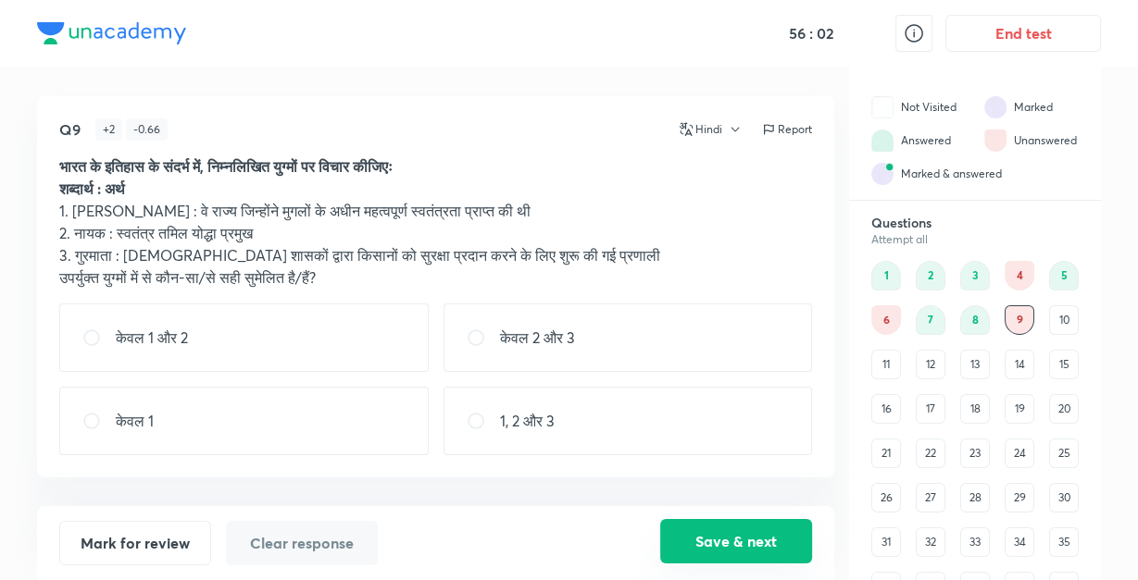
click at [719, 538] on button "Save & next" at bounding box center [736, 541] width 152 height 44
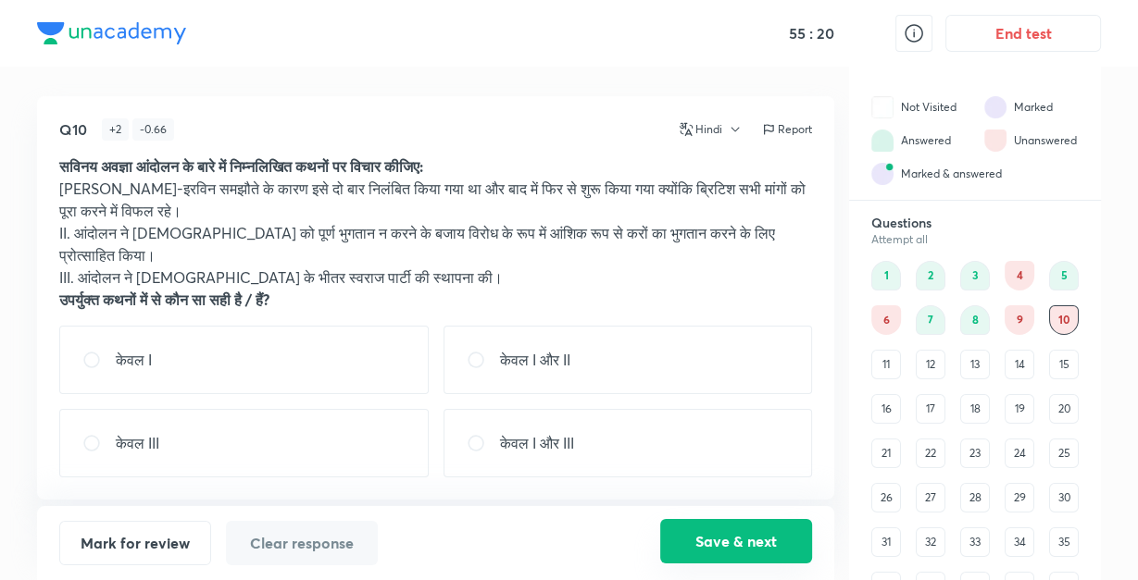
click at [719, 538] on button "Save & next" at bounding box center [736, 541] width 152 height 44
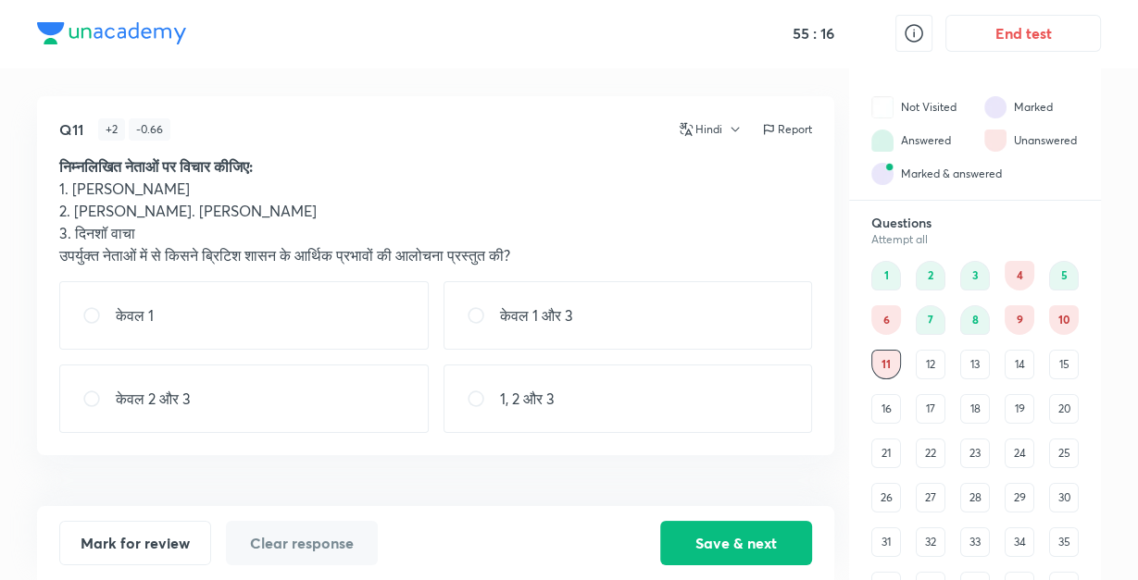
click at [534, 401] on p "1, 2 और 3" at bounding box center [527, 399] width 55 height 22
radio input "true"
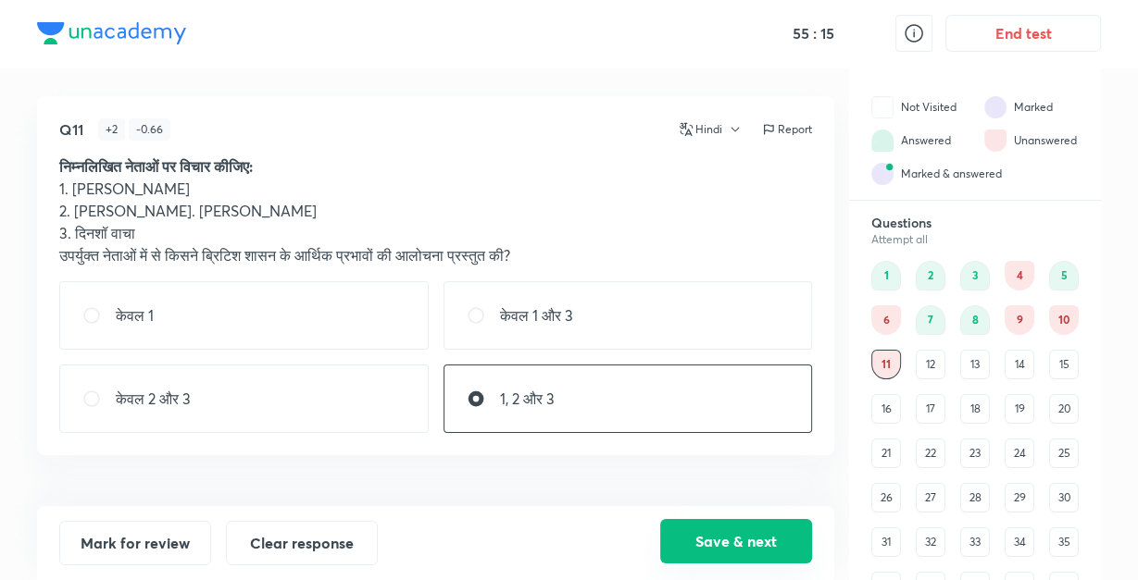
click at [727, 552] on button "Save & next" at bounding box center [736, 541] width 152 height 44
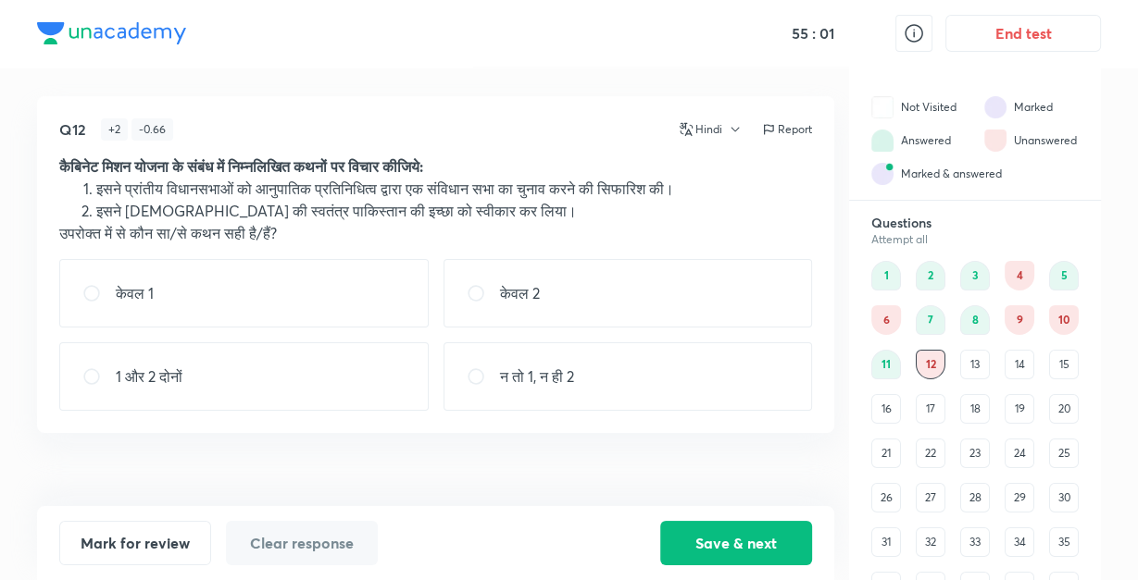
click at [341, 280] on div "केवल 1" at bounding box center [243, 293] width 369 height 68
radio input "true"
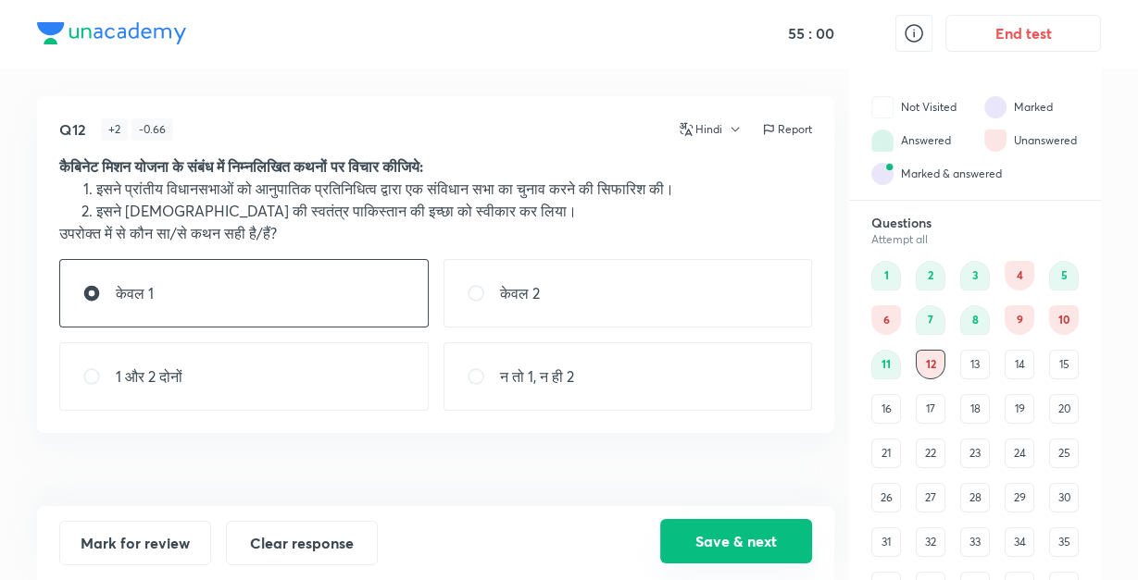
click at [692, 549] on button "Save & next" at bounding box center [736, 541] width 152 height 44
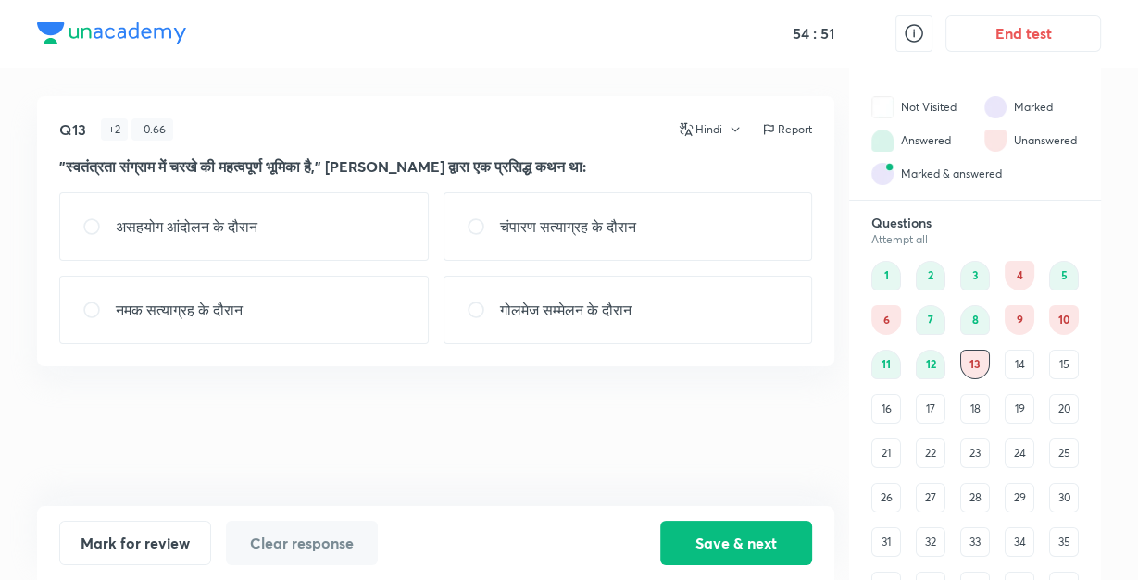
click at [369, 307] on div "नमक सत्याग्रह के दौरान" at bounding box center [243, 310] width 369 height 68
radio input "true"
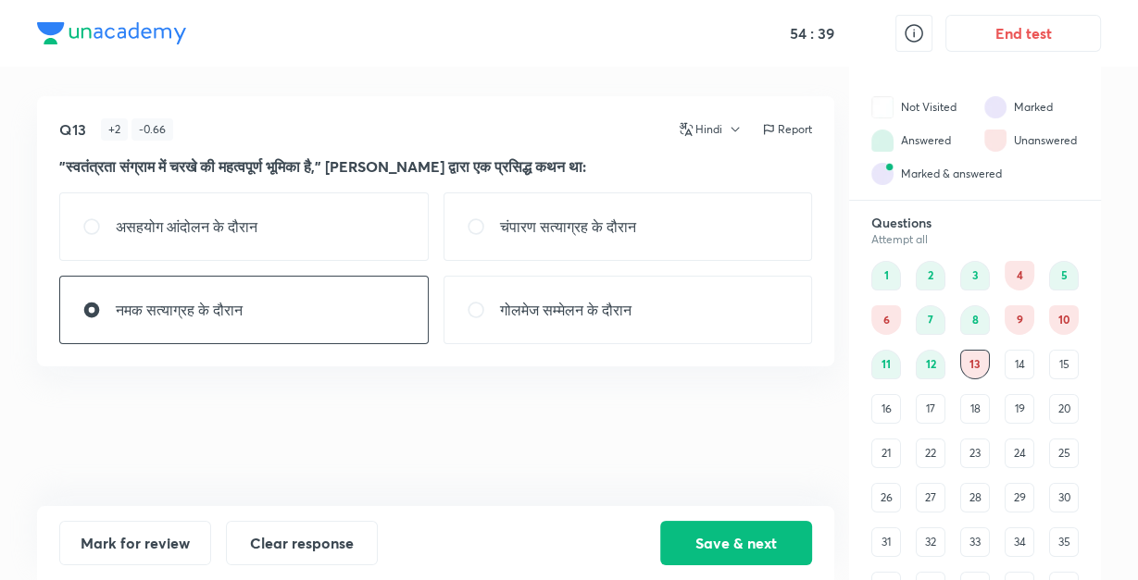
click at [335, 226] on div "असहयोग आंदोलन के दौरान" at bounding box center [243, 227] width 369 height 68
radio input "true"
radio input "false"
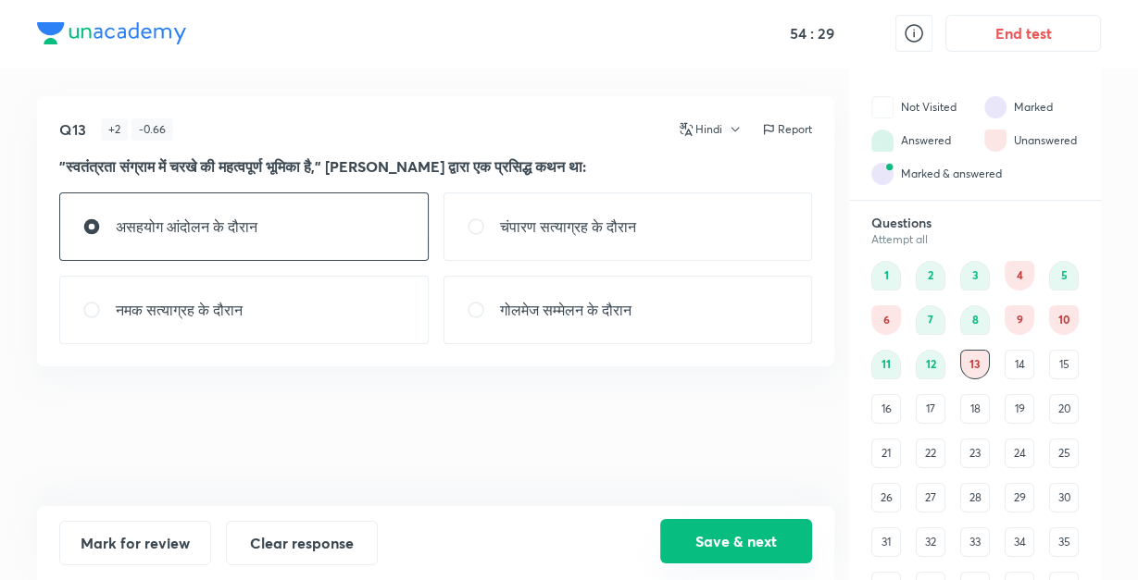
click at [729, 529] on button "Save & next" at bounding box center [736, 541] width 152 height 44
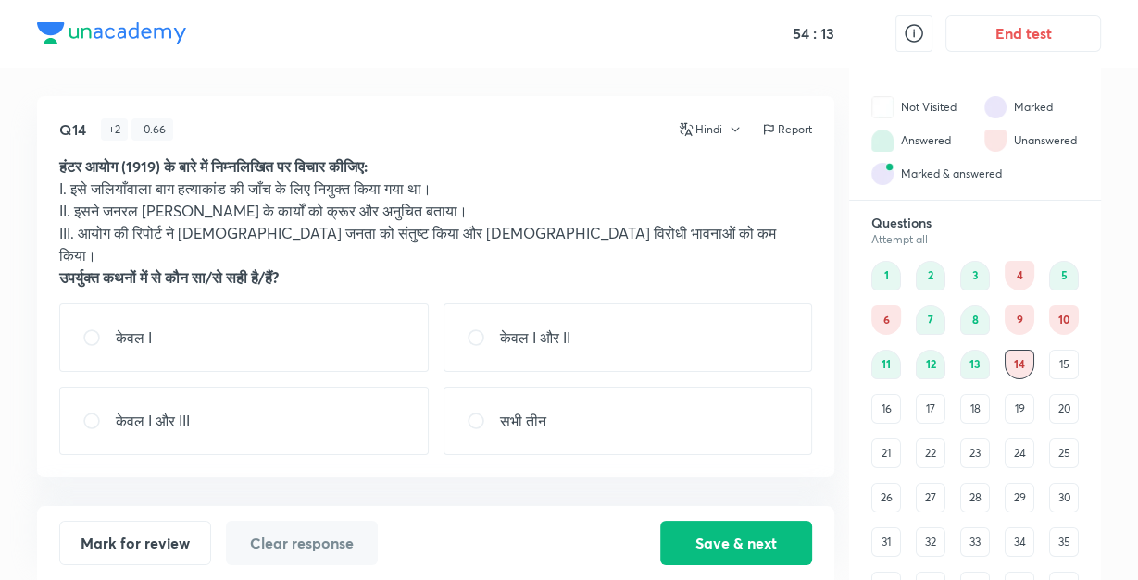
click at [289, 306] on div "केवल I" at bounding box center [243, 338] width 369 height 68
radio input "true"
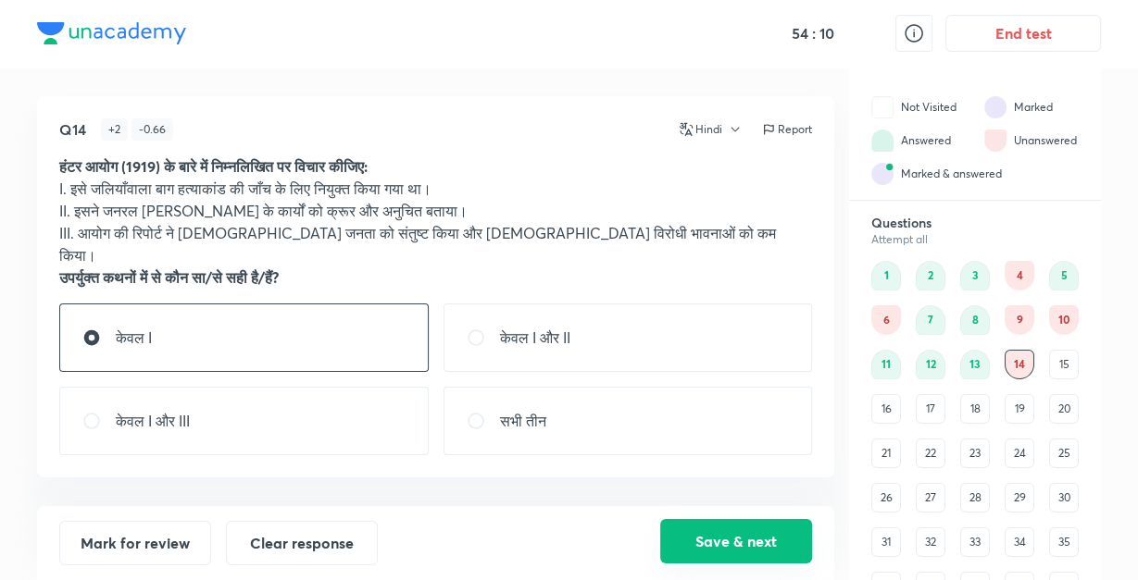
click at [730, 538] on button "Save & next" at bounding box center [736, 541] width 152 height 44
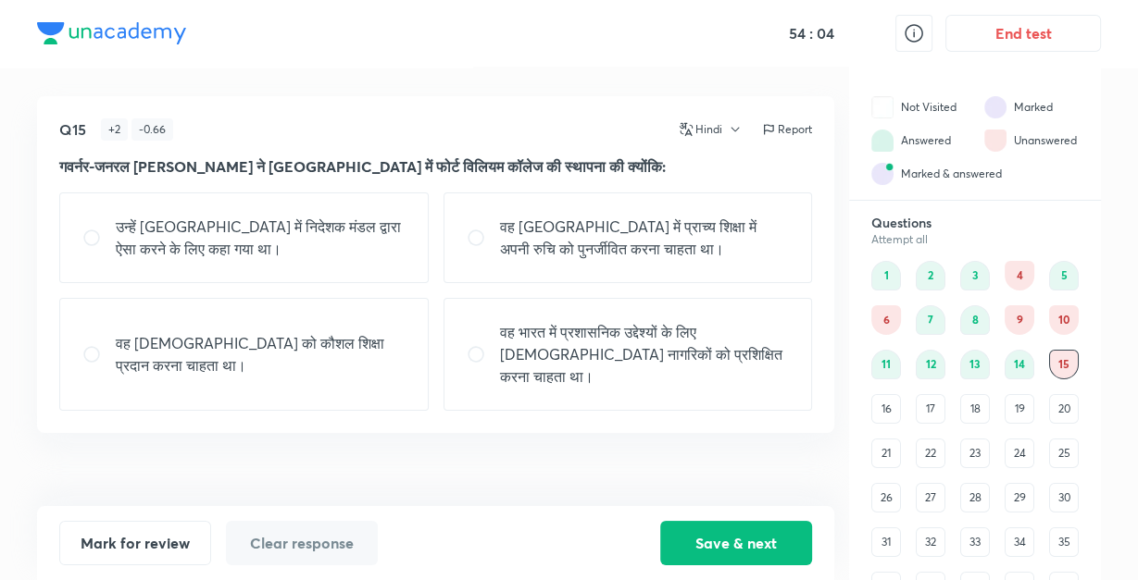
click at [722, 324] on p "वह भारत में प्रशासनिक उद्देश्यों के लिए [DEMOGRAPHIC_DATA] नागरिकों को प्रशिक्ष…" at bounding box center [645, 354] width 290 height 67
radio input "true"
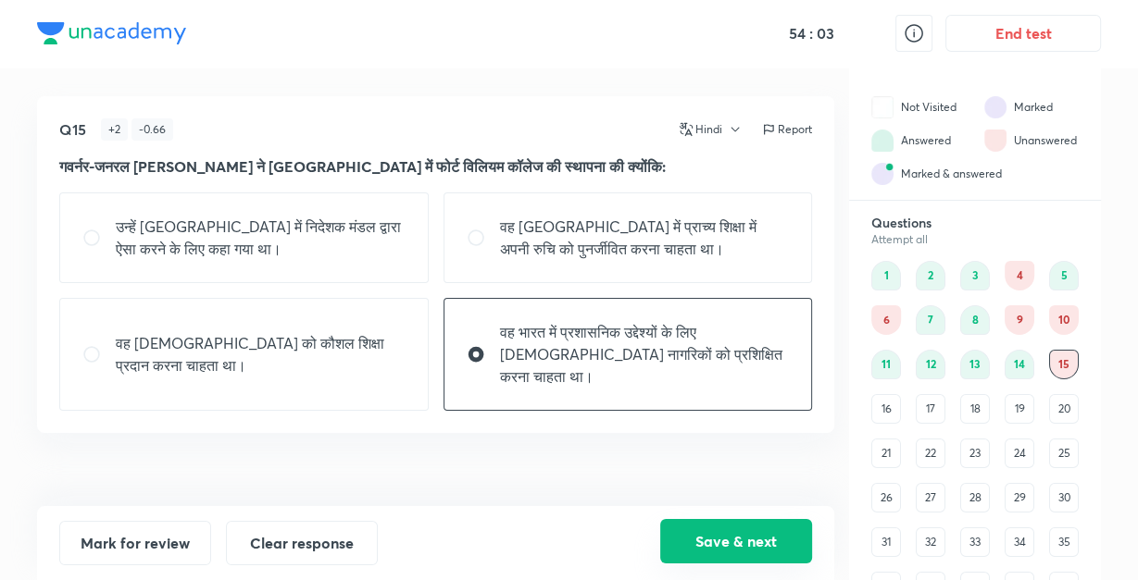
click at [707, 538] on button "Save & next" at bounding box center [736, 541] width 152 height 44
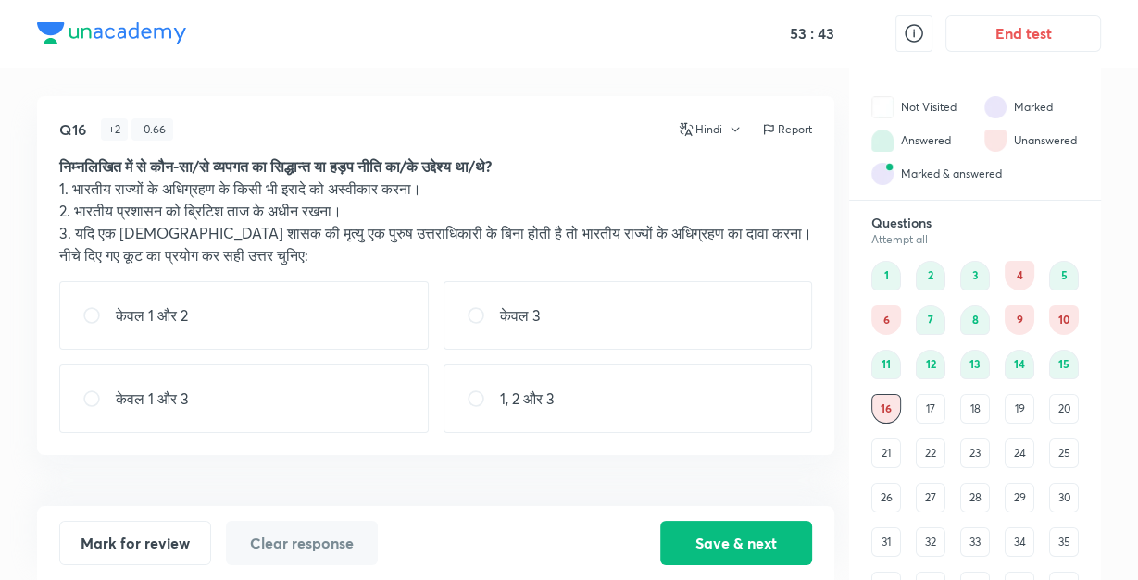
click at [545, 301] on div "केवल 3" at bounding box center [627, 315] width 369 height 68
radio input "true"
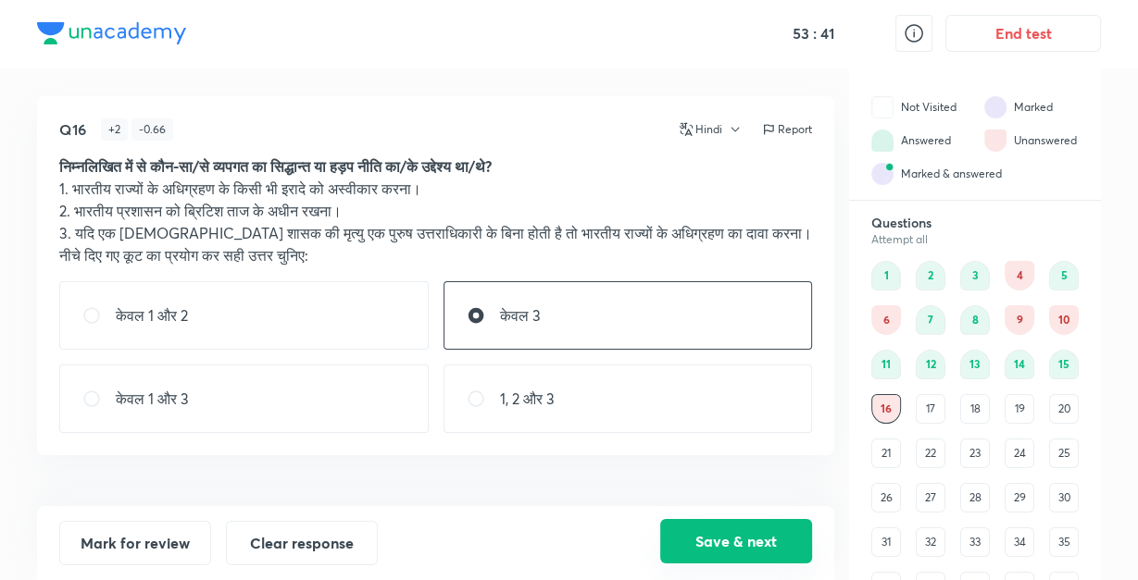
click at [689, 542] on button "Save & next" at bounding box center [736, 541] width 152 height 44
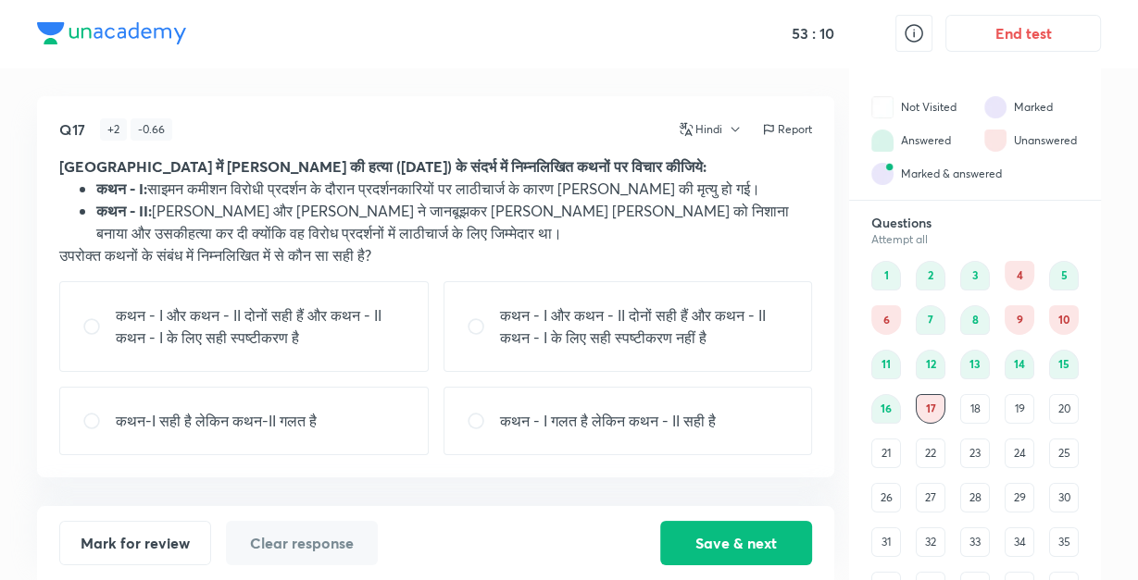
click at [263, 422] on p "कथन-I सही है लेकिन कथन-II गलत है" at bounding box center [216, 421] width 201 height 22
radio input "true"
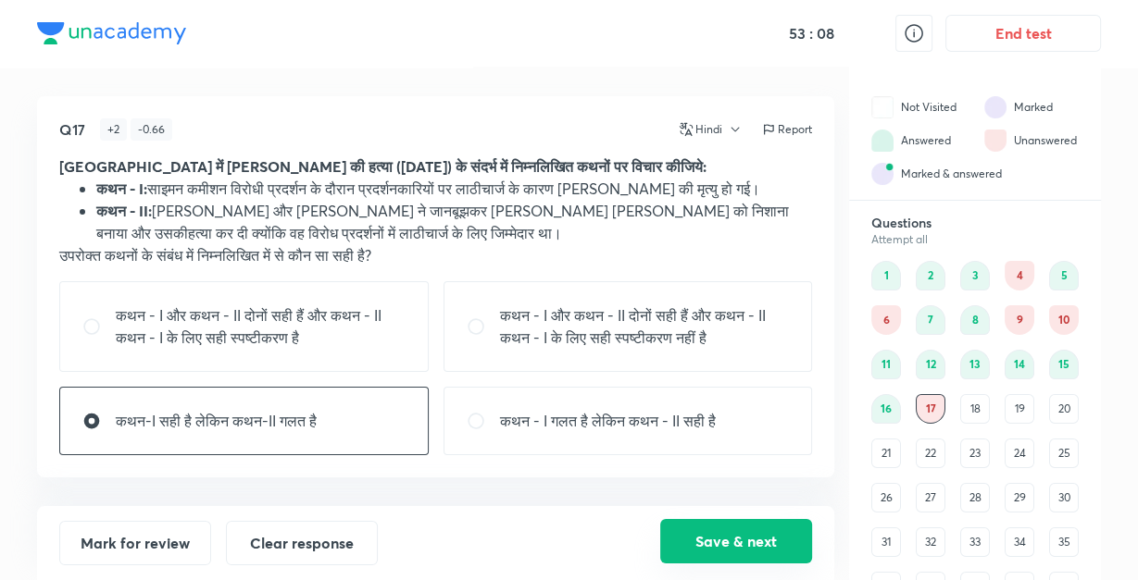
click at [690, 546] on button "Save & next" at bounding box center [736, 541] width 152 height 44
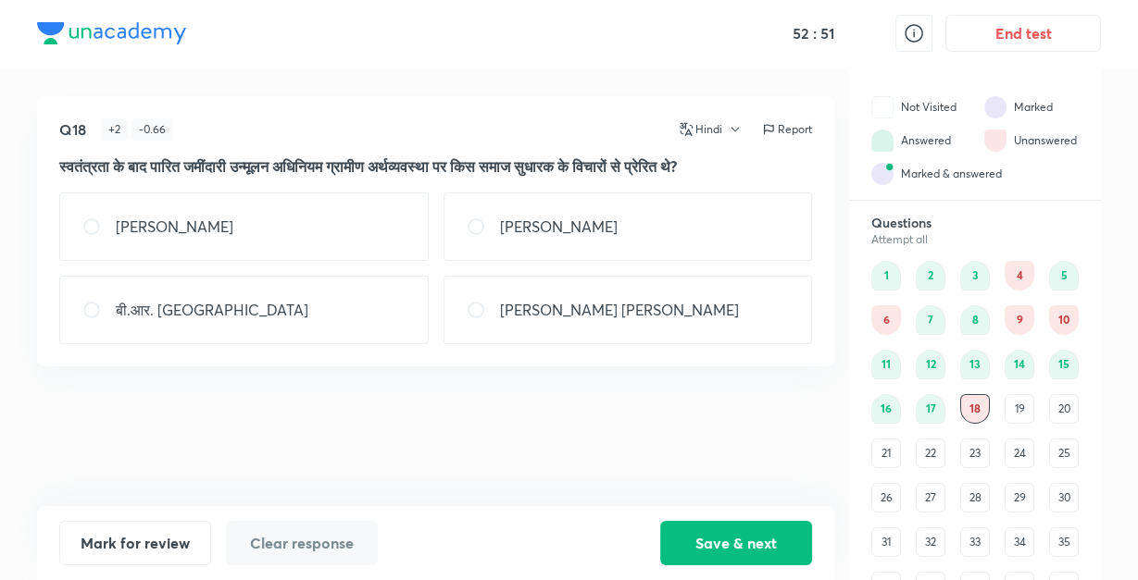
click at [570, 238] on div "[PERSON_NAME]" at bounding box center [627, 227] width 369 height 68
radio input "true"
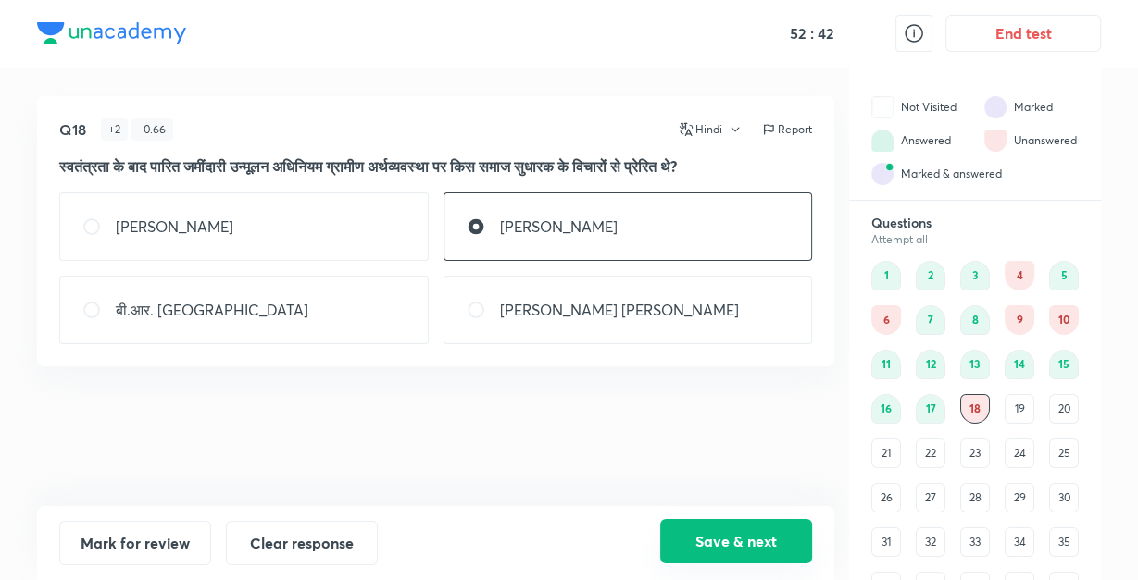
click at [730, 543] on button "Save & next" at bounding box center [736, 541] width 152 height 44
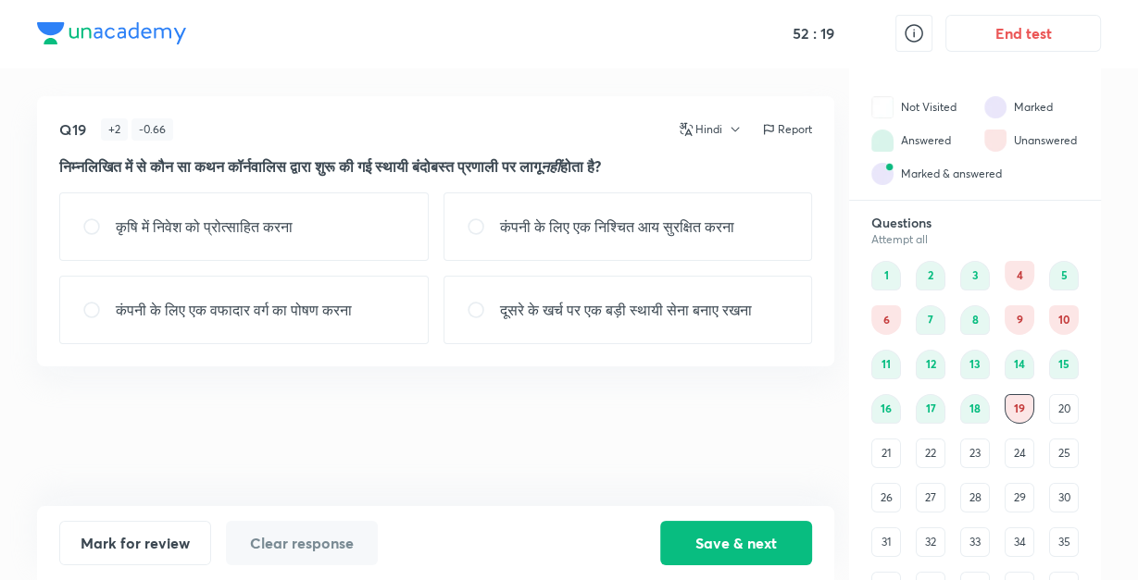
click at [595, 311] on p "दूसरे के खर्च पर एक बड़ी स्थायी सेना बनाए रखना" at bounding box center [626, 310] width 252 height 22
radio input "true"
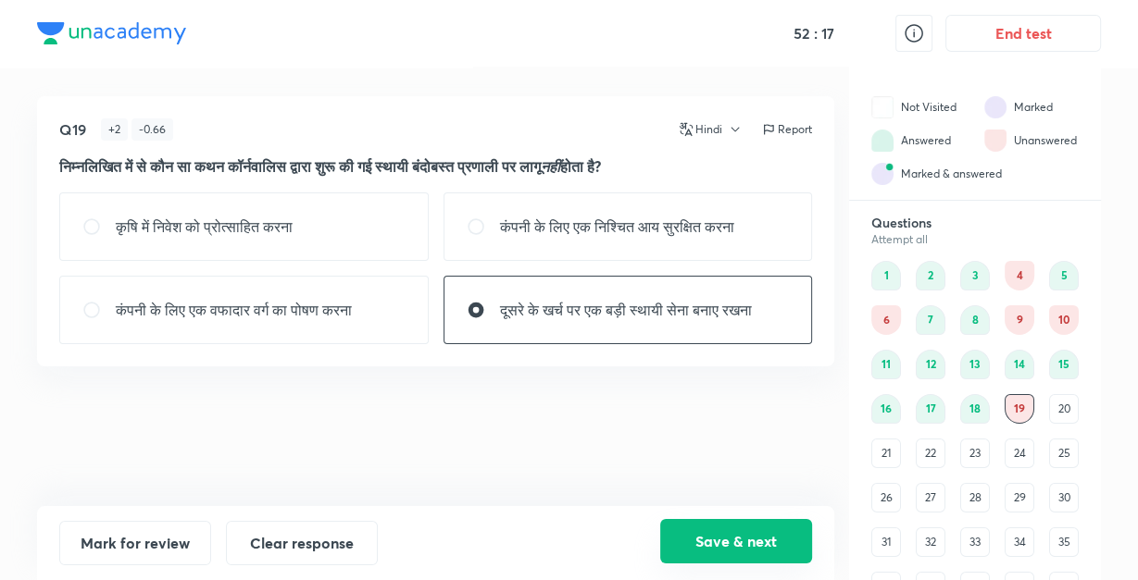
click at [719, 545] on button "Save & next" at bounding box center [736, 541] width 152 height 44
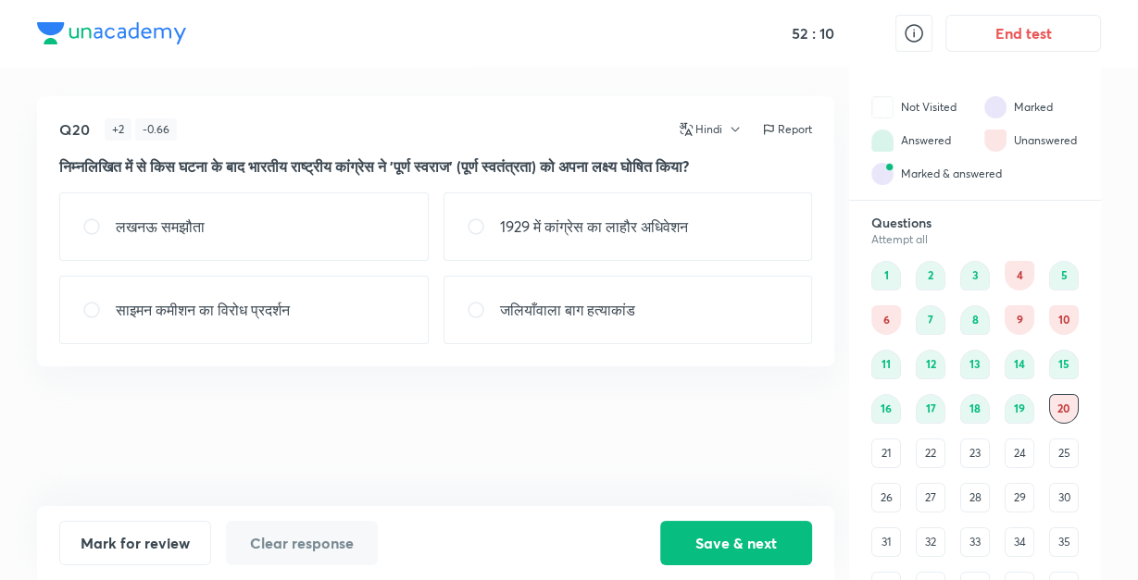
click at [550, 248] on div "1929 में कांग्रेस का लाहौर अधिवेशन" at bounding box center [627, 227] width 369 height 68
radio input "true"
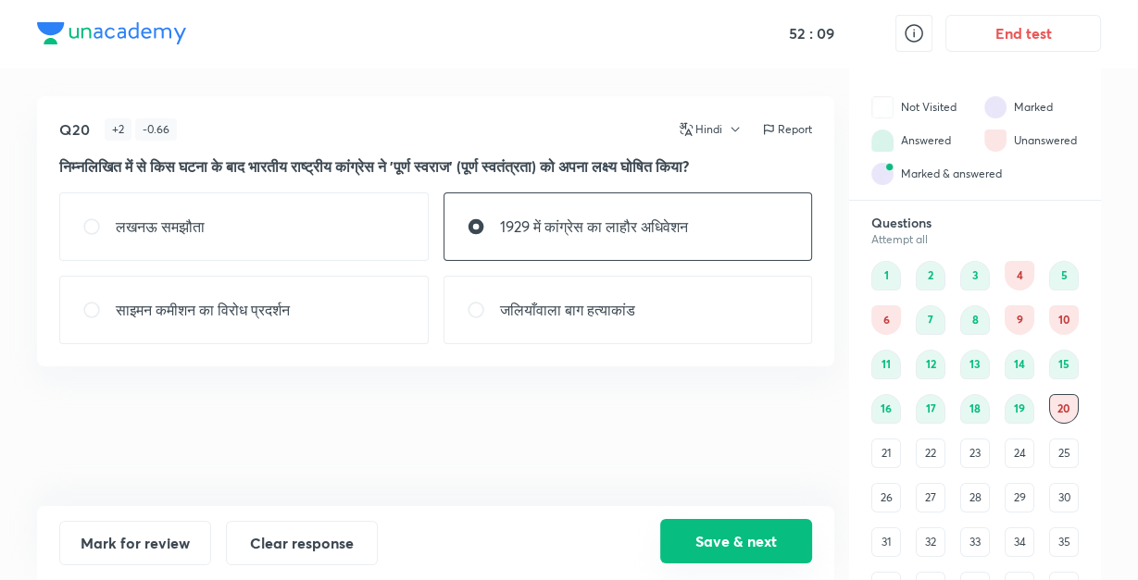
click at [723, 544] on button "Save & next" at bounding box center [736, 541] width 152 height 44
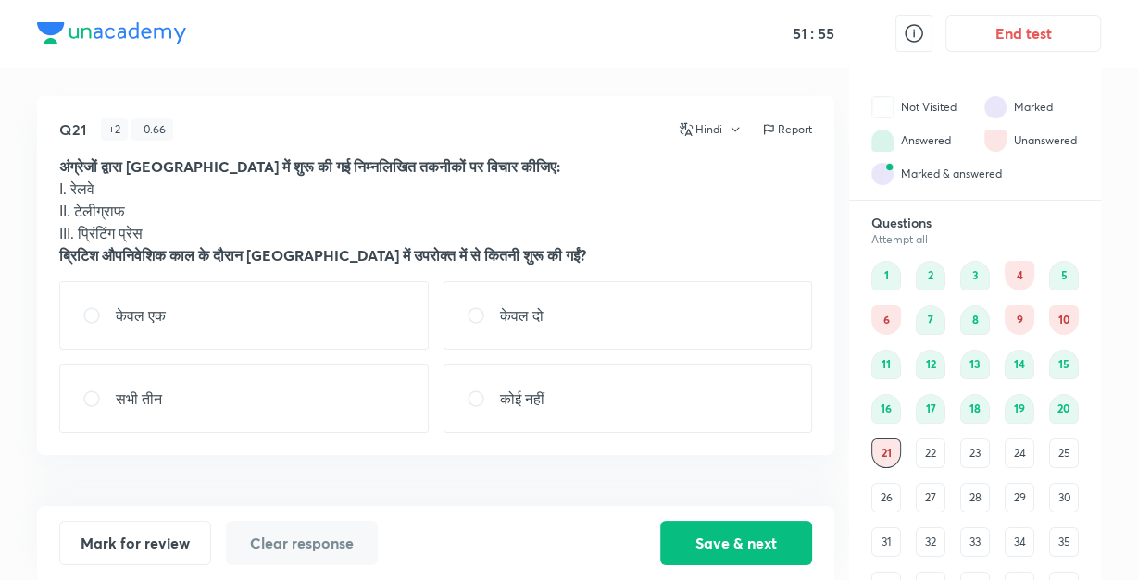
click at [580, 329] on div "केवल दो" at bounding box center [627, 315] width 369 height 68
radio input "true"
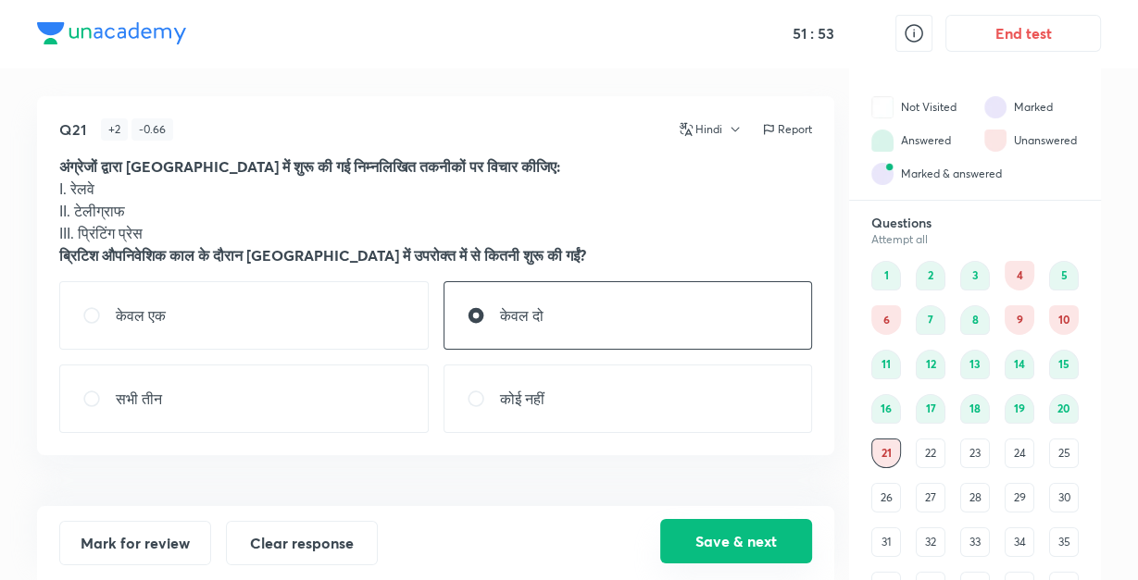
click at [692, 541] on button "Save & next" at bounding box center [736, 541] width 152 height 44
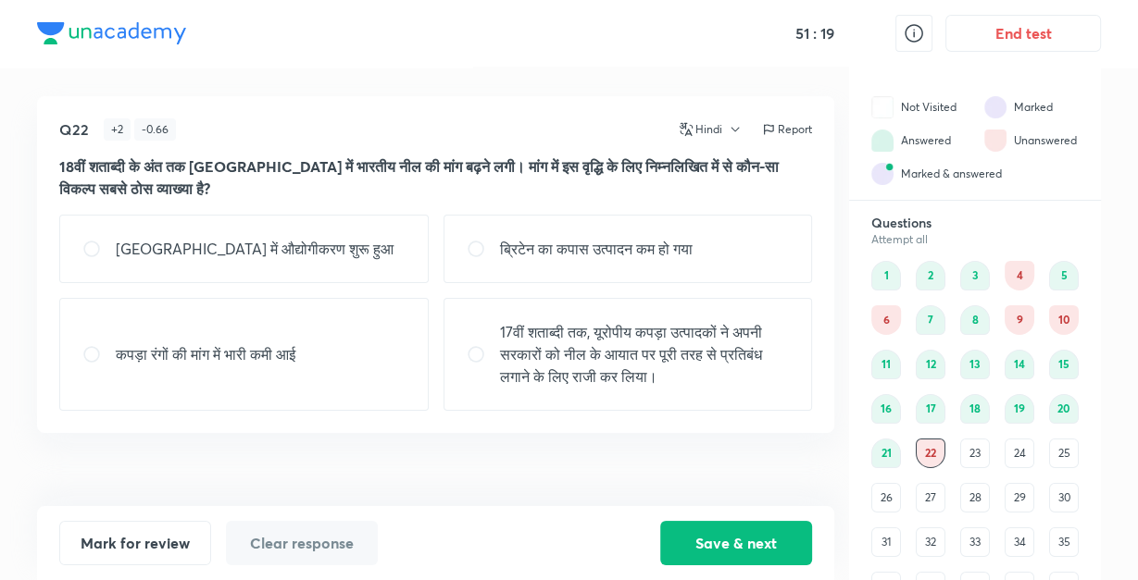
click at [370, 270] on div "[GEOGRAPHIC_DATA] में औद्योगीकरण शुरू हुआ" at bounding box center [243, 249] width 369 height 68
radio input "true"
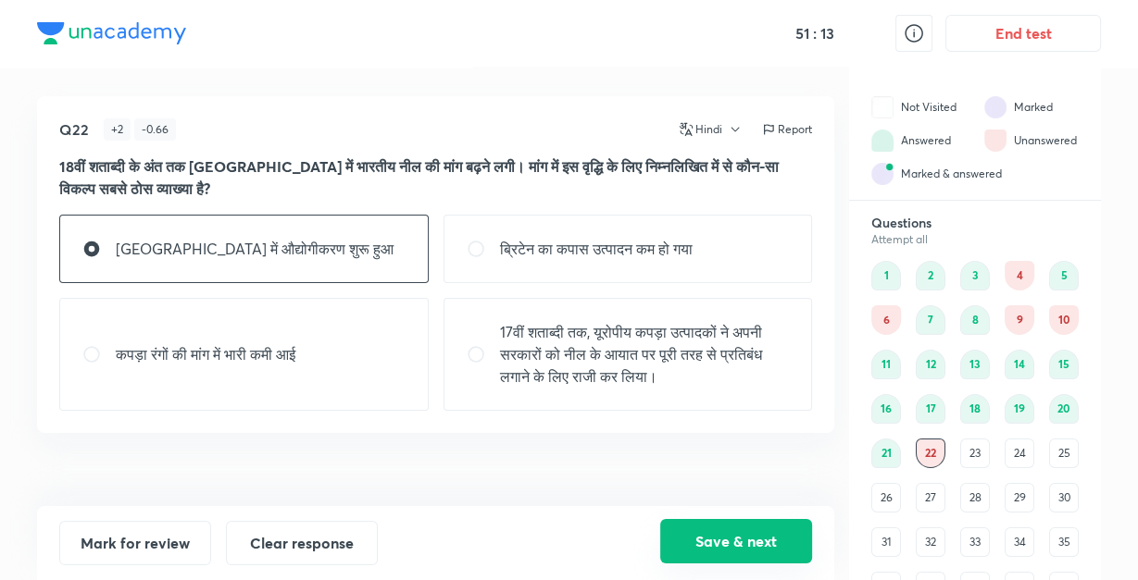
click at [694, 540] on button "Save & next" at bounding box center [736, 541] width 152 height 44
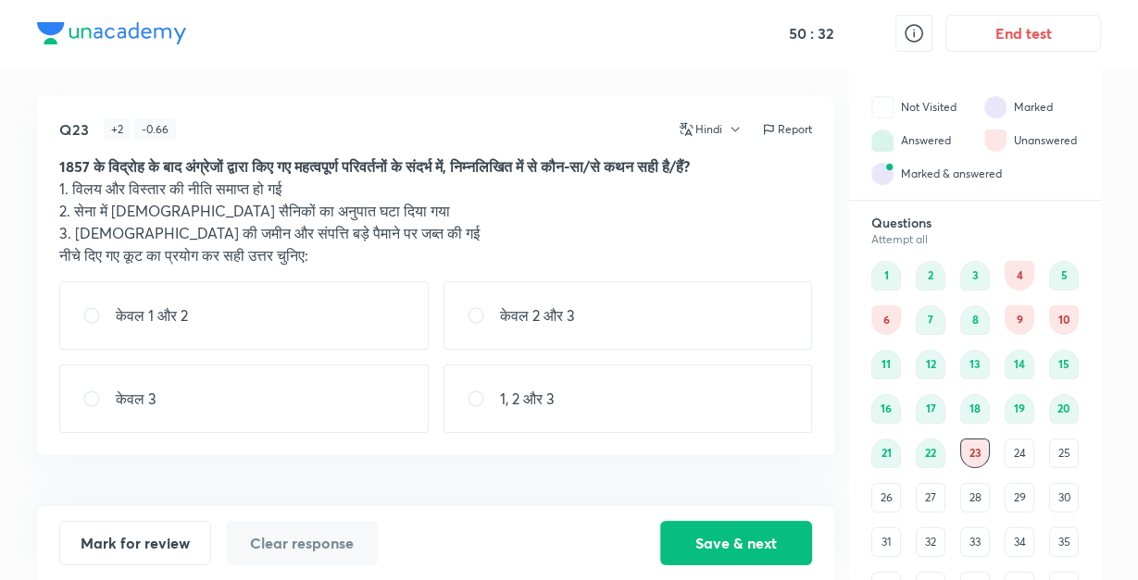
click at [673, 389] on div "1, 2 और 3" at bounding box center [627, 399] width 369 height 68
radio input "true"
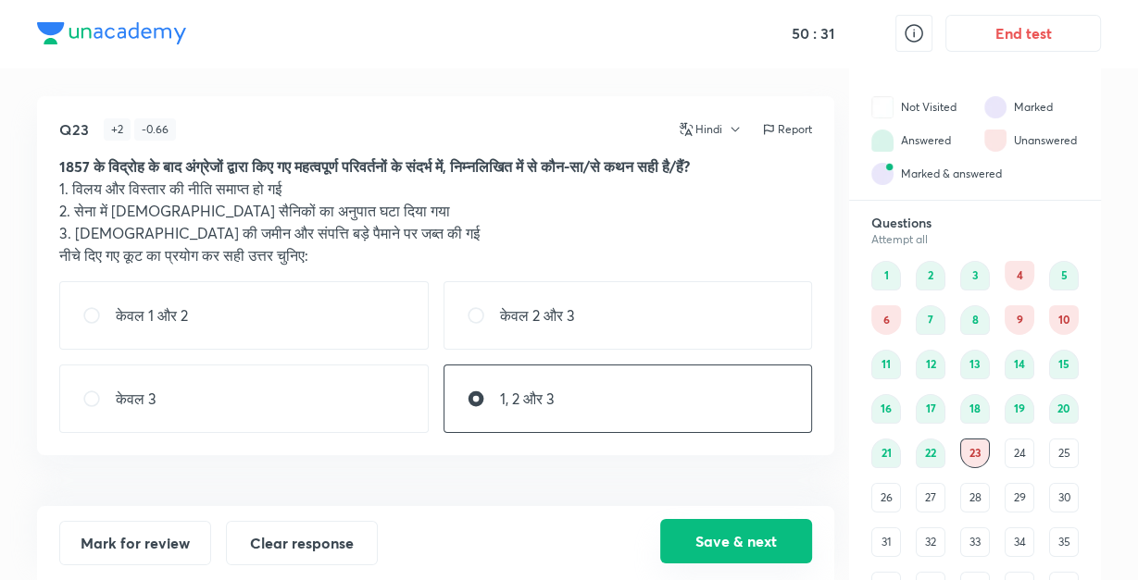
click at [711, 554] on button "Save & next" at bounding box center [736, 541] width 152 height 44
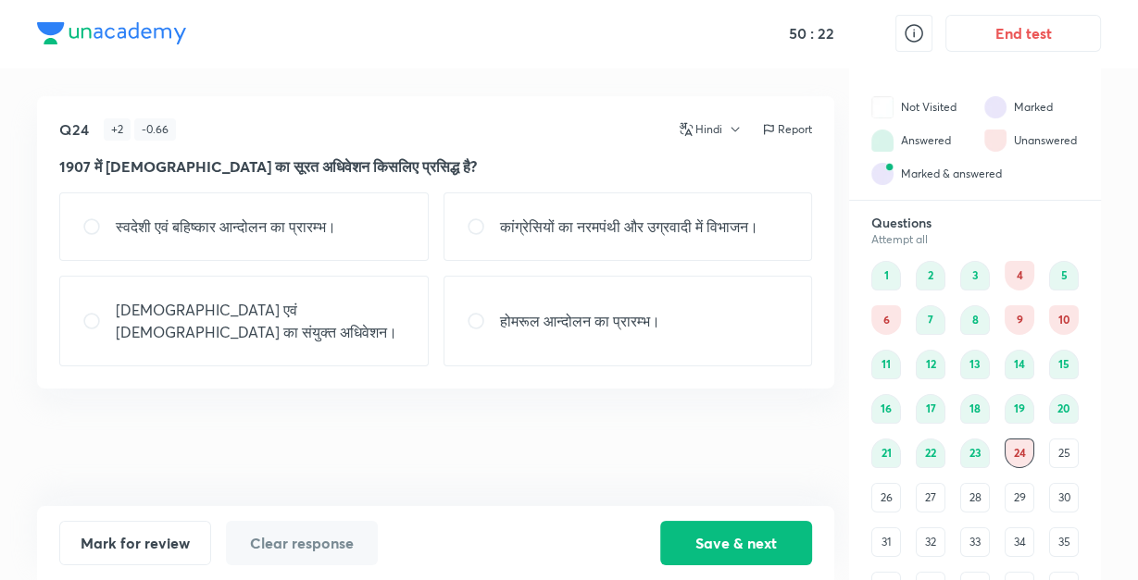
click at [744, 237] on p "कांग्रेसियों का नरमपंथी और उग्रवादी में विभाजन।" at bounding box center [629, 227] width 258 height 22
radio input "true"
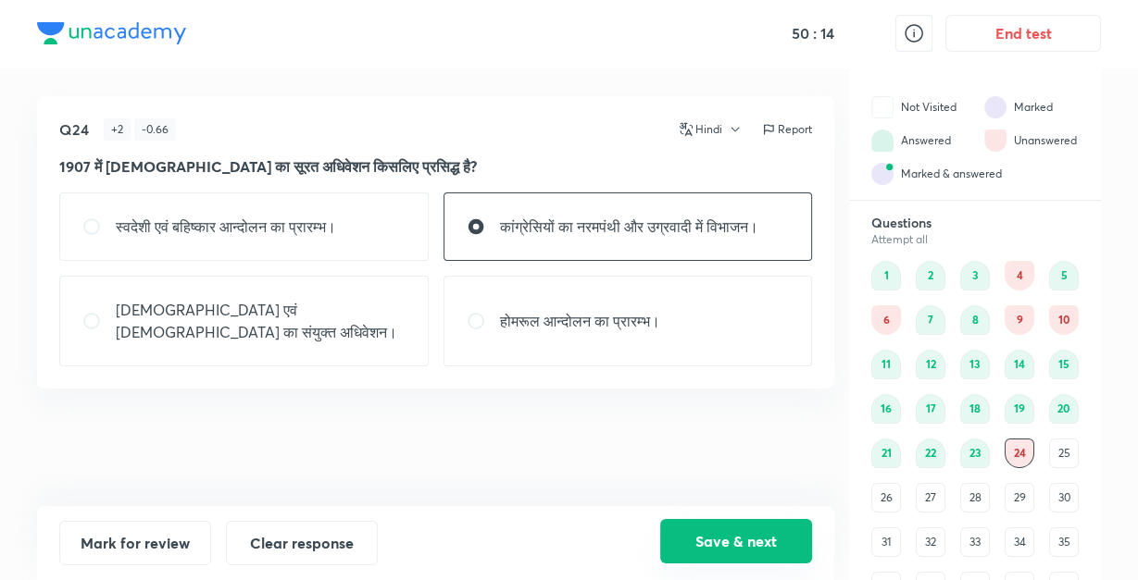
click at [726, 538] on button "Save & next" at bounding box center [736, 541] width 152 height 44
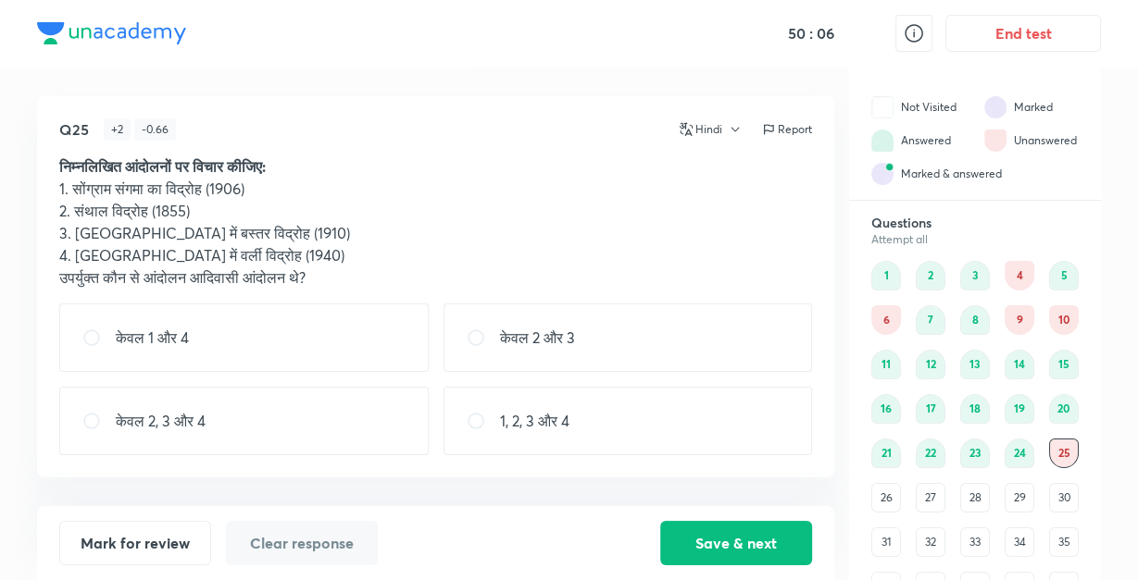
click at [511, 421] on p "1, 2, 3 और 4" at bounding box center [534, 421] width 69 height 22
radio input "true"
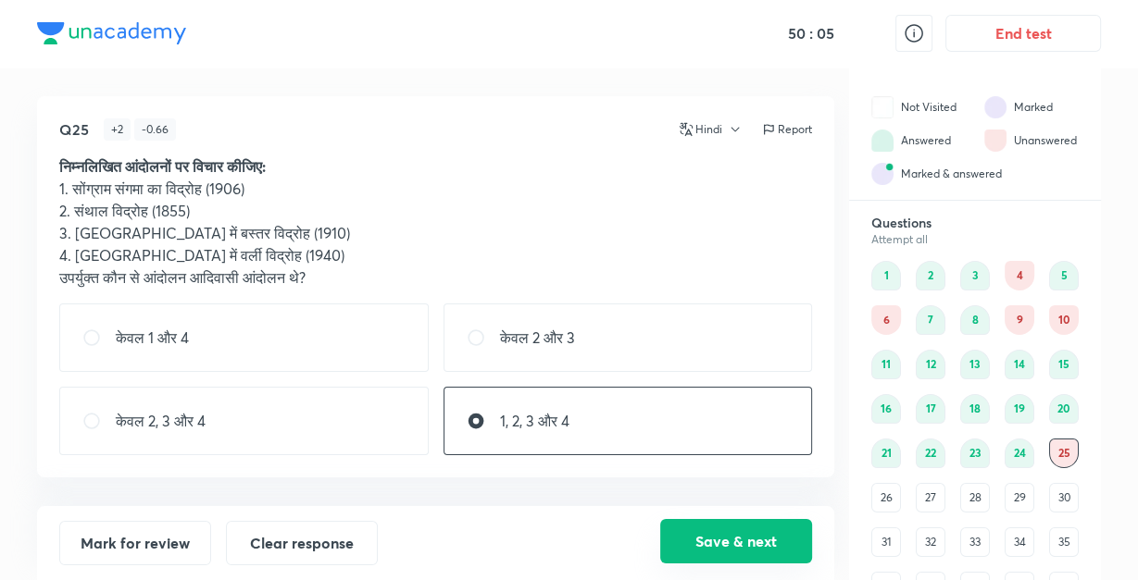
click at [705, 552] on button "Save & next" at bounding box center [736, 541] width 152 height 44
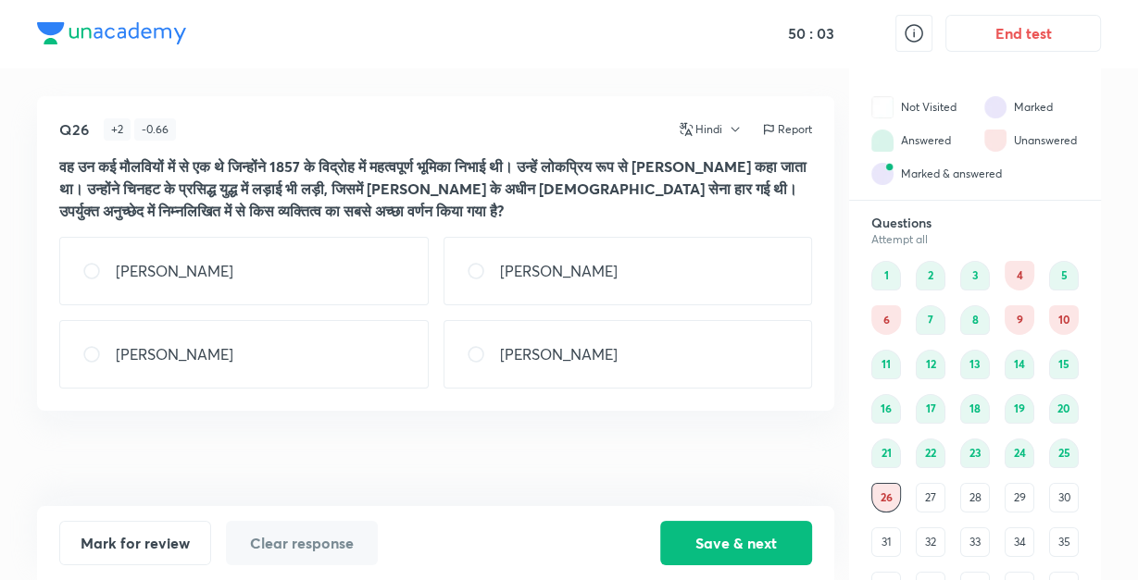
click at [687, 417] on div "Q26 + 2 - 0.66 Hindi Report वह उन कई मौलवियों में से एक थे जिन्होंने 1857 के वि…" at bounding box center [435, 301] width 797 height 410
click at [232, 364] on div "[PERSON_NAME]" at bounding box center [243, 354] width 369 height 68
radio input "true"
click at [404, 460] on div "Q26 + 2 - 0.66 Hindi Report वह उन कई मौलवियों में से एक थे जिन्होंने 1857 के वि…" at bounding box center [435, 301] width 797 height 410
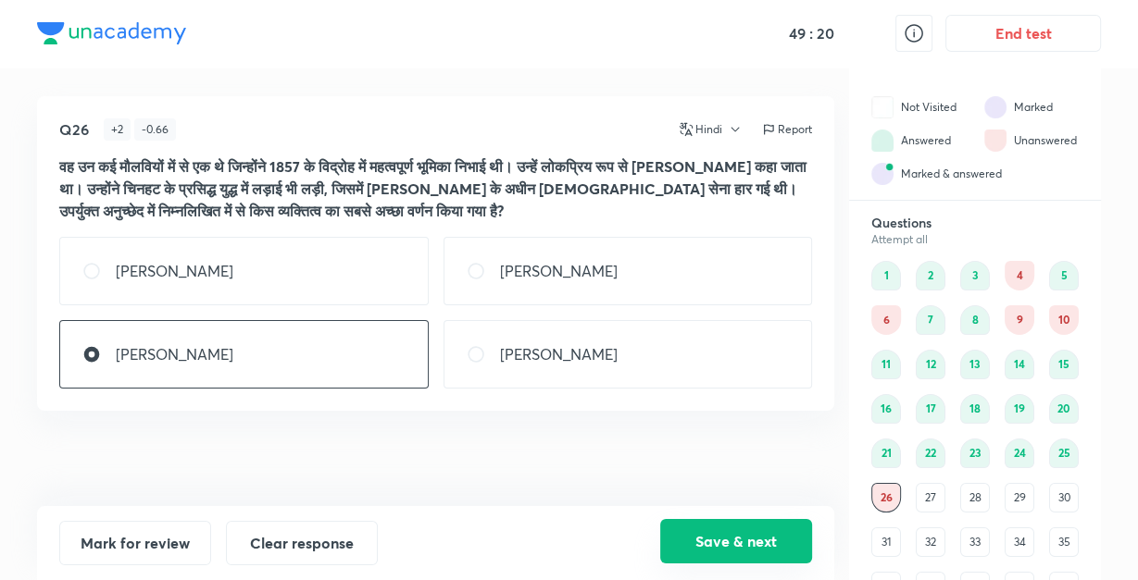
click at [718, 542] on button "Save & next" at bounding box center [736, 541] width 152 height 44
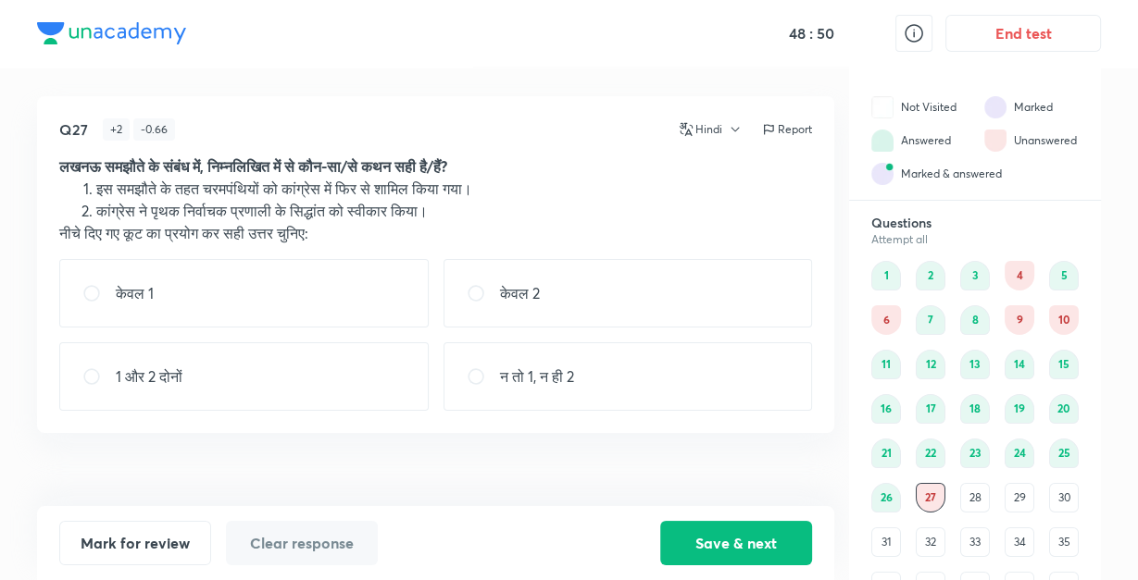
click at [375, 392] on div "1 और 2 दोनों" at bounding box center [243, 376] width 369 height 68
radio input "true"
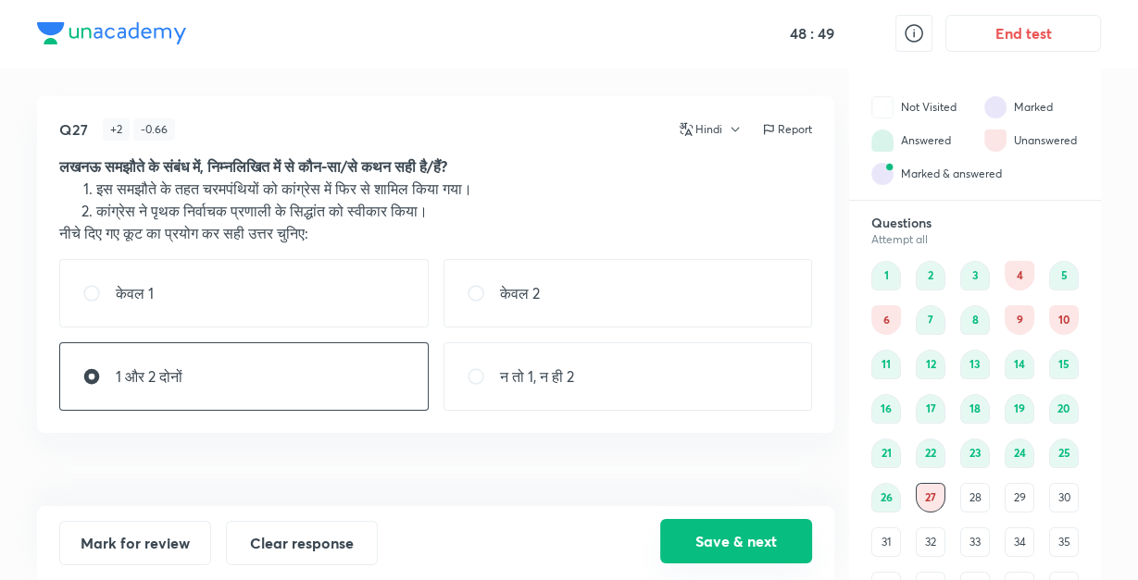
click at [718, 549] on button "Save & next" at bounding box center [736, 541] width 152 height 44
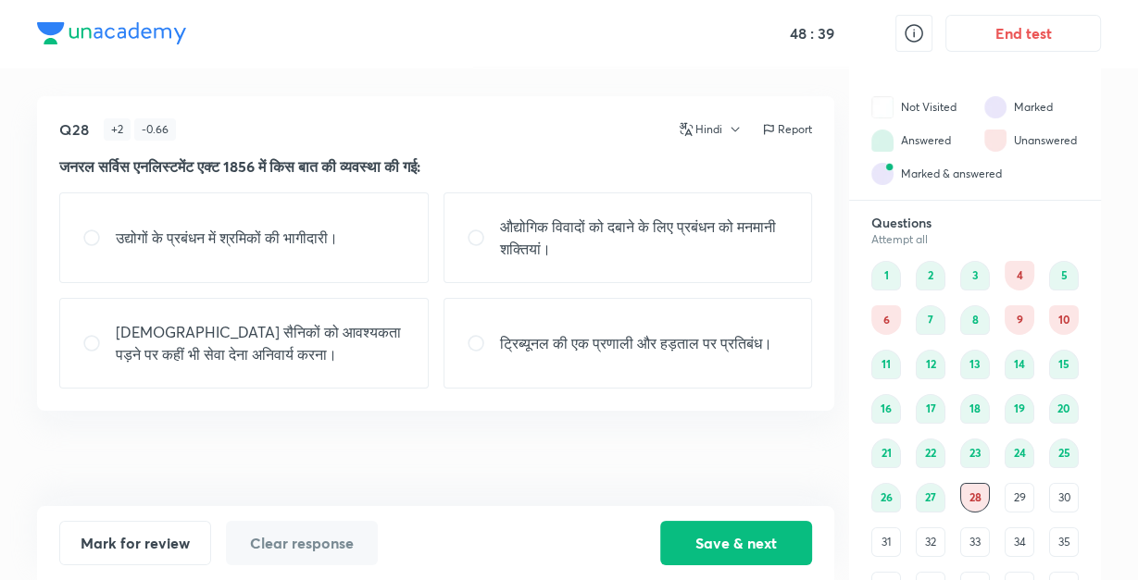
click at [318, 343] on p "[DEMOGRAPHIC_DATA] सैनिकों को आवश्यकता पड़ने पर कहीं भी सेवा देना अनिवार्य करना।" at bounding box center [261, 343] width 290 height 44
radio input "true"
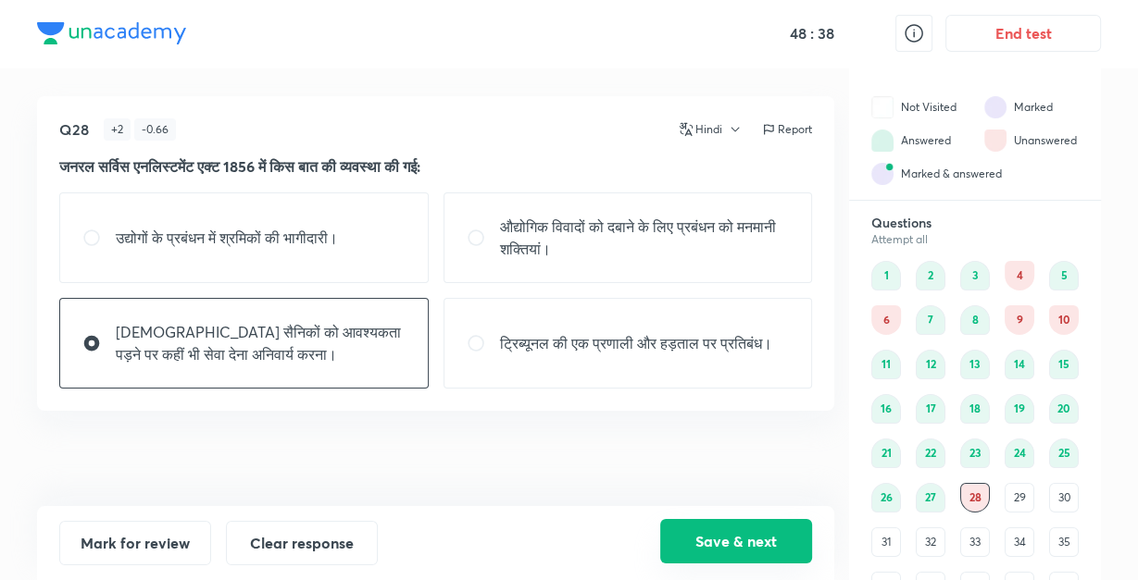
click at [750, 529] on button "Save & next" at bounding box center [736, 541] width 152 height 44
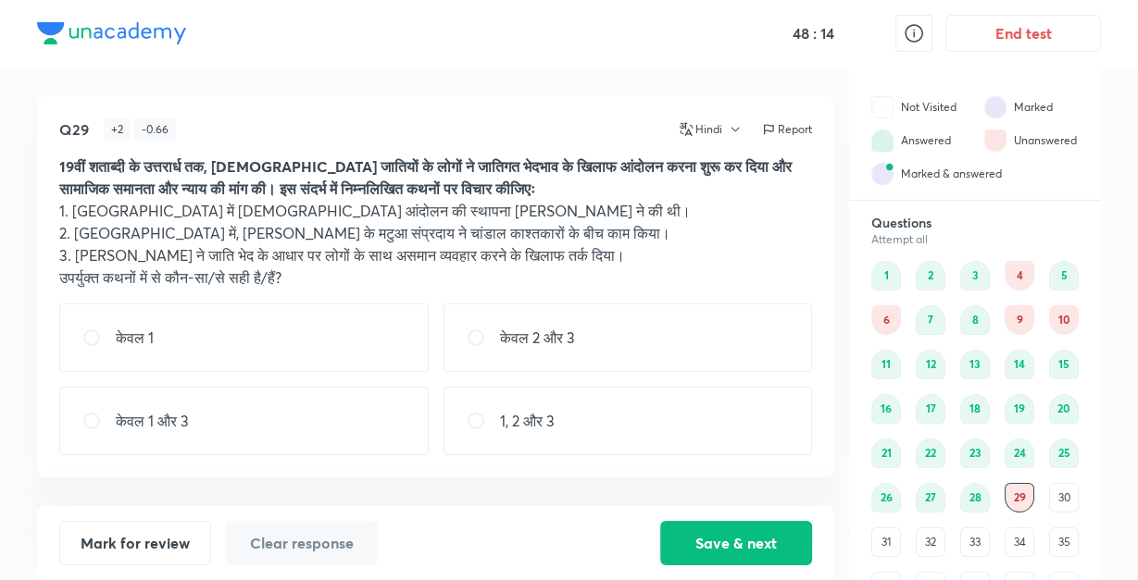
click at [549, 330] on p "केवल 2 और 3" at bounding box center [537, 338] width 75 height 22
radio input "true"
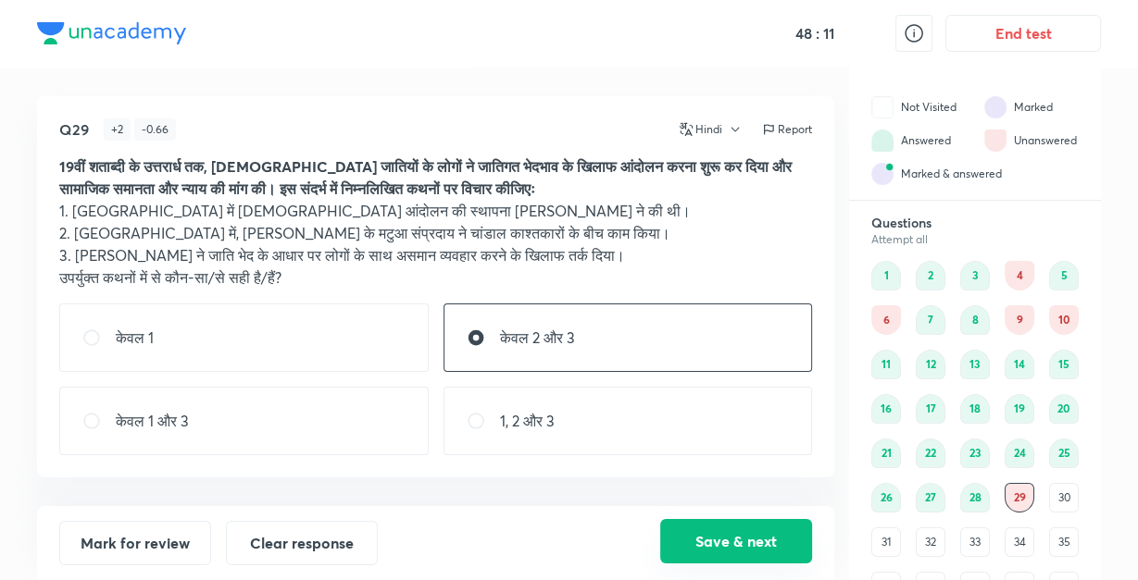
click at [724, 550] on button "Save & next" at bounding box center [736, 541] width 152 height 44
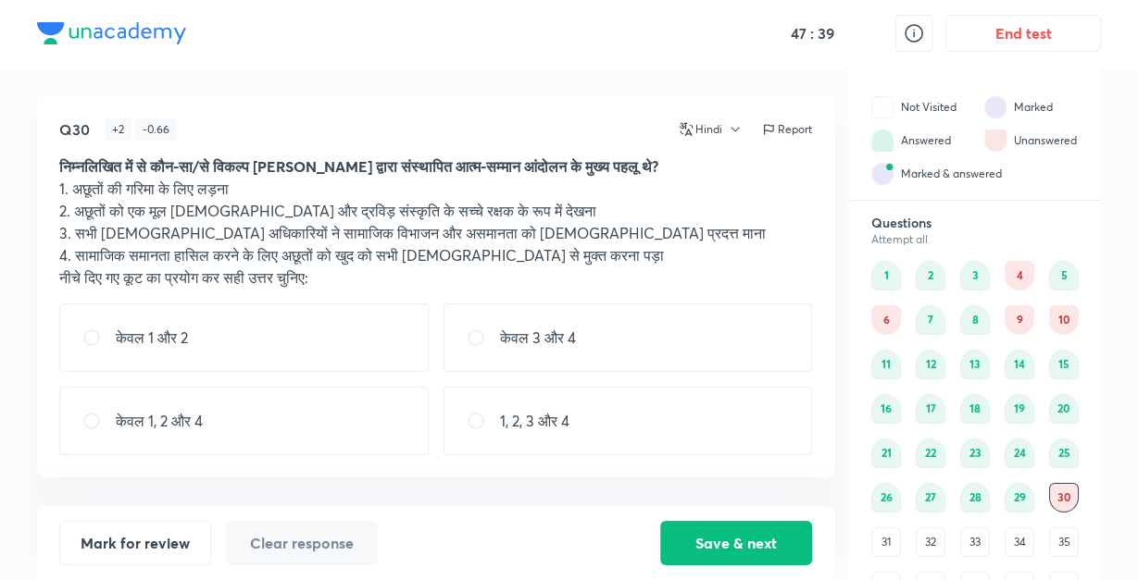
click at [301, 331] on div "केवल 1 और 2" at bounding box center [243, 338] width 369 height 68
radio input "true"
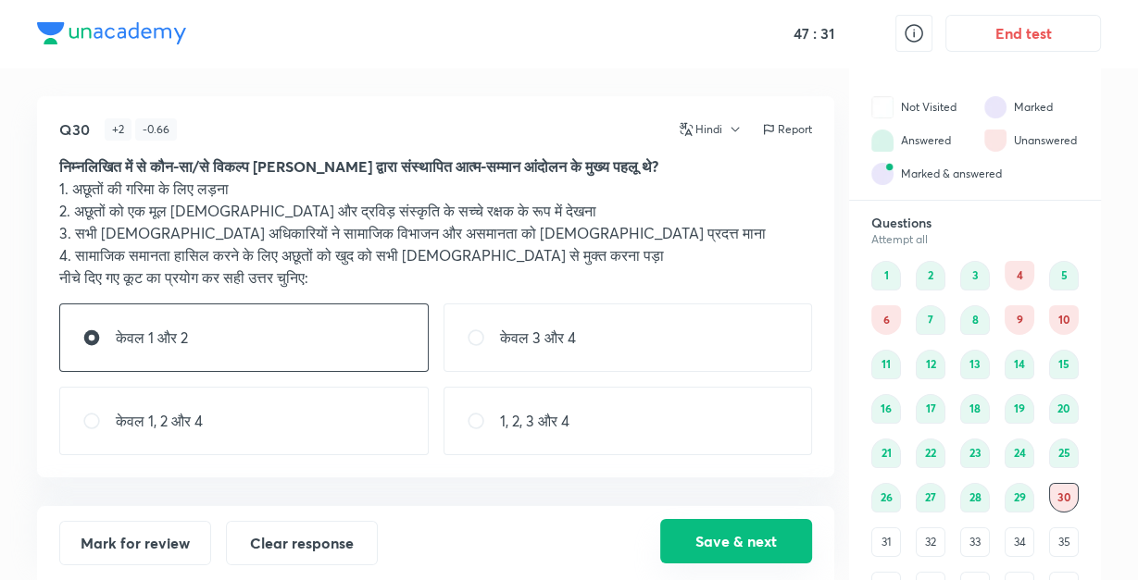
click at [709, 541] on button "Save & next" at bounding box center [736, 541] width 152 height 44
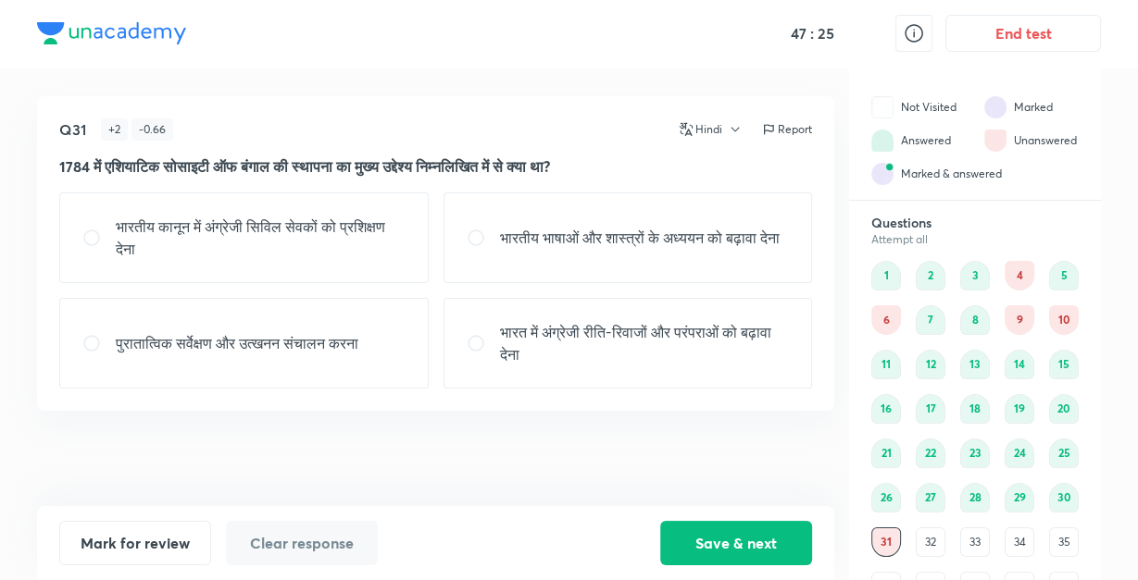
click at [730, 422] on div "Q31 + 2 - 0.66 Hindi Report 1784 में एशियाटिक सोसाइटी ऑफ बंगाल की स्थापना का मु…" at bounding box center [435, 301] width 797 height 410
click at [685, 227] on p "भारतीय भाषाओं और शास्त्रों के अध्ययन को बढ़ावा देना" at bounding box center [640, 238] width 280 height 22
radio input "true"
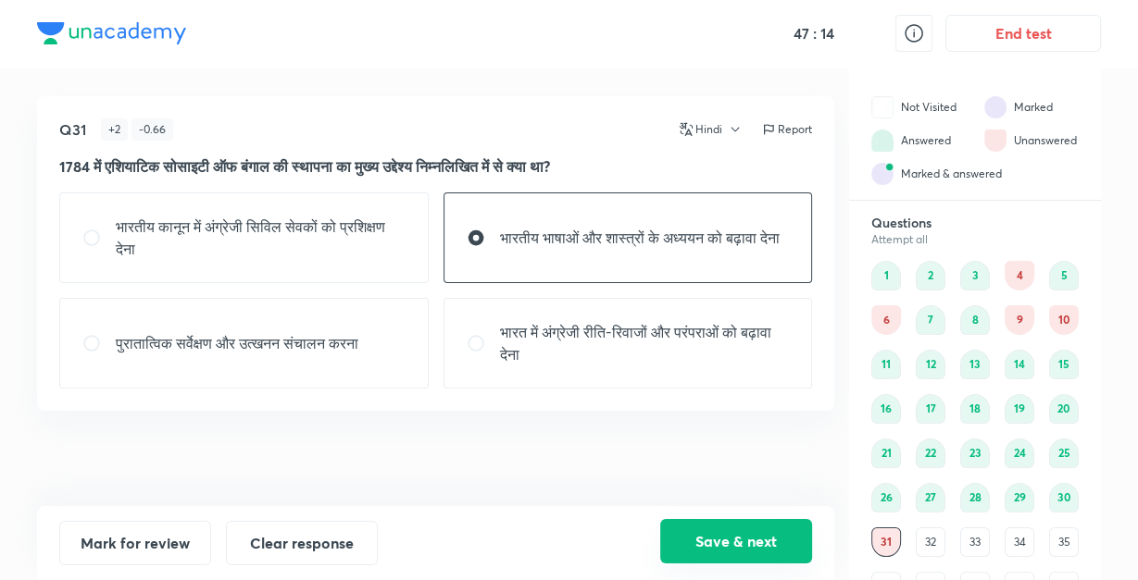
click at [677, 533] on button "Save & next" at bounding box center [736, 541] width 152 height 44
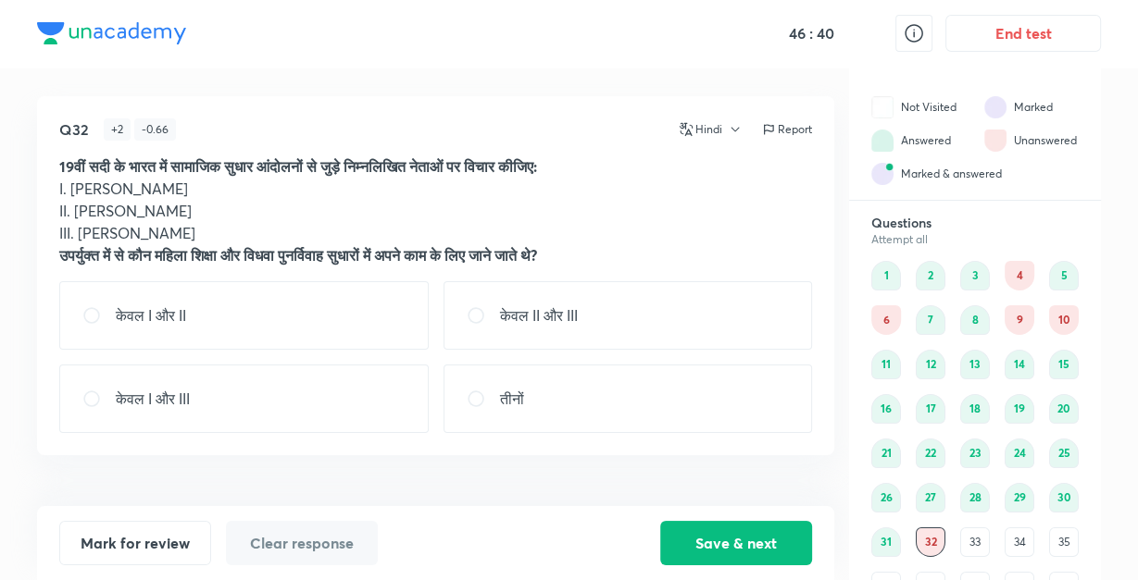
click at [492, 403] on input "radio" at bounding box center [483, 399] width 33 height 19
radio input "true"
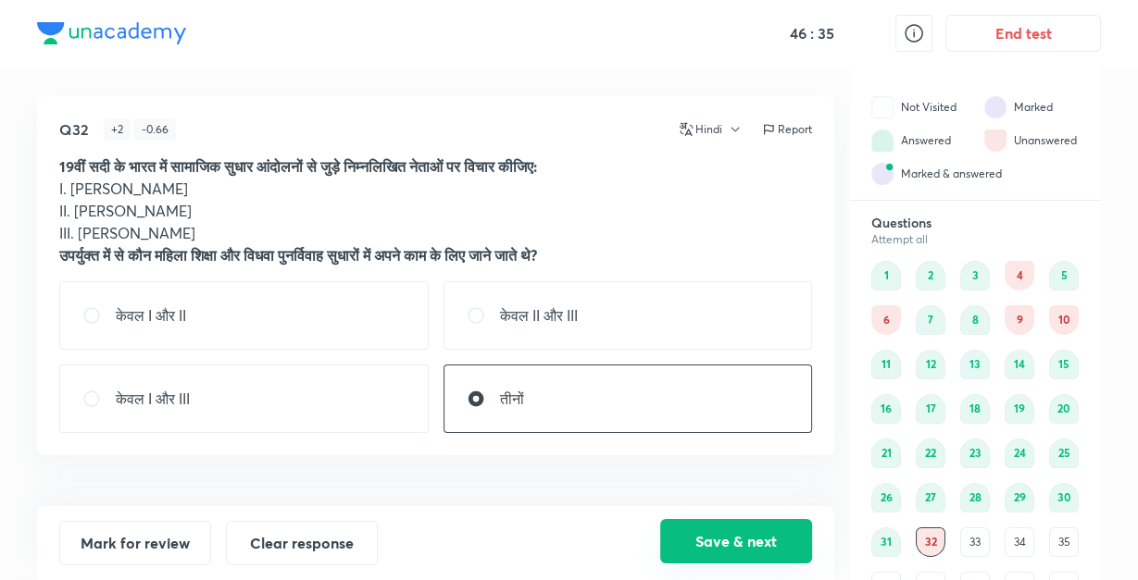
click at [709, 539] on button "Save & next" at bounding box center [736, 541] width 152 height 44
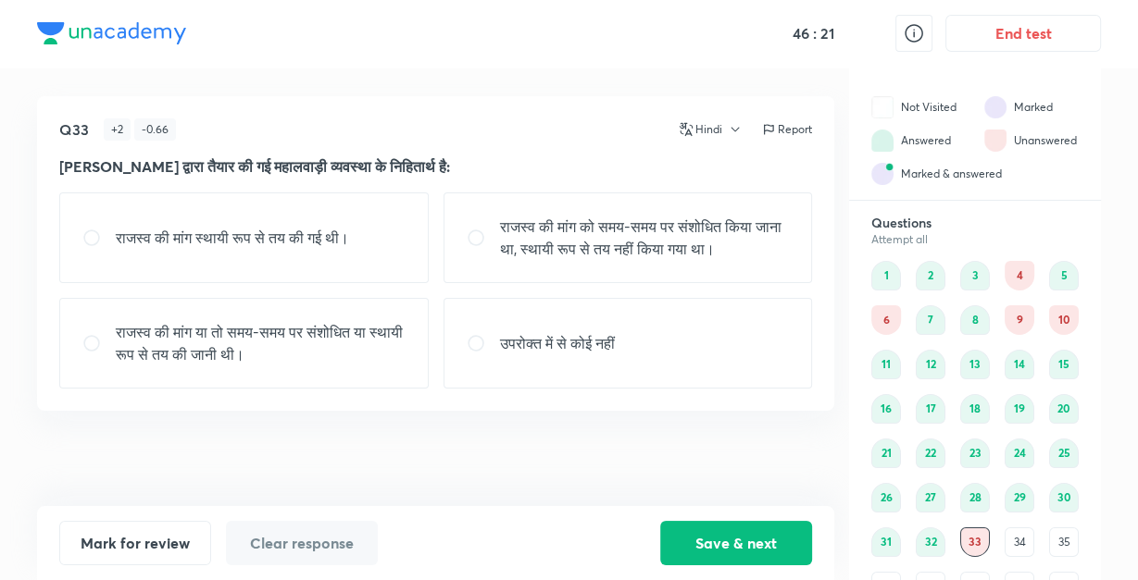
click at [550, 218] on p "राजस्व की मांग को समय-समय पर संशोधित किया जाना था, स्थायी रूप से तय नहीं किया ग…" at bounding box center [645, 238] width 290 height 44
radio input "true"
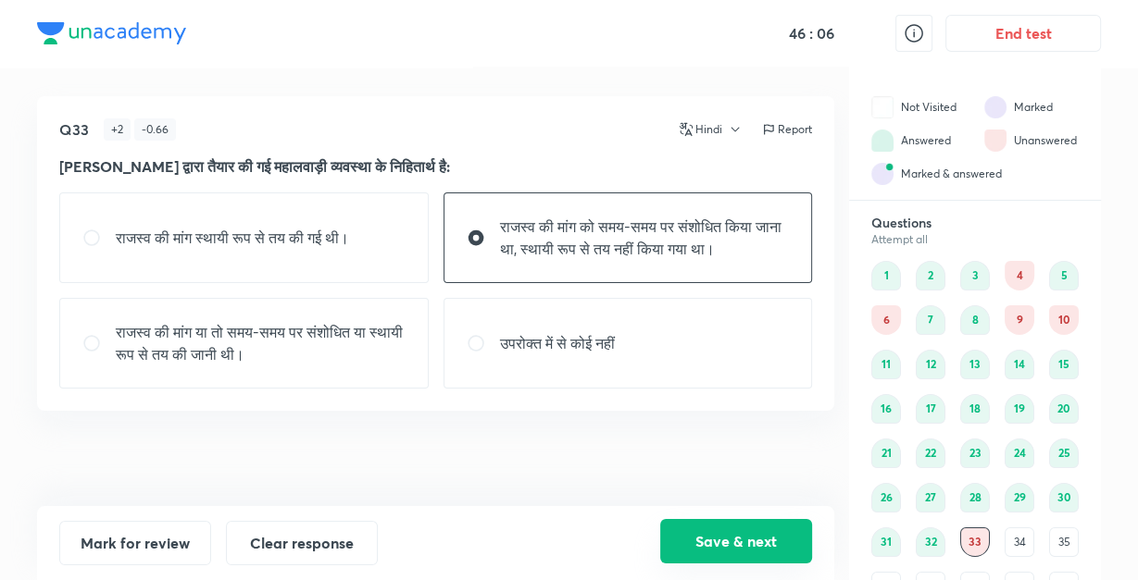
click at [700, 538] on button "Save & next" at bounding box center [736, 541] width 152 height 44
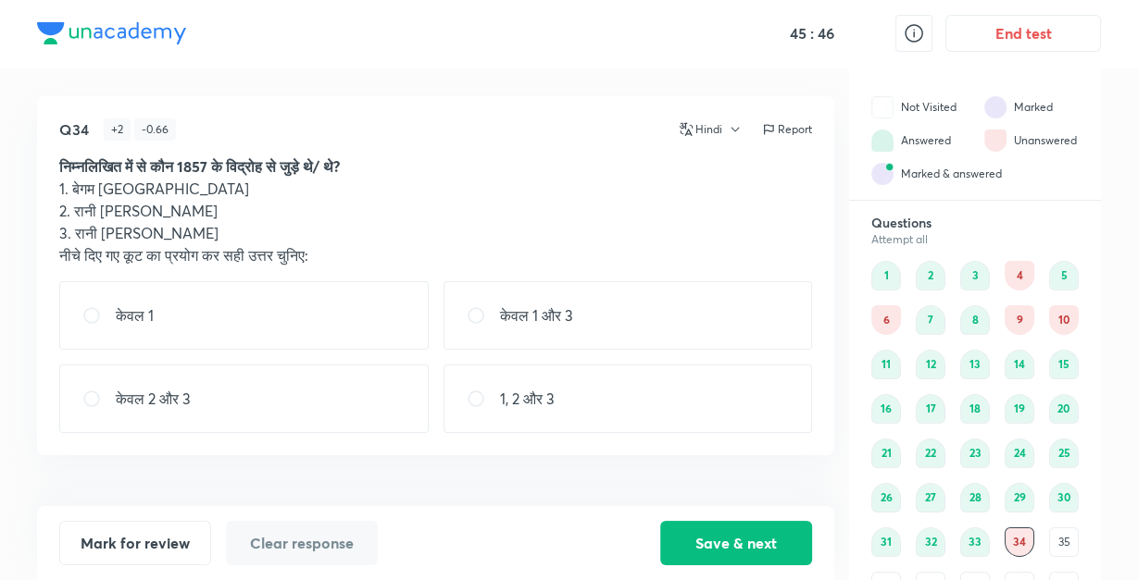
click at [559, 405] on div "1, 2 और 3" at bounding box center [627, 399] width 369 height 68
radio input "true"
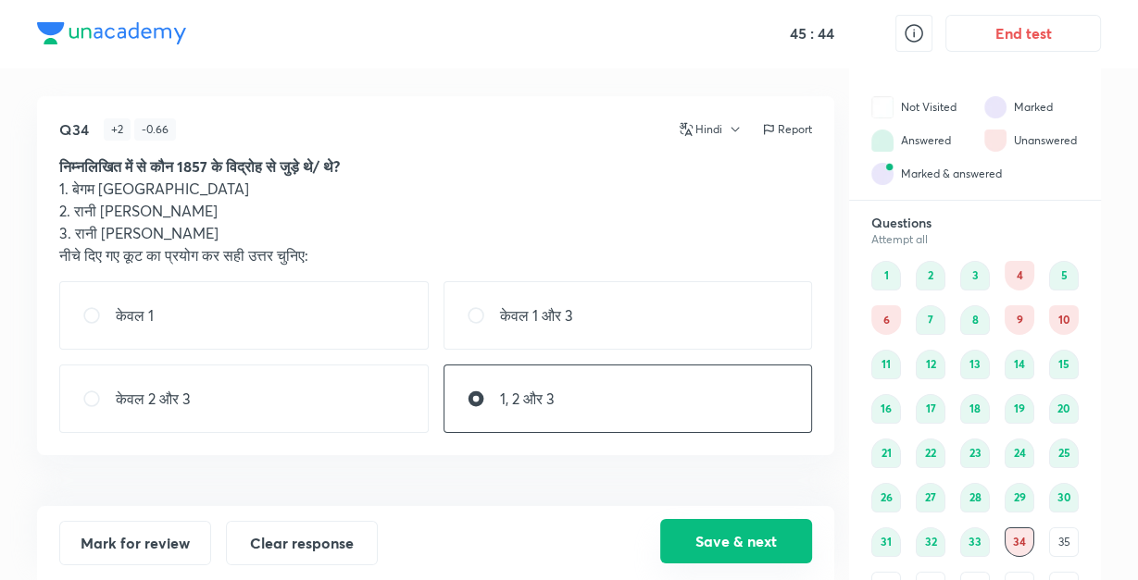
click at [729, 538] on button "Save & next" at bounding box center [736, 541] width 152 height 44
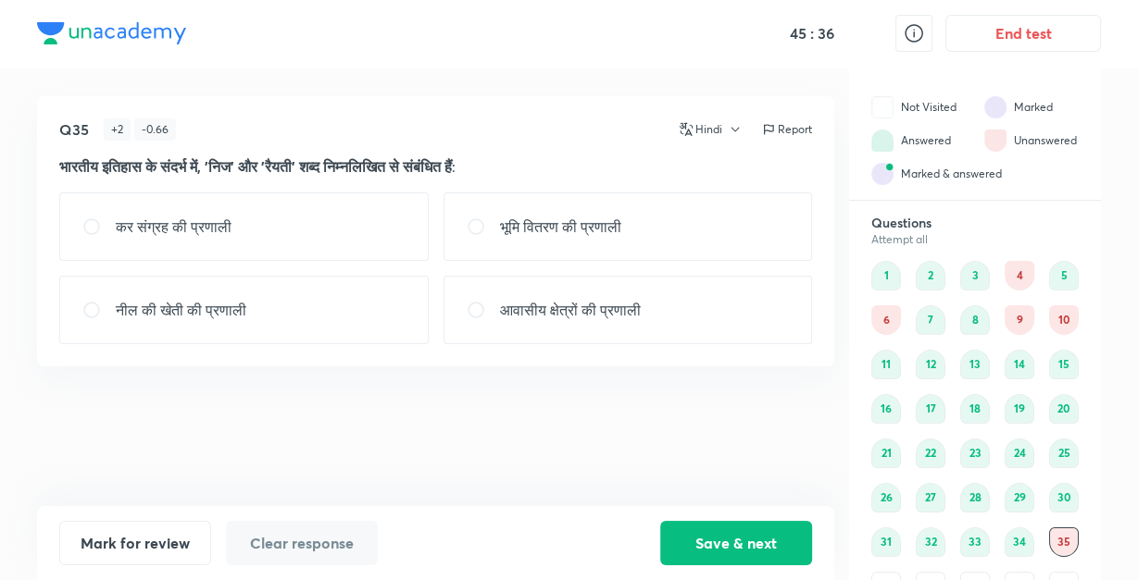
click at [659, 225] on div "भूमि वितरण की प्रणाली" at bounding box center [627, 227] width 369 height 68
radio input "true"
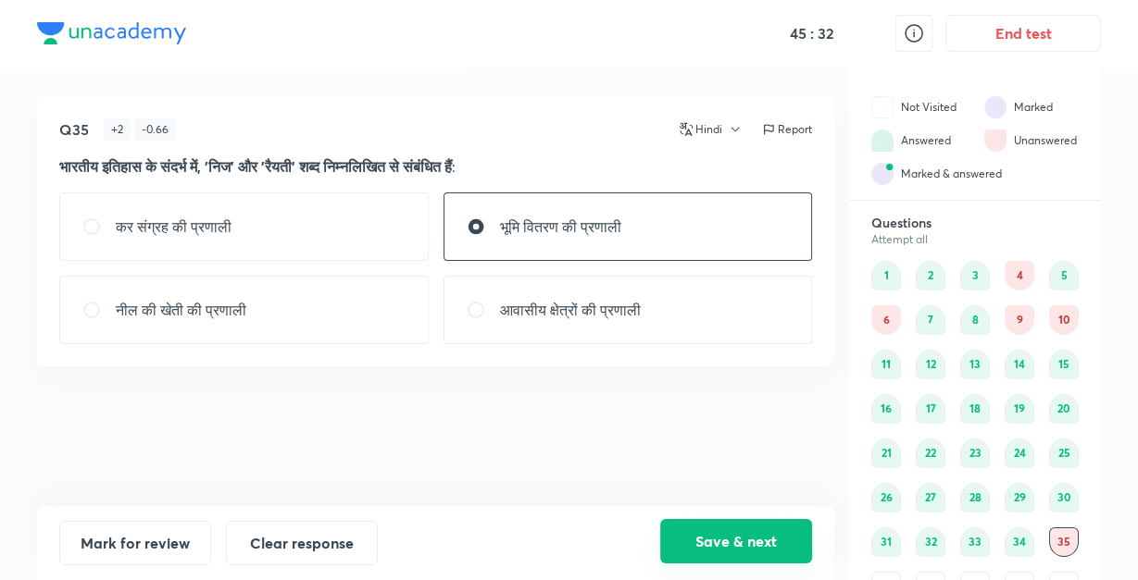
click at [707, 555] on button "Save & next" at bounding box center [736, 541] width 152 height 44
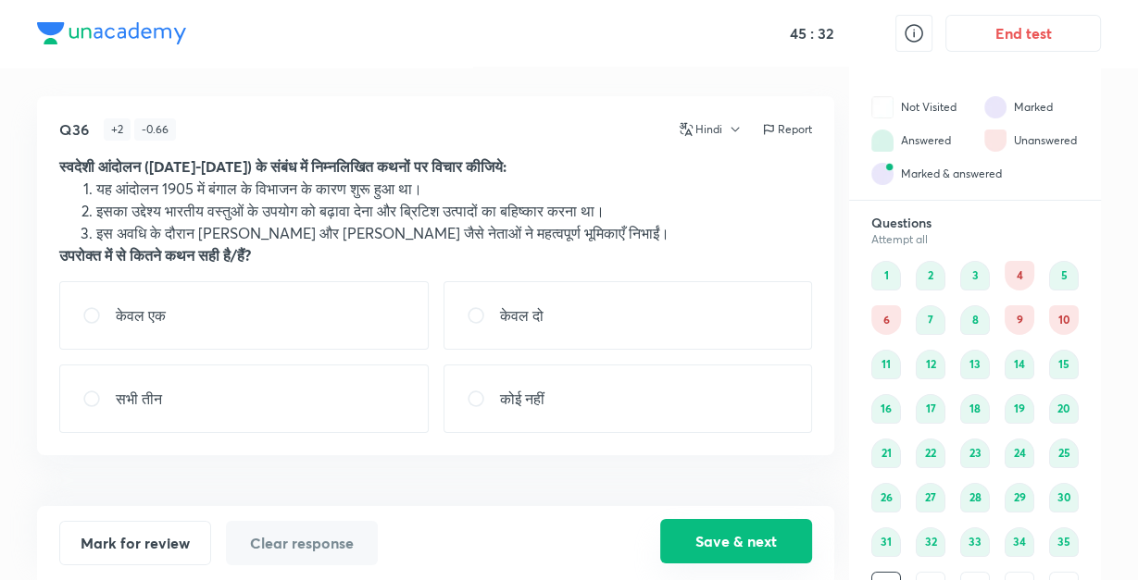
scroll to position [21, 0]
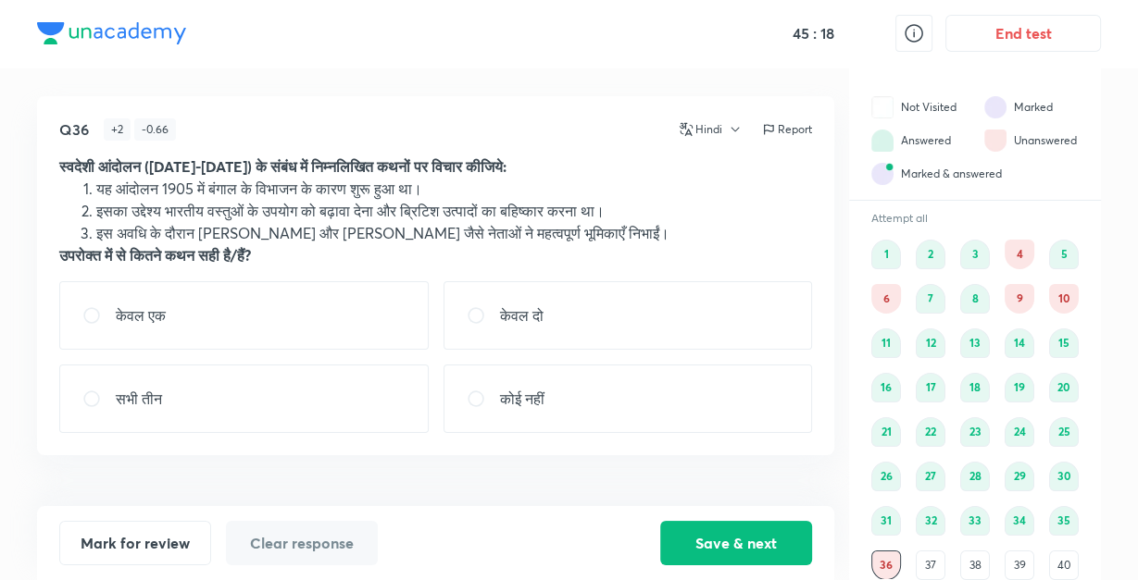
click at [397, 405] on div "सभी तीन" at bounding box center [243, 399] width 369 height 68
radio input "true"
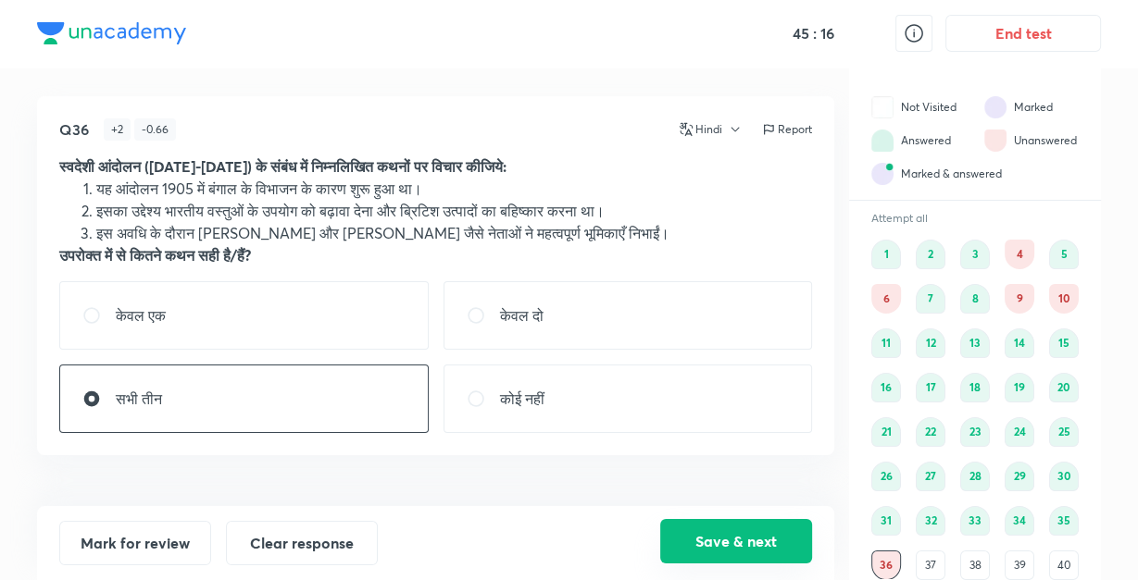
click at [684, 542] on button "Save & next" at bounding box center [736, 541] width 152 height 44
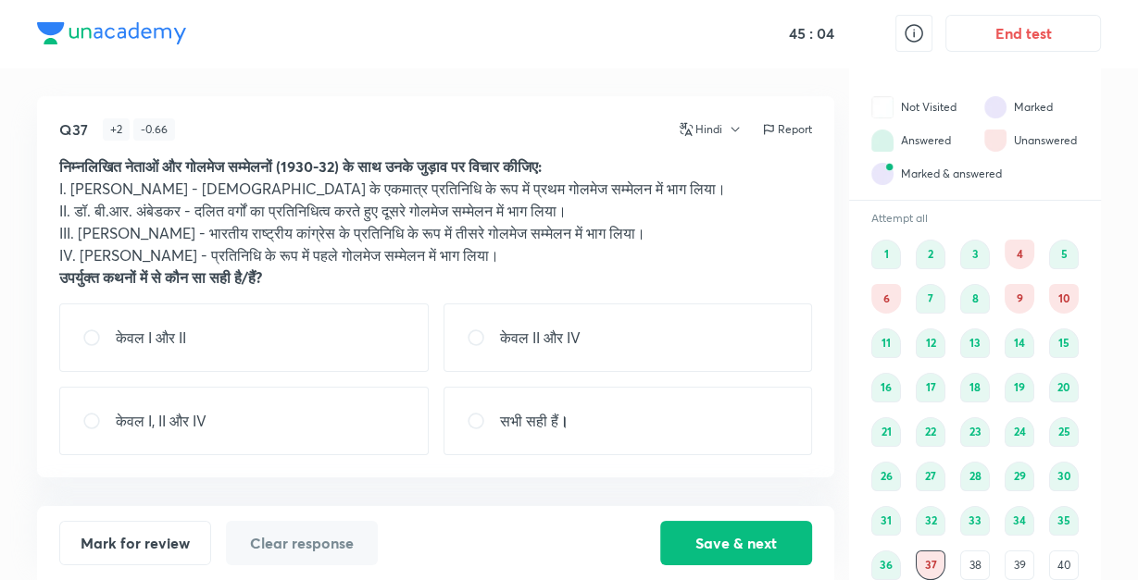
click at [633, 329] on div "केवल II और IV" at bounding box center [627, 338] width 369 height 68
radio input "true"
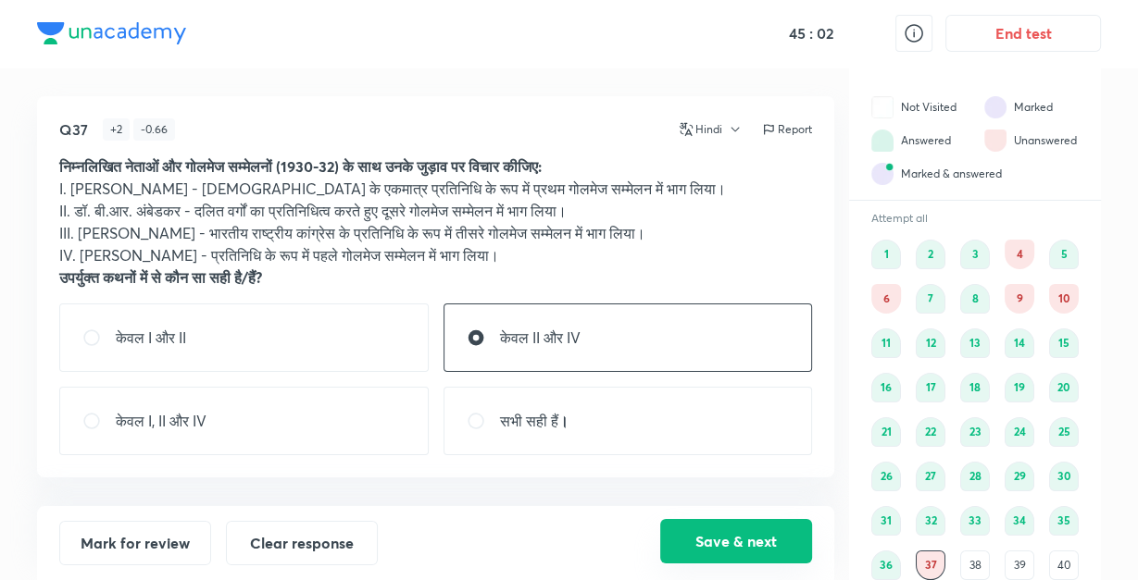
click at [708, 536] on button "Save & next" at bounding box center [736, 541] width 152 height 44
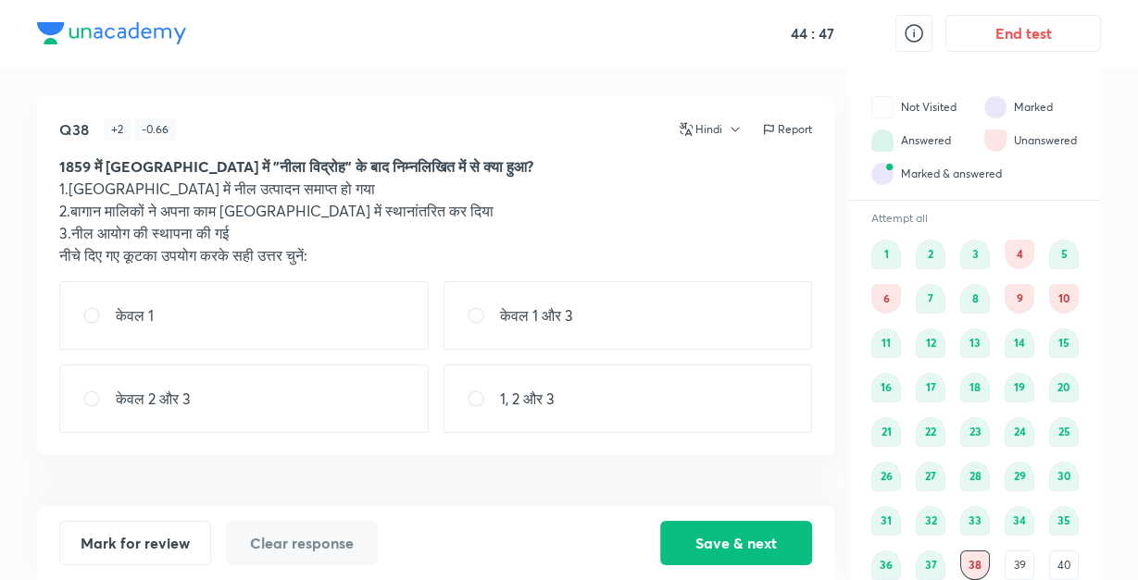
click at [590, 385] on div "1, 2 और 3" at bounding box center [627, 399] width 369 height 68
radio input "true"
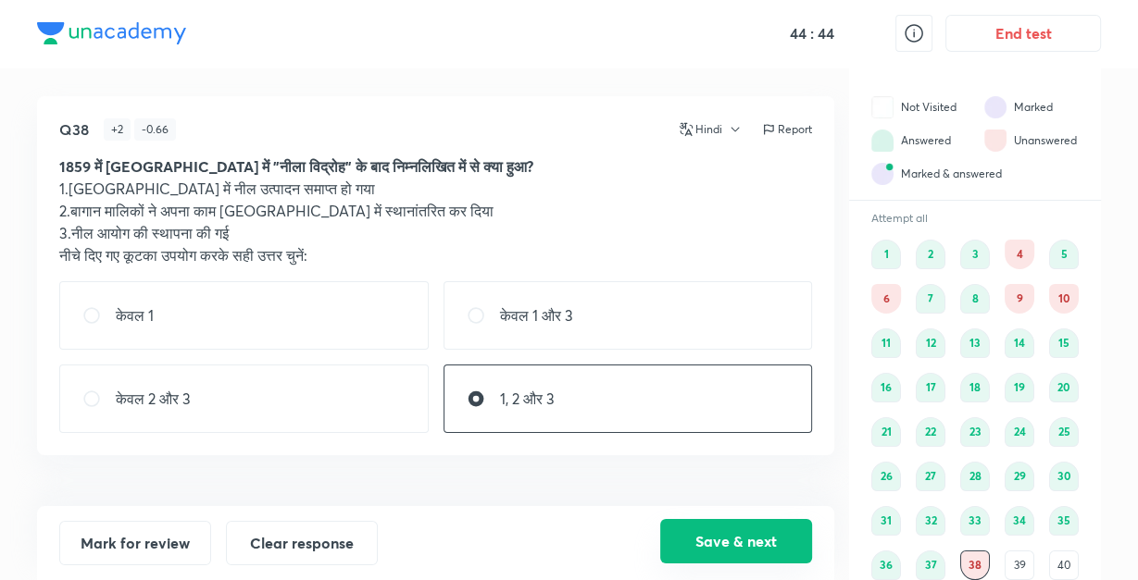
click at [687, 531] on button "Save & next" at bounding box center [736, 541] width 152 height 44
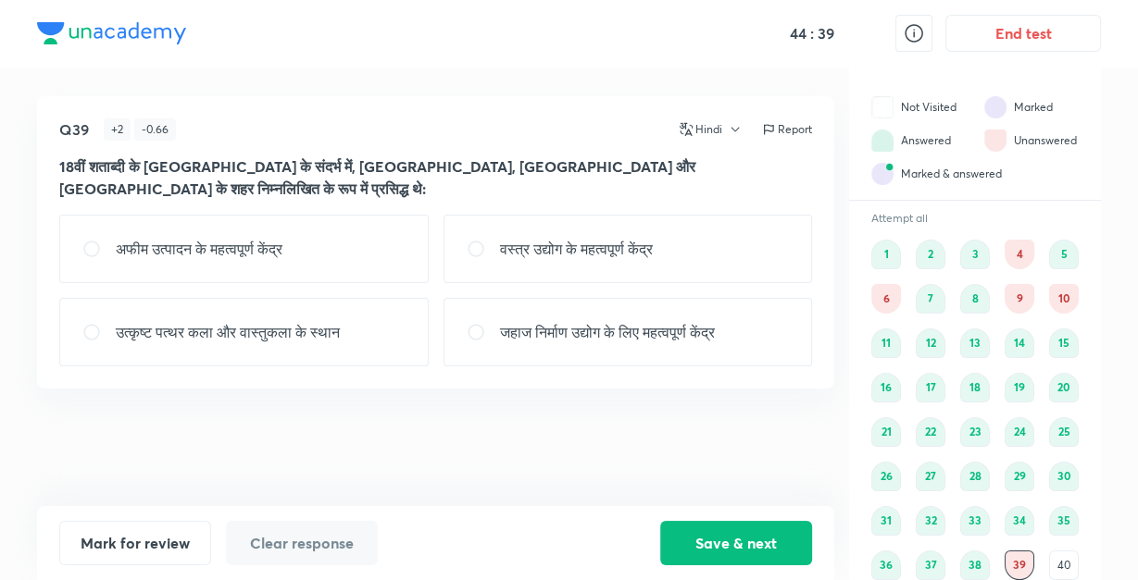
click at [638, 238] on p "वस्त्र उद्योग के महत्वपूर्ण केंद्र" at bounding box center [576, 249] width 153 height 22
radio input "true"
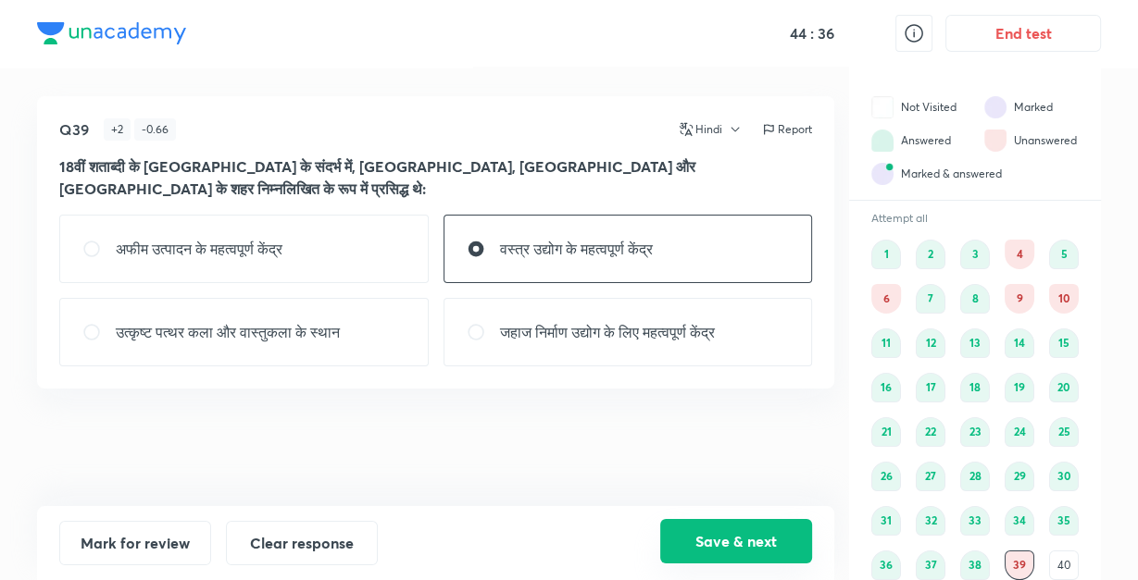
click at [711, 535] on button "Save & next" at bounding box center [736, 541] width 152 height 44
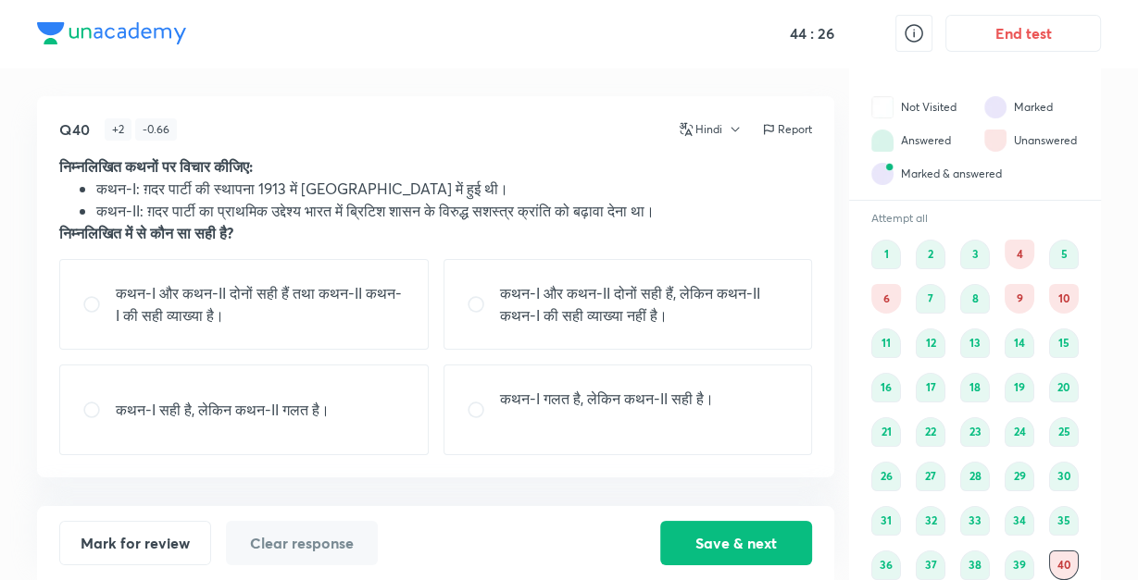
click at [370, 318] on p "कथन-I और कथन-II दोनों सही हैं तथा कथन-II कथन-I की सही व्याख्या है।" at bounding box center [261, 304] width 290 height 44
radio input "true"
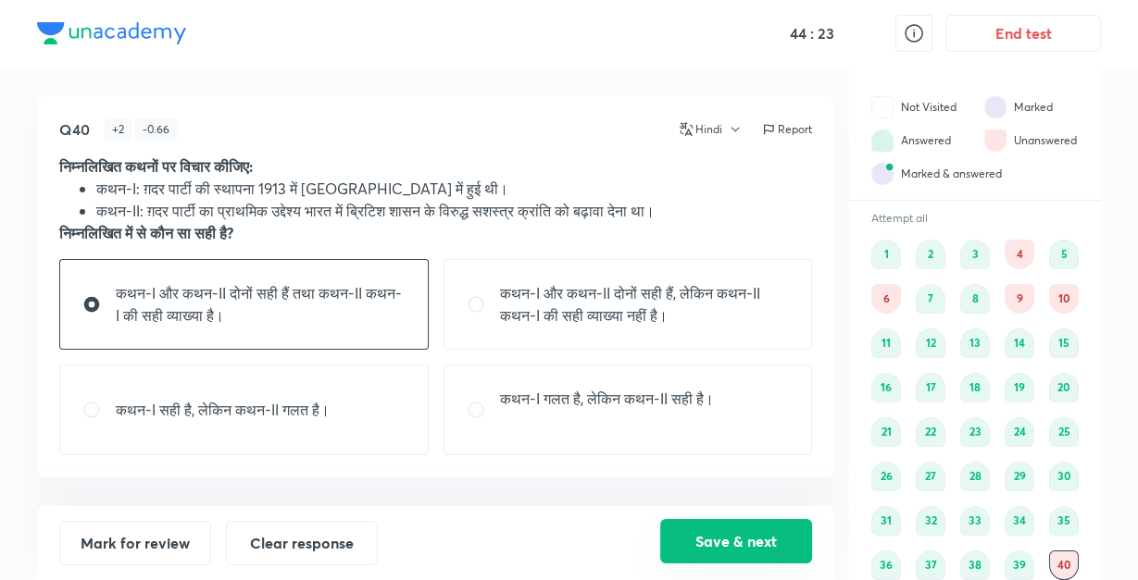
click at [706, 543] on button "Save & next" at bounding box center [736, 541] width 152 height 44
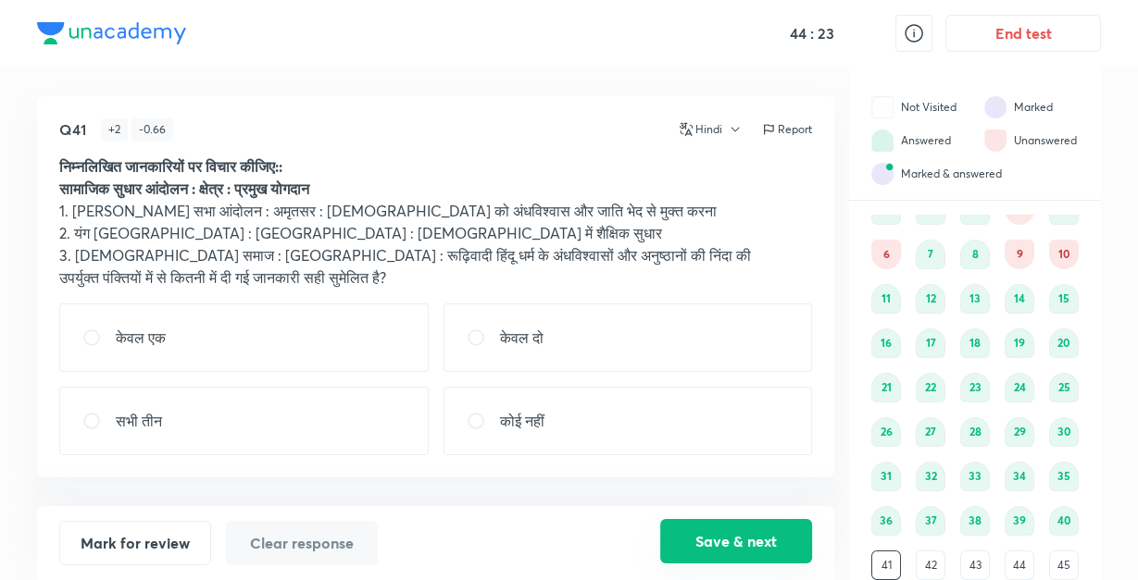
scroll to position [66, 0]
click at [737, 277] on p "उपर्युक्त पंक्तियों में से कितनी में दी गई जानकारी सही सुमेलित है?" at bounding box center [435, 278] width 753 height 22
click at [251, 348] on div "केवल एक" at bounding box center [243, 338] width 369 height 68
radio input "true"
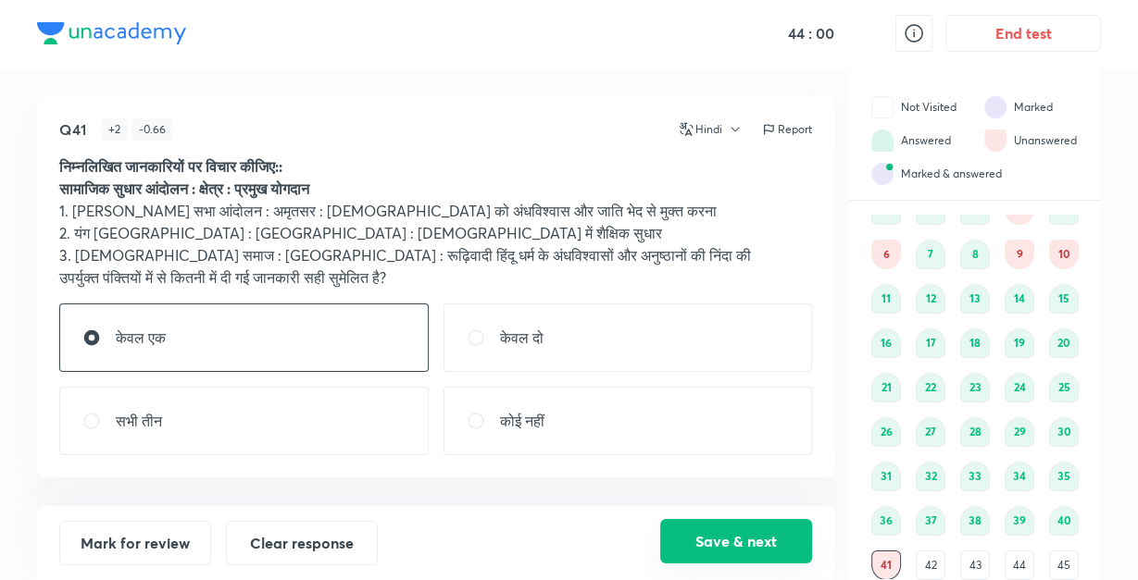
click at [704, 540] on button "Save & next" at bounding box center [736, 541] width 152 height 44
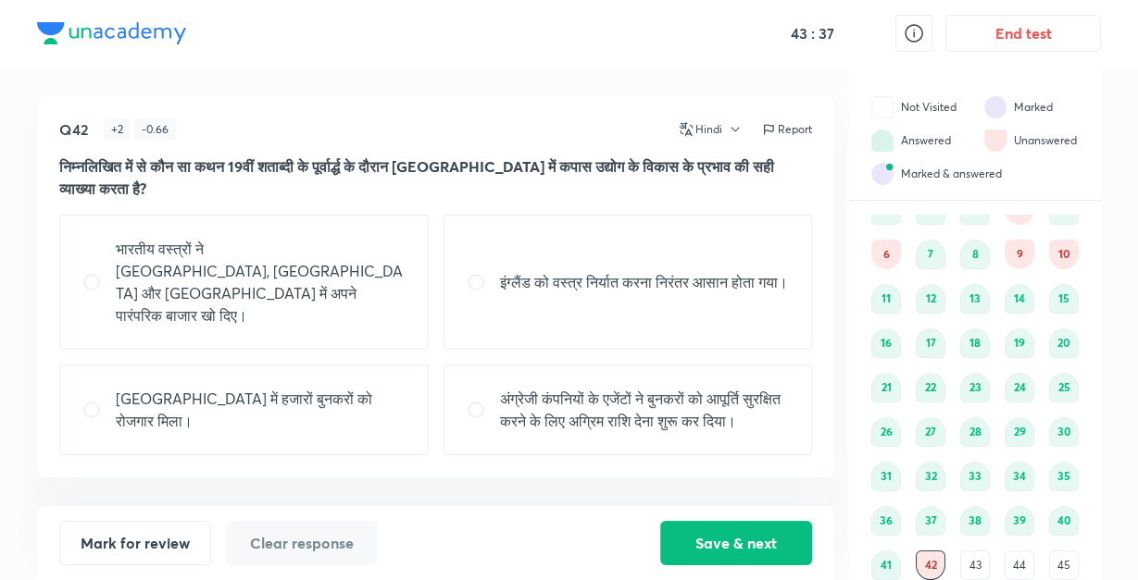
click at [227, 261] on p "भारतीय वस्त्रों ने [GEOGRAPHIC_DATA], [GEOGRAPHIC_DATA] और [GEOGRAPHIC_DATA] मे…" at bounding box center [261, 282] width 290 height 89
radio input "true"
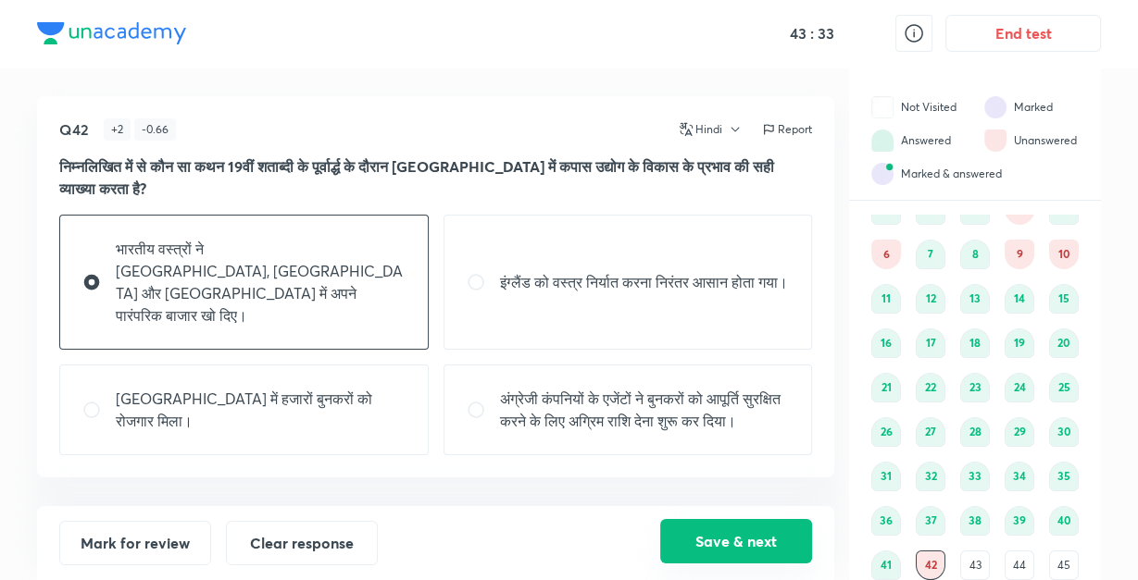
click at [703, 534] on button "Save & next" at bounding box center [736, 541] width 152 height 44
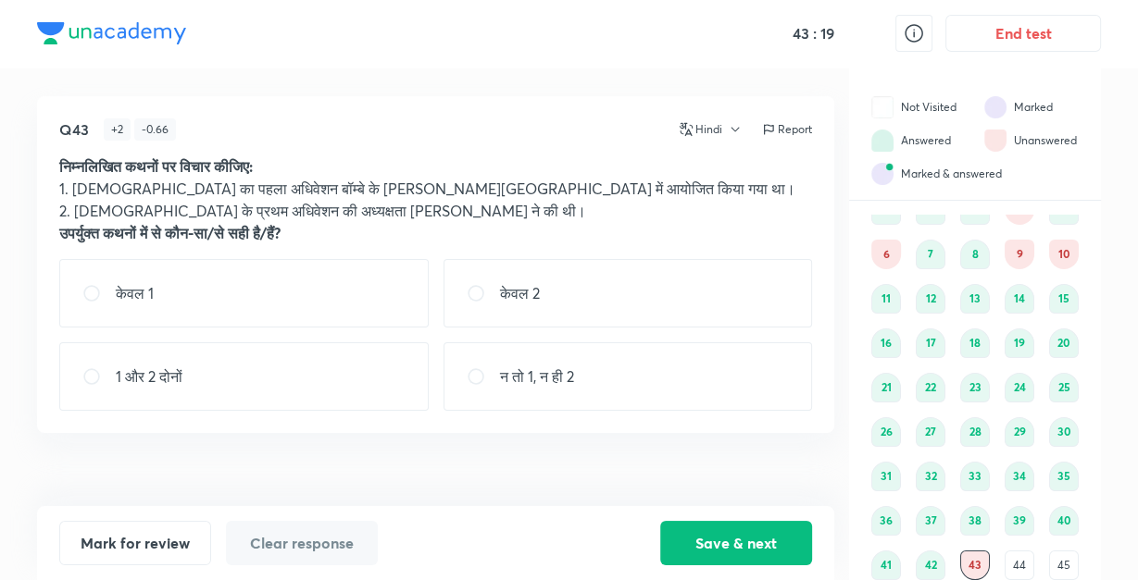
click at [263, 275] on div "केवल 1" at bounding box center [243, 293] width 369 height 68
radio input "true"
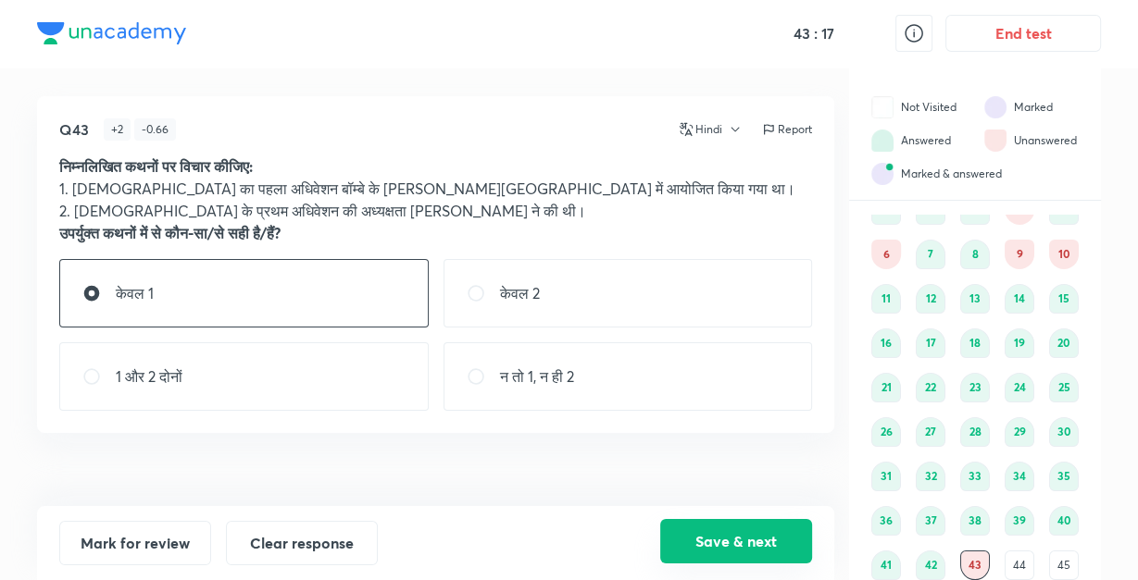
click at [694, 538] on button "Save & next" at bounding box center [736, 541] width 152 height 44
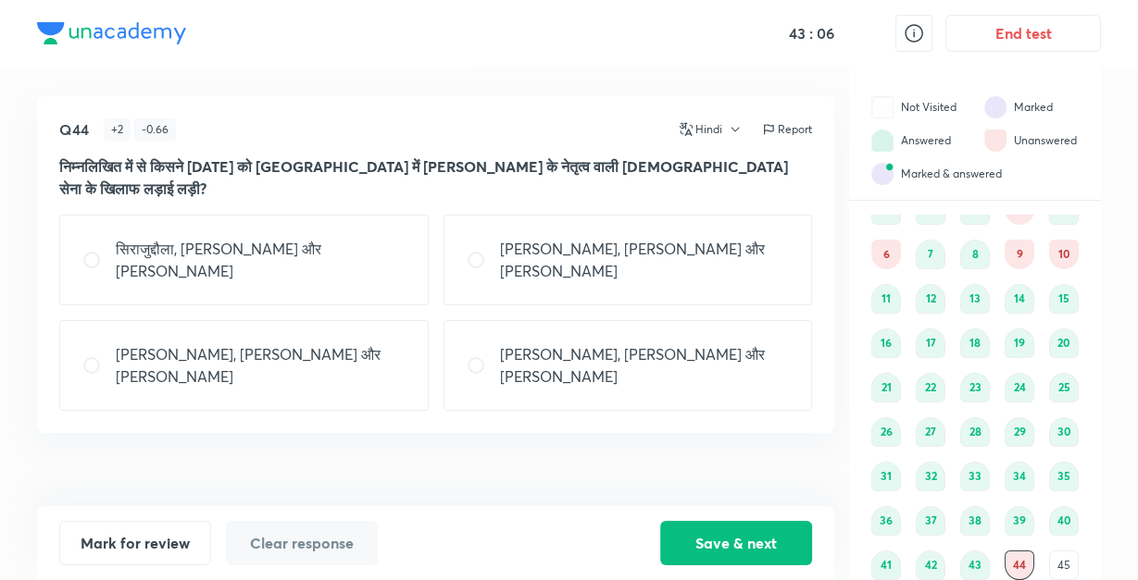
click at [313, 240] on div "सिराजुद्दौला, [PERSON_NAME] और [PERSON_NAME]" at bounding box center [243, 260] width 369 height 91
radio input "true"
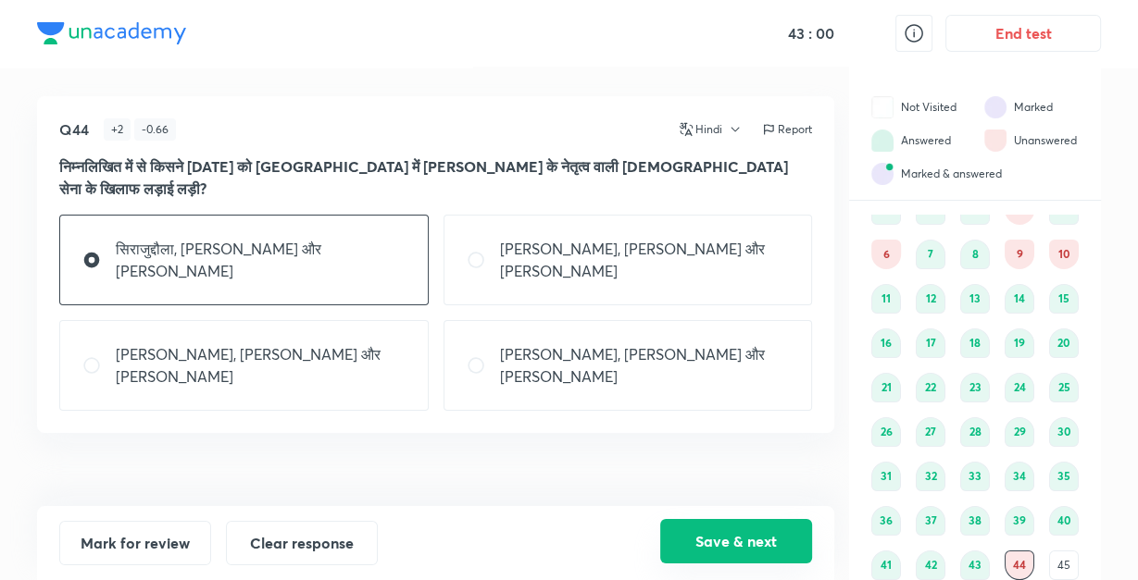
click at [716, 531] on button "Save & next" at bounding box center [736, 541] width 152 height 44
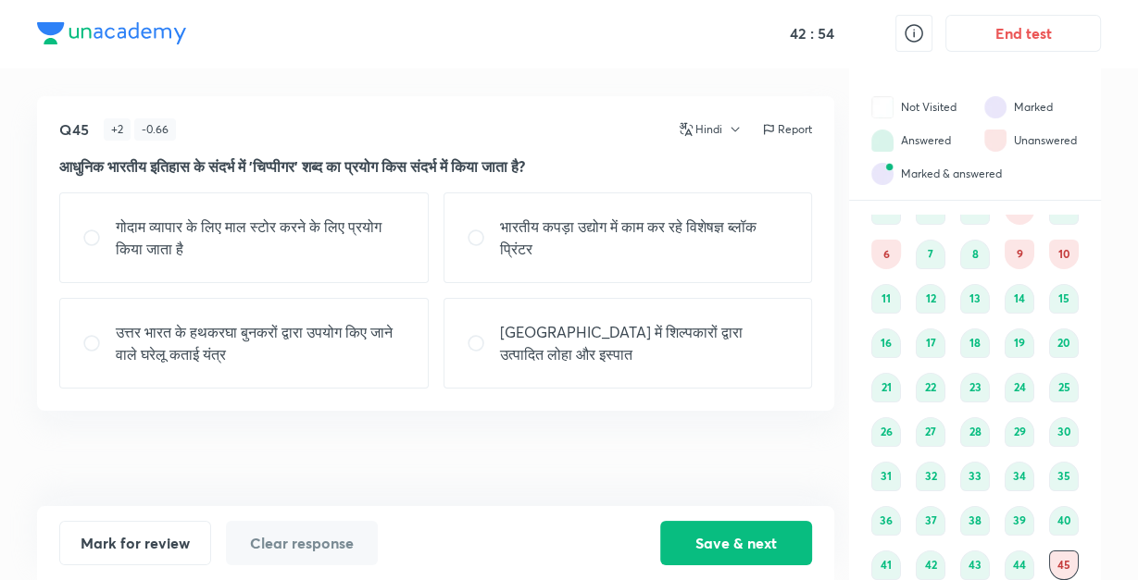
click at [596, 253] on p "भारतीय कपड़ा उद्योग में काम कर रहे विशेषज्ञ ब्लॉक प्रिंटर" at bounding box center [645, 238] width 290 height 44
radio input "true"
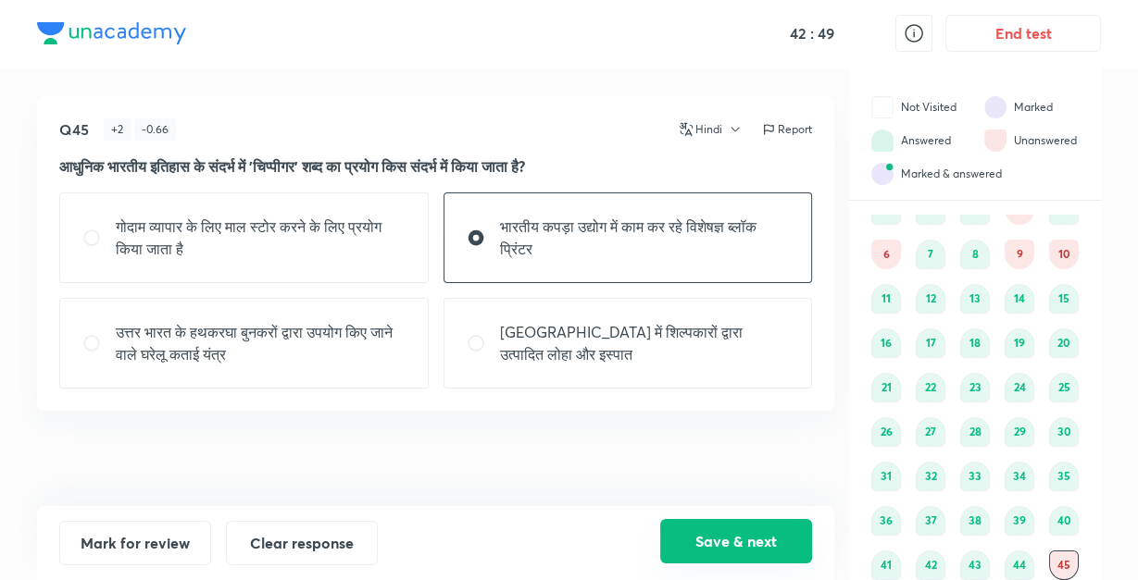
click at [730, 533] on button "Save & next" at bounding box center [736, 541] width 152 height 44
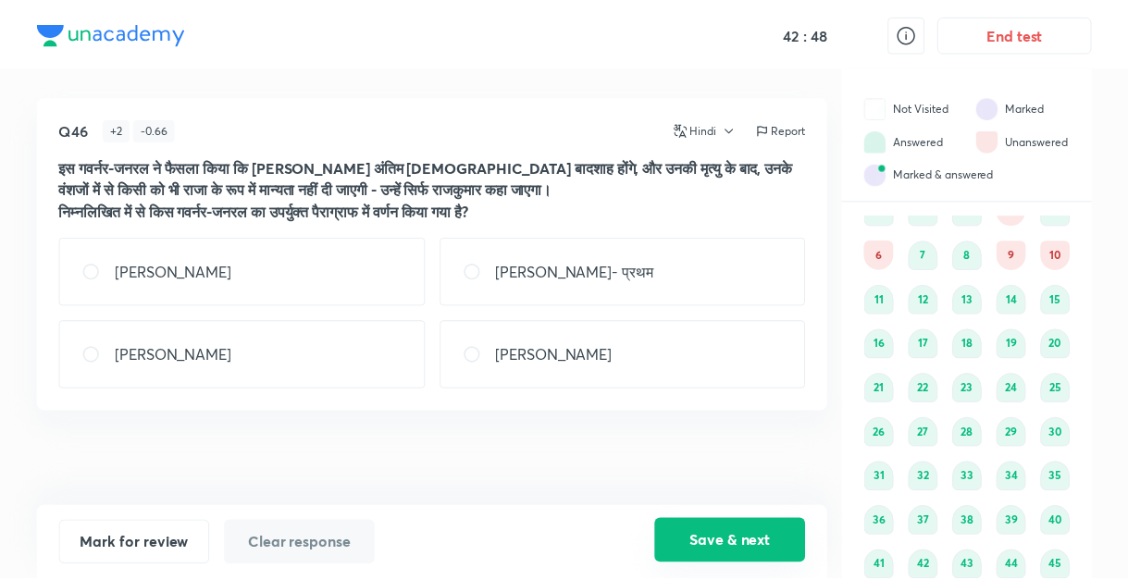
scroll to position [110, 0]
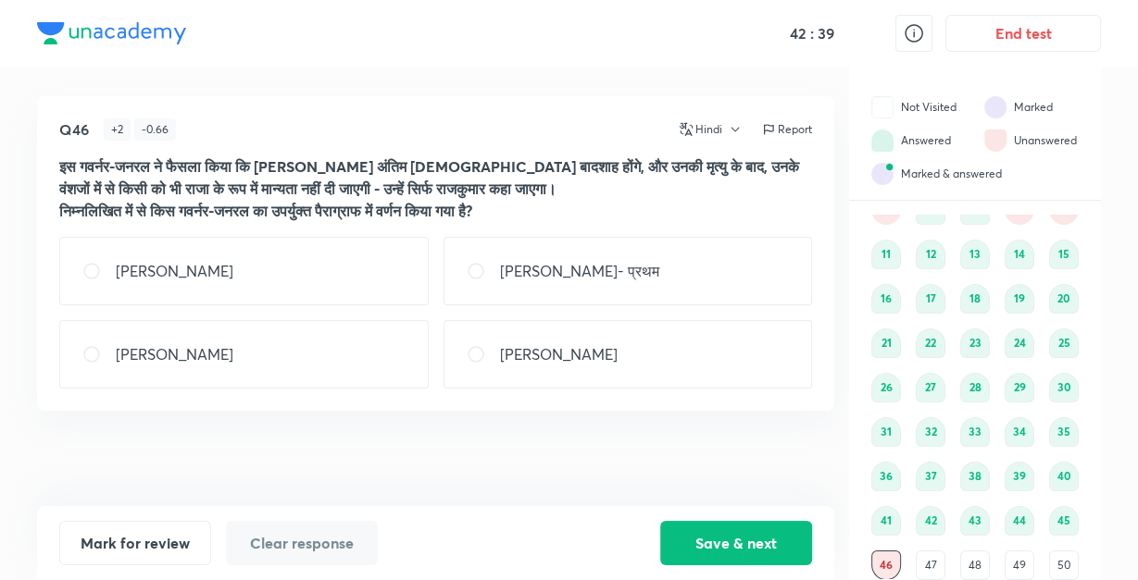
click at [561, 365] on div "[PERSON_NAME]" at bounding box center [627, 354] width 369 height 68
radio input "true"
click at [363, 331] on div "[PERSON_NAME]" at bounding box center [243, 354] width 369 height 68
radio input "true"
radio input "false"
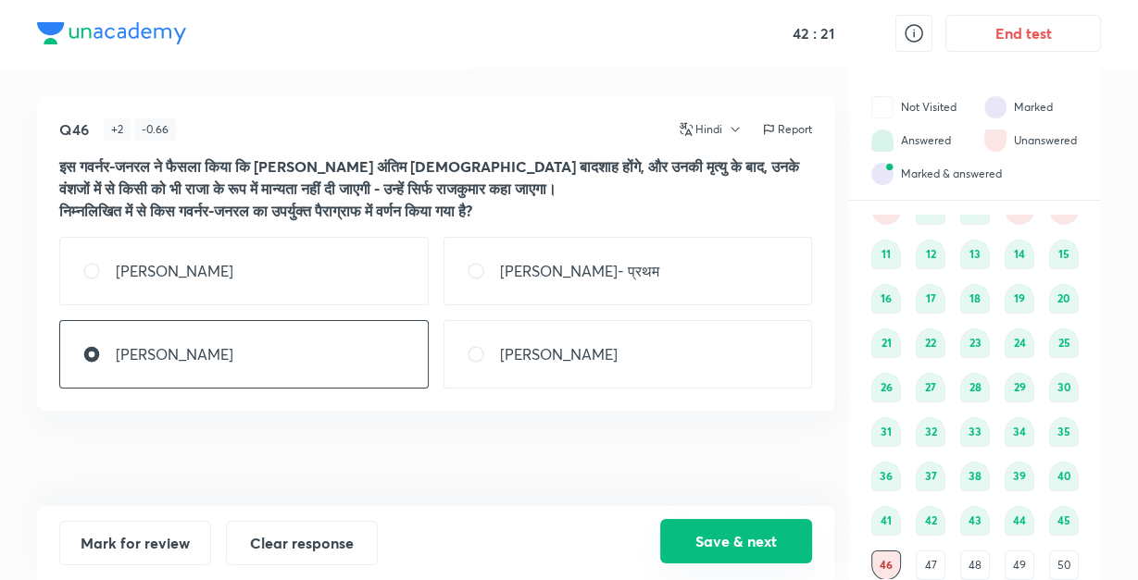
click at [724, 528] on button "Save & next" at bounding box center [736, 541] width 152 height 44
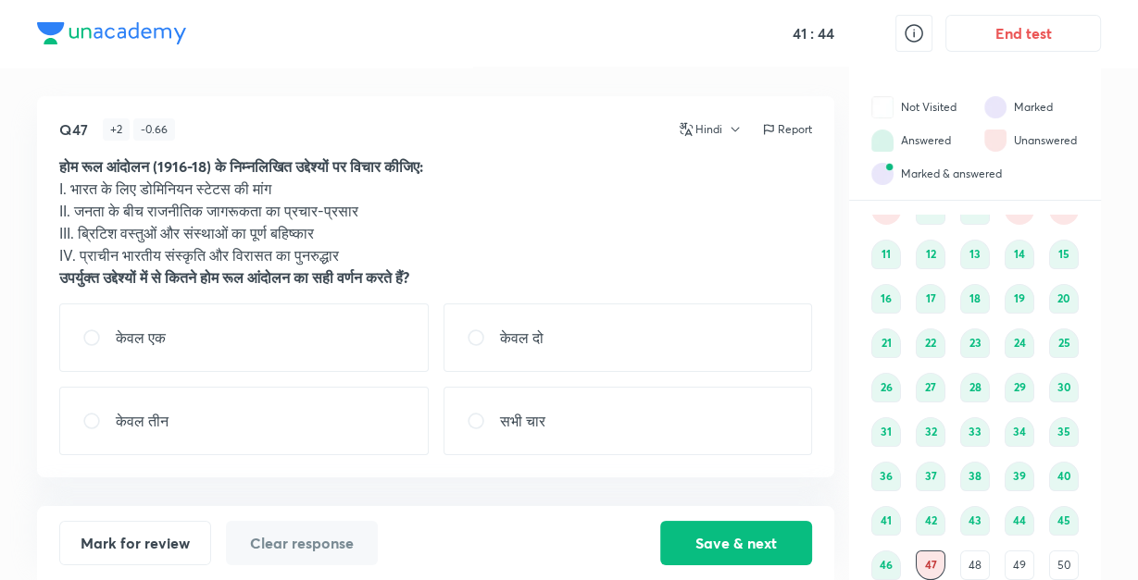
click at [652, 340] on div "केवल दो" at bounding box center [627, 338] width 369 height 68
radio input "true"
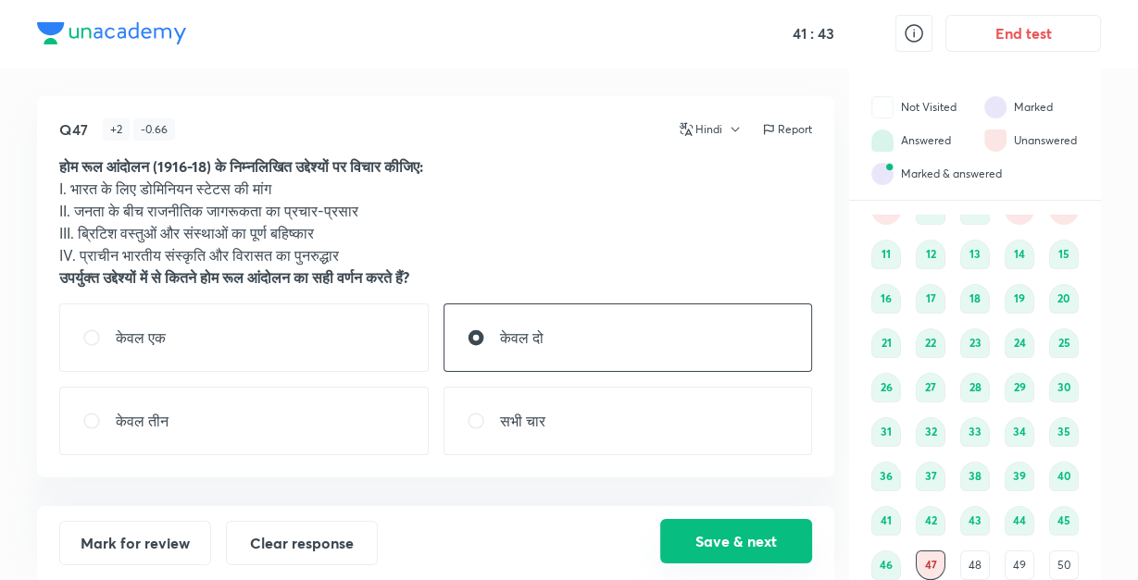
click at [707, 533] on button "Save & next" at bounding box center [736, 541] width 152 height 44
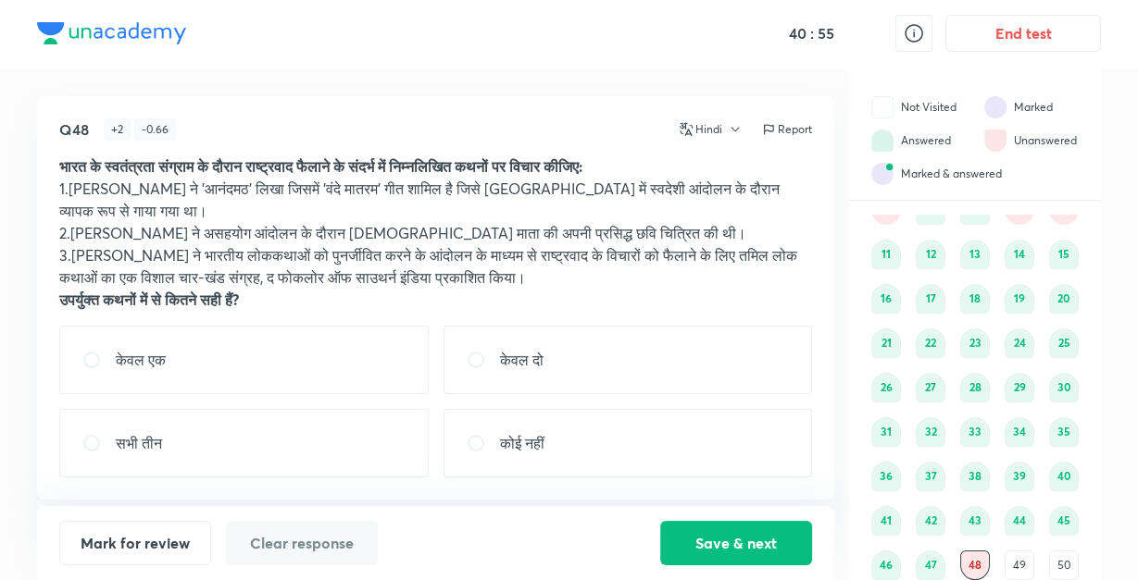
click at [600, 368] on div "केवल दो" at bounding box center [627, 360] width 369 height 68
radio input "true"
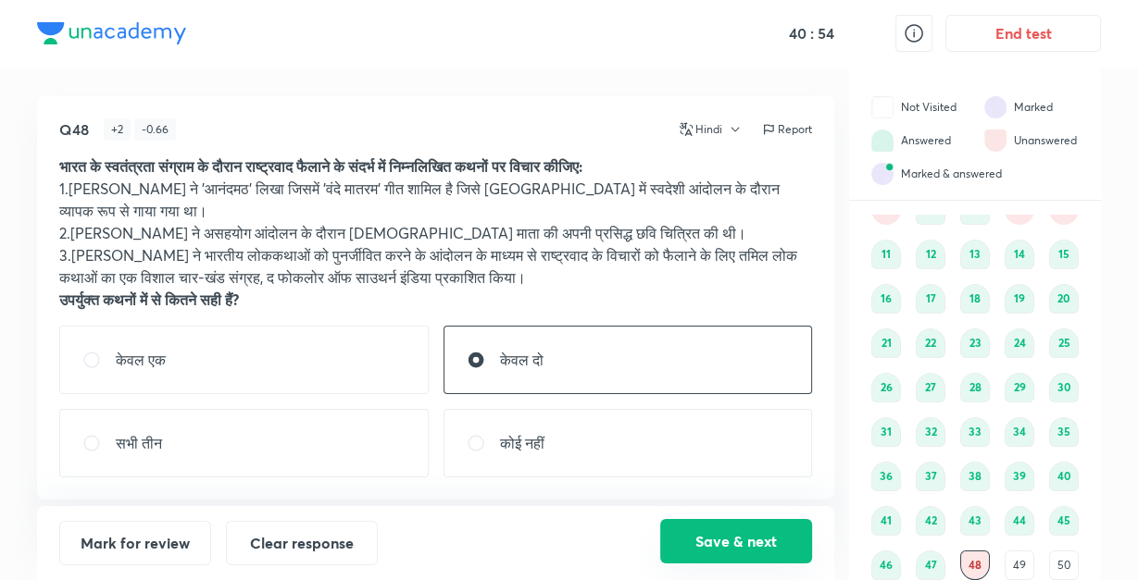
click at [697, 550] on button "Save & next" at bounding box center [736, 541] width 152 height 44
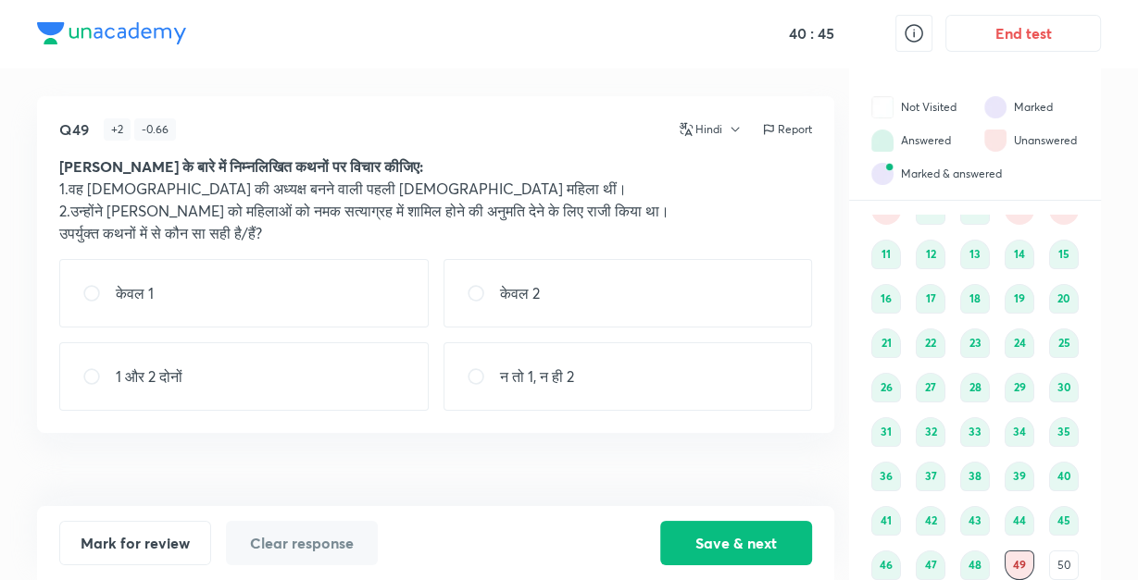
click at [209, 367] on div "1 और 2 दोनों" at bounding box center [243, 376] width 369 height 68
radio input "true"
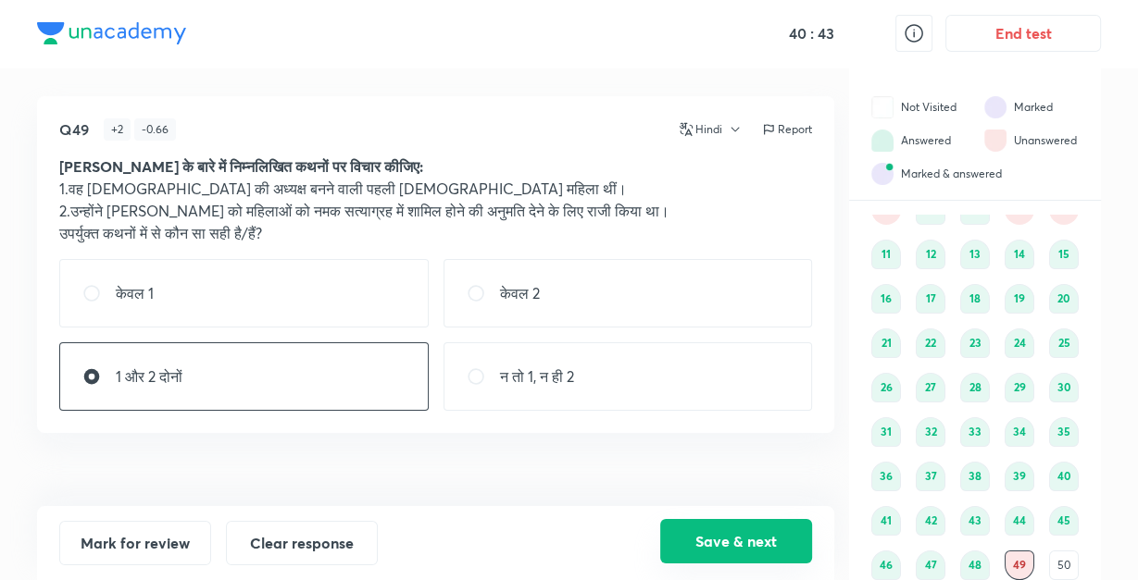
click at [698, 554] on button "Save & next" at bounding box center [736, 541] width 152 height 44
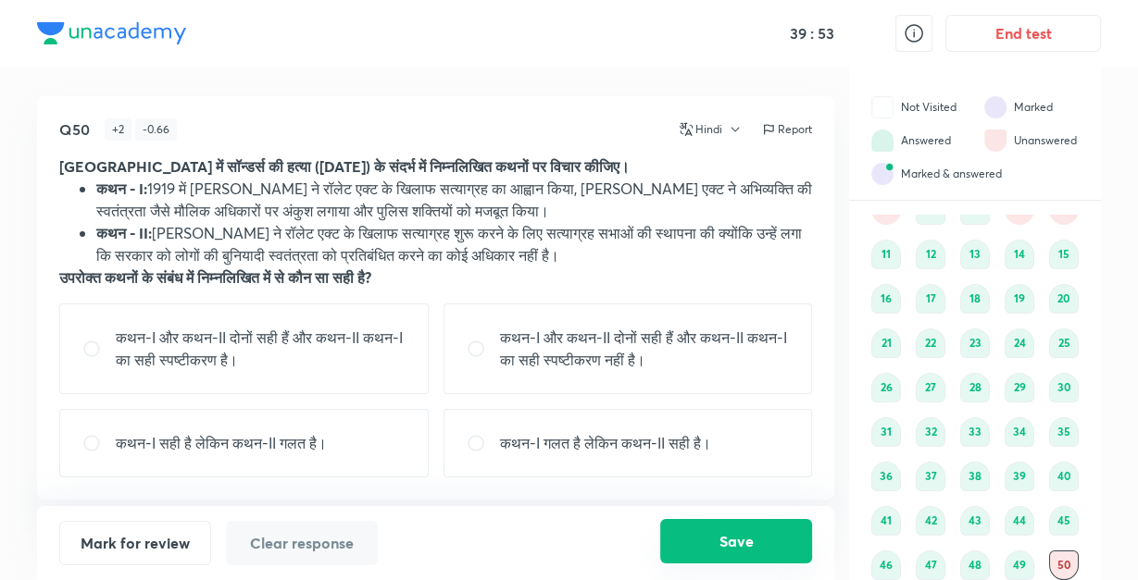
click at [759, 536] on button "Save" at bounding box center [736, 541] width 152 height 44
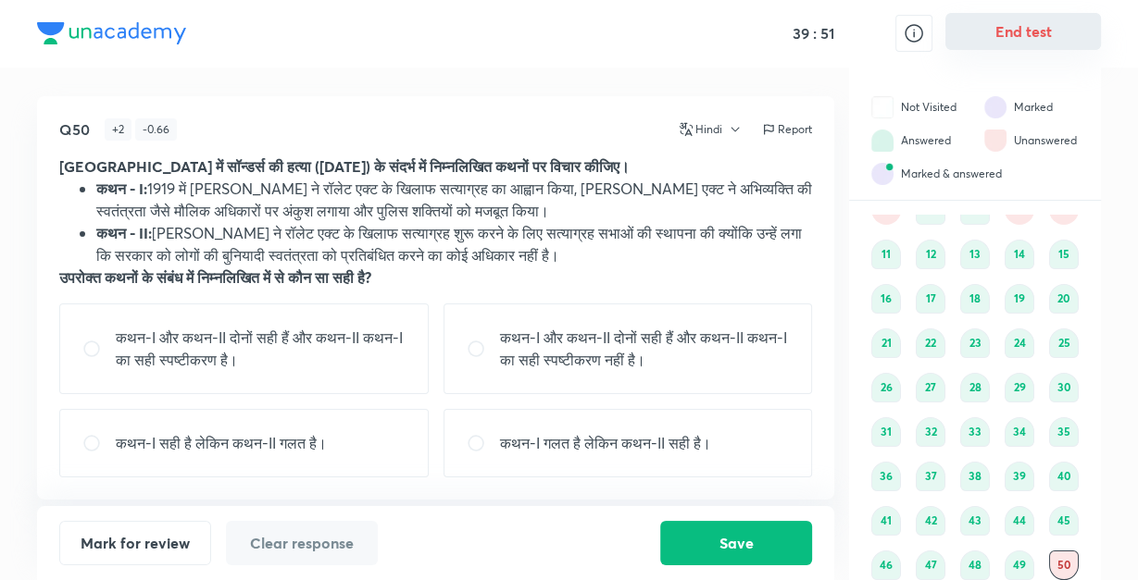
click at [1017, 37] on button "End test" at bounding box center [1023, 31] width 156 height 37
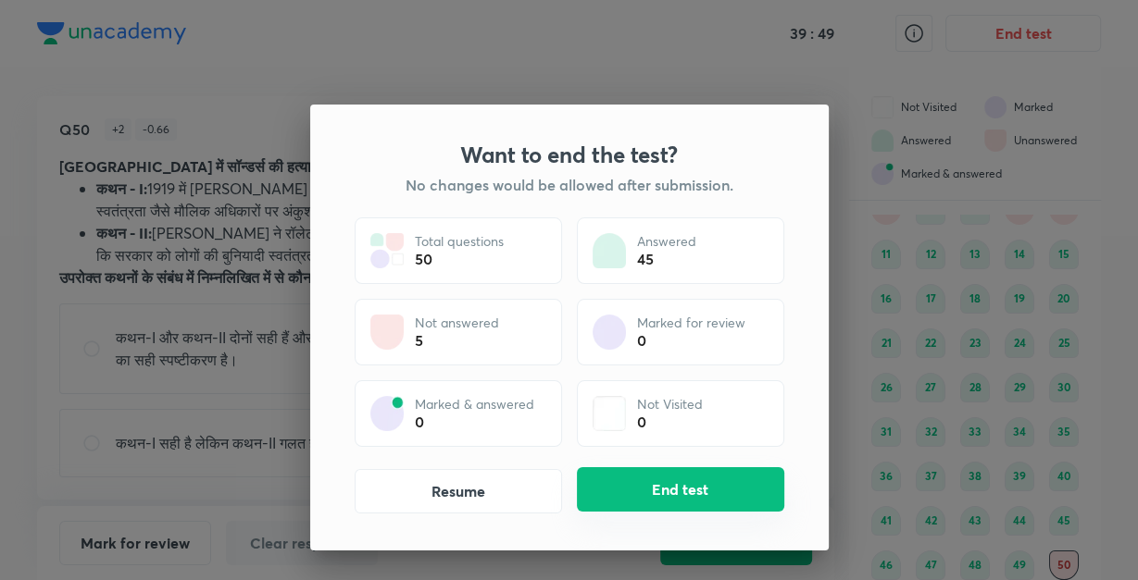
click at [654, 484] on button "End test" at bounding box center [680, 489] width 207 height 44
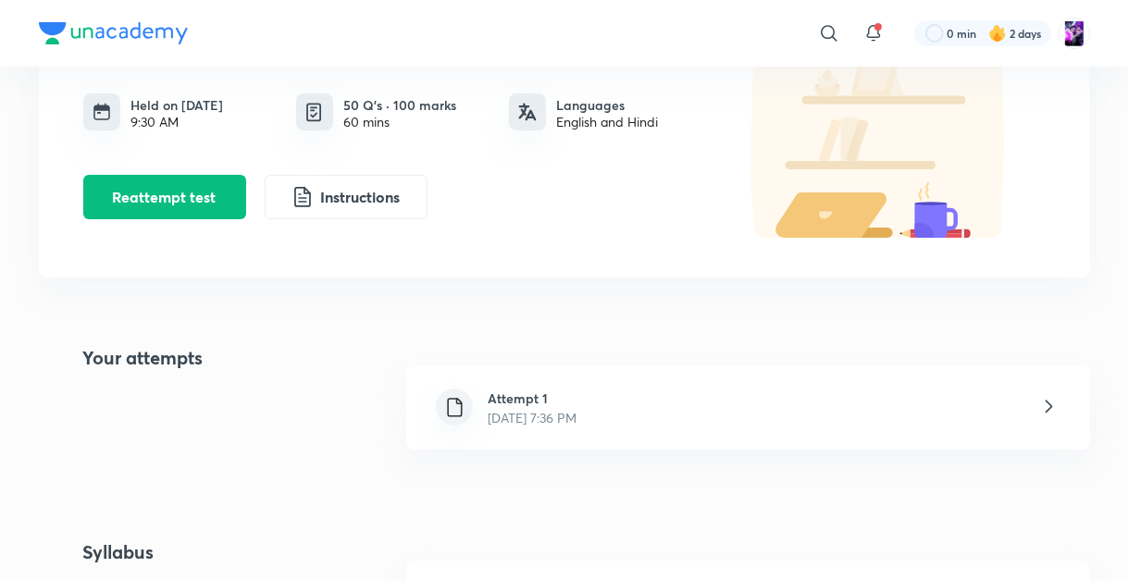
scroll to position [178, 0]
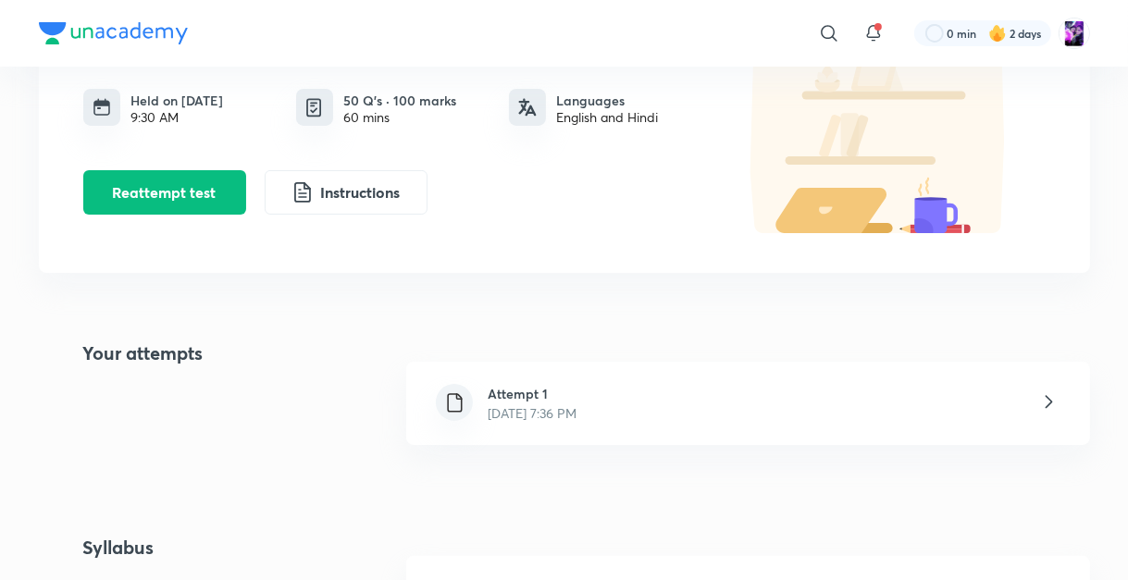
click at [729, 403] on div "Attempt 1 [DATE] 7:36 PM" at bounding box center [747, 403] width 683 height 83
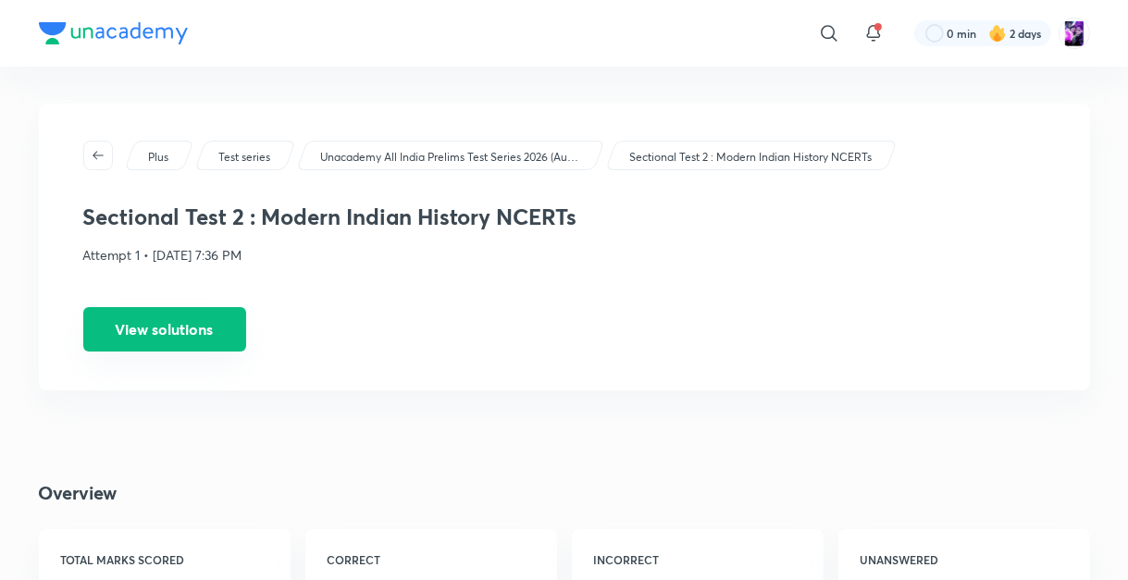
click at [171, 326] on button "View solutions" at bounding box center [164, 329] width 163 height 44
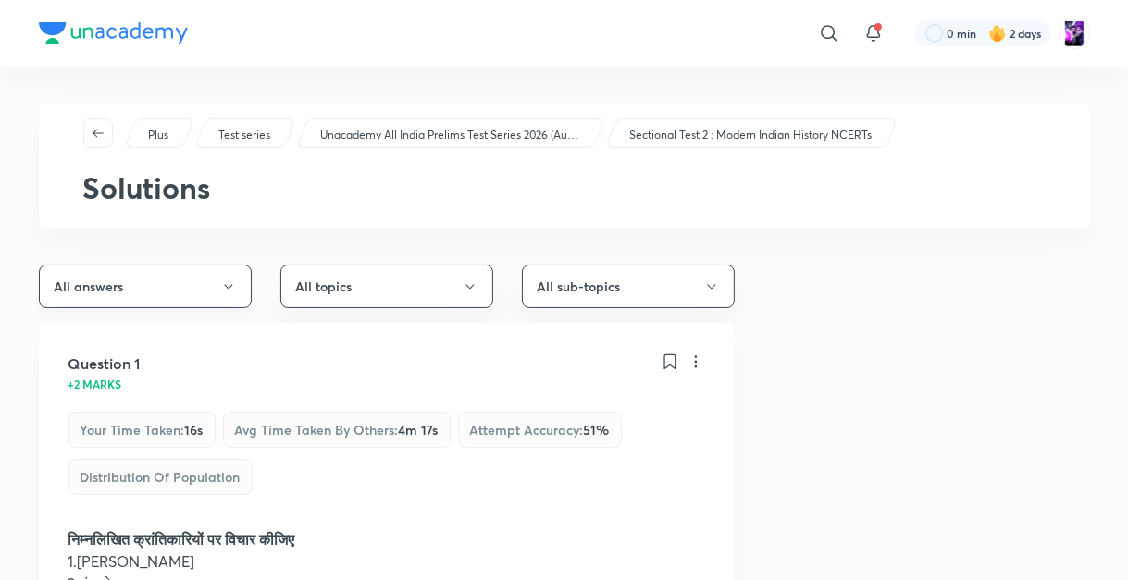
click at [195, 282] on button "All answers" at bounding box center [145, 287] width 213 height 44
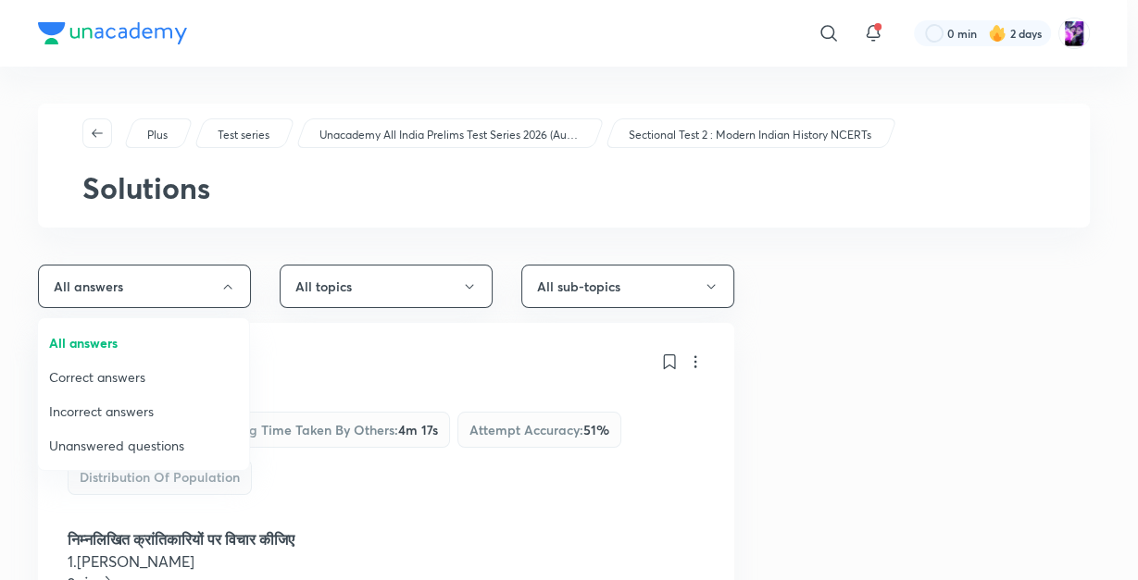
click at [119, 436] on span "Unanswered questions" at bounding box center [143, 445] width 189 height 19
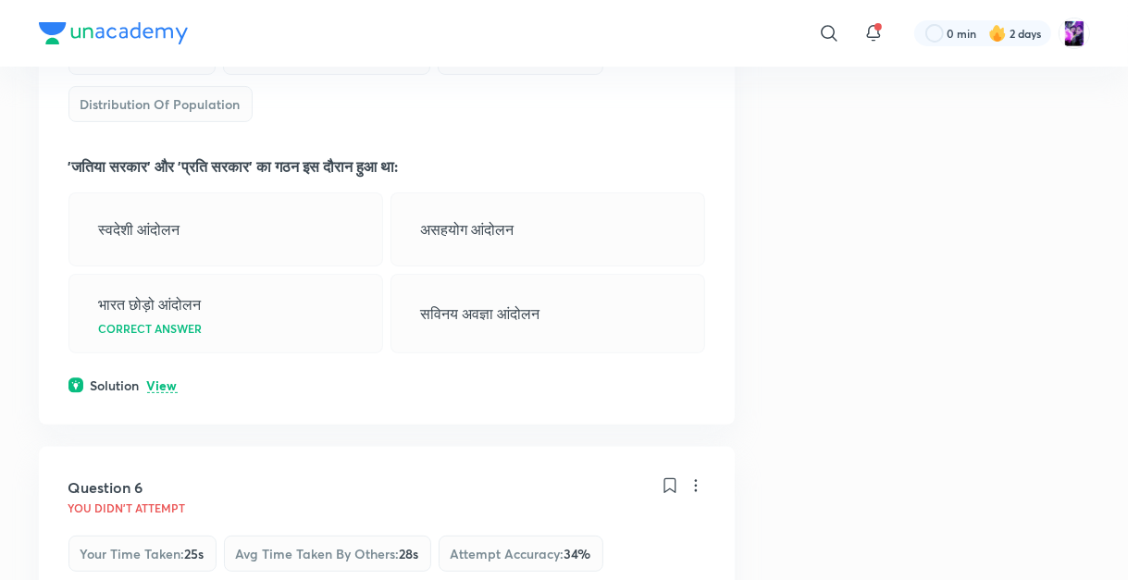
scroll to position [385, 0]
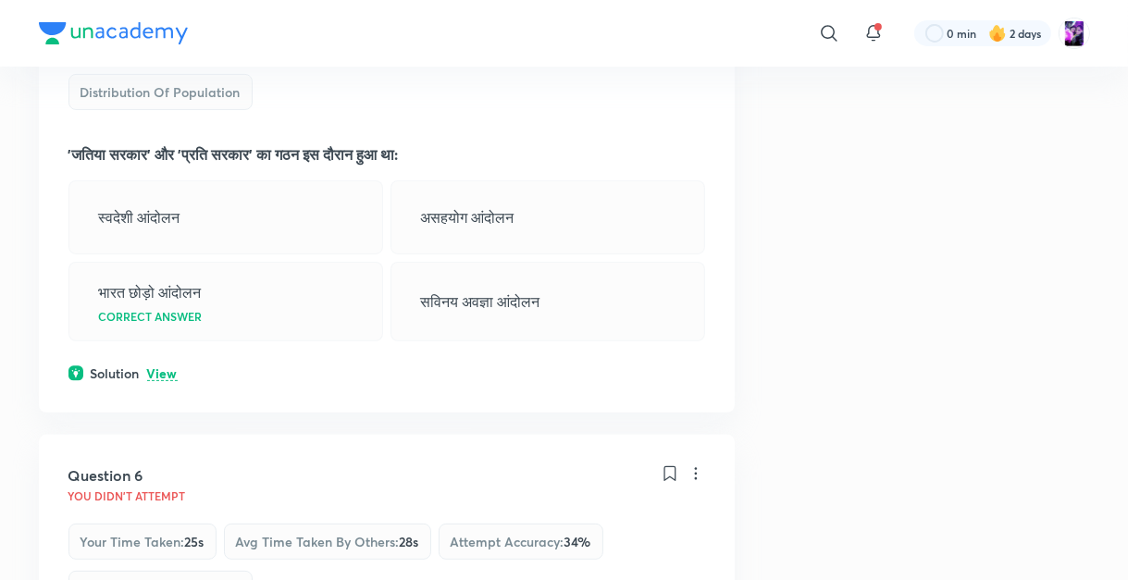
click at [169, 370] on p "View" at bounding box center [162, 374] width 31 height 14
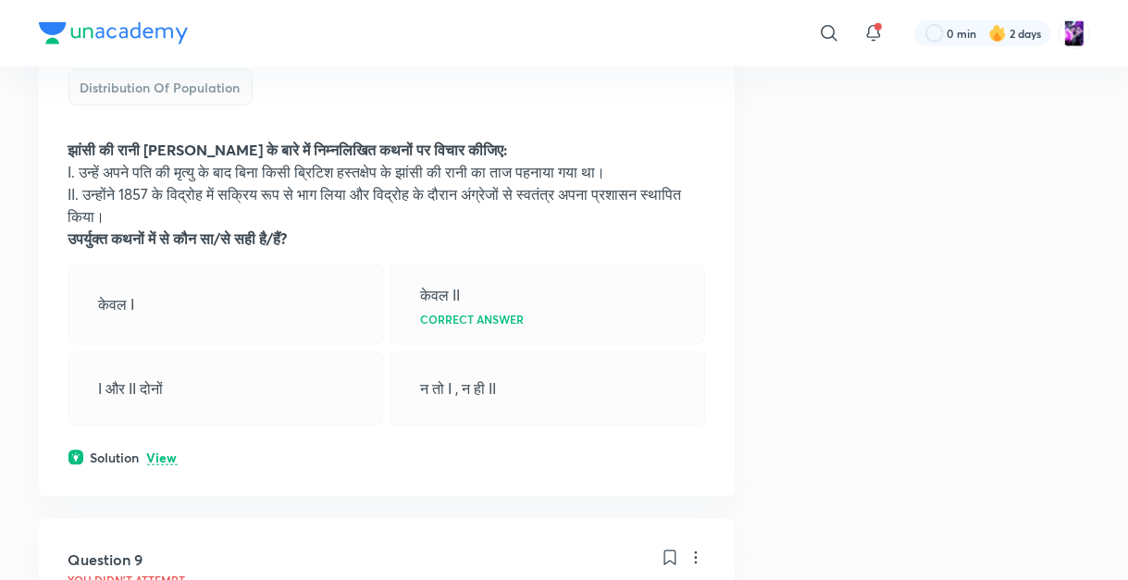
scroll to position [1155, 0]
click at [168, 464] on p "View" at bounding box center [162, 457] width 31 height 14
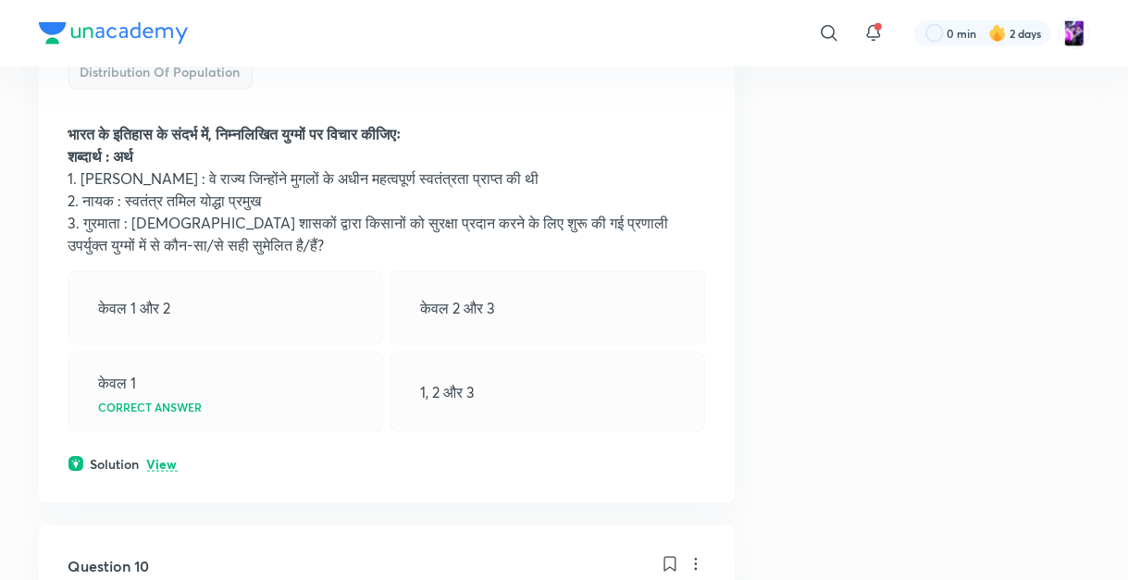
scroll to position [1896, 0]
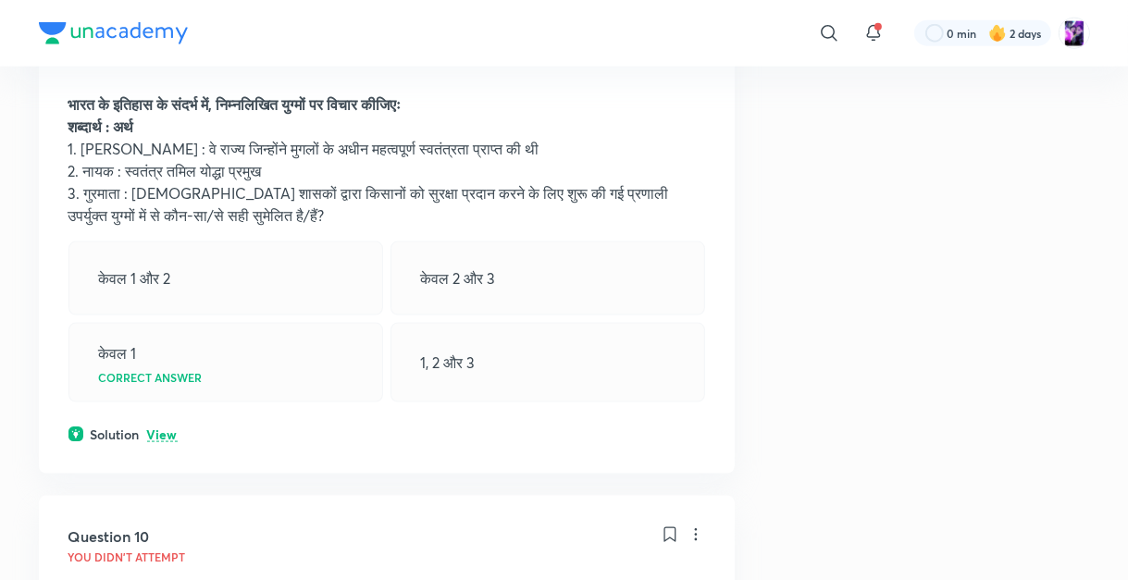
click at [157, 442] on p "View" at bounding box center [162, 436] width 31 height 14
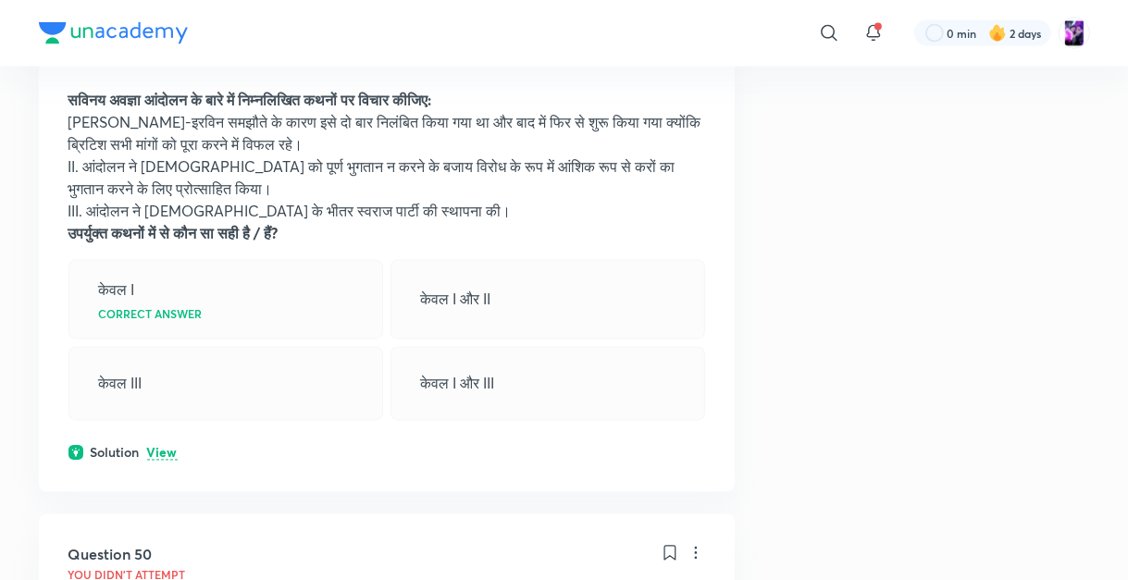
scroll to position [2755, 0]
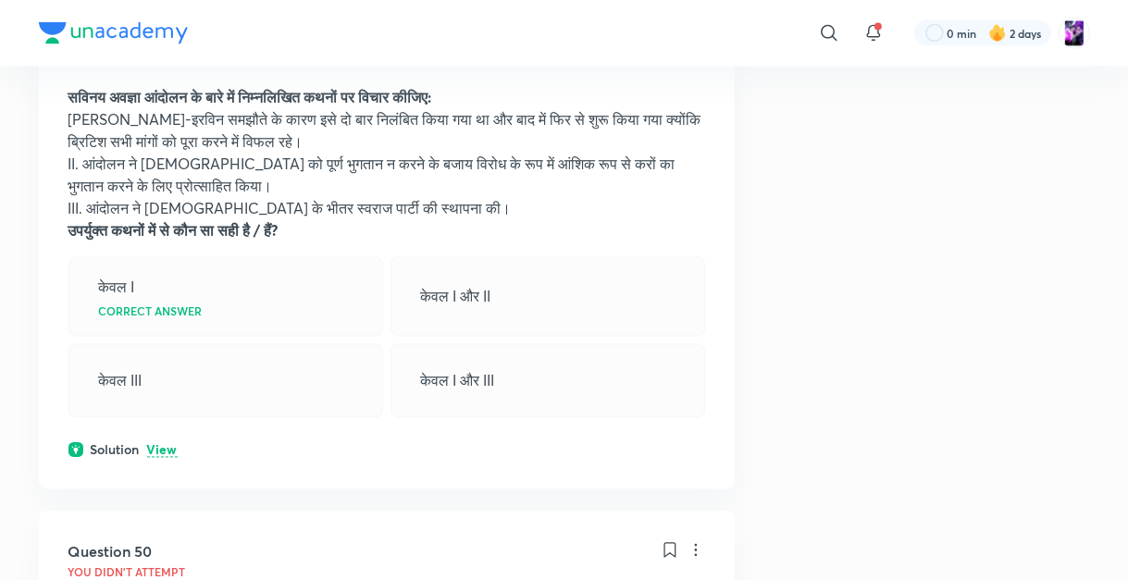
click at [157, 458] on p "View" at bounding box center [162, 451] width 31 height 14
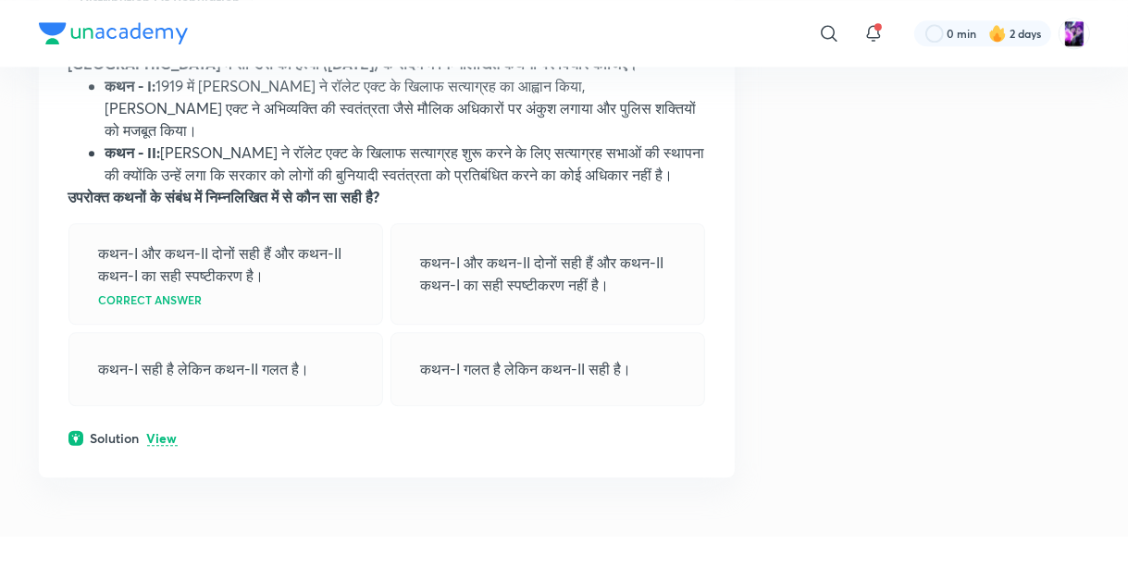
scroll to position [3643, 0]
click at [156, 444] on p "View" at bounding box center [162, 437] width 31 height 14
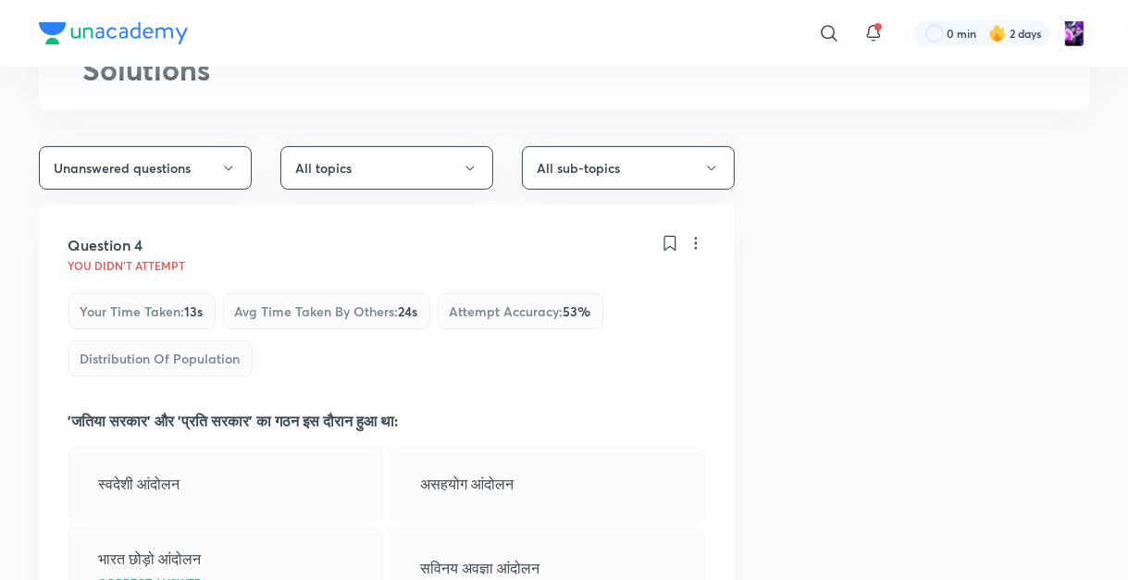
scroll to position [0, 0]
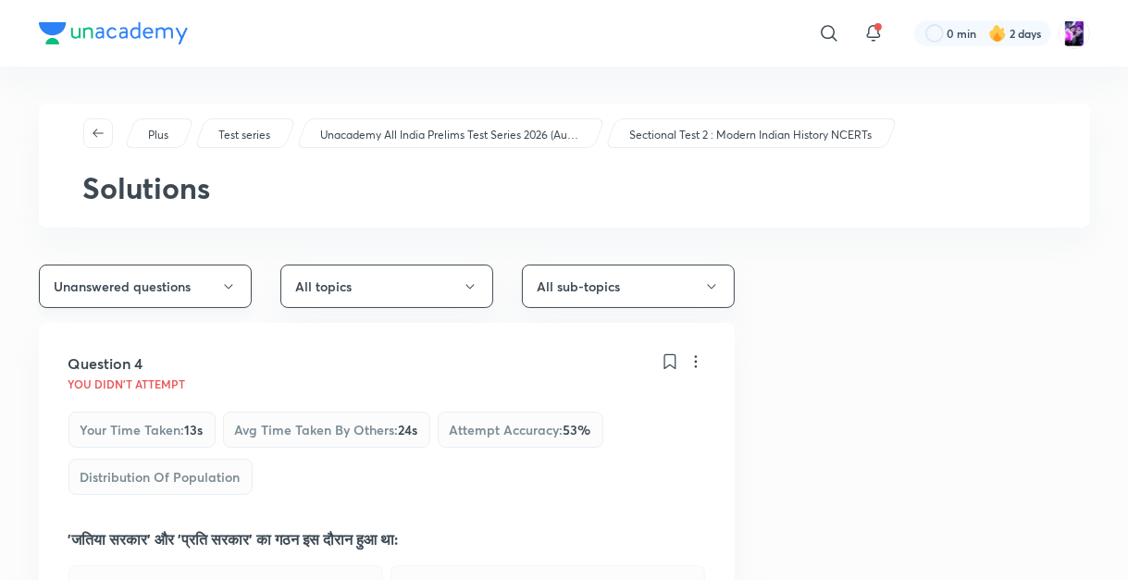
click at [204, 282] on button "Unanswered questions" at bounding box center [145, 287] width 213 height 44
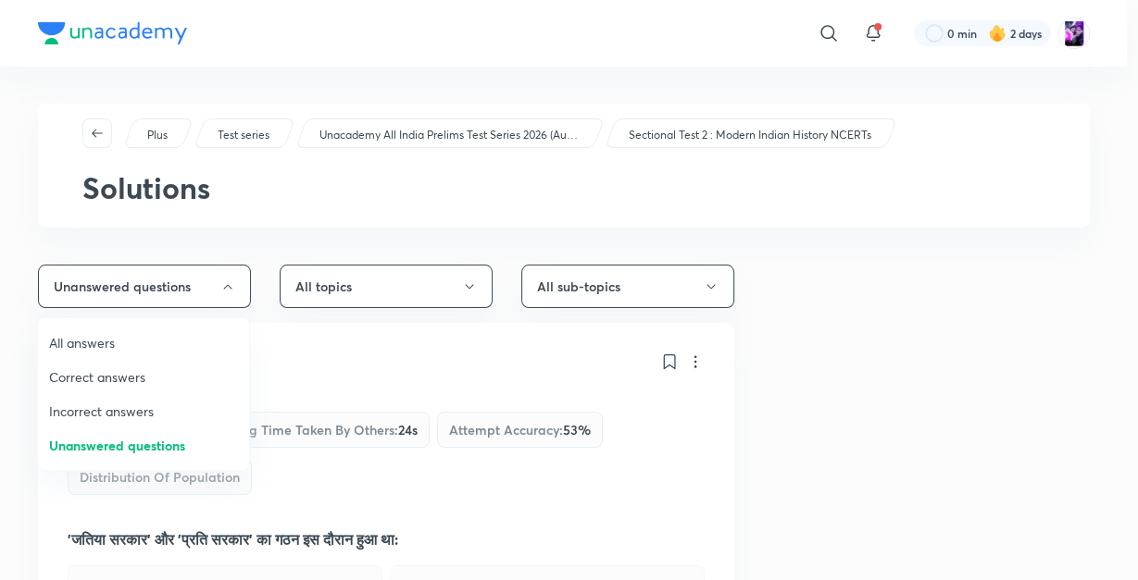
click at [117, 404] on span "Incorrect answers" at bounding box center [143, 411] width 189 height 19
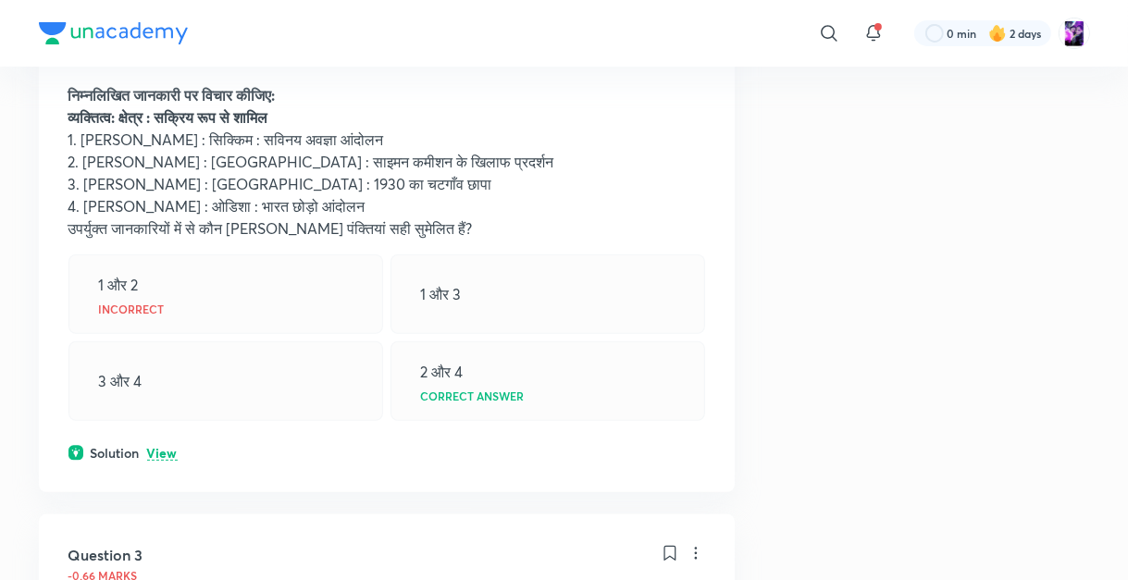
scroll to position [474, 0]
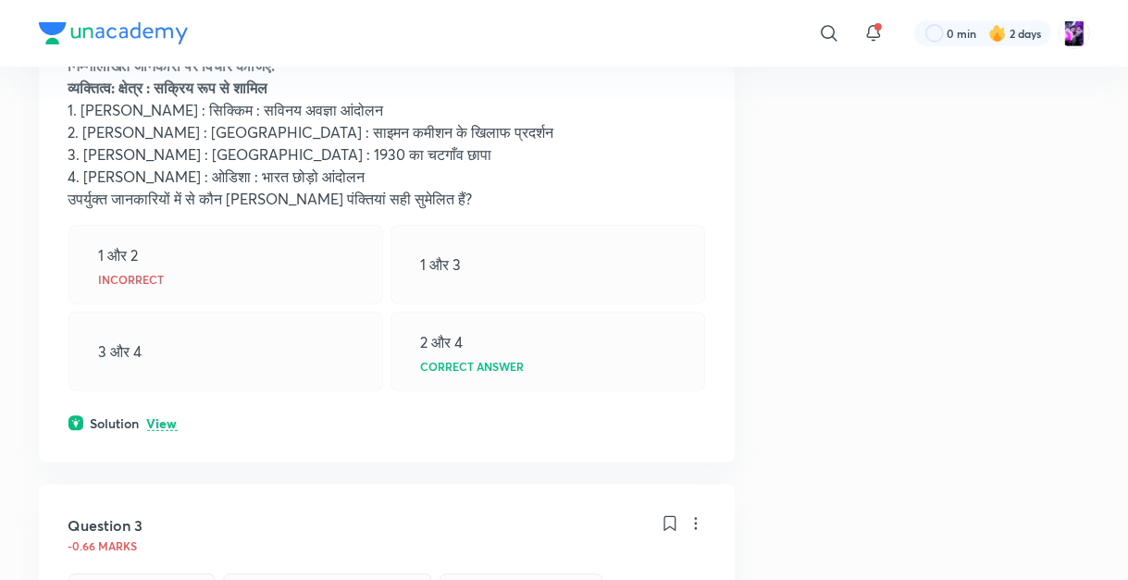
click at [159, 422] on p "View" at bounding box center [162, 424] width 31 height 14
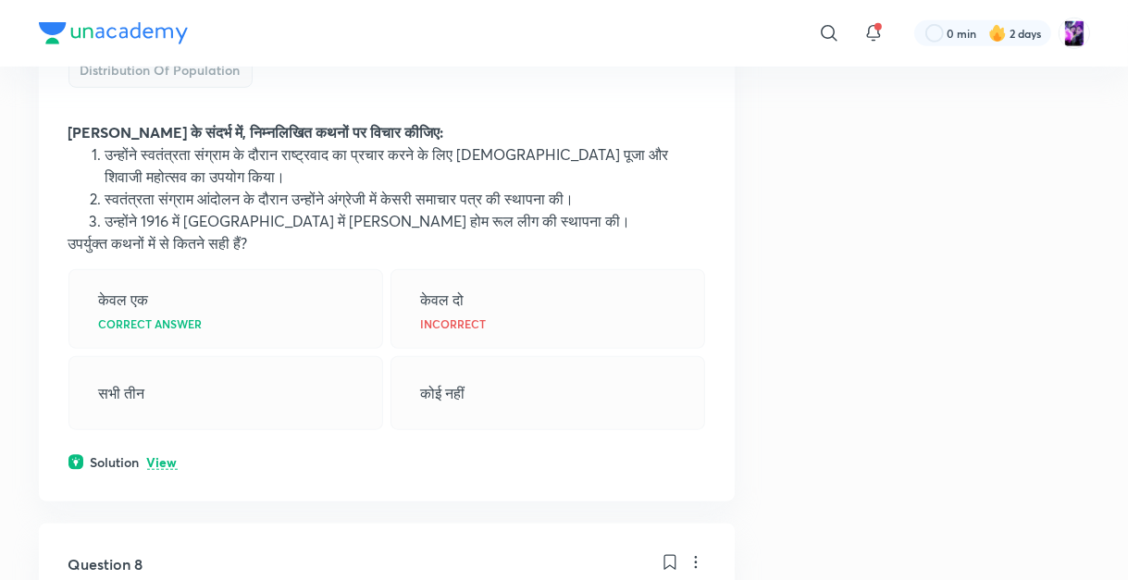
scroll to position [1214, 0]
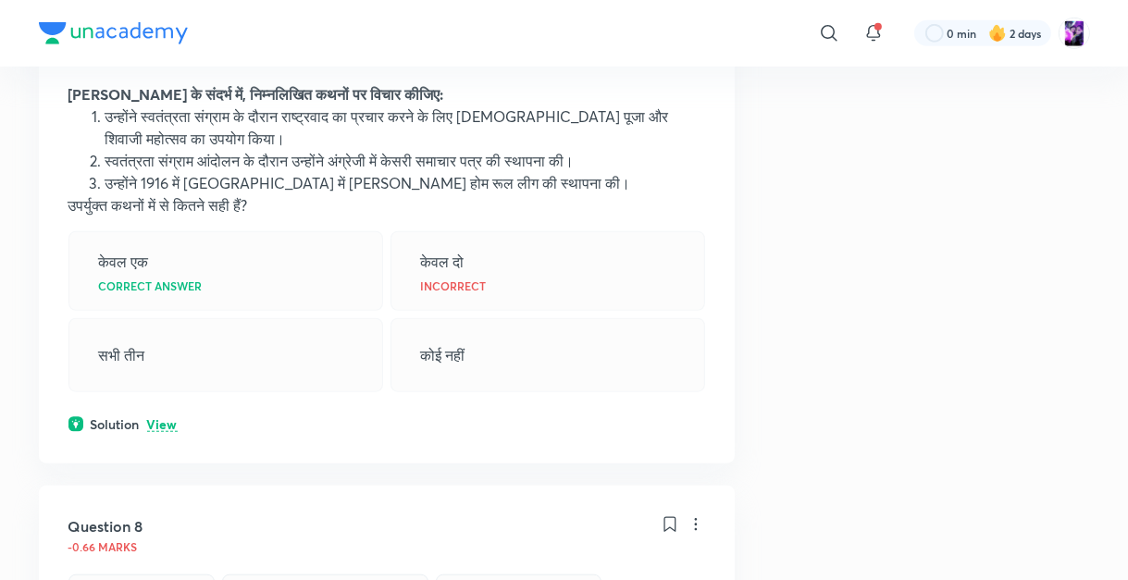
click at [167, 418] on p "View" at bounding box center [162, 425] width 31 height 14
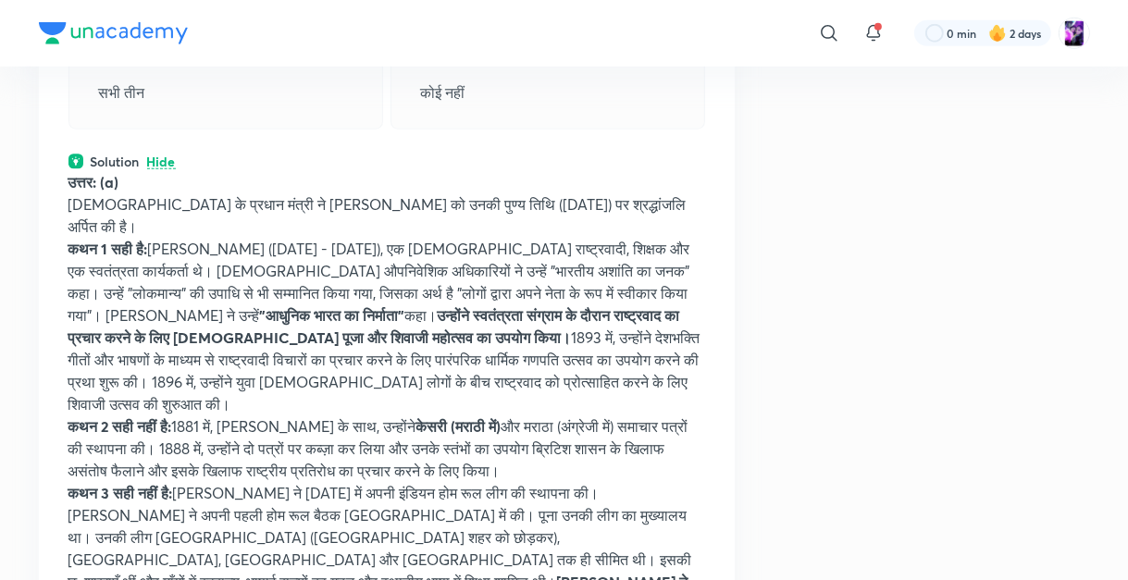
scroll to position [1481, 0]
